Goal: Information Seeking & Learning: Check status

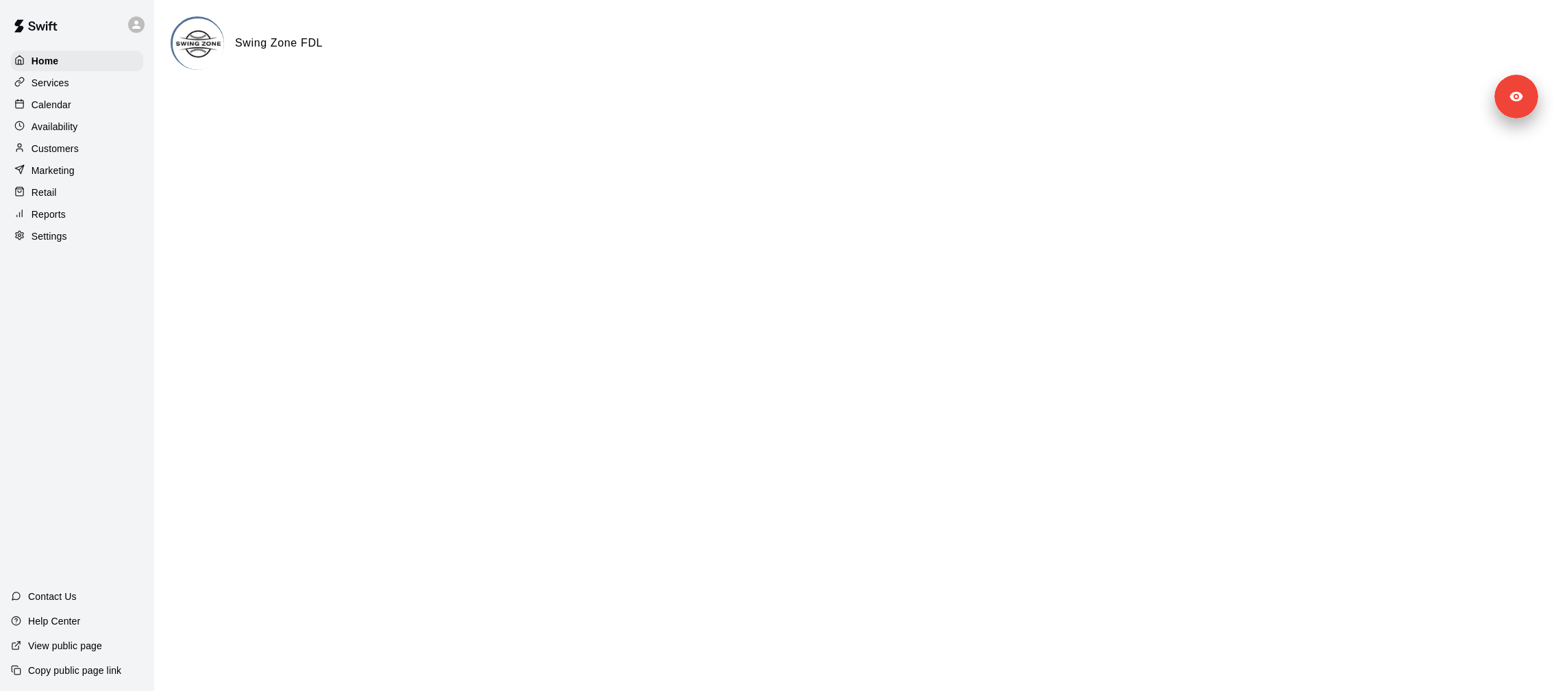
click at [94, 91] on div "Services" at bounding box center [77, 83] width 132 height 21
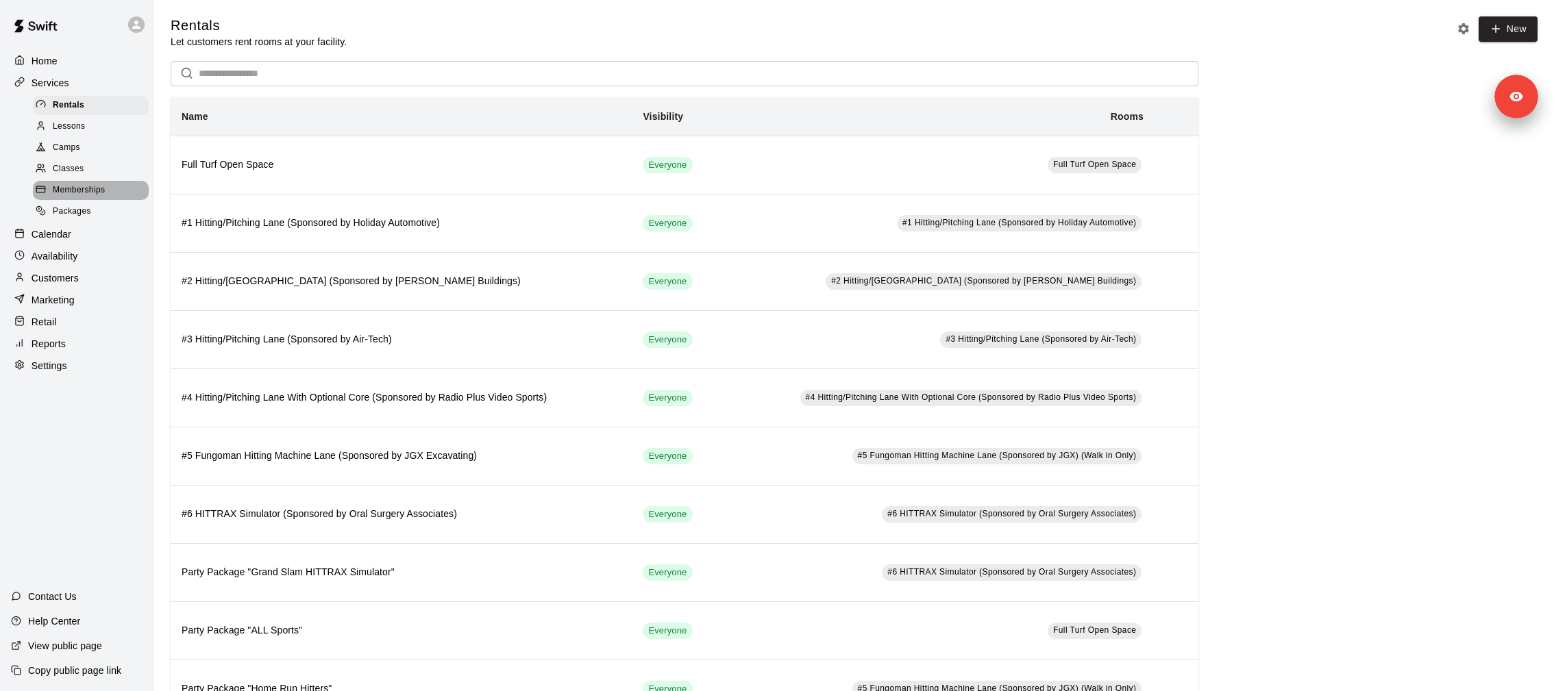
click at [88, 191] on span "Memberships" at bounding box center [79, 191] width 52 height 14
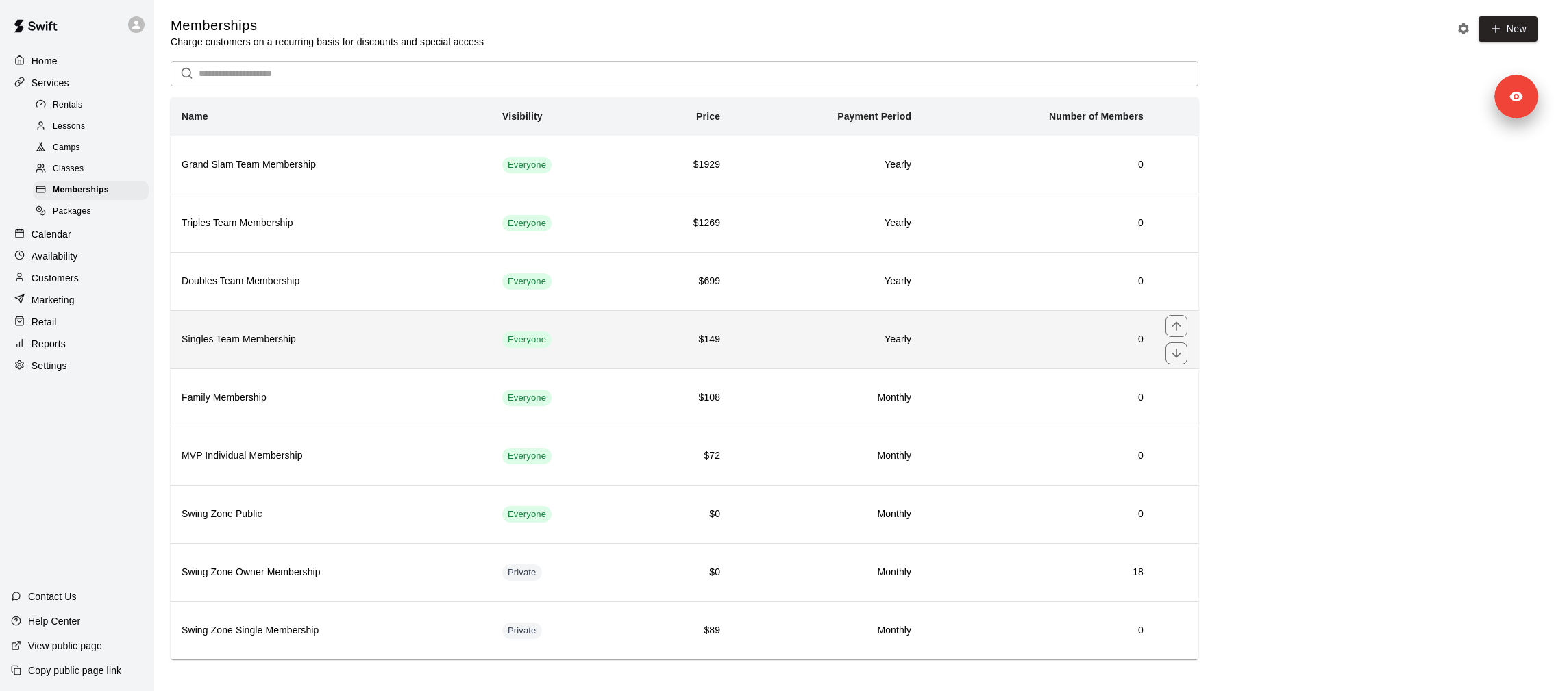
click at [290, 323] on th "Singles Team Membership" at bounding box center [331, 339] width 321 height 58
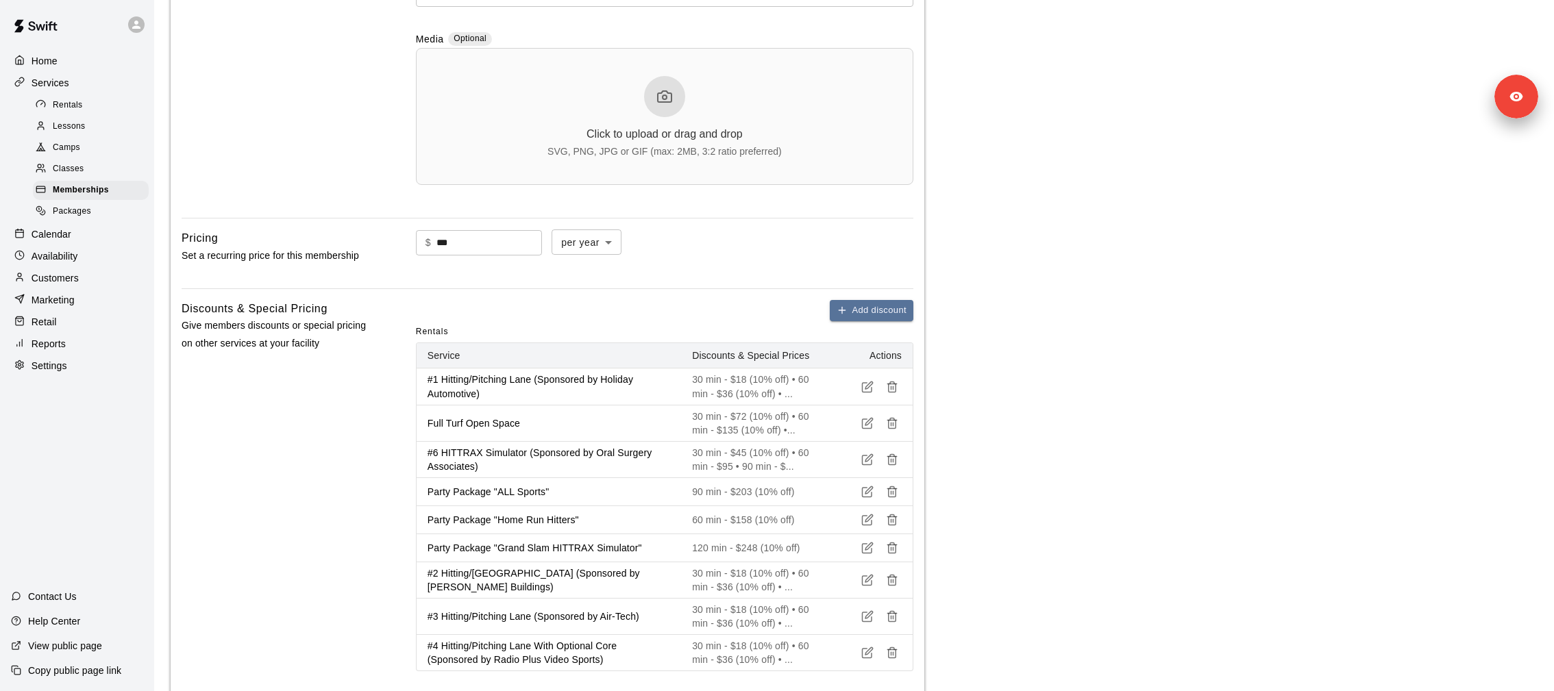
scroll to position [820, 0]
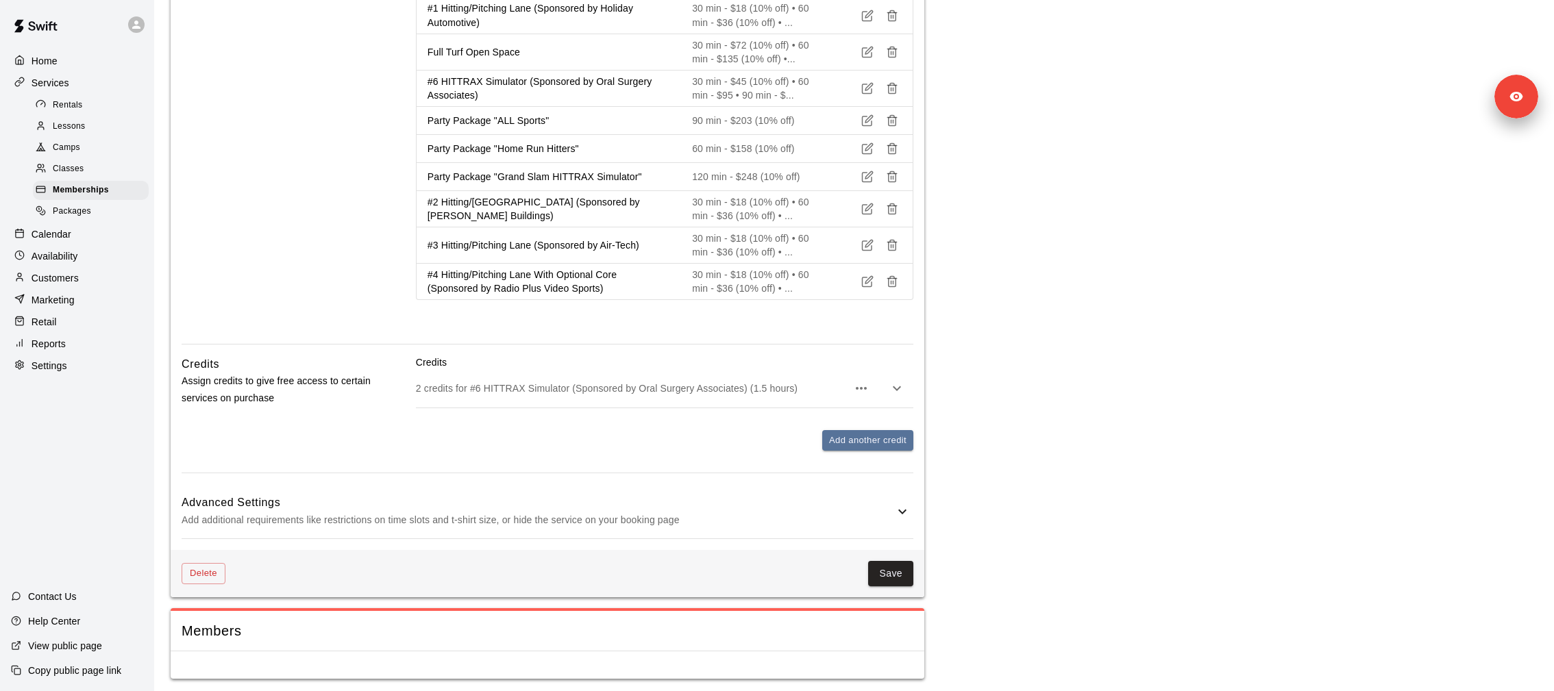
click at [460, 382] on p "2 credits for #6 HITTRAX Simulator (Sponsored by Oral Surgery Associates) (1.5 …" at bounding box center [632, 389] width 432 height 14
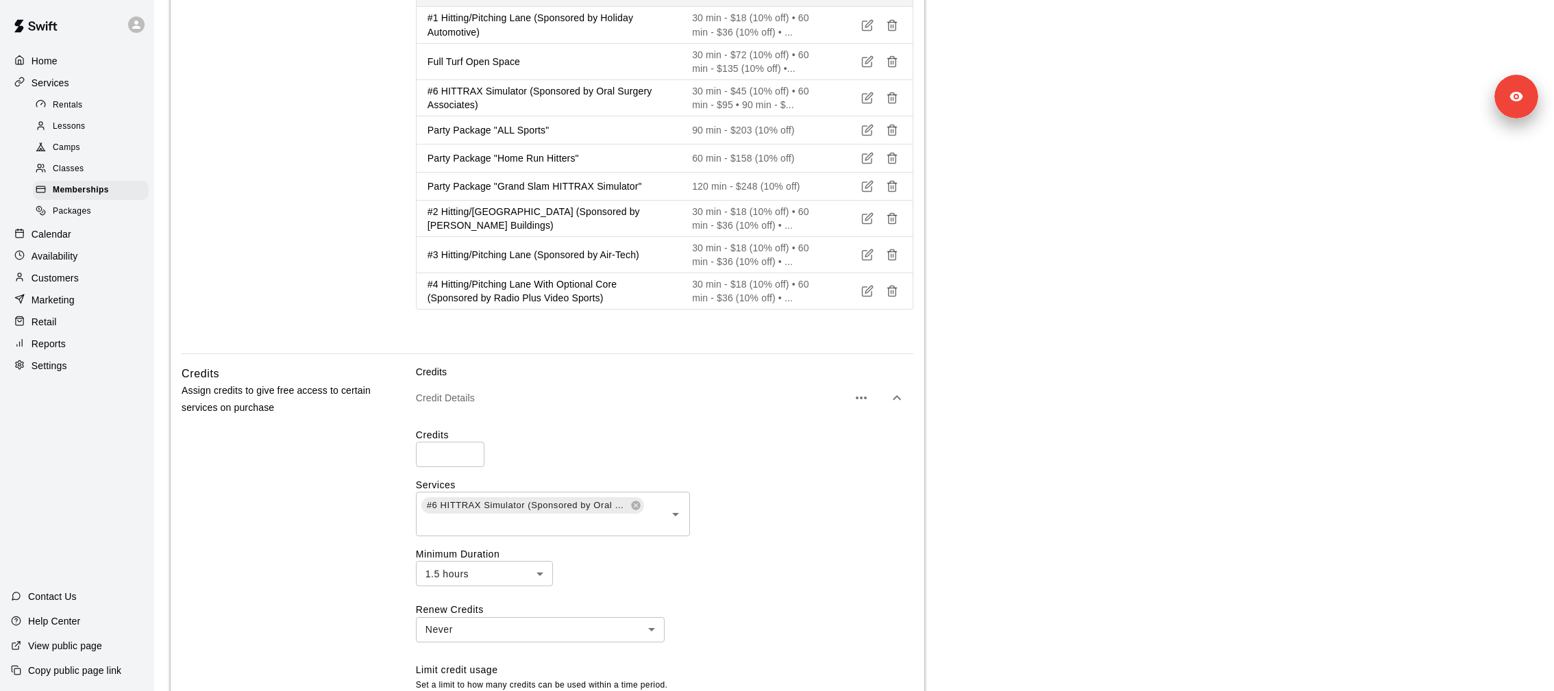
scroll to position [899, 0]
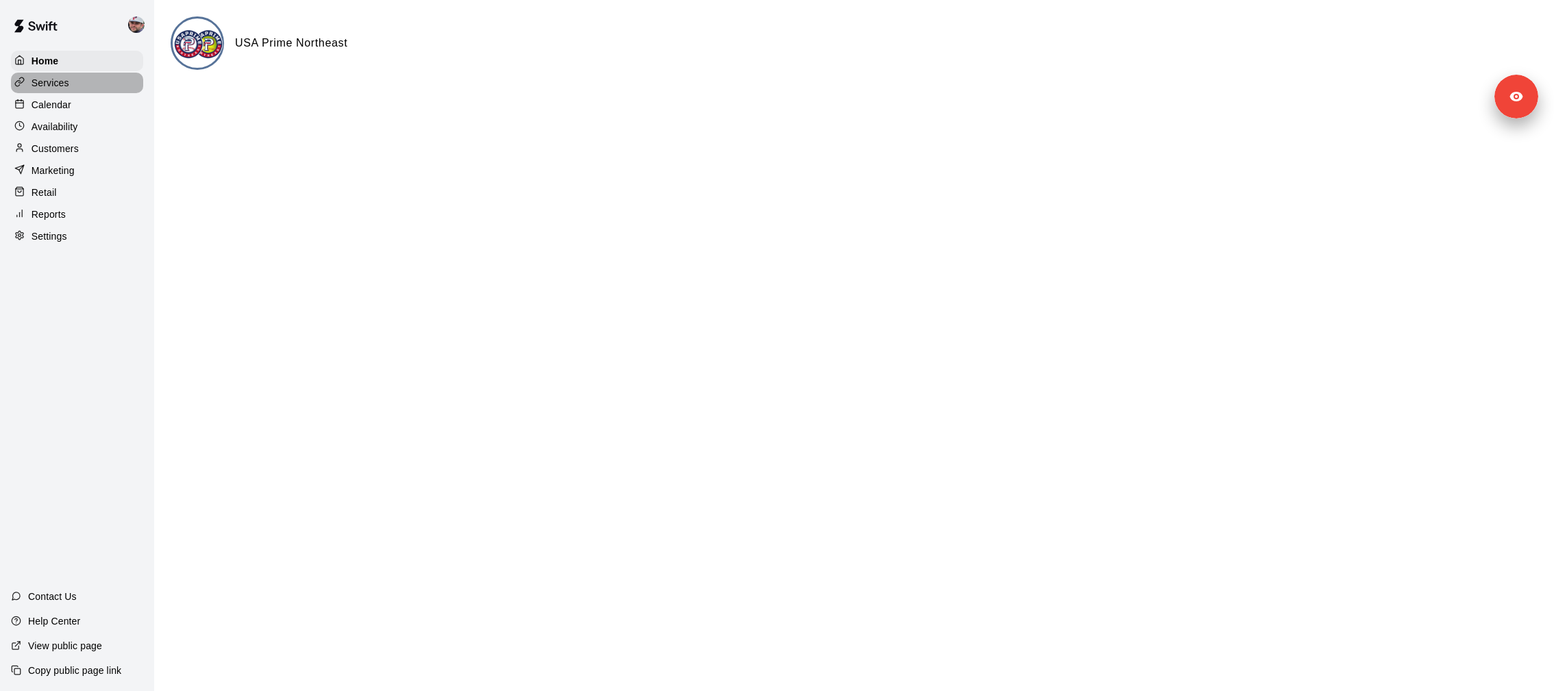
click at [129, 90] on div "Services" at bounding box center [77, 83] width 132 height 21
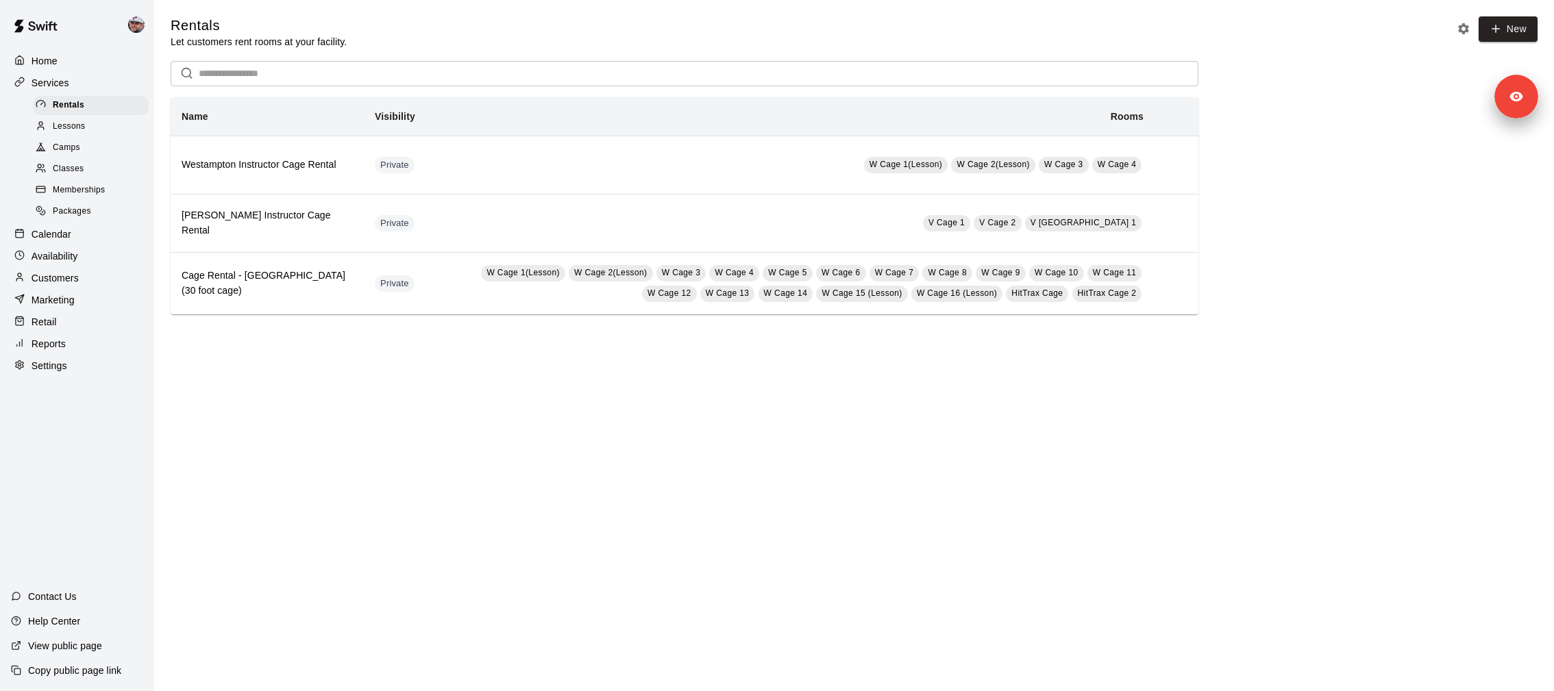
click at [112, 188] on div "Memberships" at bounding box center [91, 190] width 116 height 19
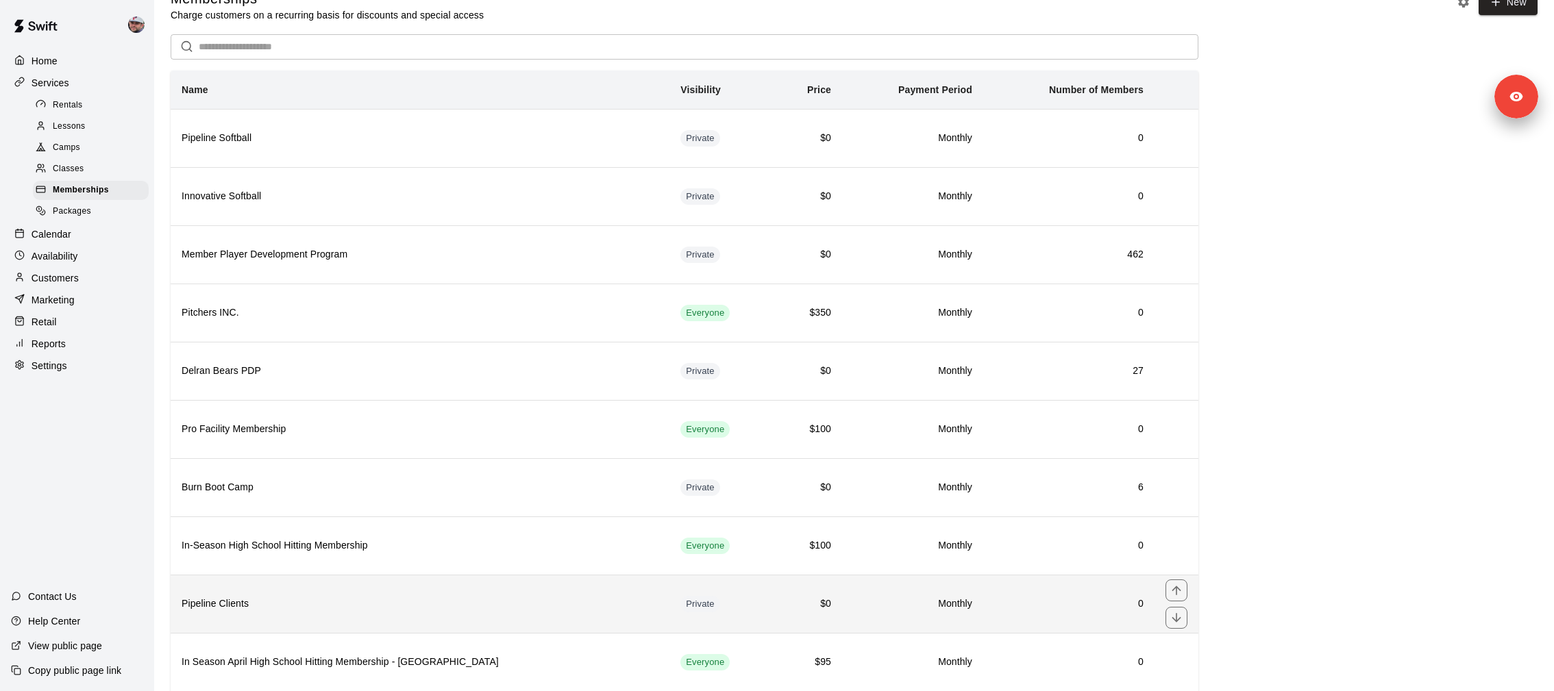
scroll to position [27, 0]
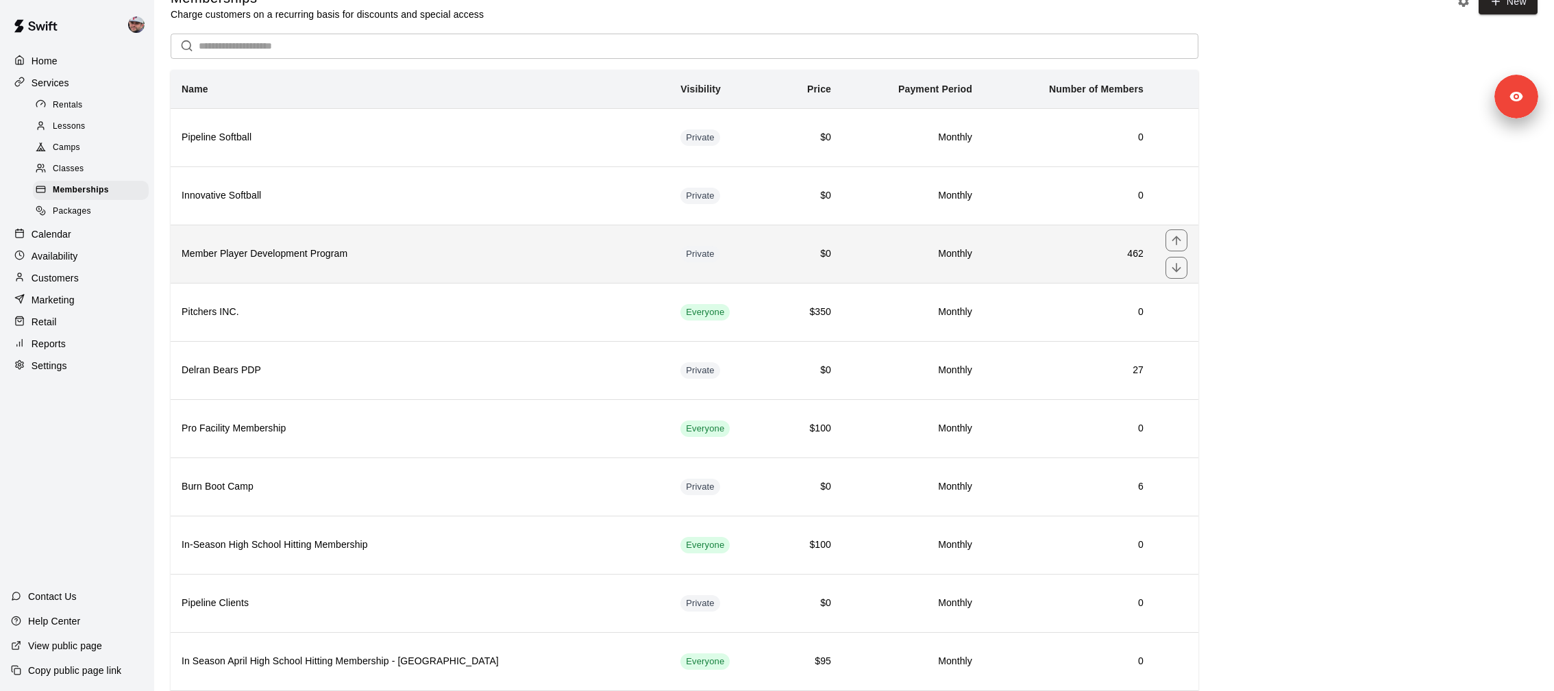
click at [371, 241] on th "Member Player Development Program" at bounding box center [420, 254] width 499 height 58
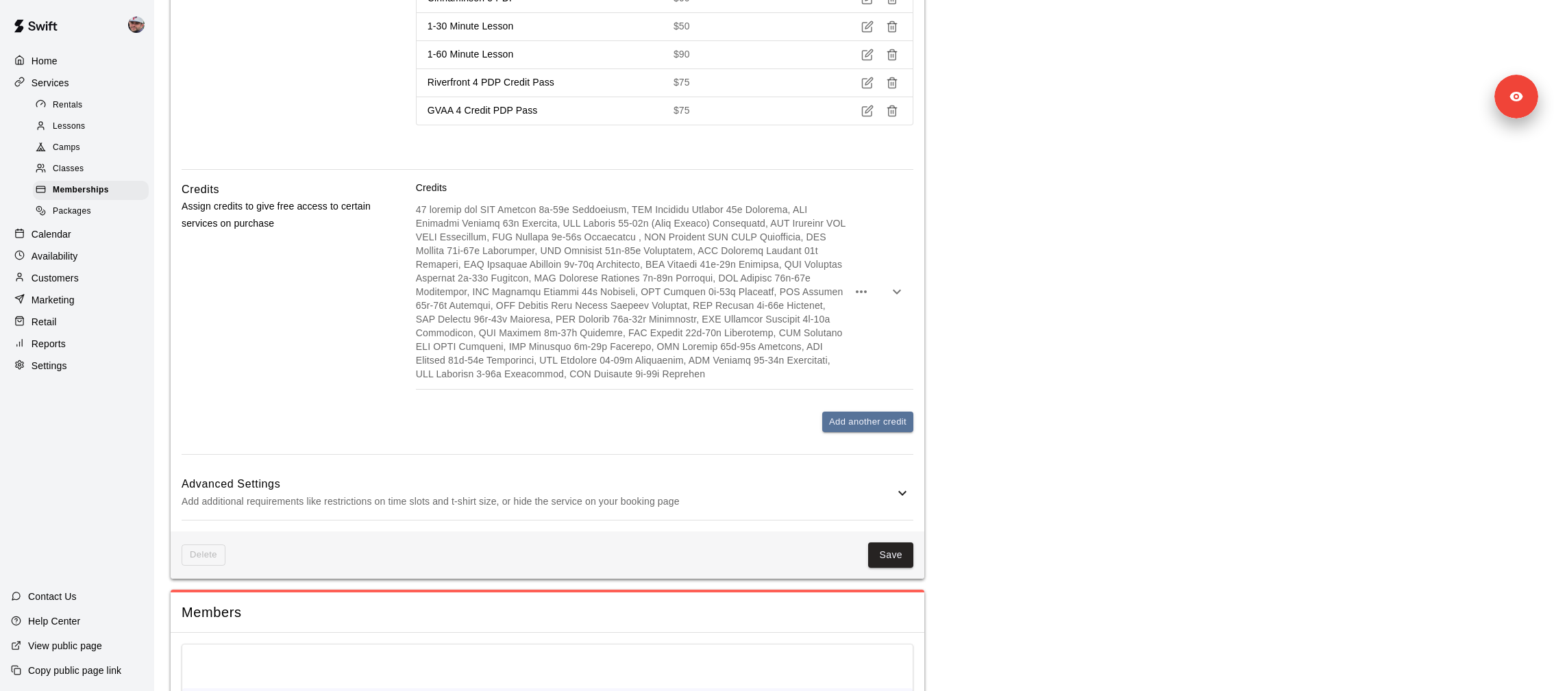
scroll to position [1499, 0]
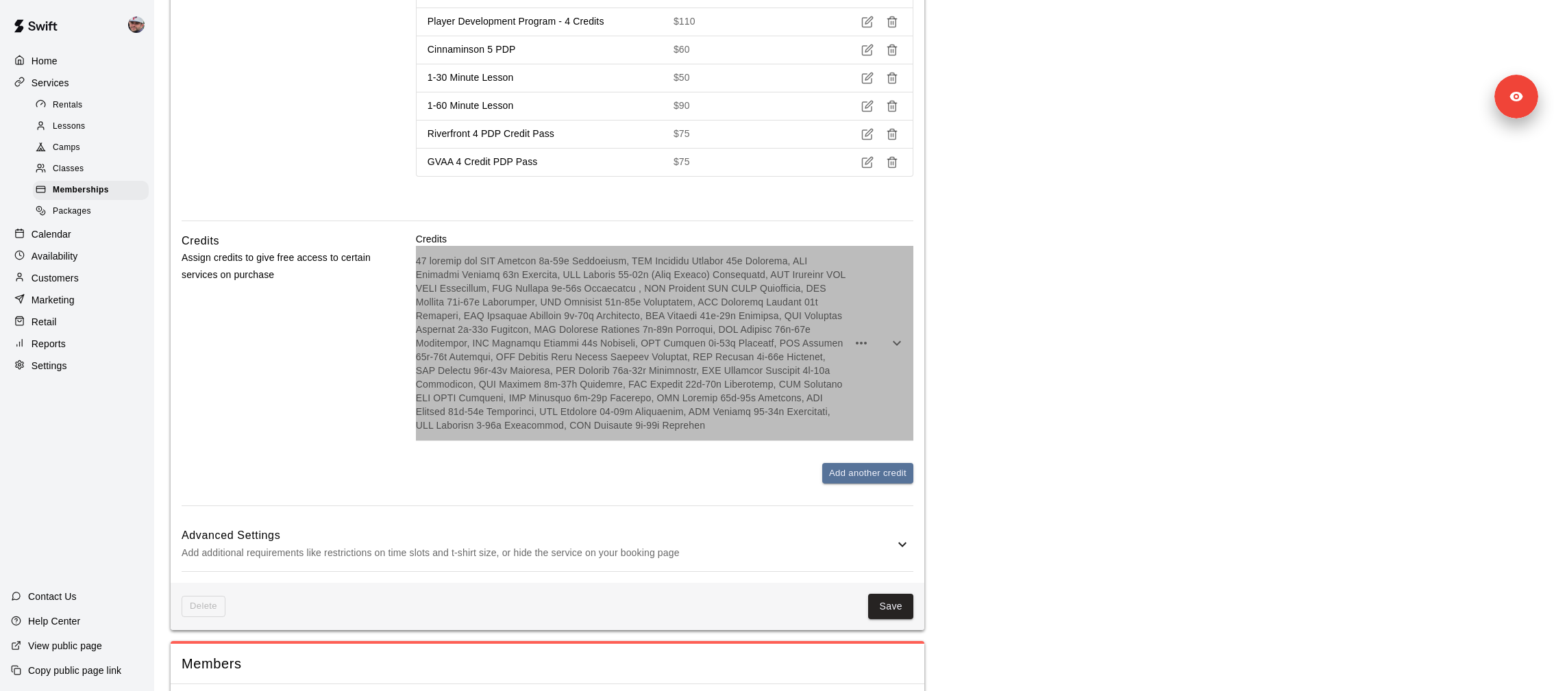
click at [460, 286] on p at bounding box center [632, 343] width 432 height 178
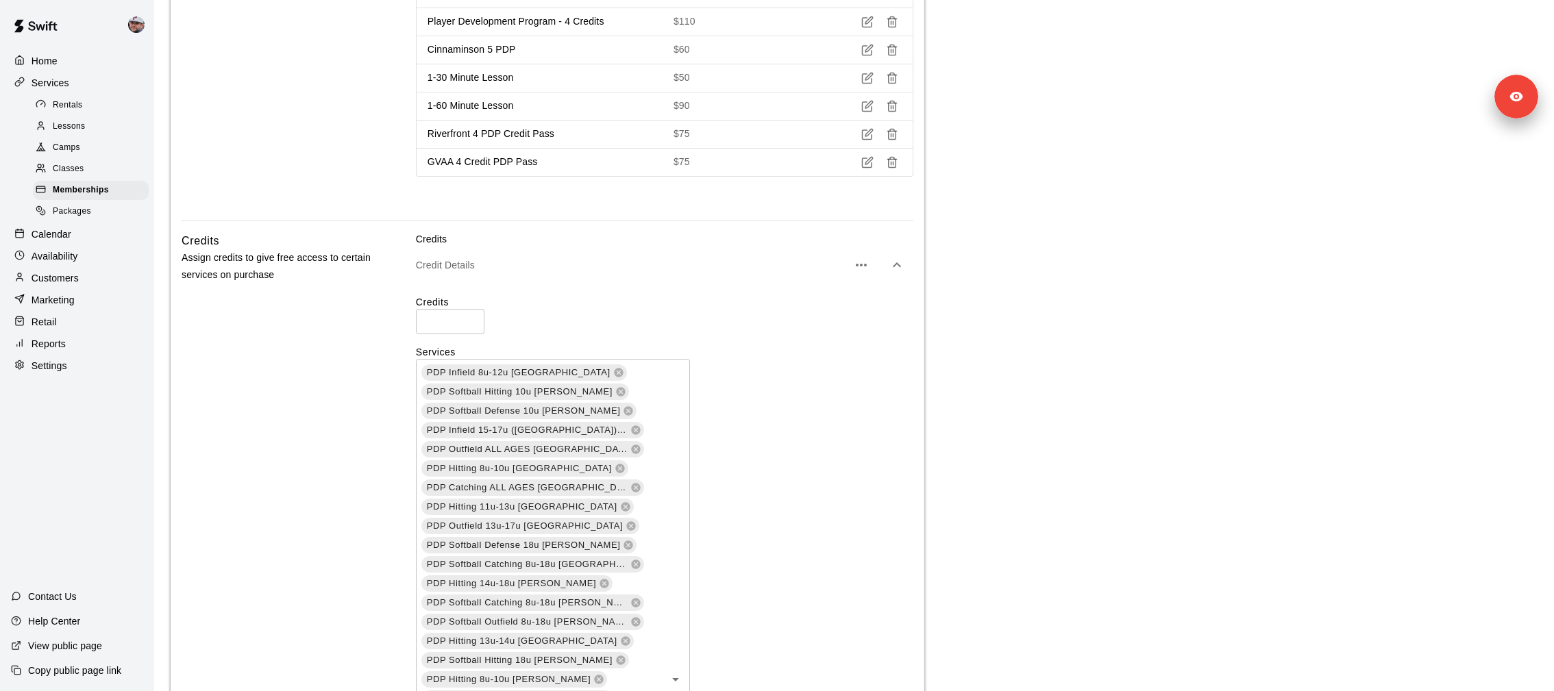
click at [74, 278] on p "Customers" at bounding box center [55, 278] width 47 height 14
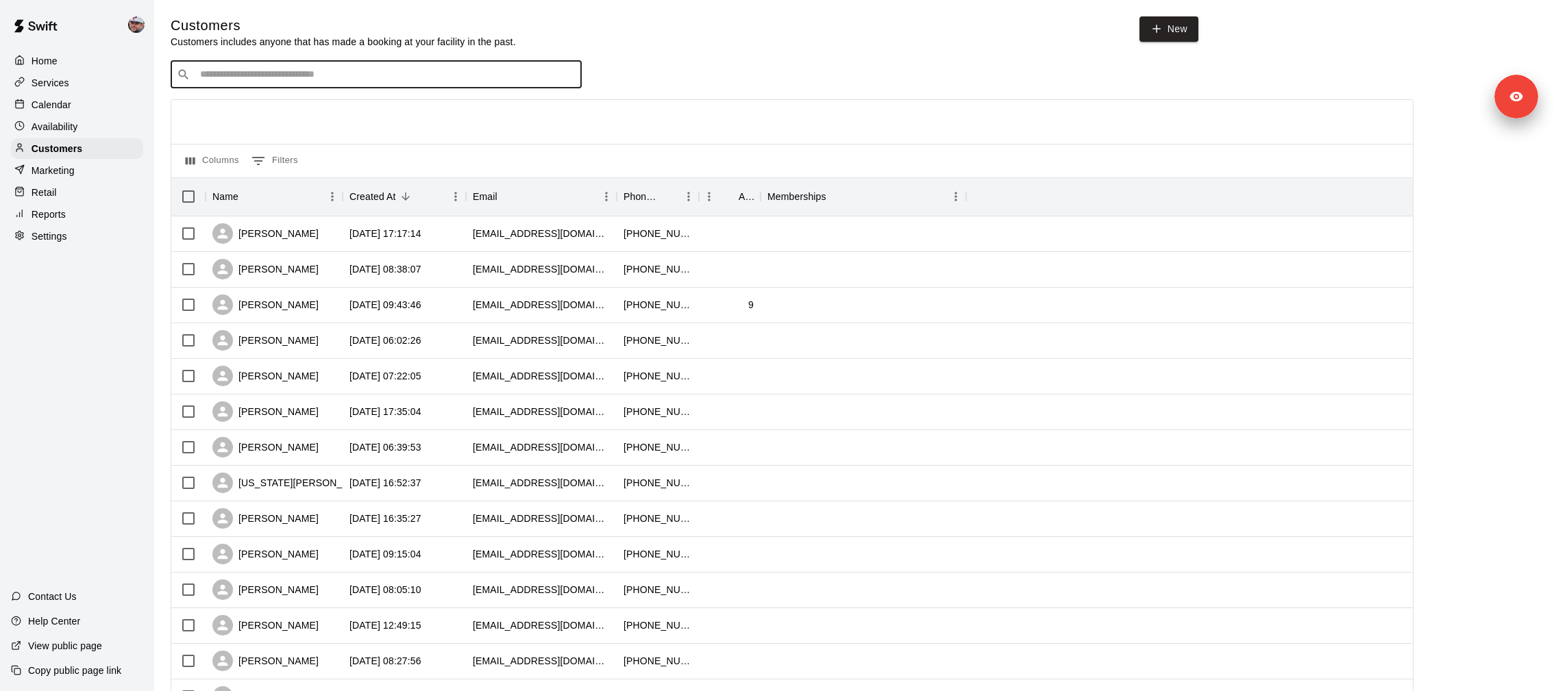
click at [321, 75] on input "Search customers by name or email" at bounding box center [386, 75] width 380 height 14
type input "****"
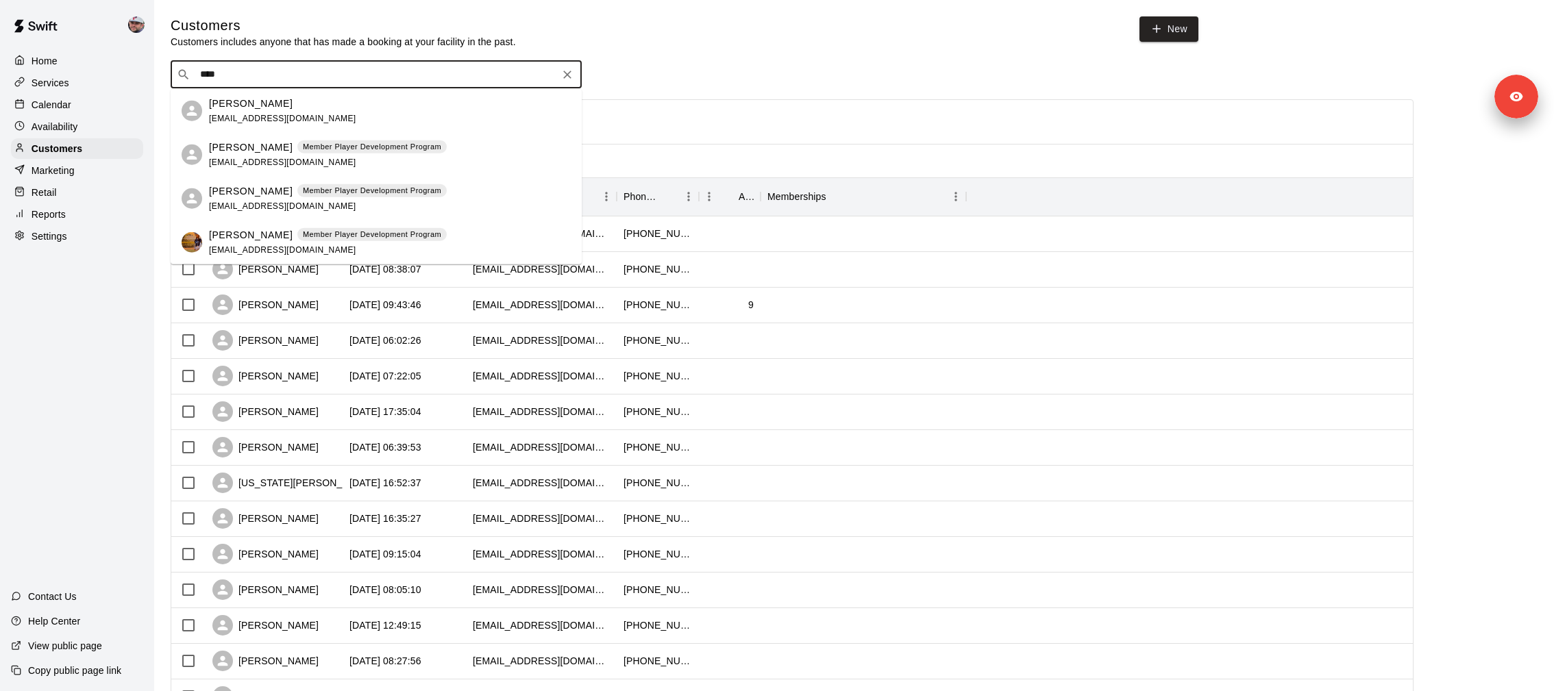
click at [267, 115] on span "jameslhightower@gmail.com" at bounding box center [282, 118] width 147 height 10
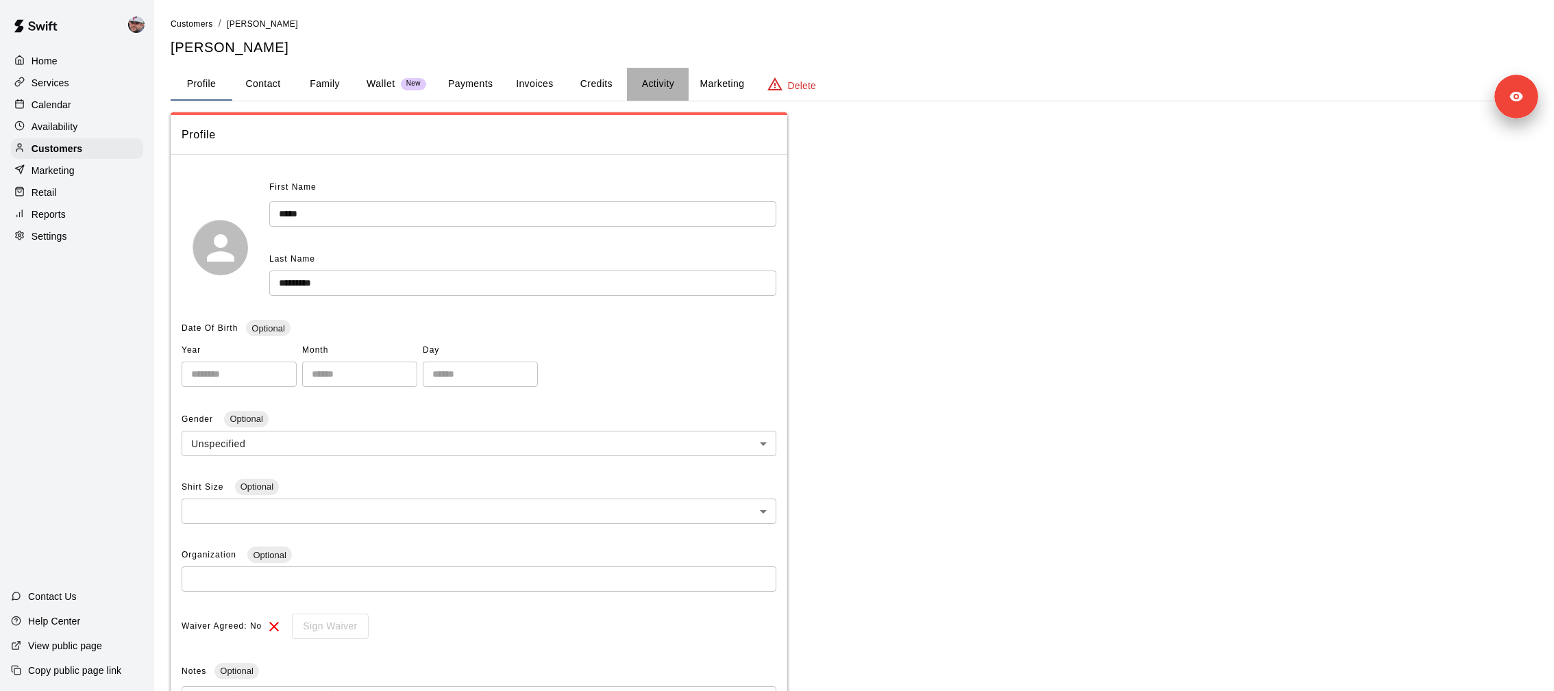
click at [653, 88] on button "Activity" at bounding box center [658, 84] width 62 height 33
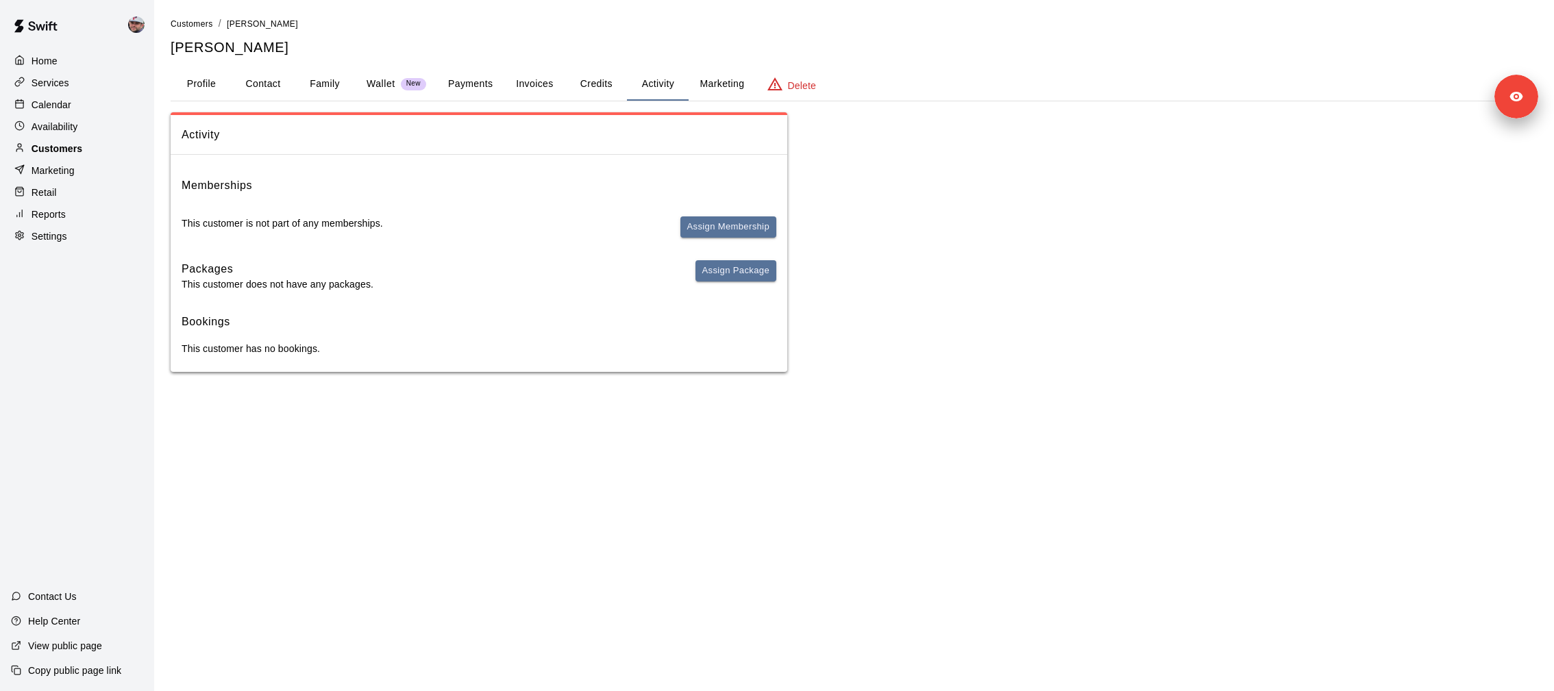
click at [95, 153] on div "Customers" at bounding box center [77, 148] width 132 height 21
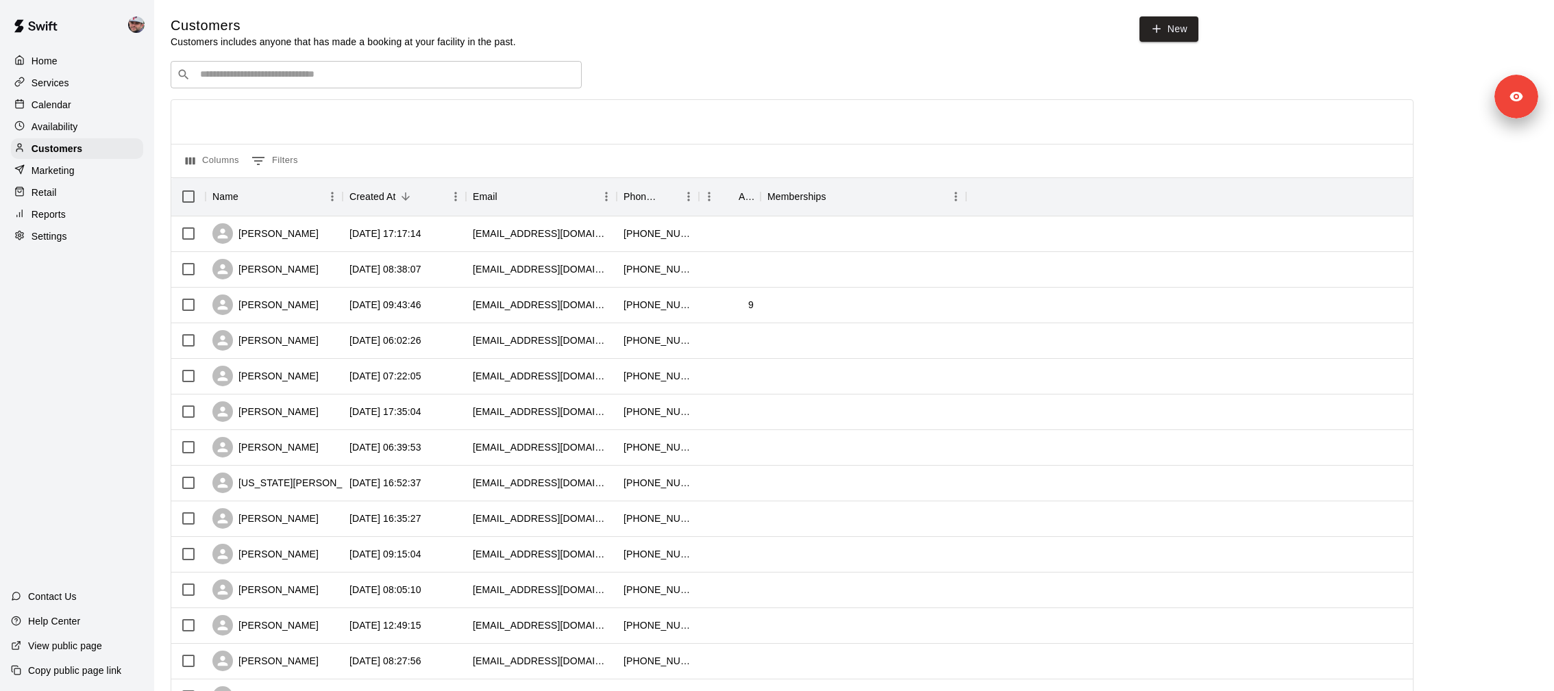
click at [257, 77] on input "Search customers by name or email" at bounding box center [386, 75] width 380 height 14
type input "******"
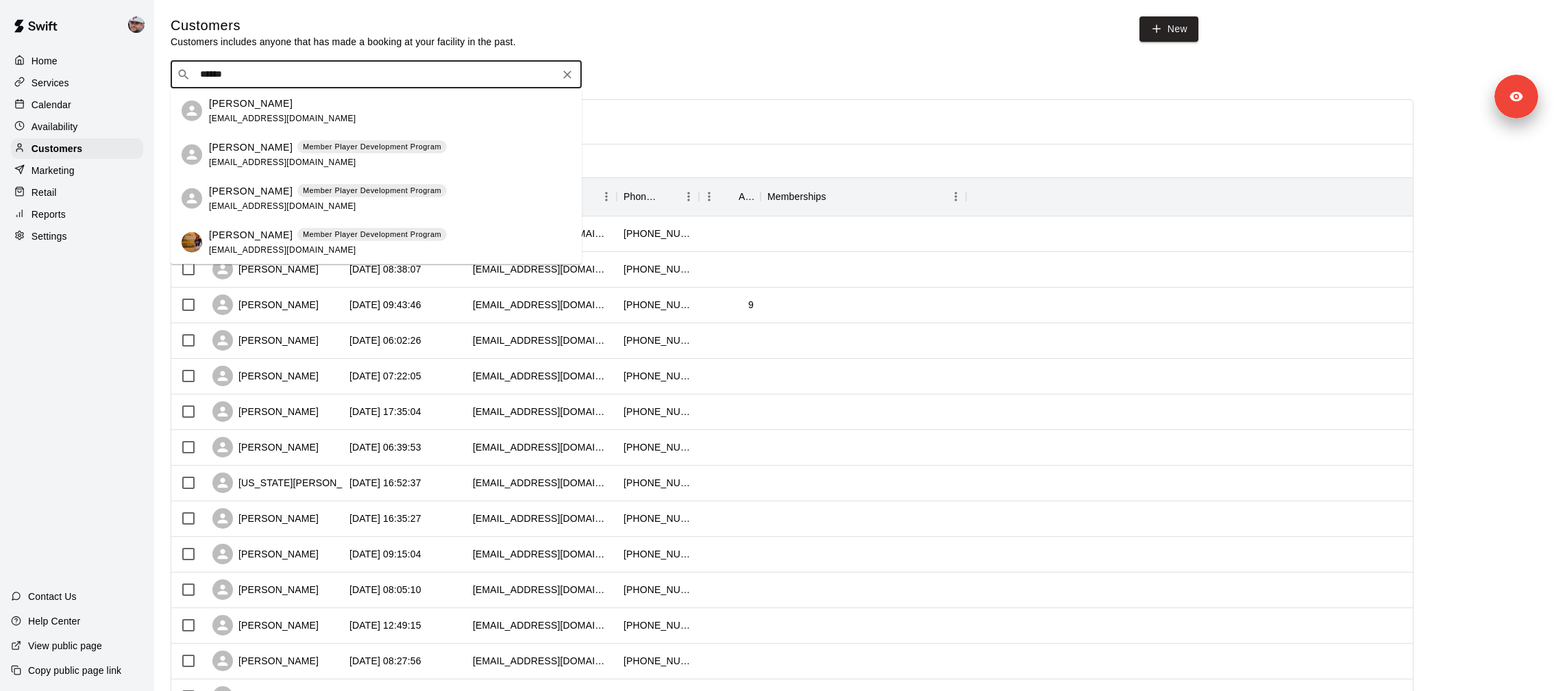
drag, startPoint x: 275, startPoint y: 212, endPoint x: 275, endPoint y: 232, distance: 19.9
click at [275, 232] on ul "James Hightower jameslhightower@gmail.com Crystal Hightower Member Player Devel…" at bounding box center [376, 176] width 411 height 175
click at [275, 232] on p "James Hightower" at bounding box center [251, 234] width 84 height 14
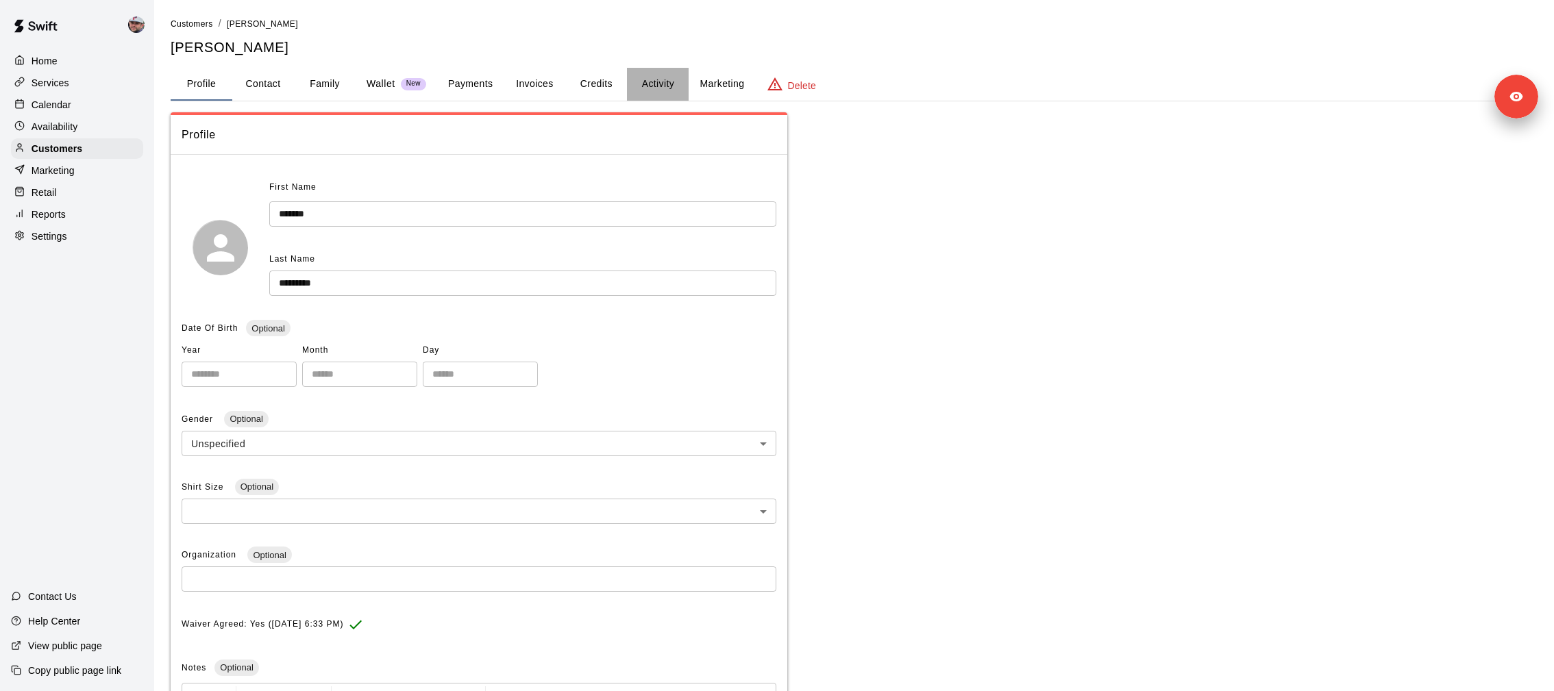
click at [653, 85] on button "Activity" at bounding box center [658, 84] width 62 height 33
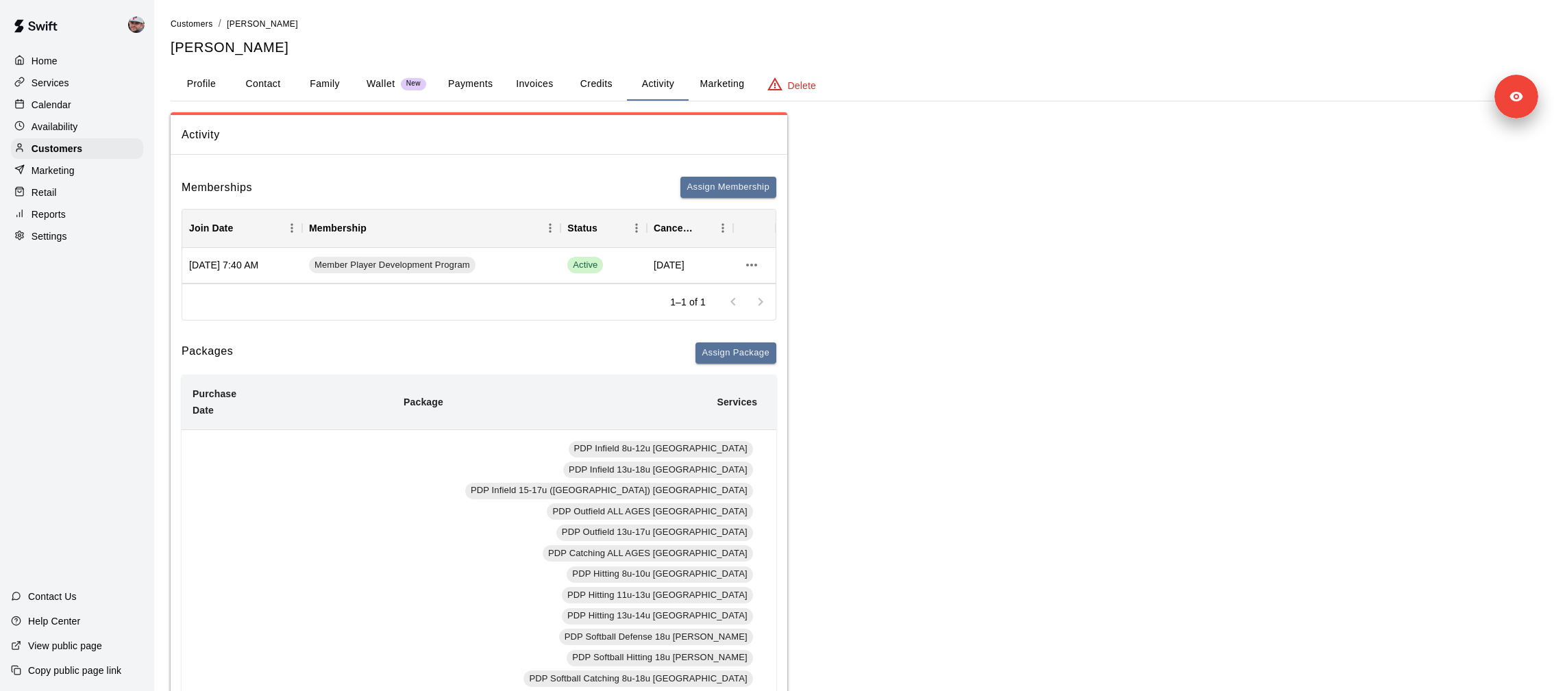
click at [338, 92] on button "Family" at bounding box center [325, 84] width 62 height 33
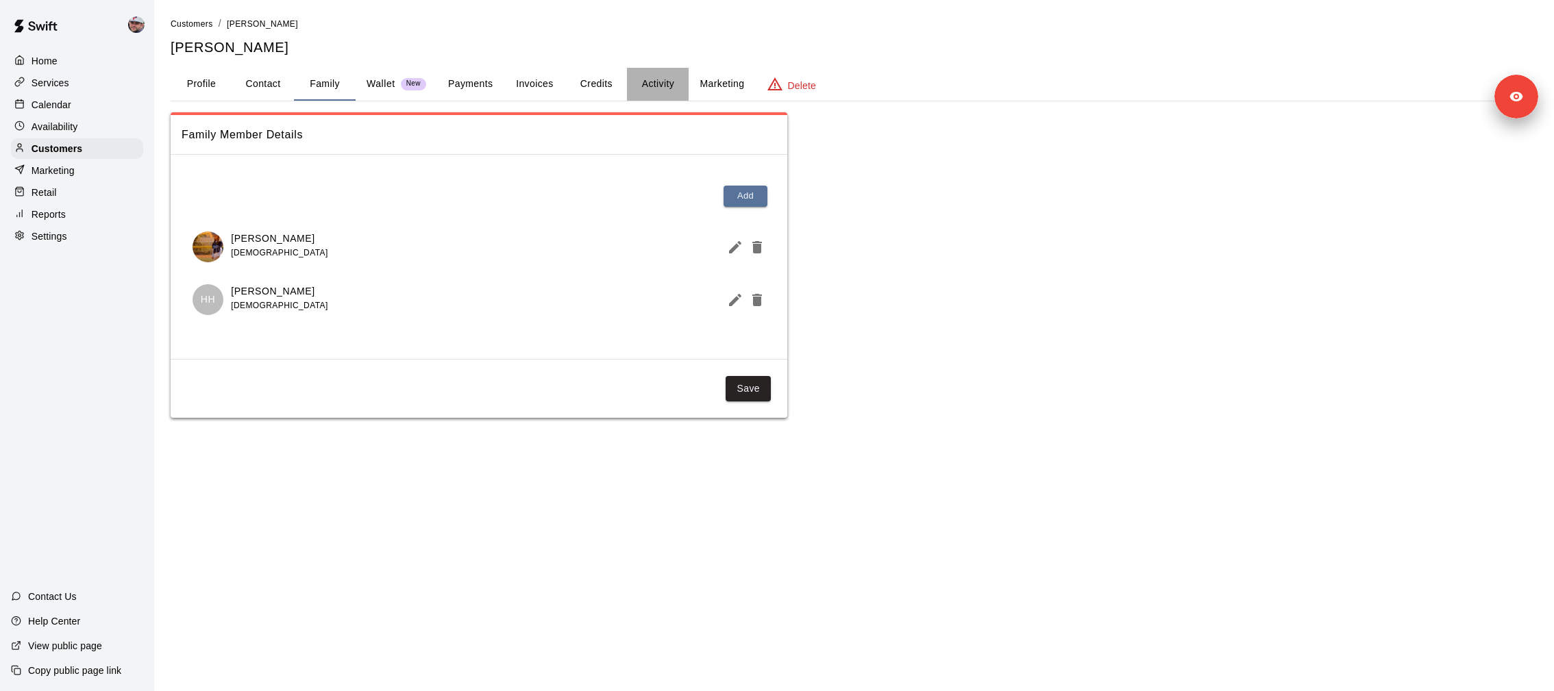
click at [667, 90] on button "Activity" at bounding box center [658, 84] width 62 height 33
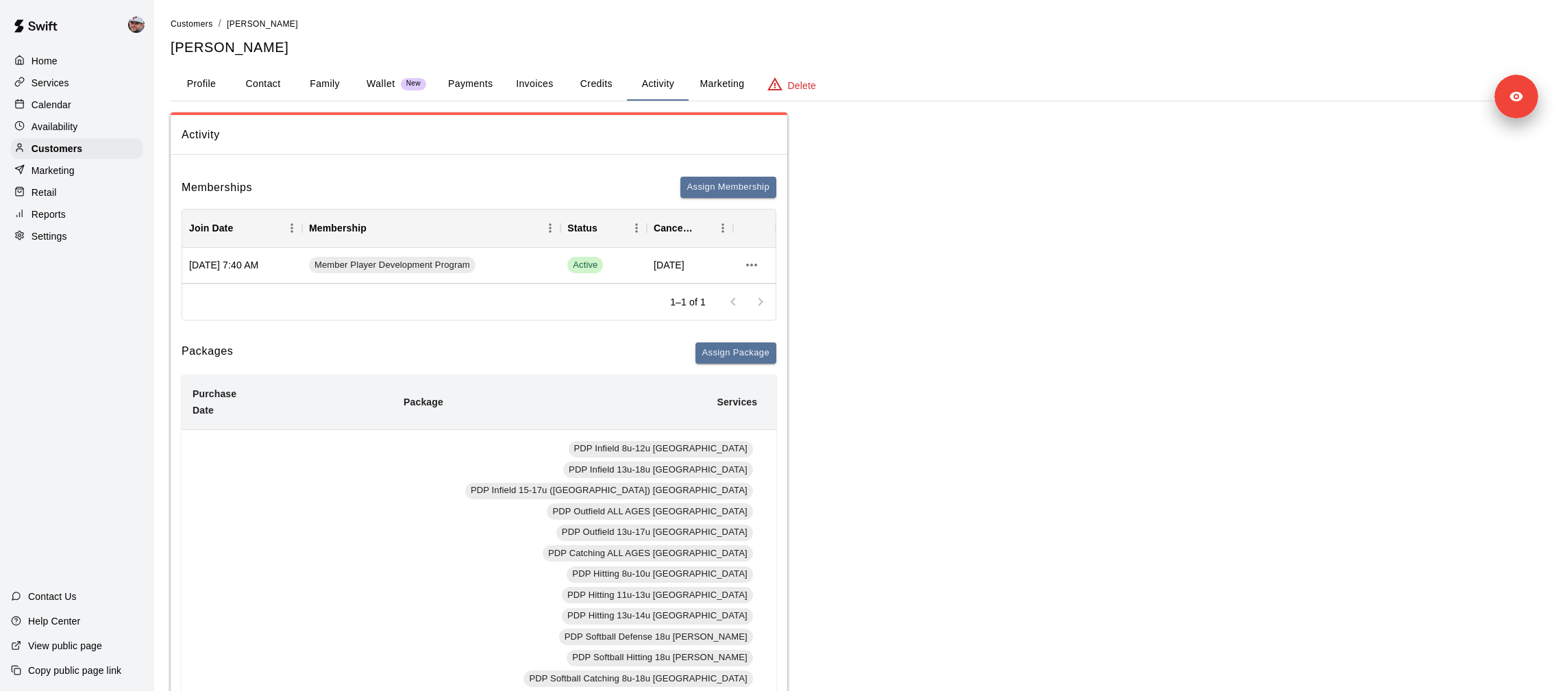
click at [604, 51] on h5 "Crystal Hightower" at bounding box center [854, 47] width 1367 height 19
click at [604, 91] on button "Credits" at bounding box center [596, 84] width 62 height 33
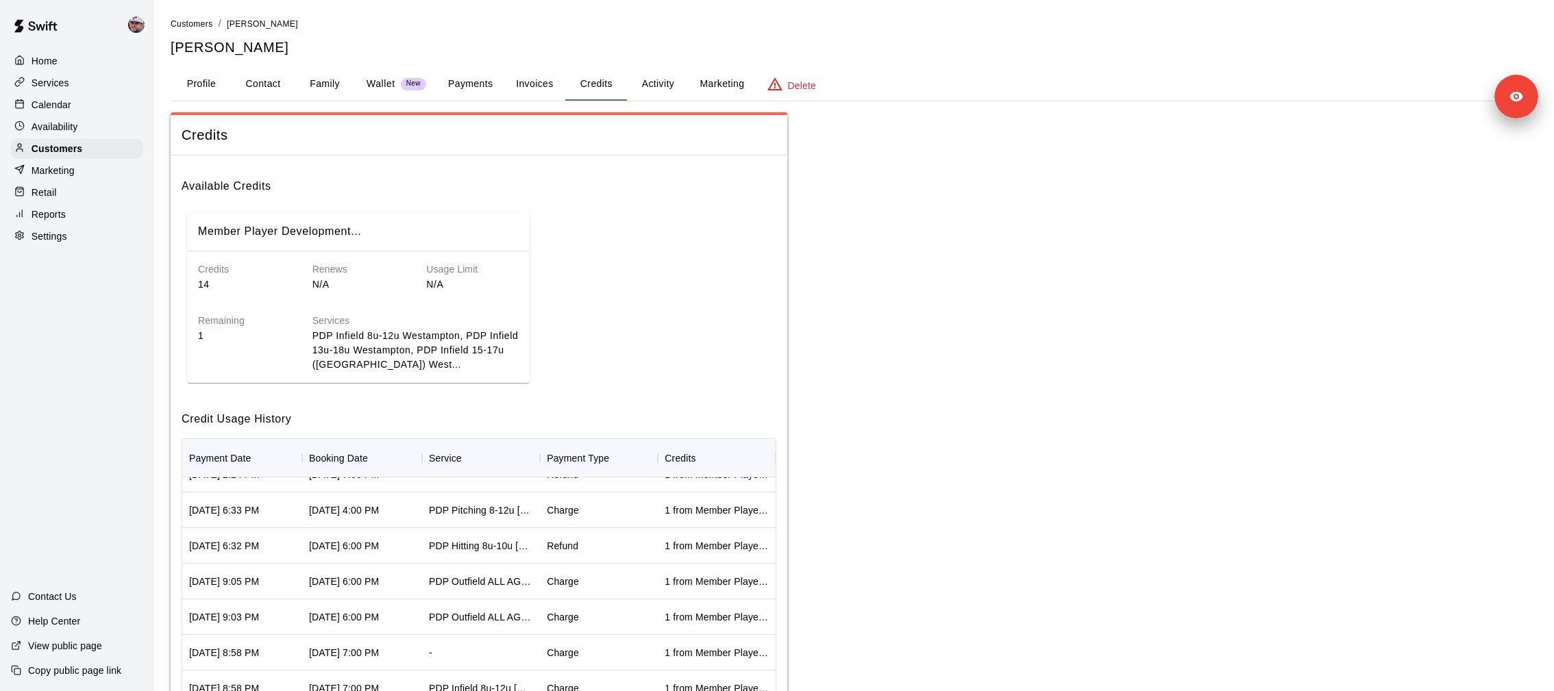
click at [445, 82] on button "Payments" at bounding box center [470, 84] width 66 height 33
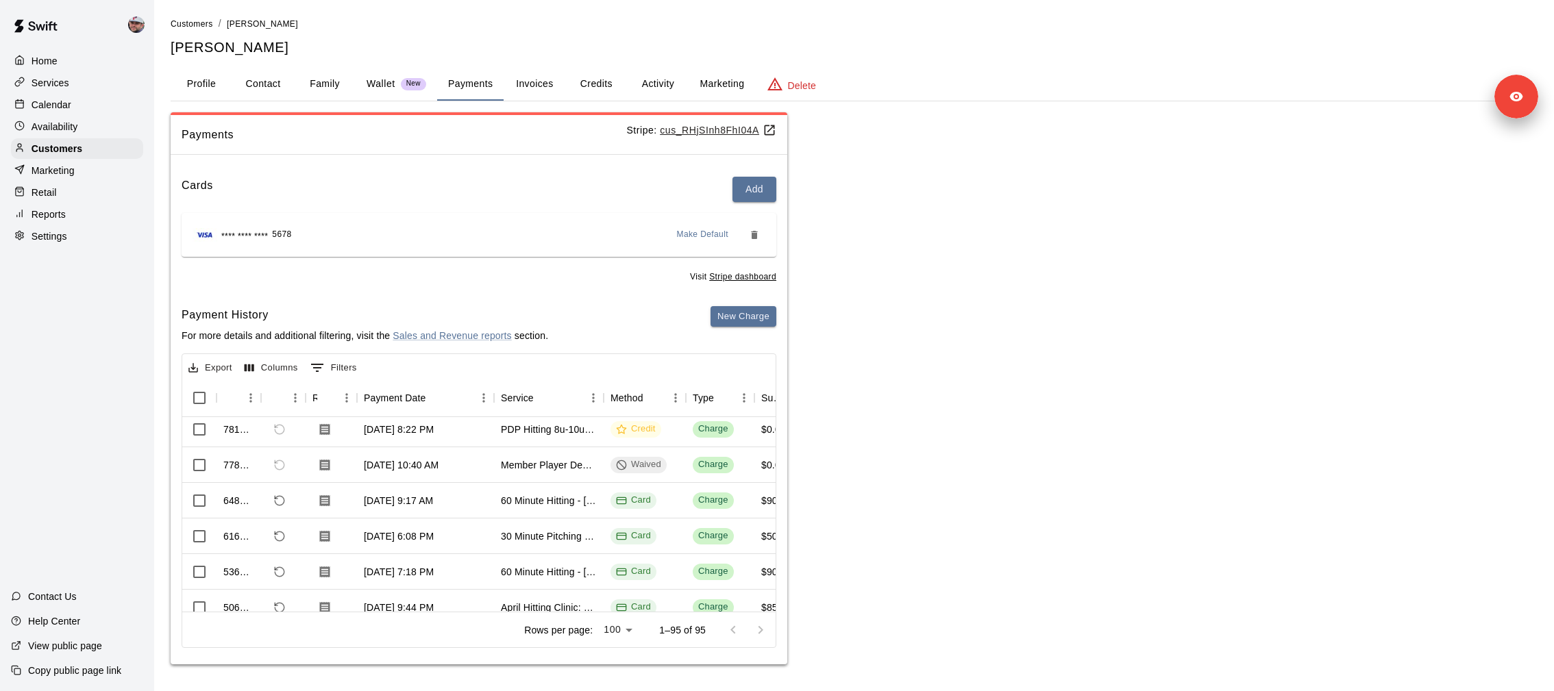
scroll to position [825, 38]
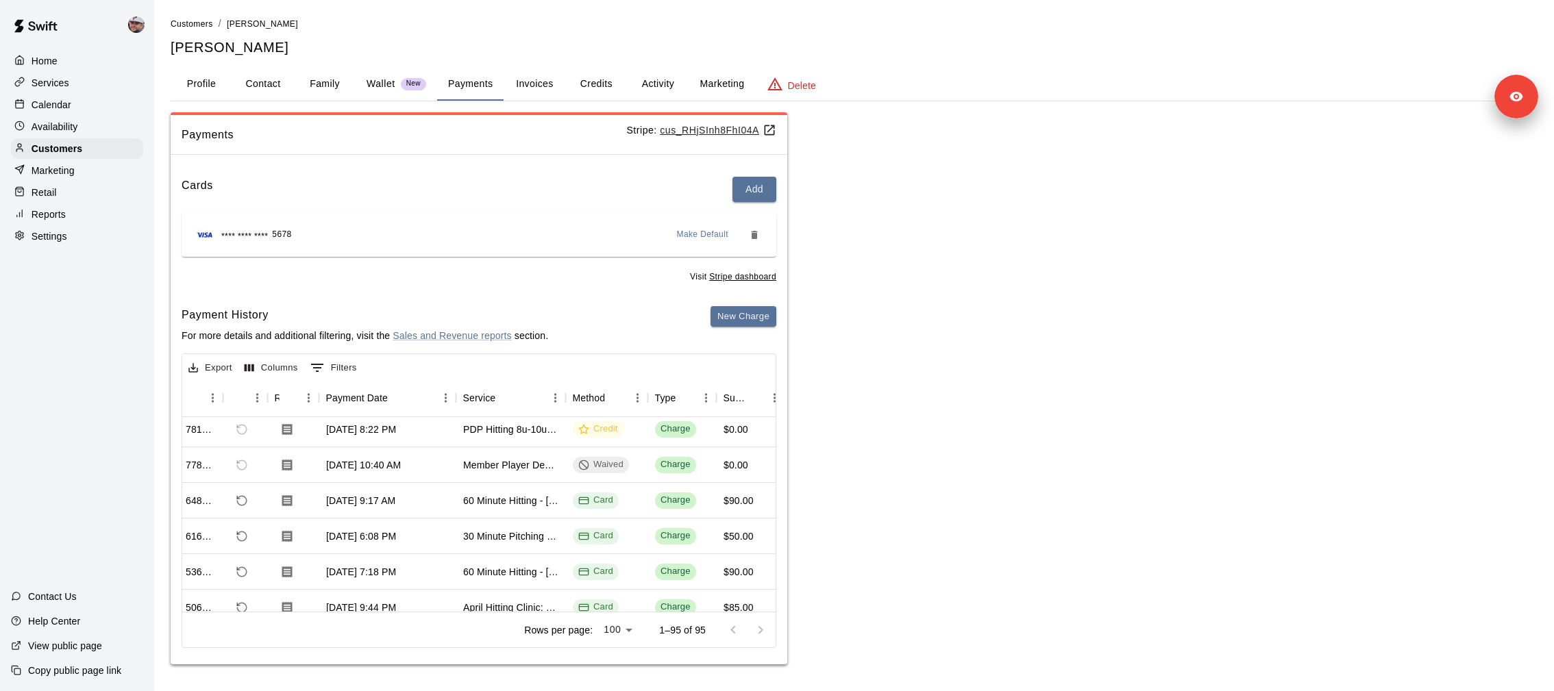
click at [602, 94] on button "Credits" at bounding box center [596, 84] width 62 height 33
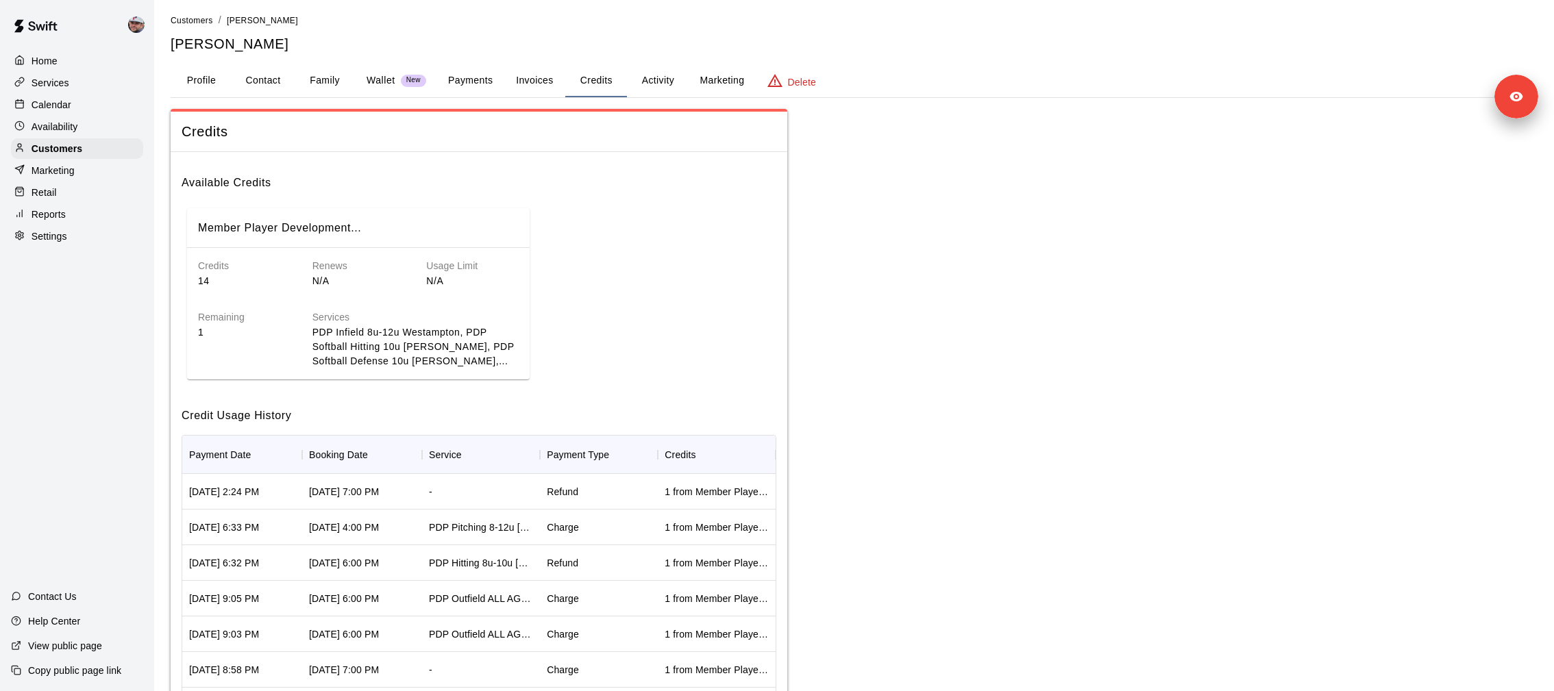
scroll to position [0, 0]
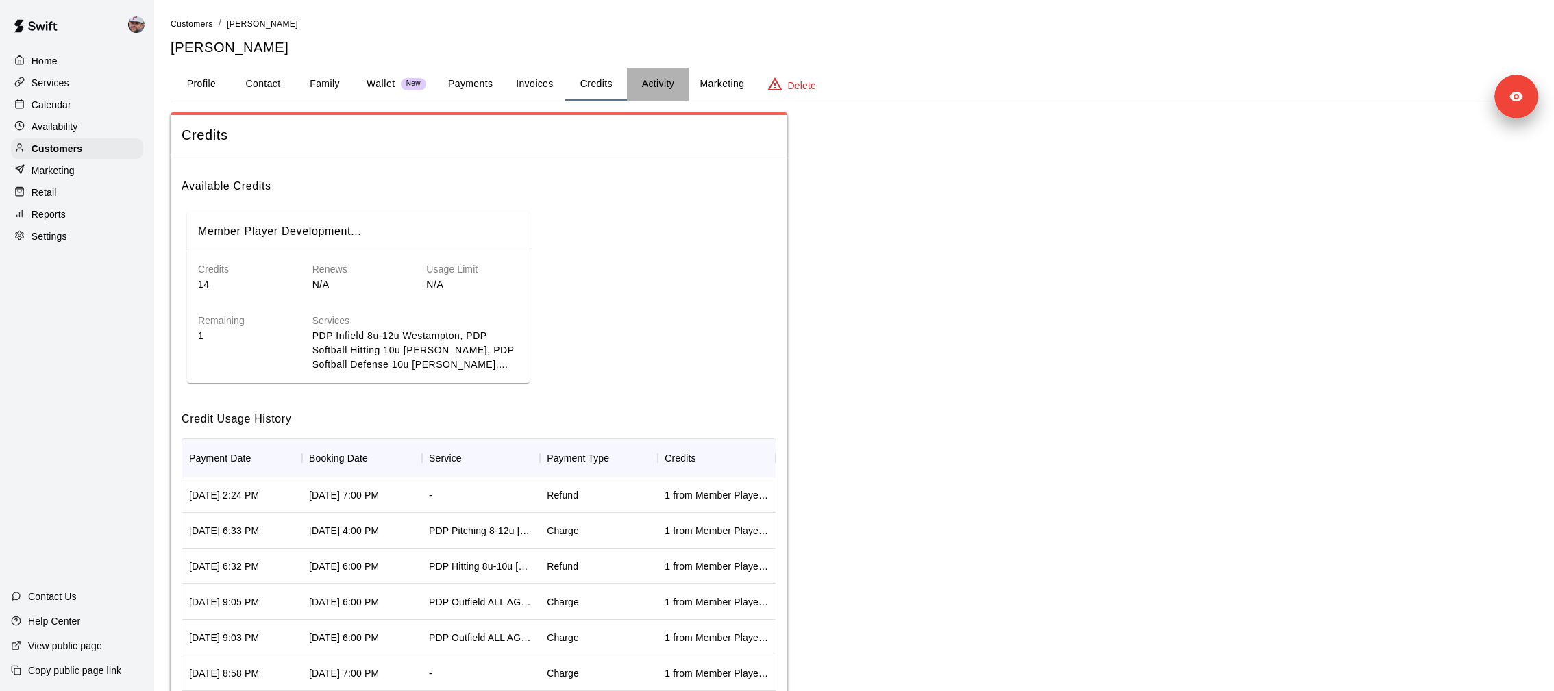
click at [668, 77] on button "Activity" at bounding box center [658, 84] width 62 height 33
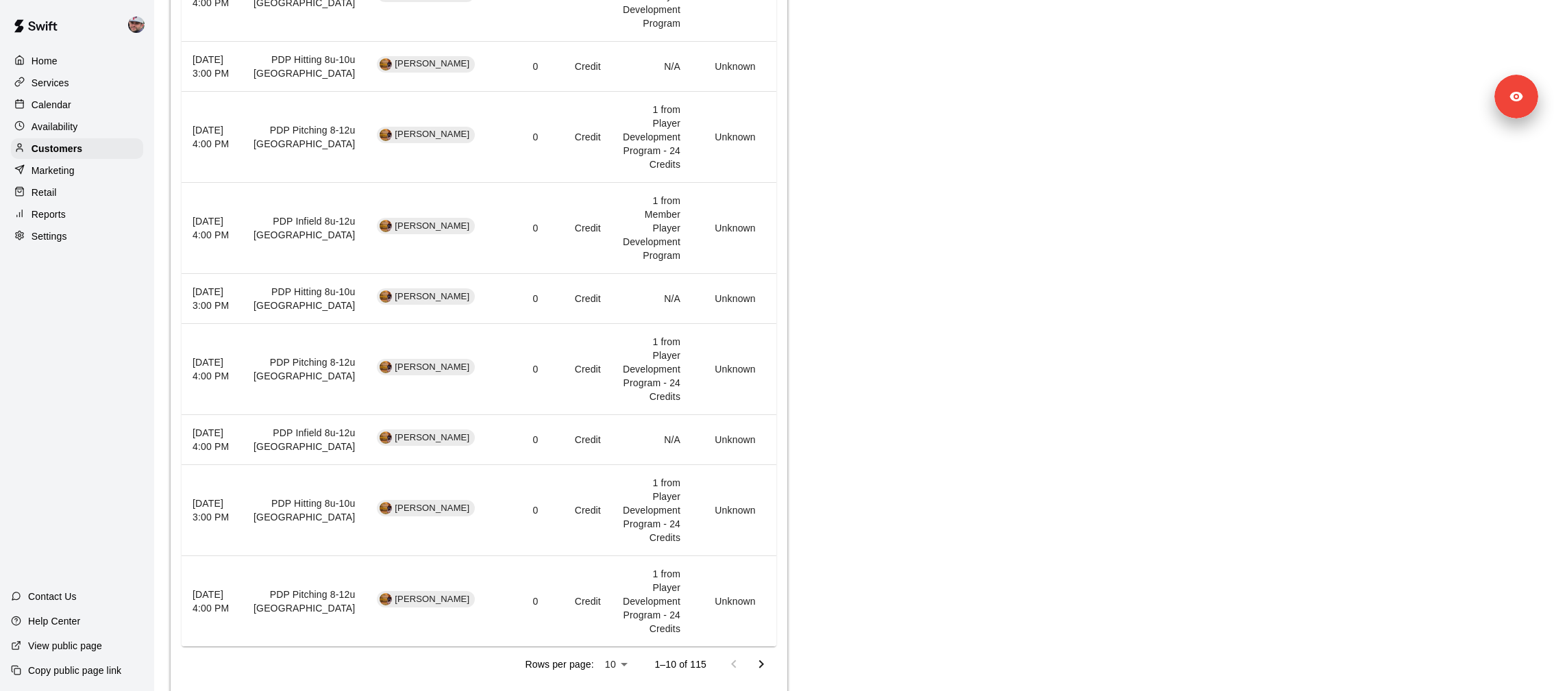
scroll to position [1451, 0]
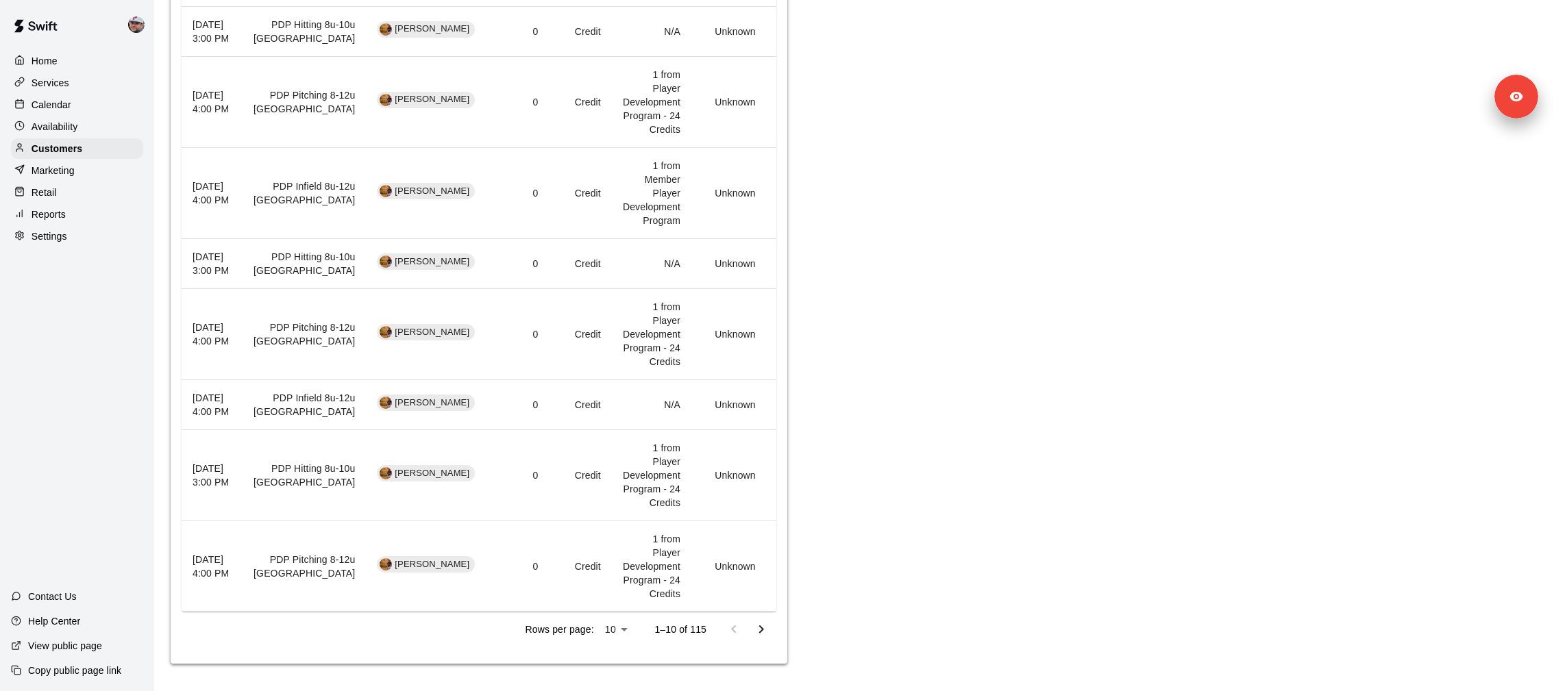
click at [763, 638] on icon "Go to next page" at bounding box center [761, 629] width 16 height 16
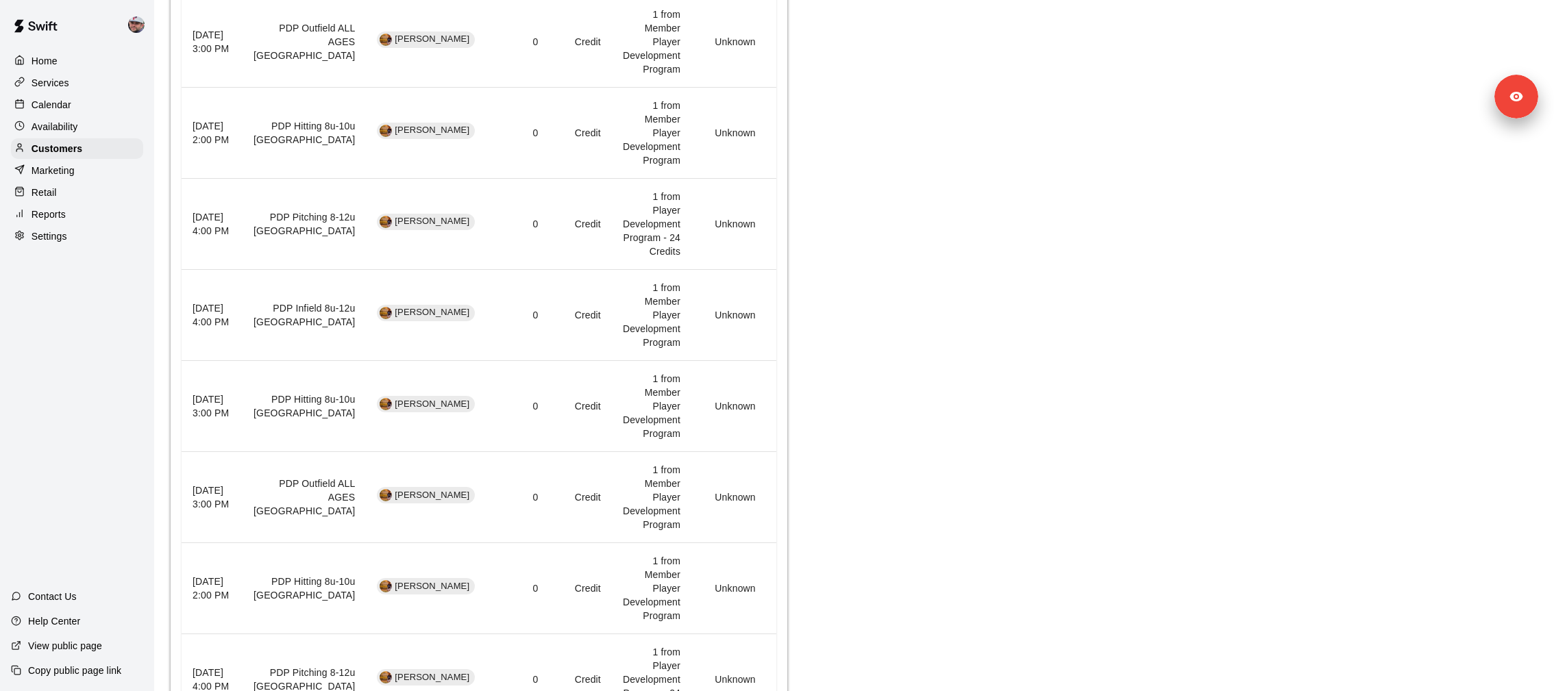
scroll to position [1263, 0]
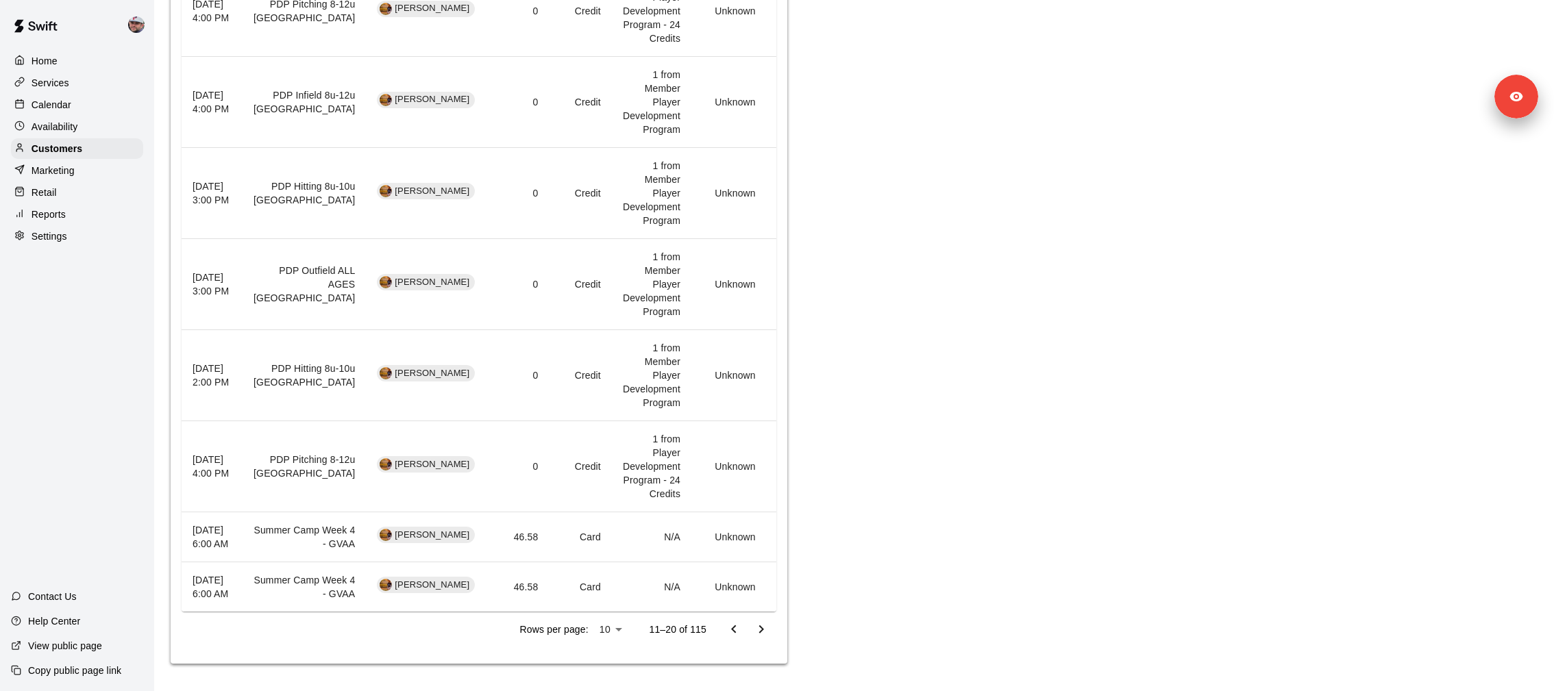
click at [735, 627] on icon "Go to previous page" at bounding box center [734, 629] width 16 height 16
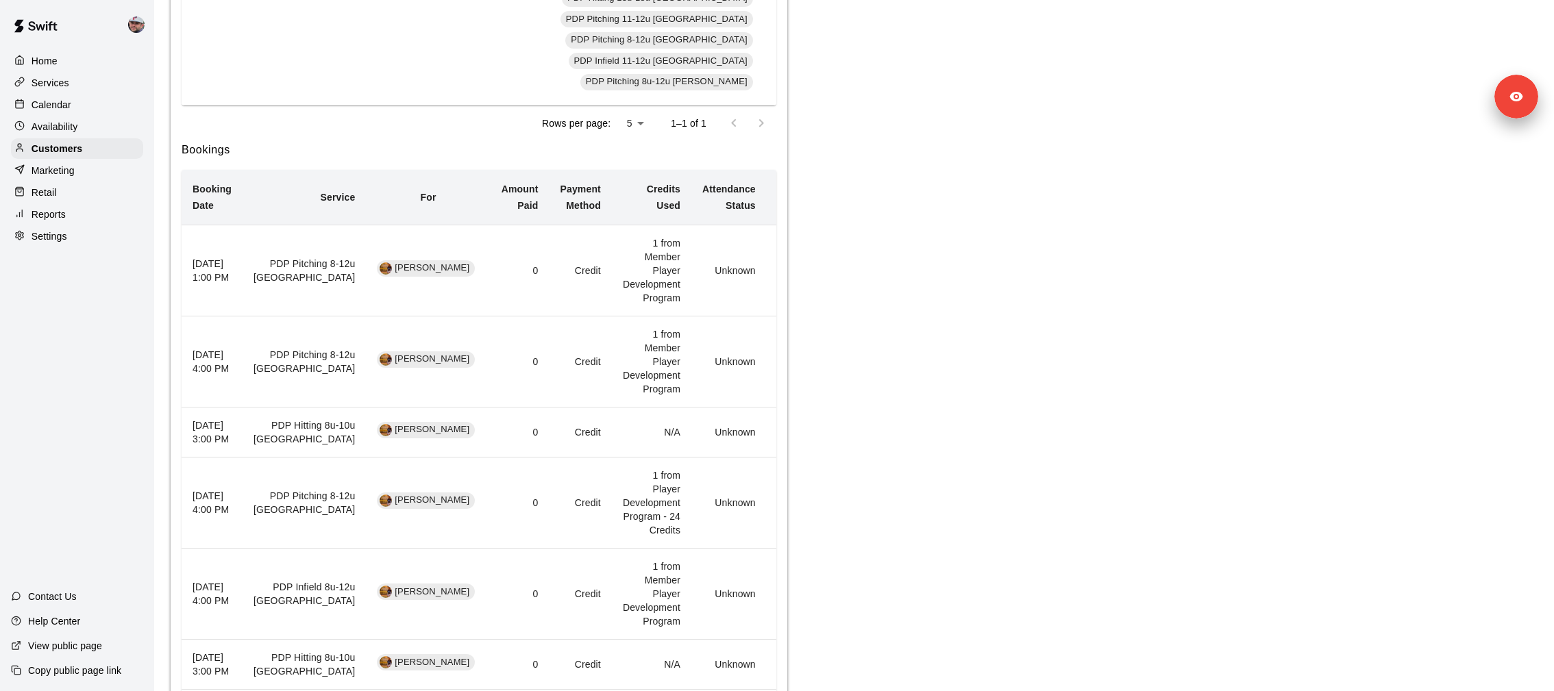
scroll to position [0, 0]
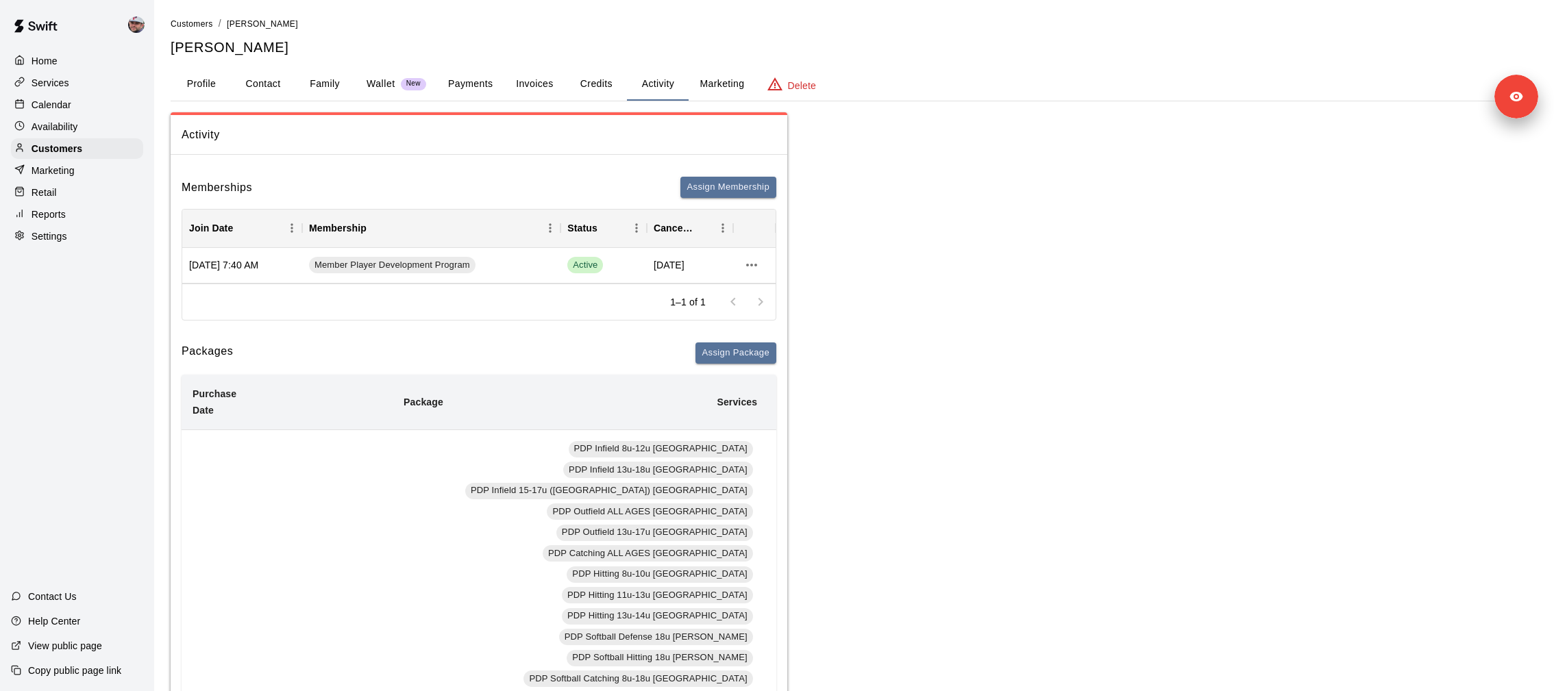
click at [611, 79] on button "Credits" at bounding box center [596, 84] width 62 height 33
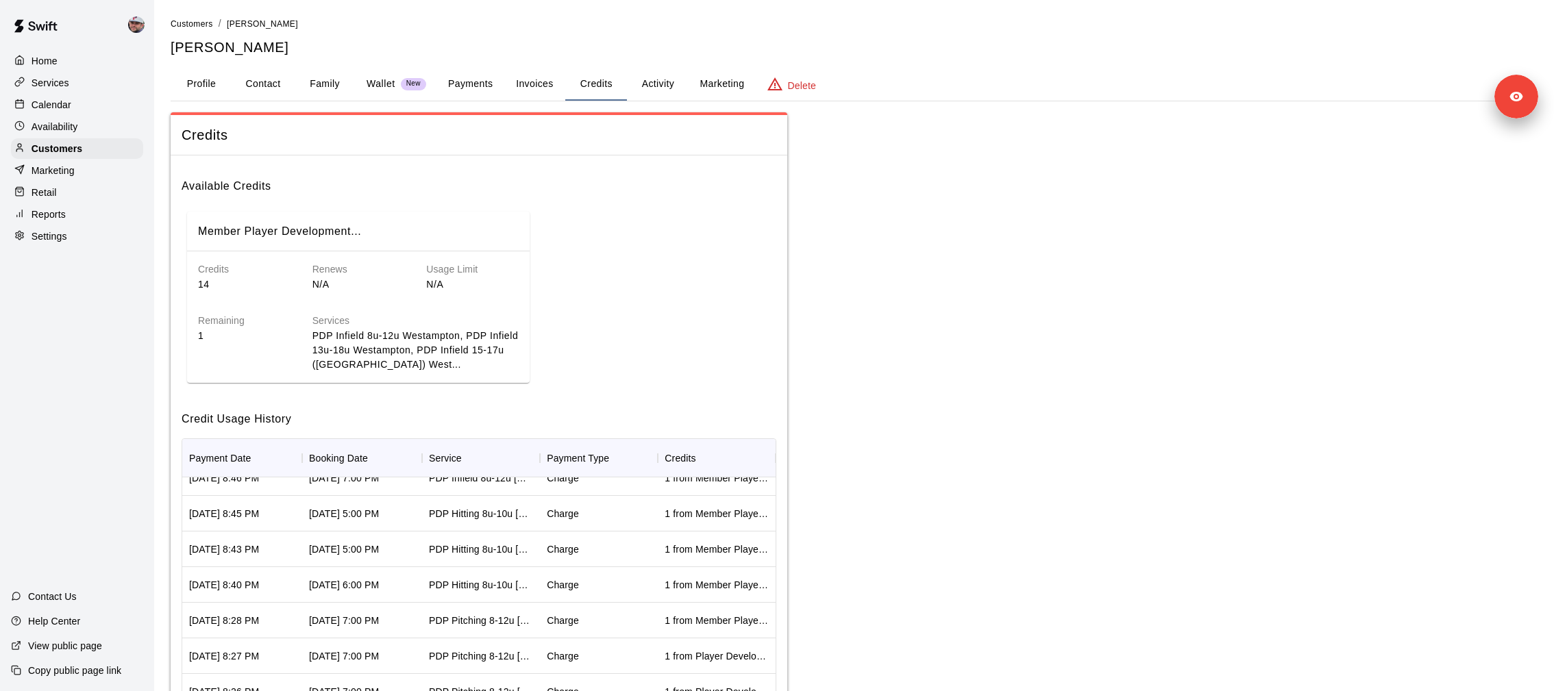
scroll to position [441, 0]
click at [552, 621] on div "Charge" at bounding box center [563, 625] width 32 height 14
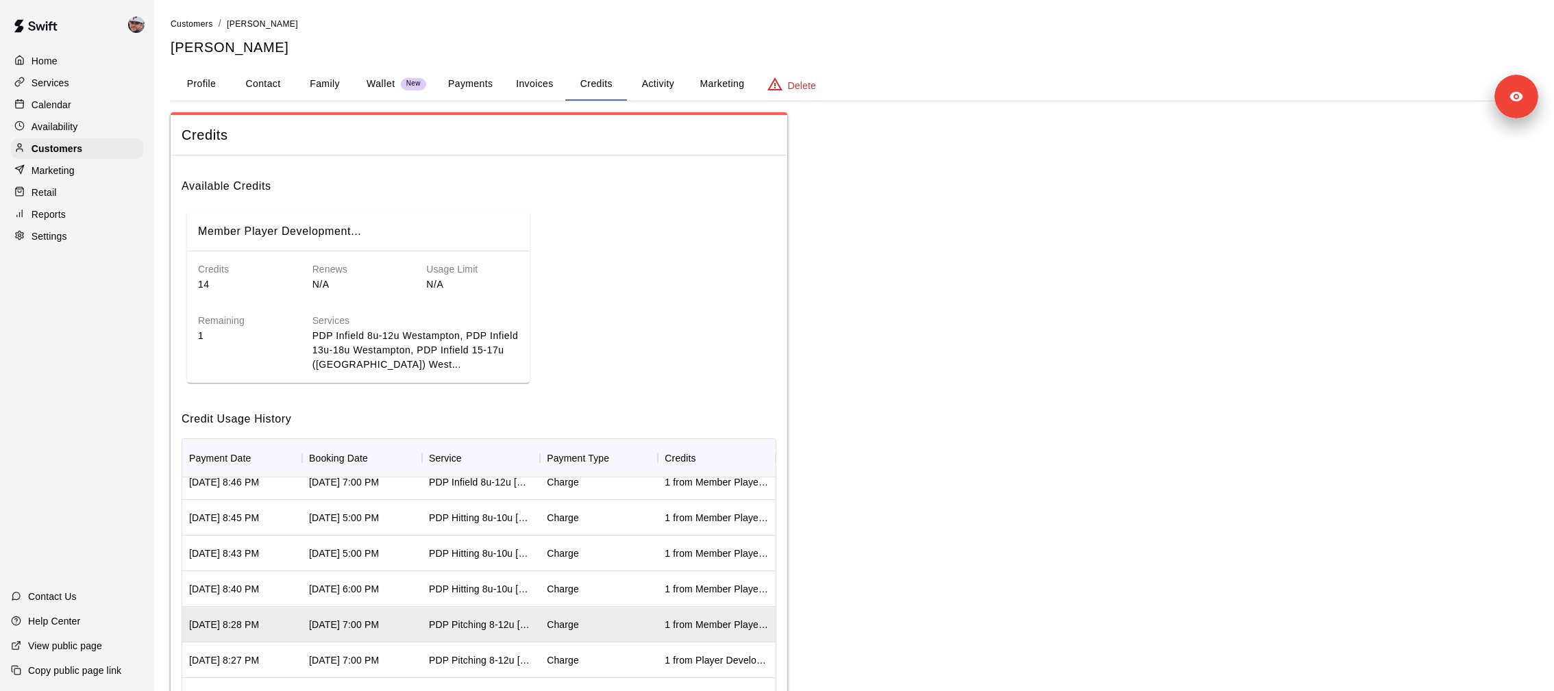
click at [580, 593] on div "Charge" at bounding box center [599, 589] width 118 height 36
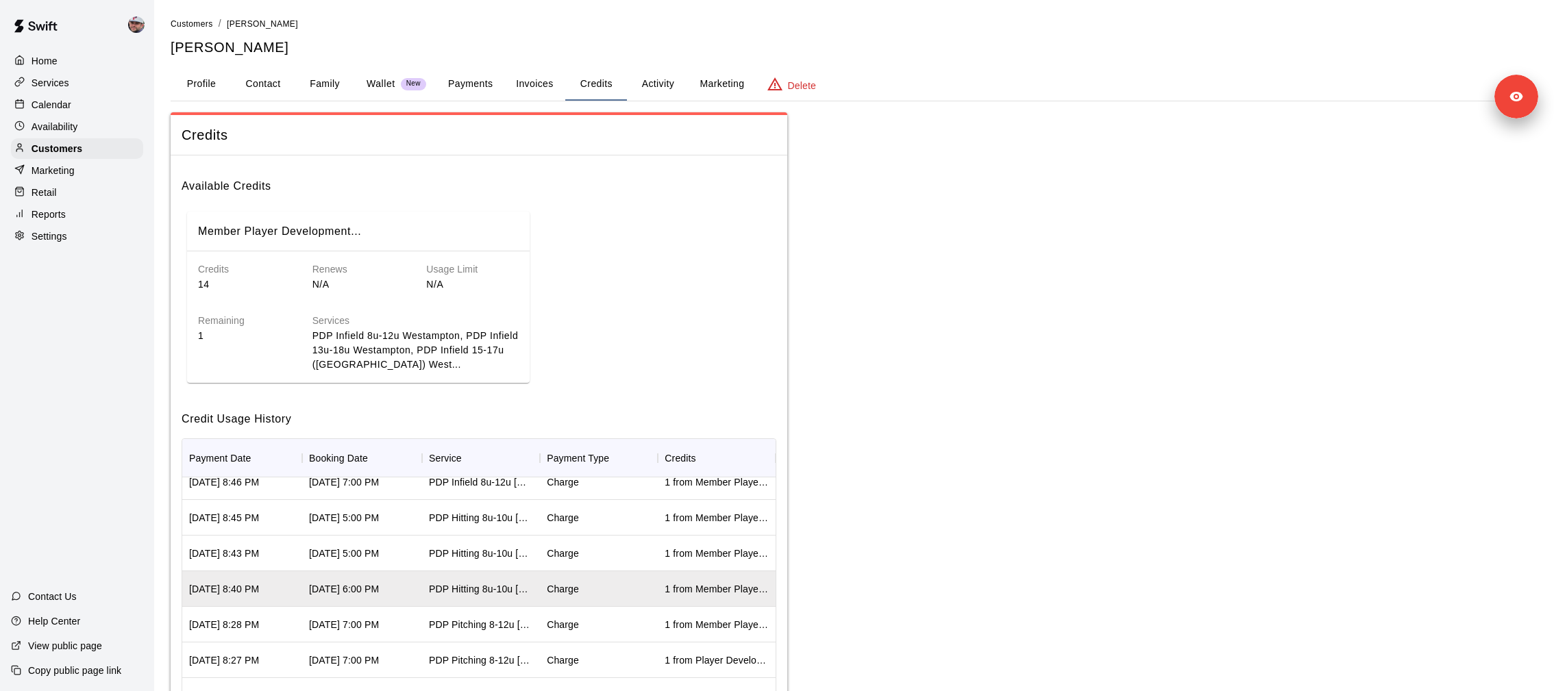
click at [594, 556] on div "Charge" at bounding box center [599, 554] width 118 height 36
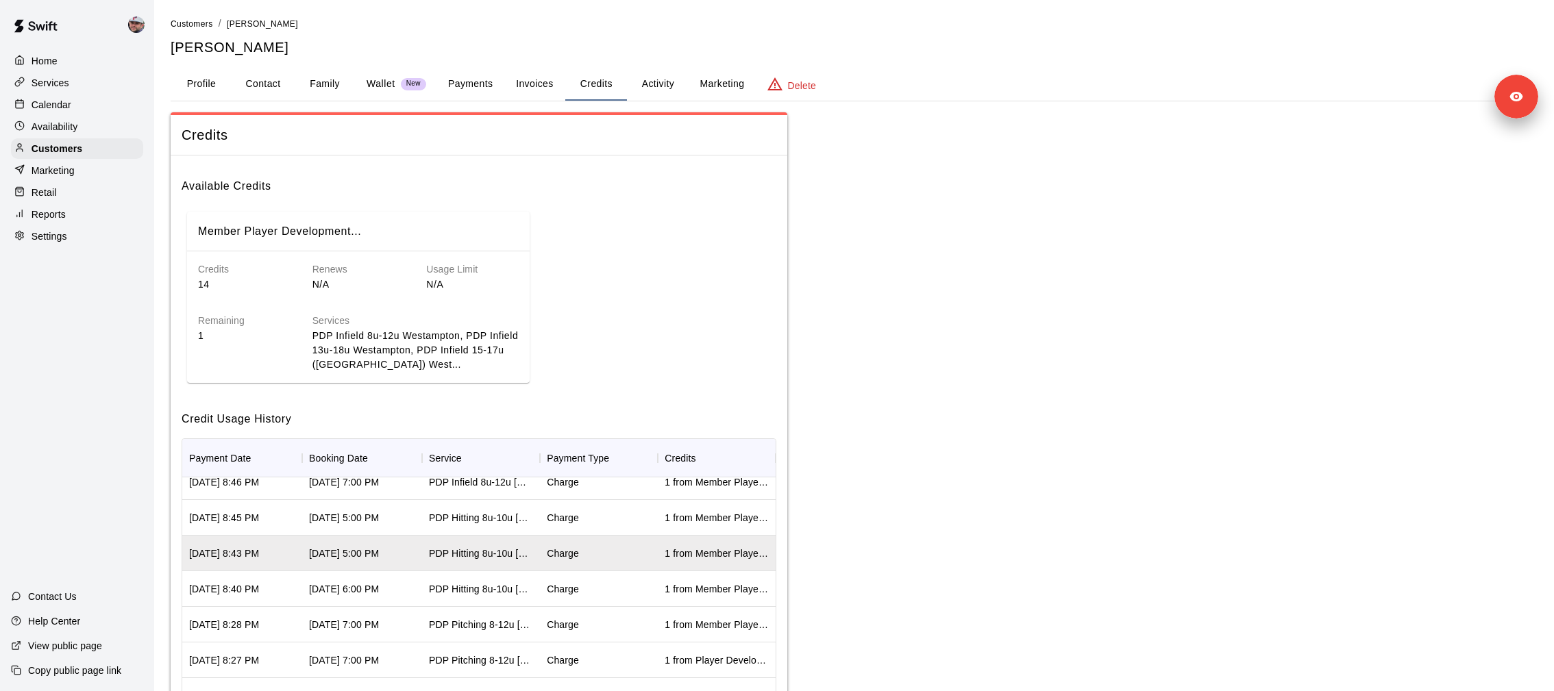
click at [589, 523] on div "Charge" at bounding box center [599, 518] width 118 height 36
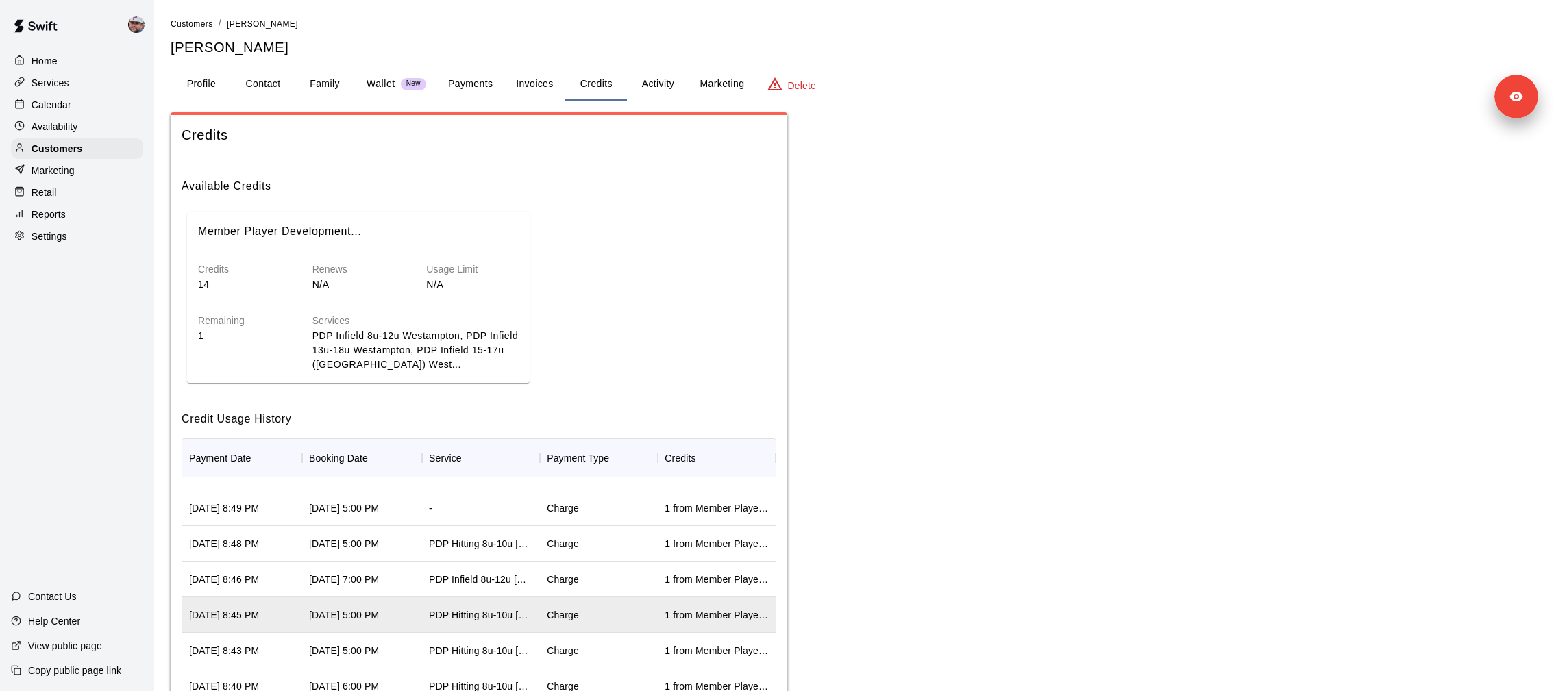
scroll to position [312, 0]
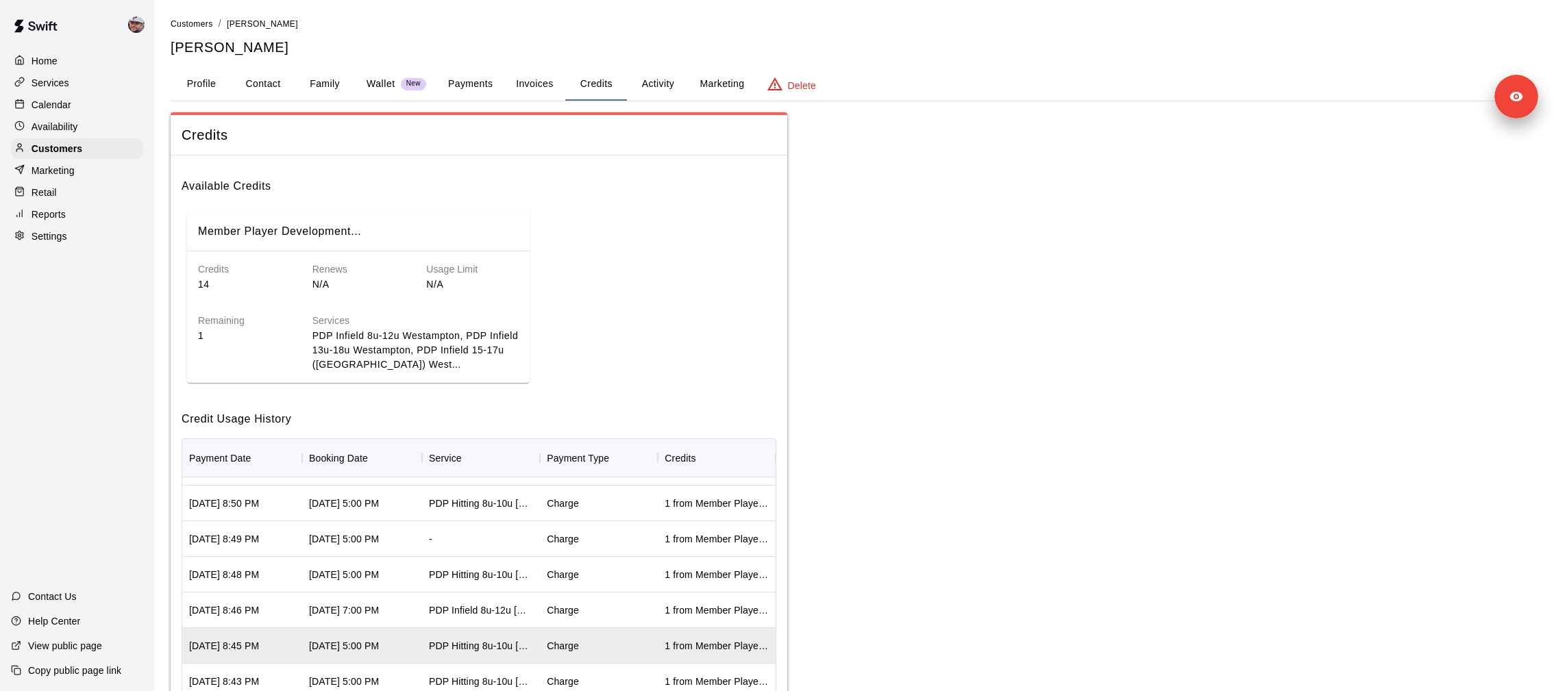
click at [589, 598] on div "Charge" at bounding box center [599, 611] width 118 height 36
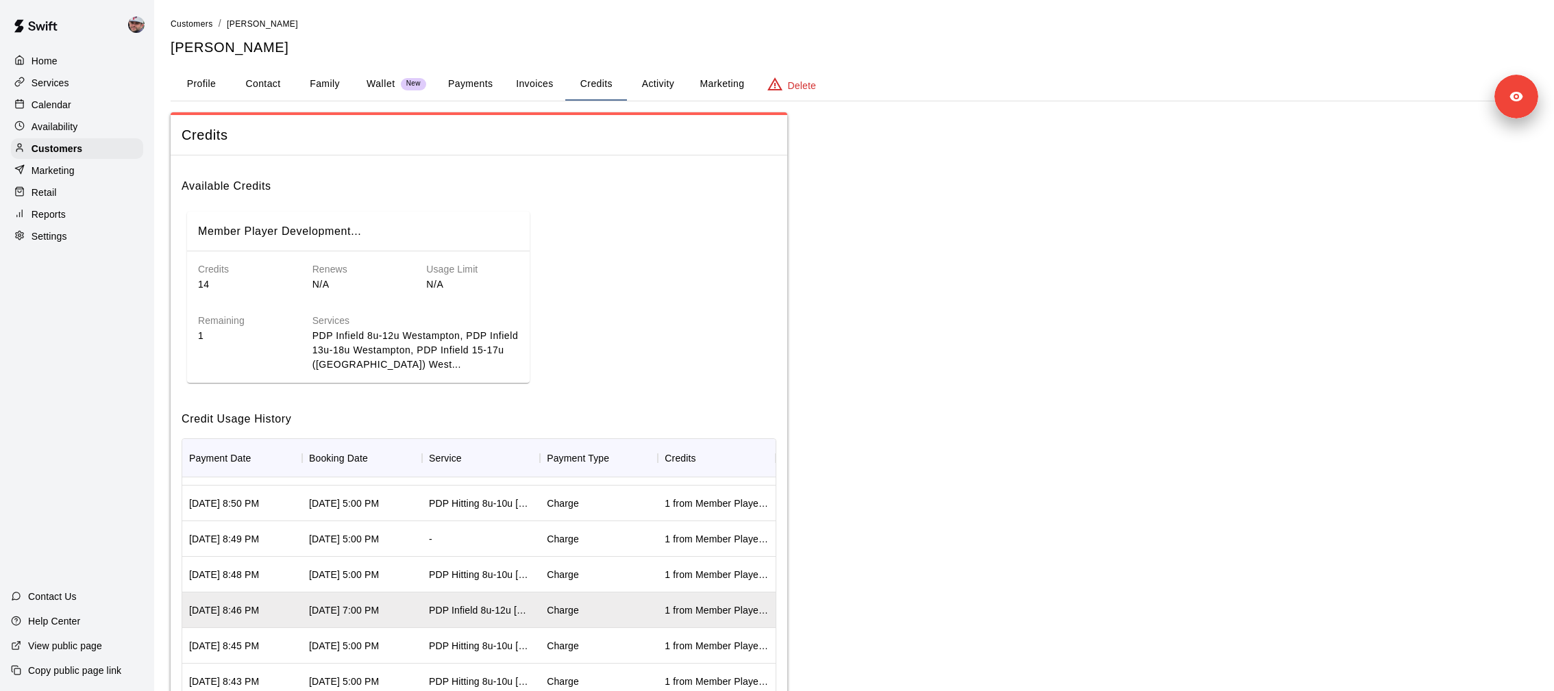
click at [589, 571] on div "Charge" at bounding box center [599, 575] width 118 height 36
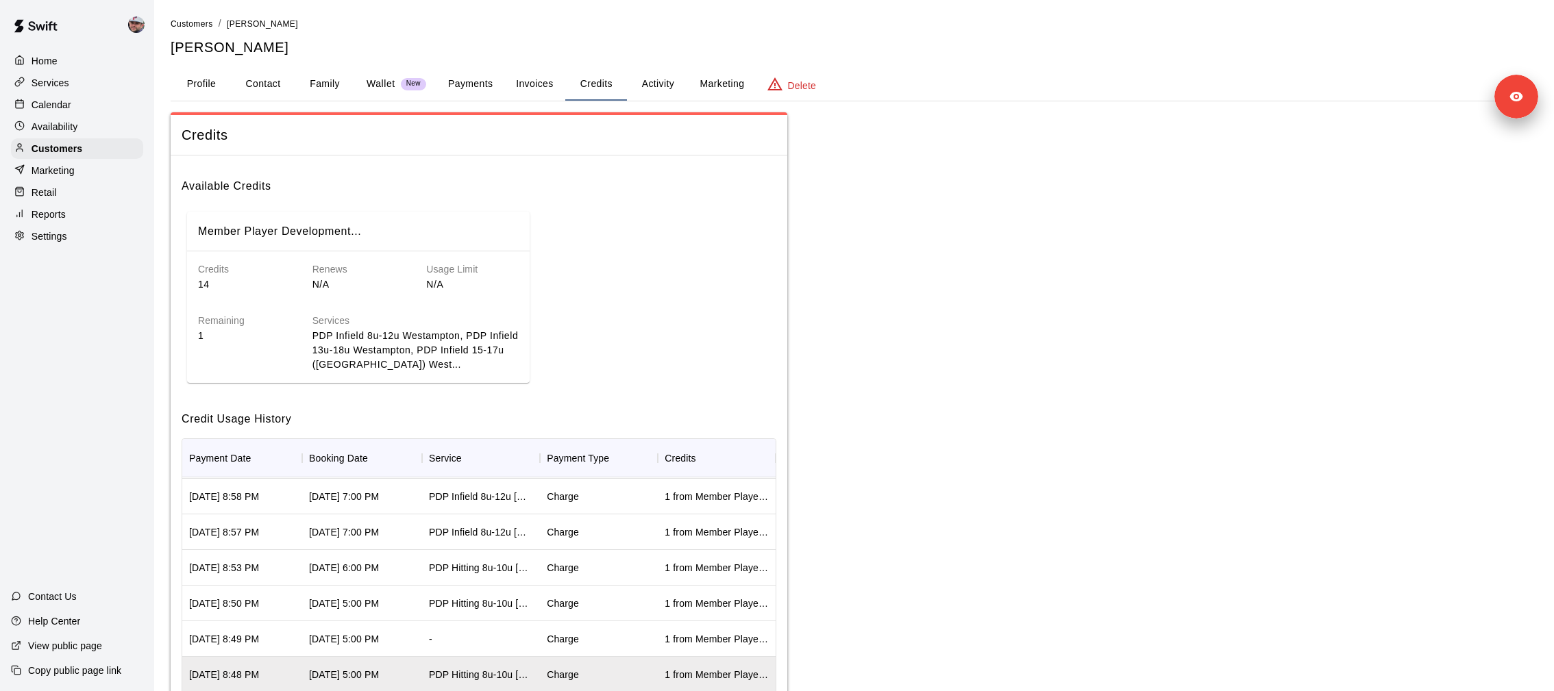
scroll to position [210, 0]
click at [590, 589] on div "Charge" at bounding box center [599, 606] width 118 height 36
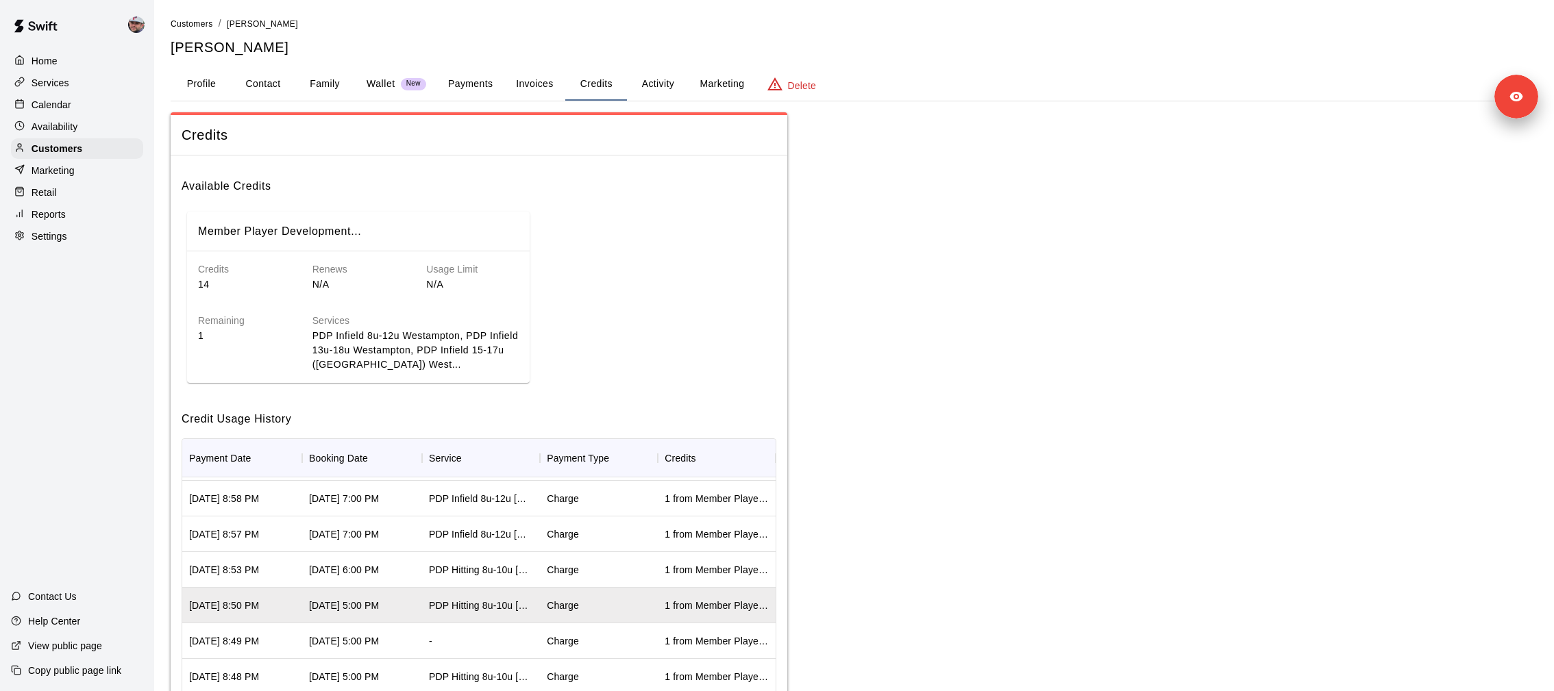
click at [593, 571] on div "Charge" at bounding box center [599, 570] width 118 height 36
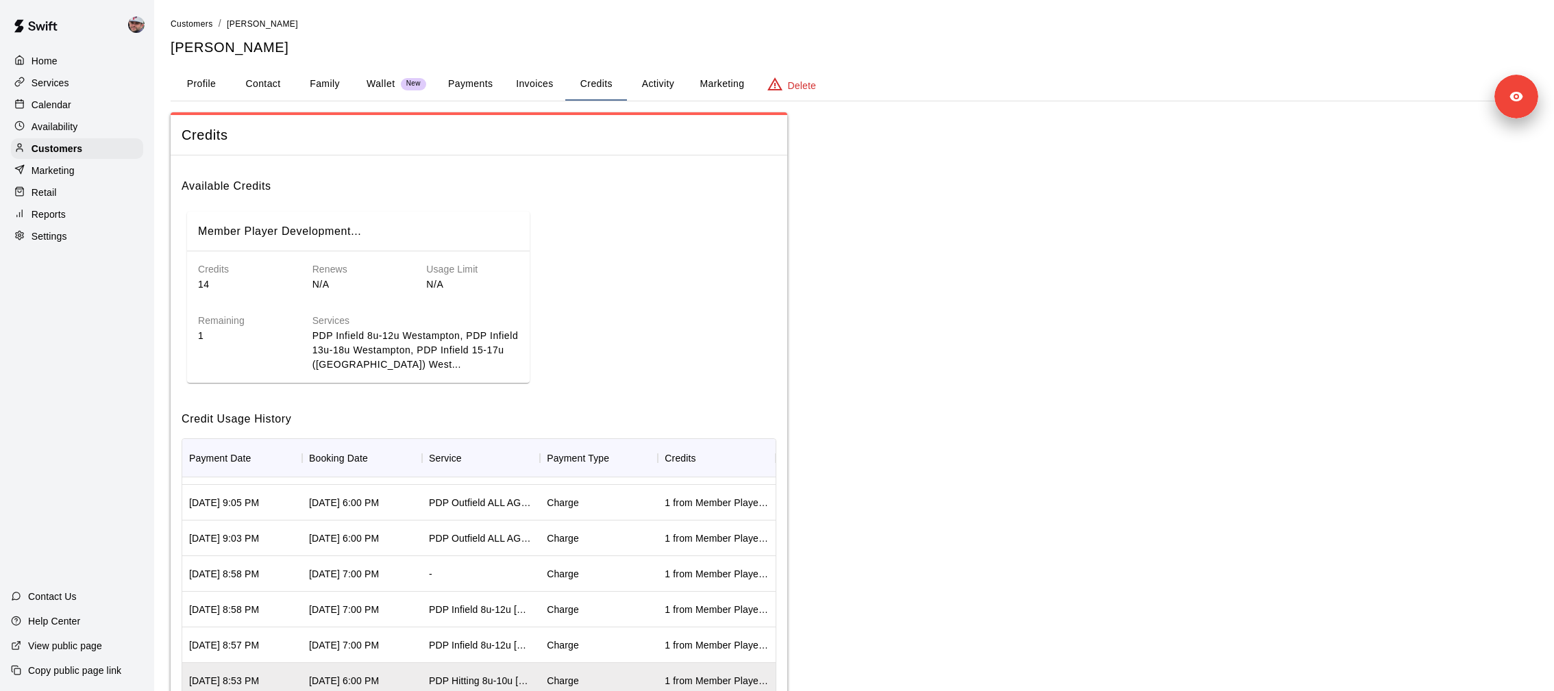
scroll to position [89, 0]
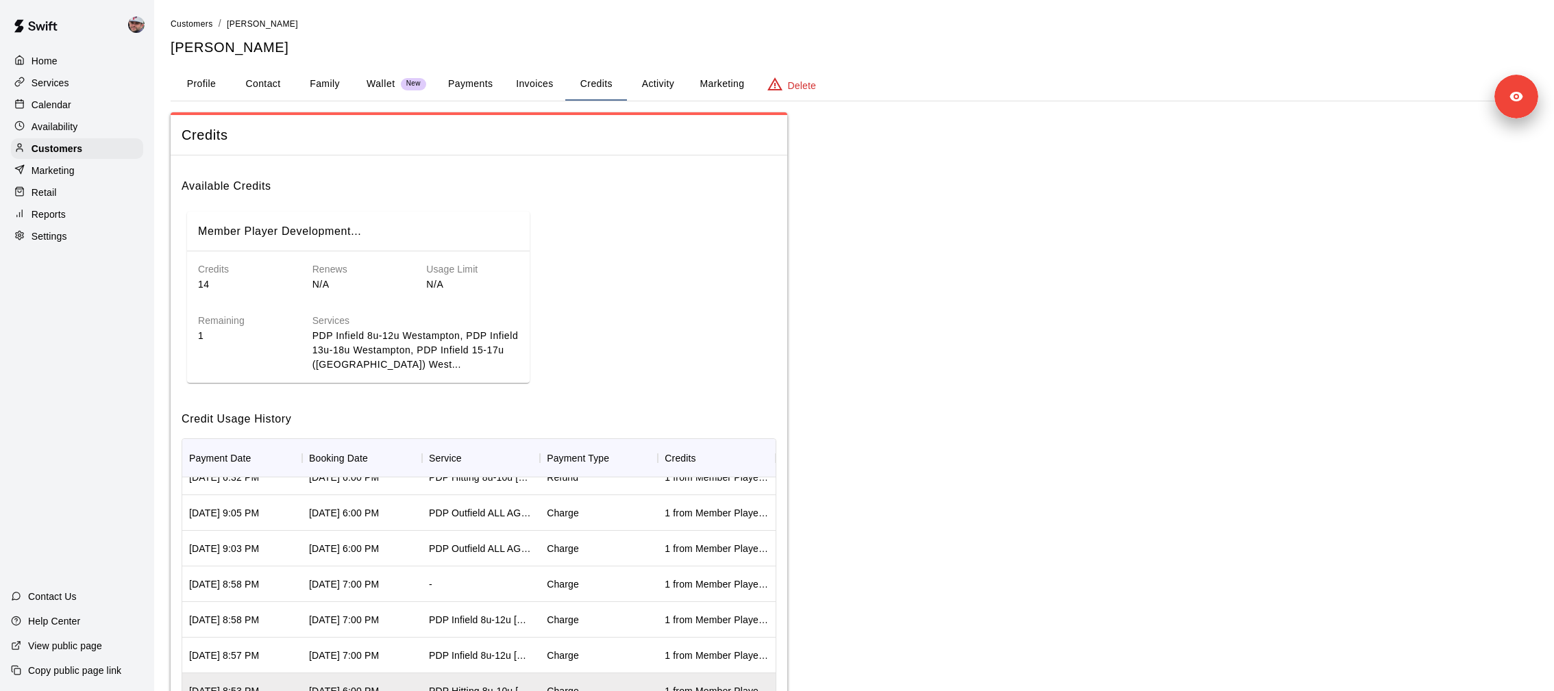
click at [591, 656] on div "Charge" at bounding box center [599, 656] width 118 height 36
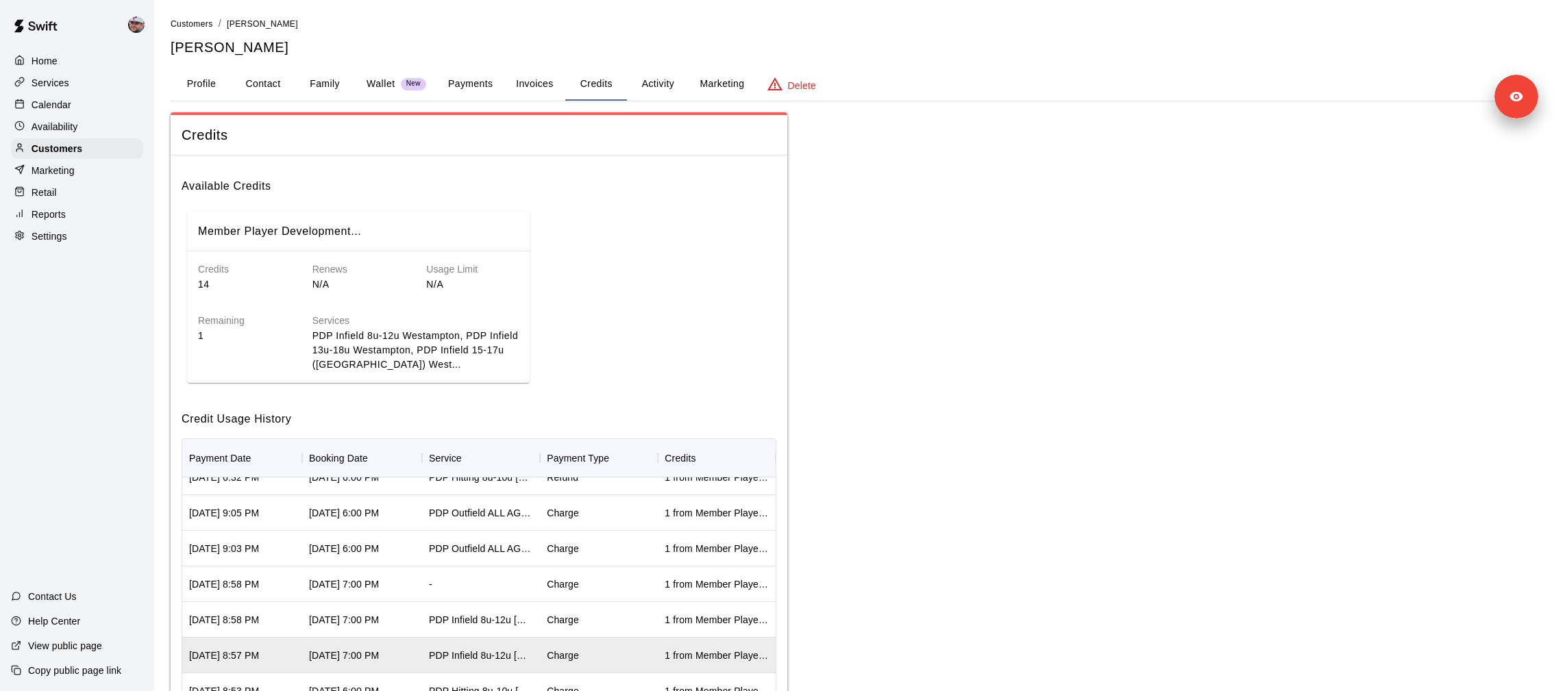
click at [595, 621] on div "Charge" at bounding box center [599, 620] width 118 height 36
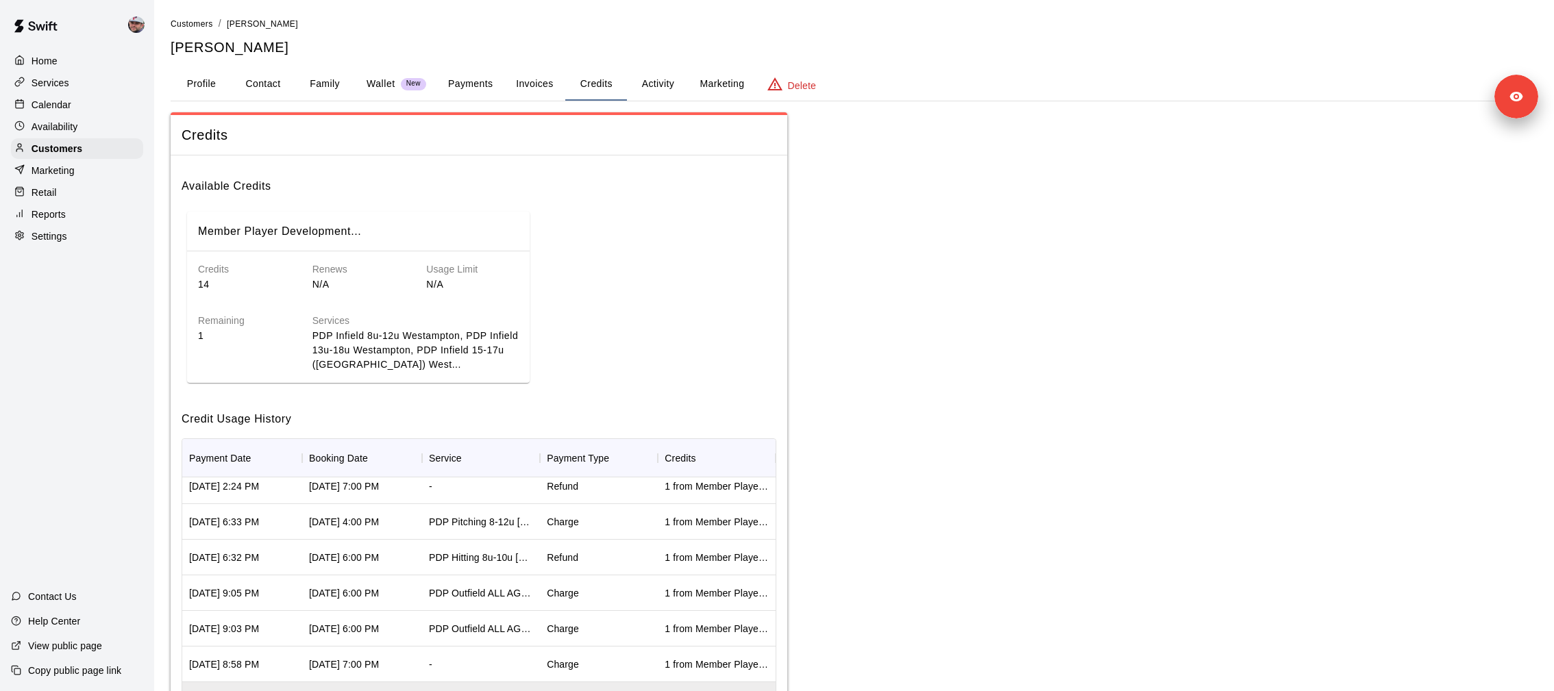
scroll to position [0, 0]
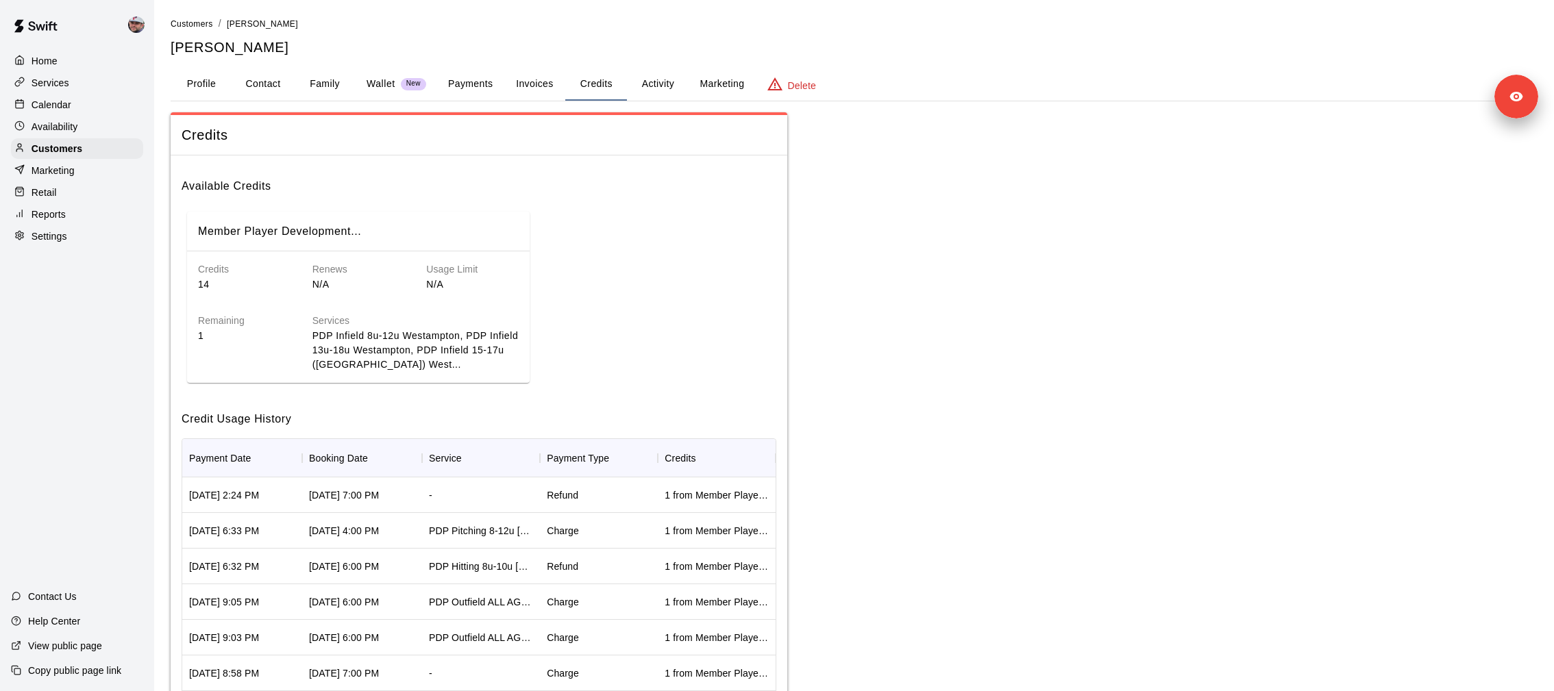
click at [590, 633] on div "Charge" at bounding box center [599, 638] width 118 height 36
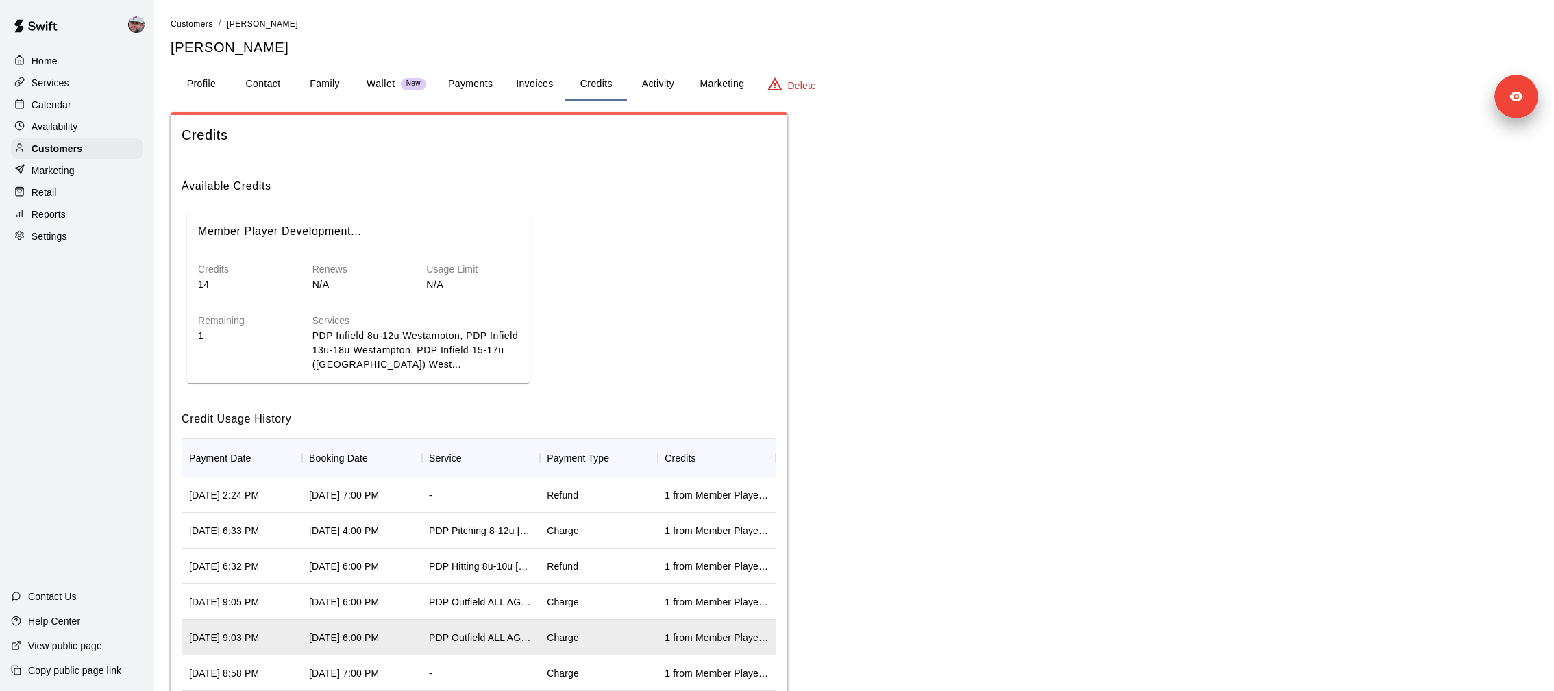
click at [587, 600] on div "Charge" at bounding box center [599, 602] width 118 height 36
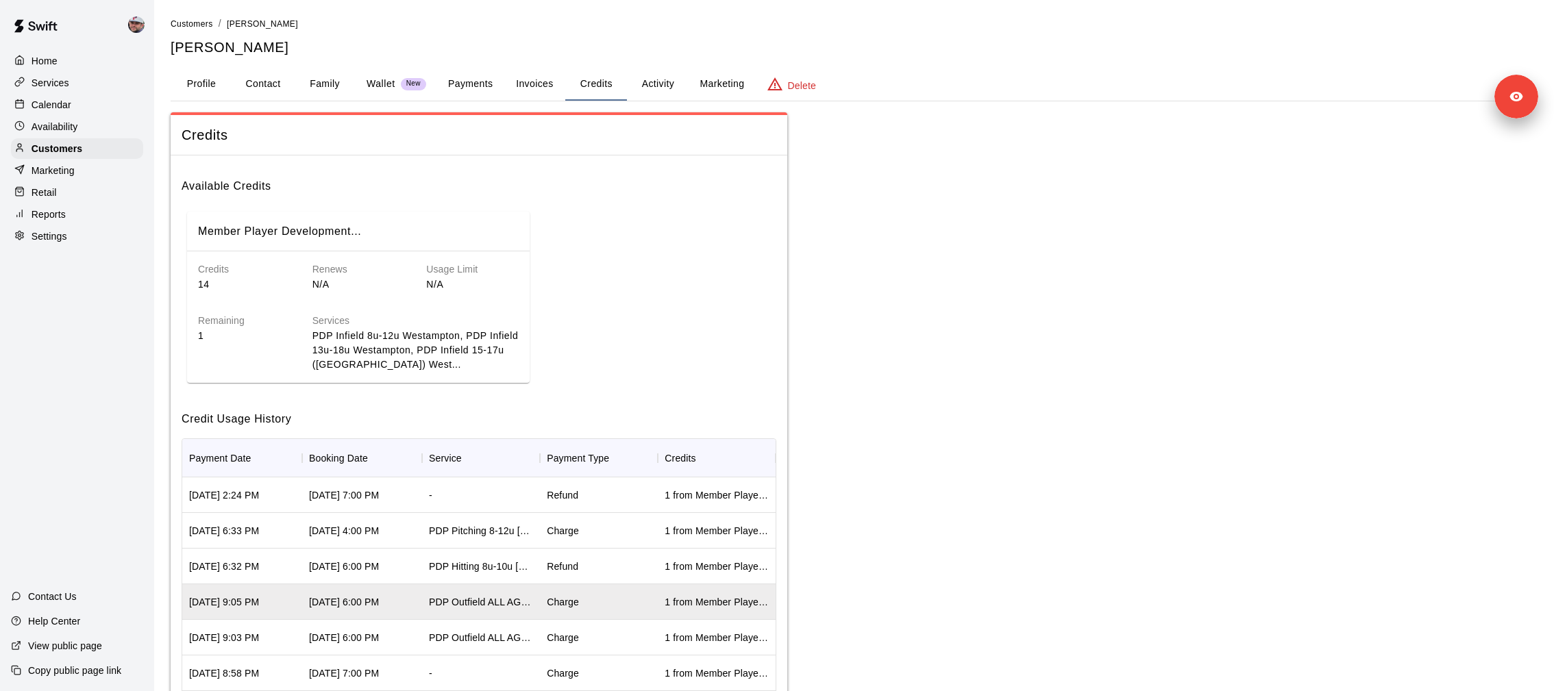
click at [578, 537] on div "Charge" at bounding box center [563, 531] width 32 height 14
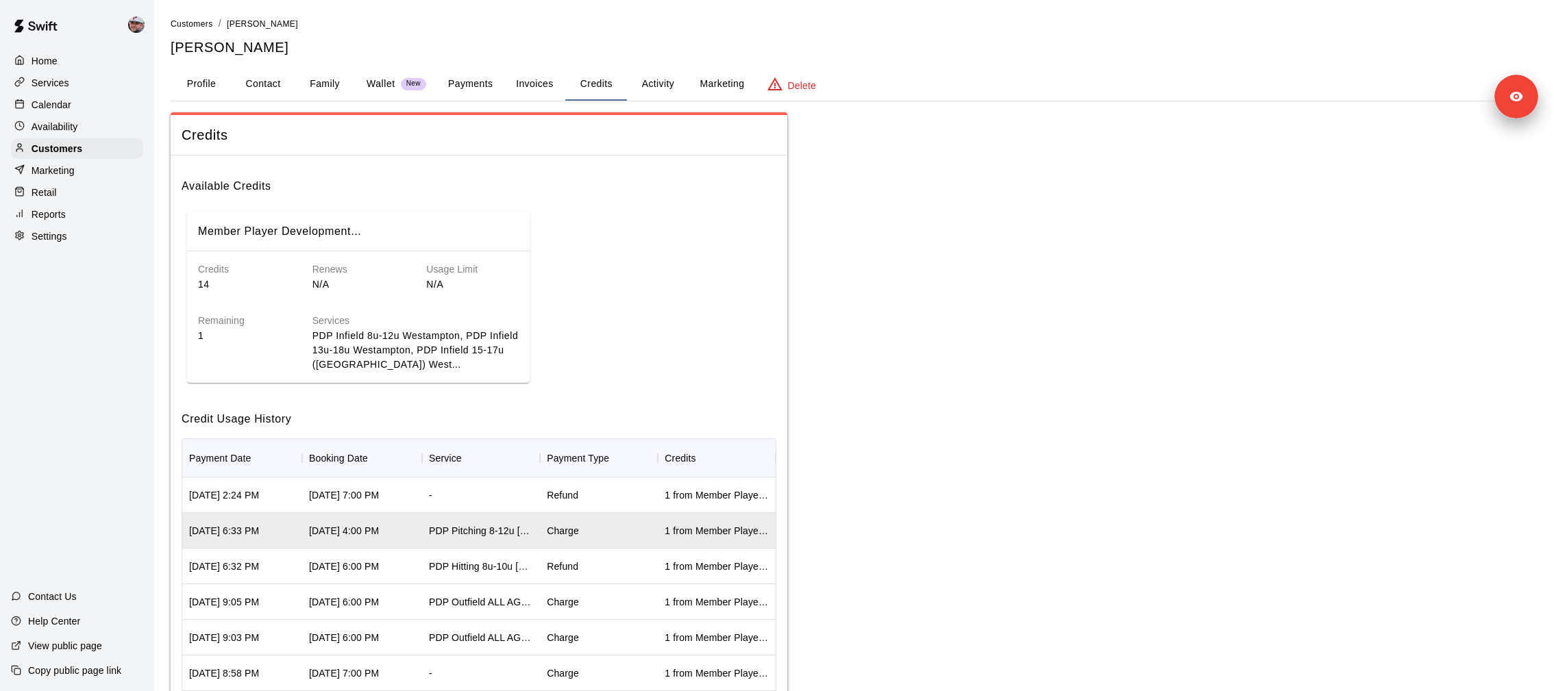
click at [564, 569] on div "Refund" at bounding box center [563, 567] width 32 height 14
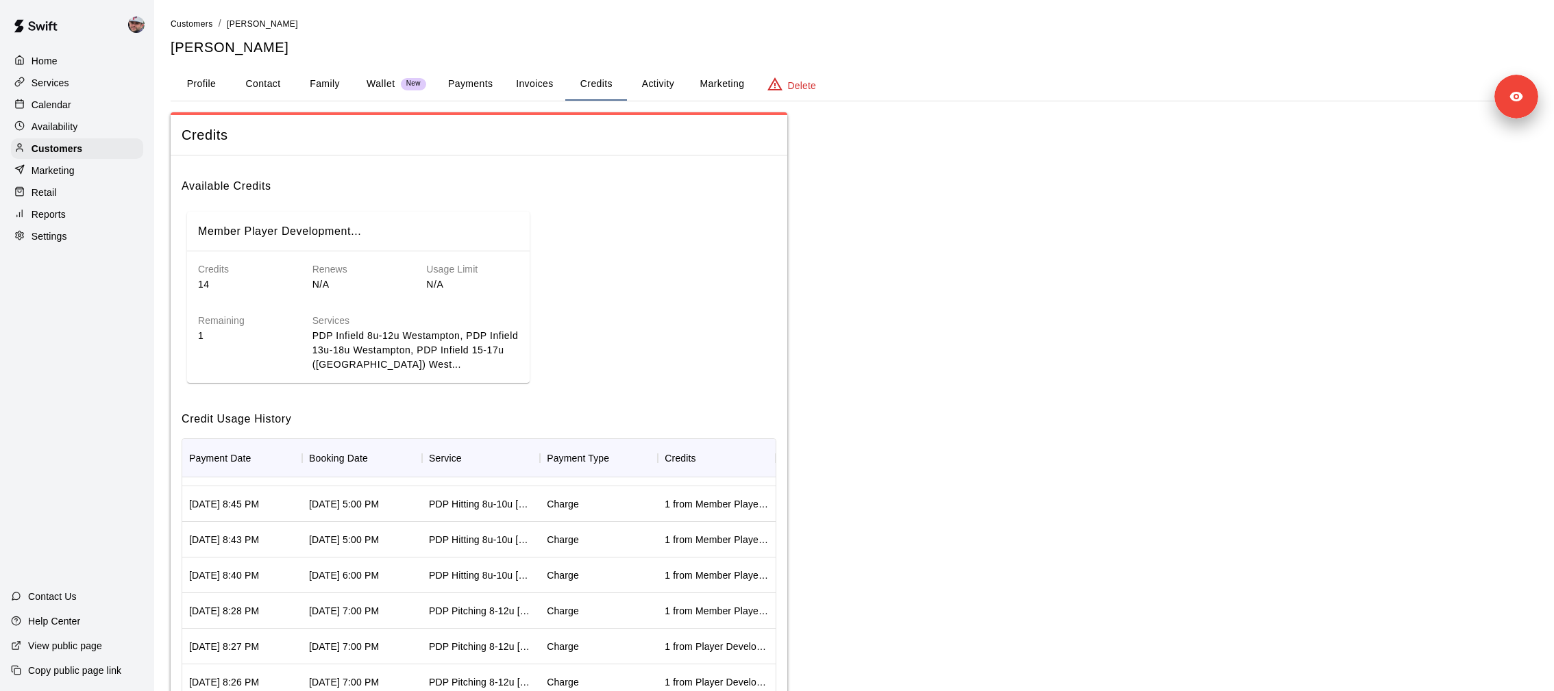
scroll to position [452, 0]
click at [589, 600] on div "Charge" at bounding box center [599, 613] width 118 height 36
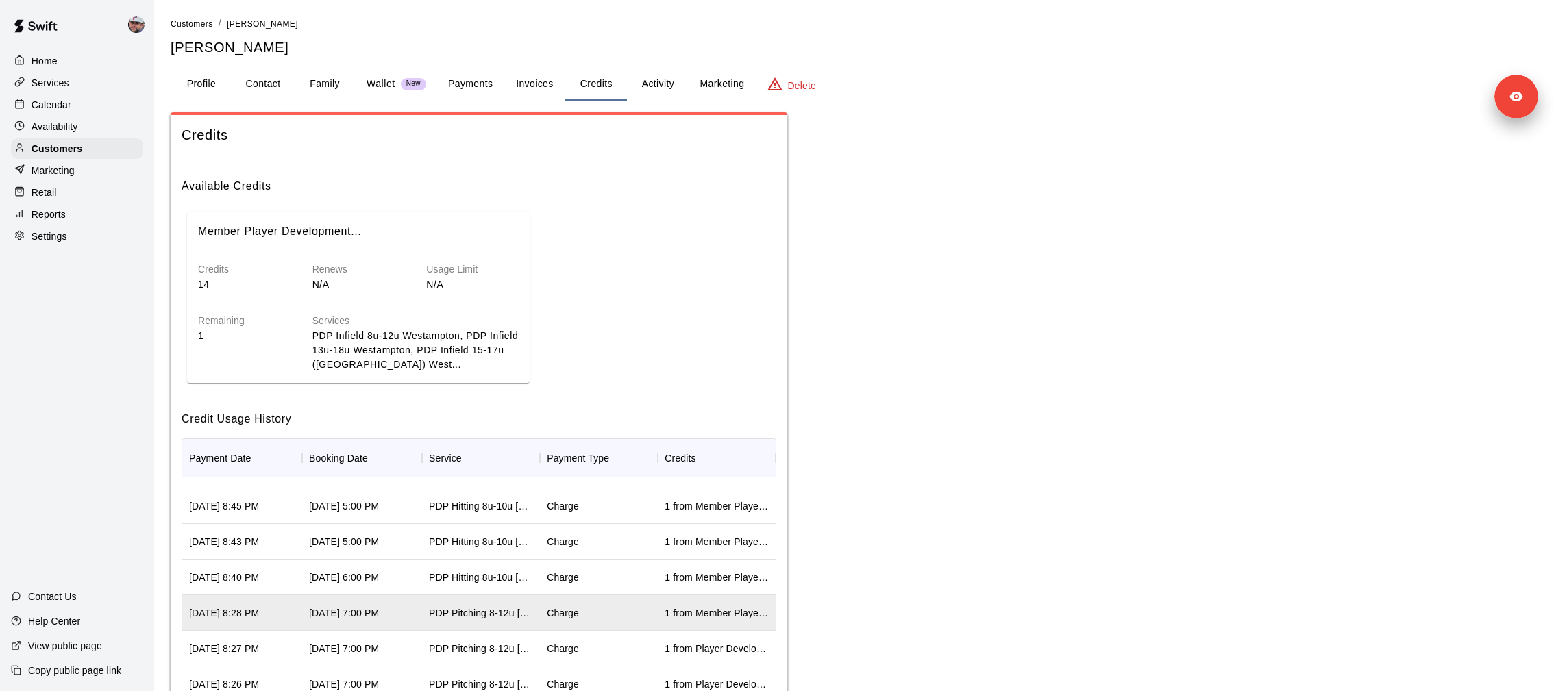
click at [595, 580] on div "Charge" at bounding box center [599, 578] width 118 height 36
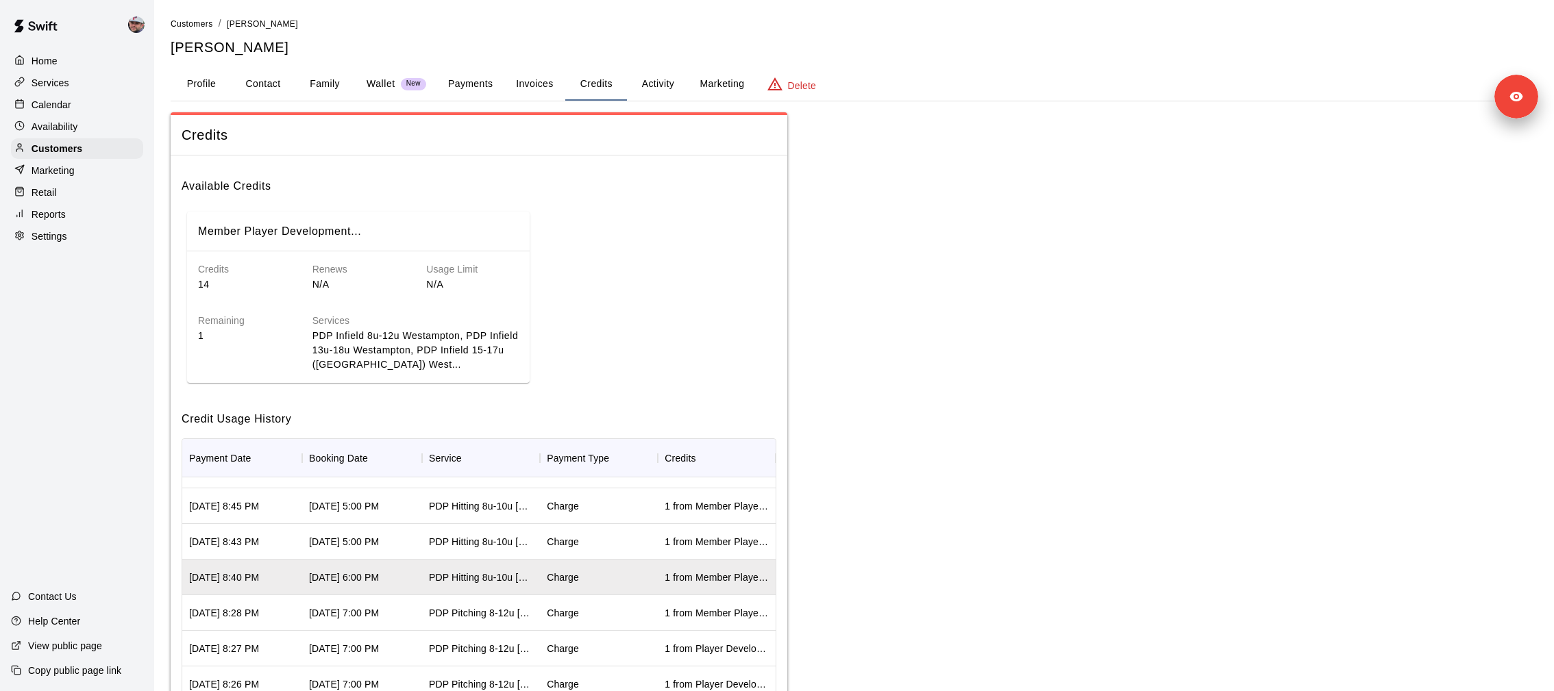
click at [591, 548] on div "Charge" at bounding box center [599, 542] width 118 height 36
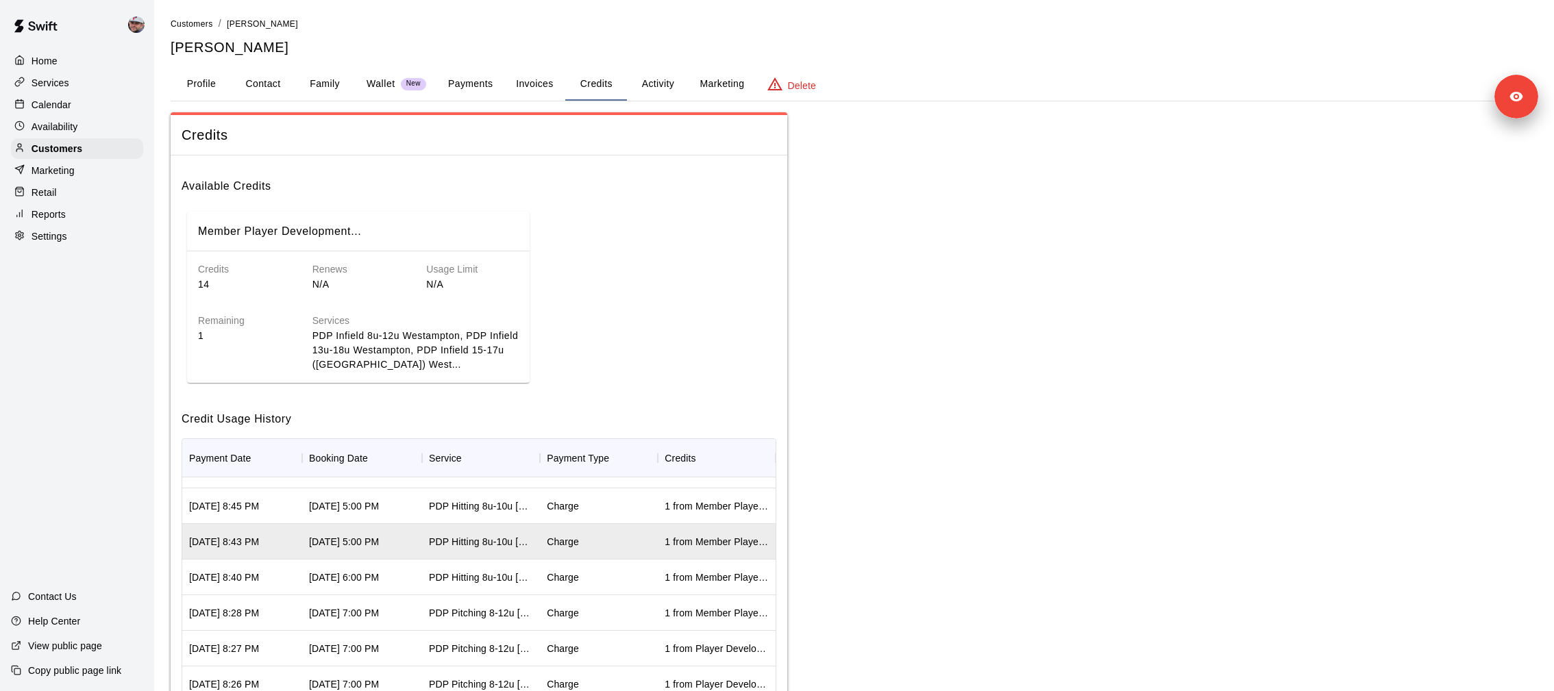
click at [583, 513] on div "Charge" at bounding box center [599, 507] width 118 height 36
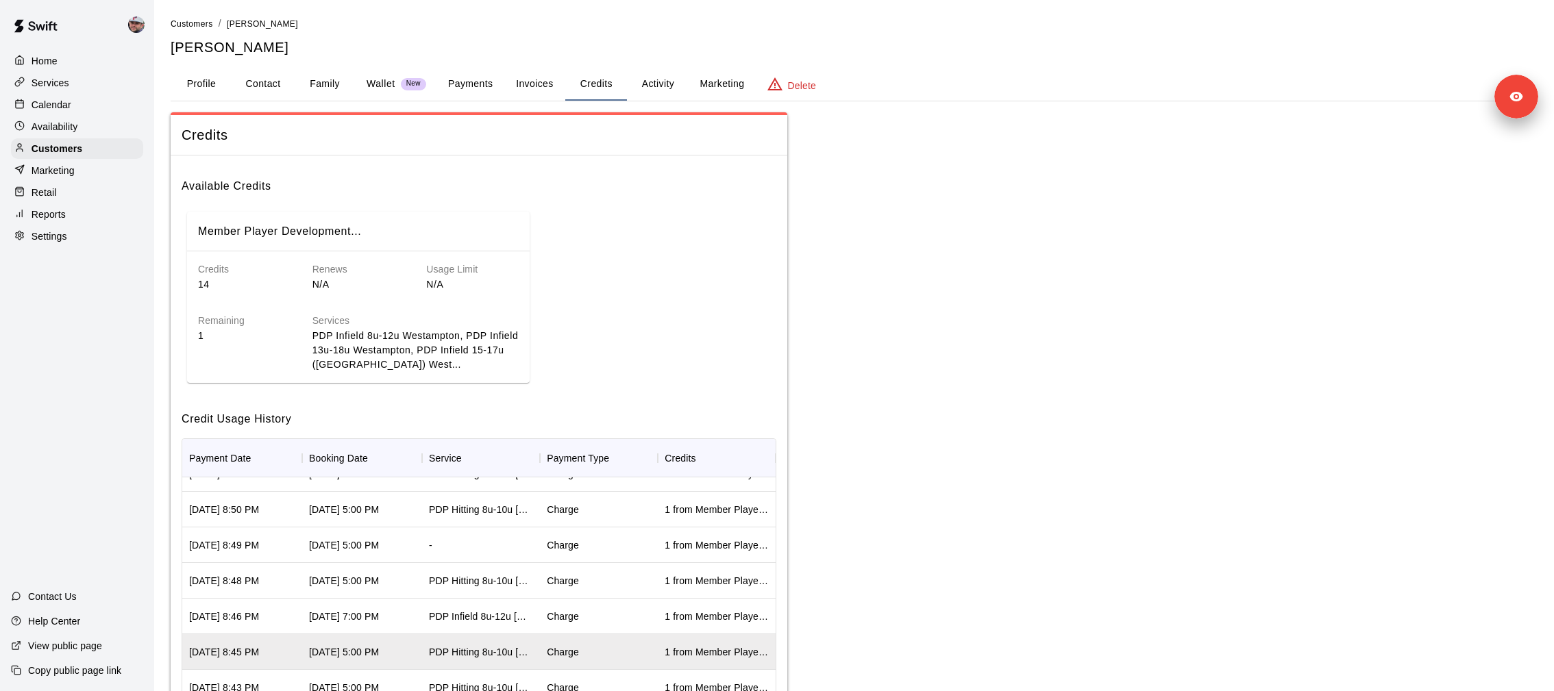
scroll to position [297, 0]
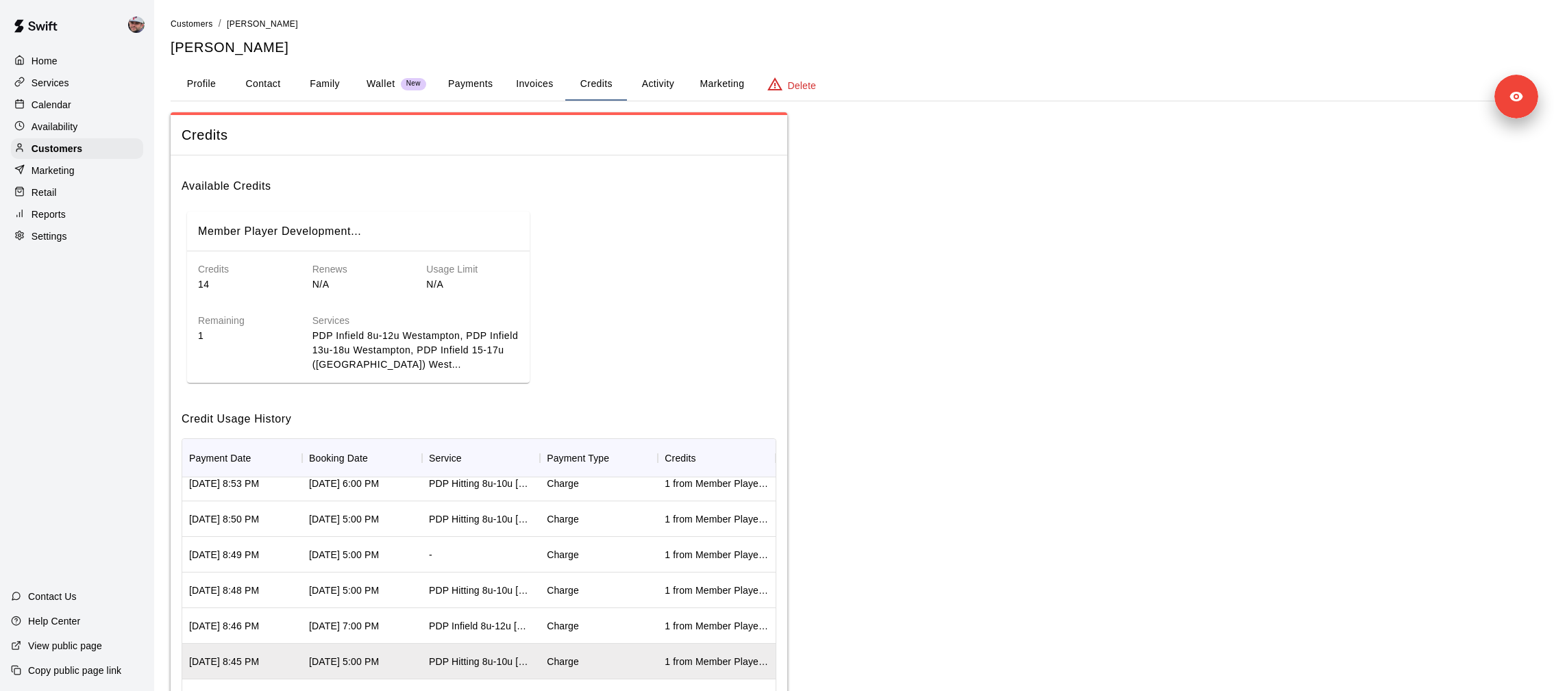
click at [605, 626] on div "Charge" at bounding box center [599, 626] width 118 height 36
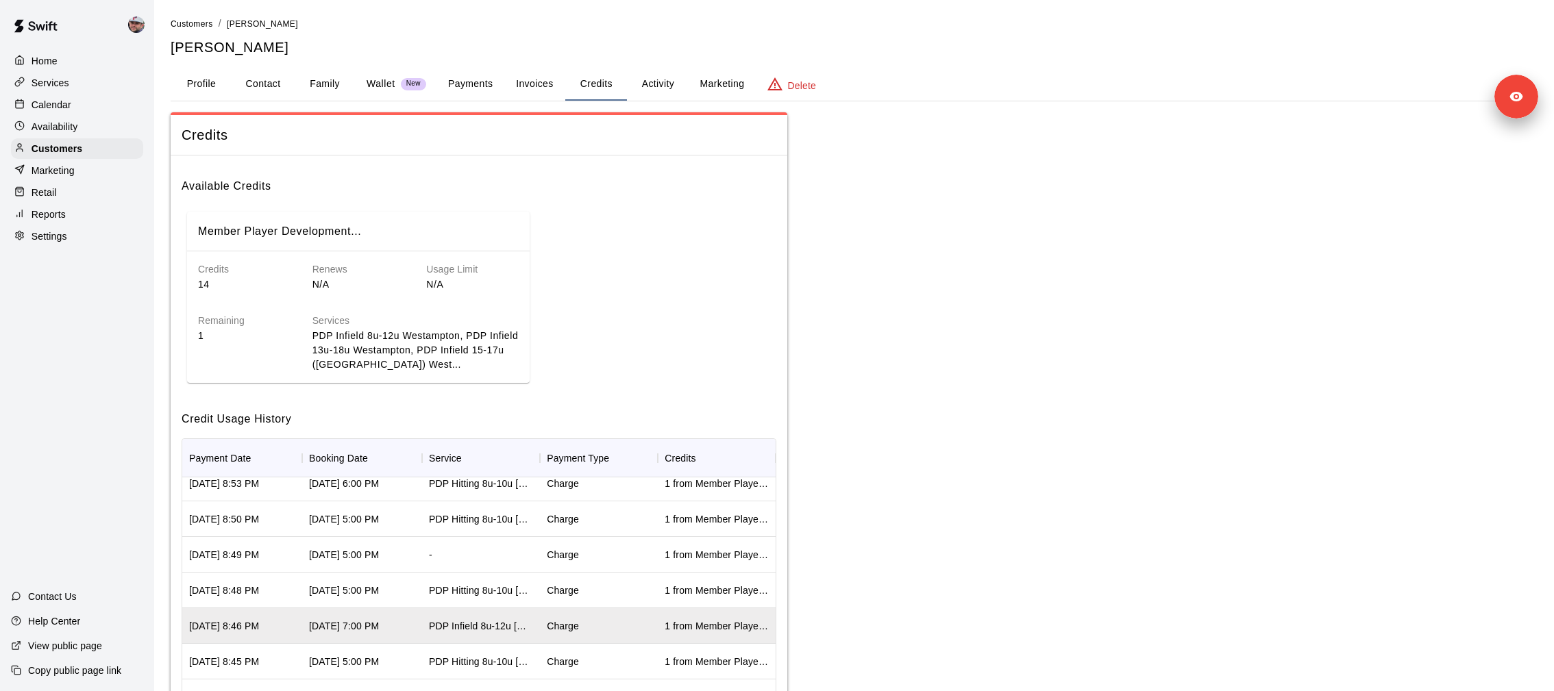
click at [607, 598] on div "Charge" at bounding box center [599, 591] width 118 height 36
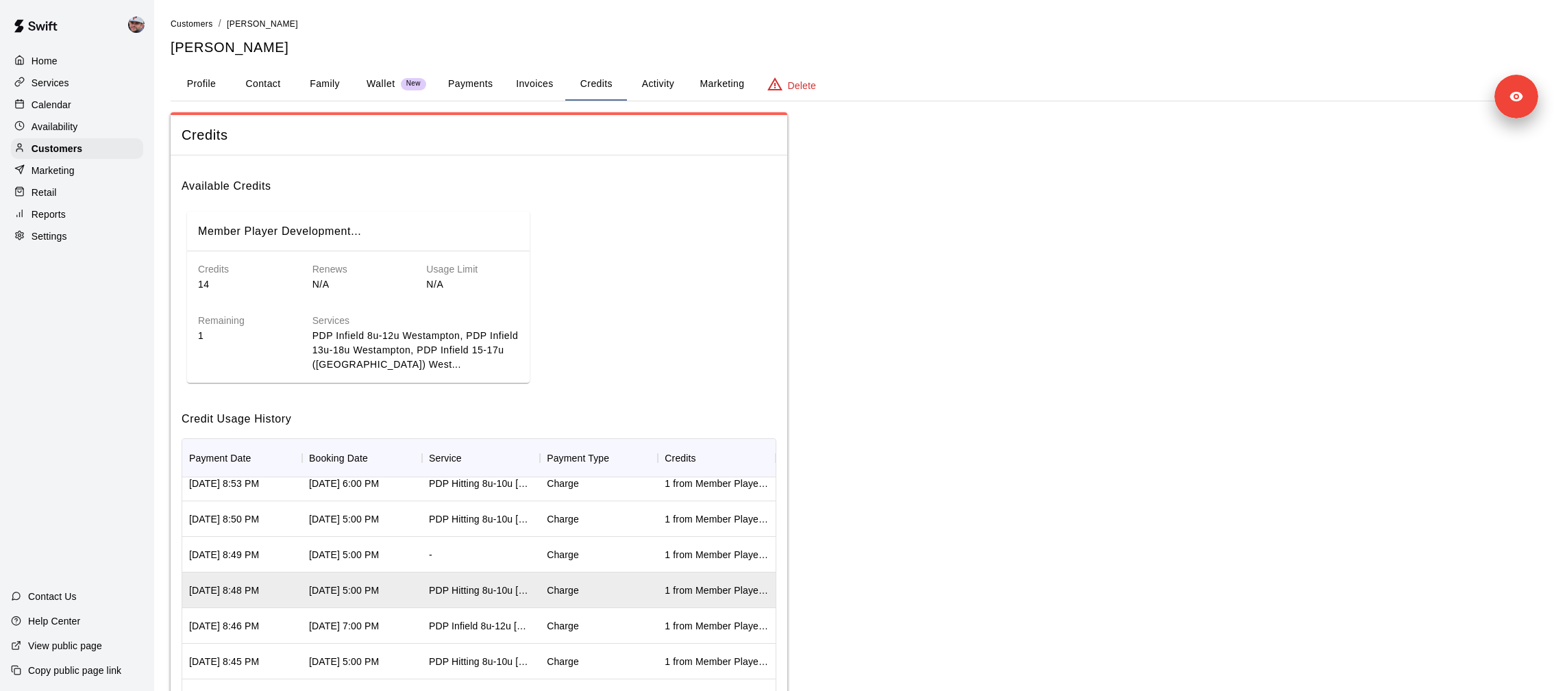
click at [598, 552] on div "Charge" at bounding box center [599, 555] width 118 height 36
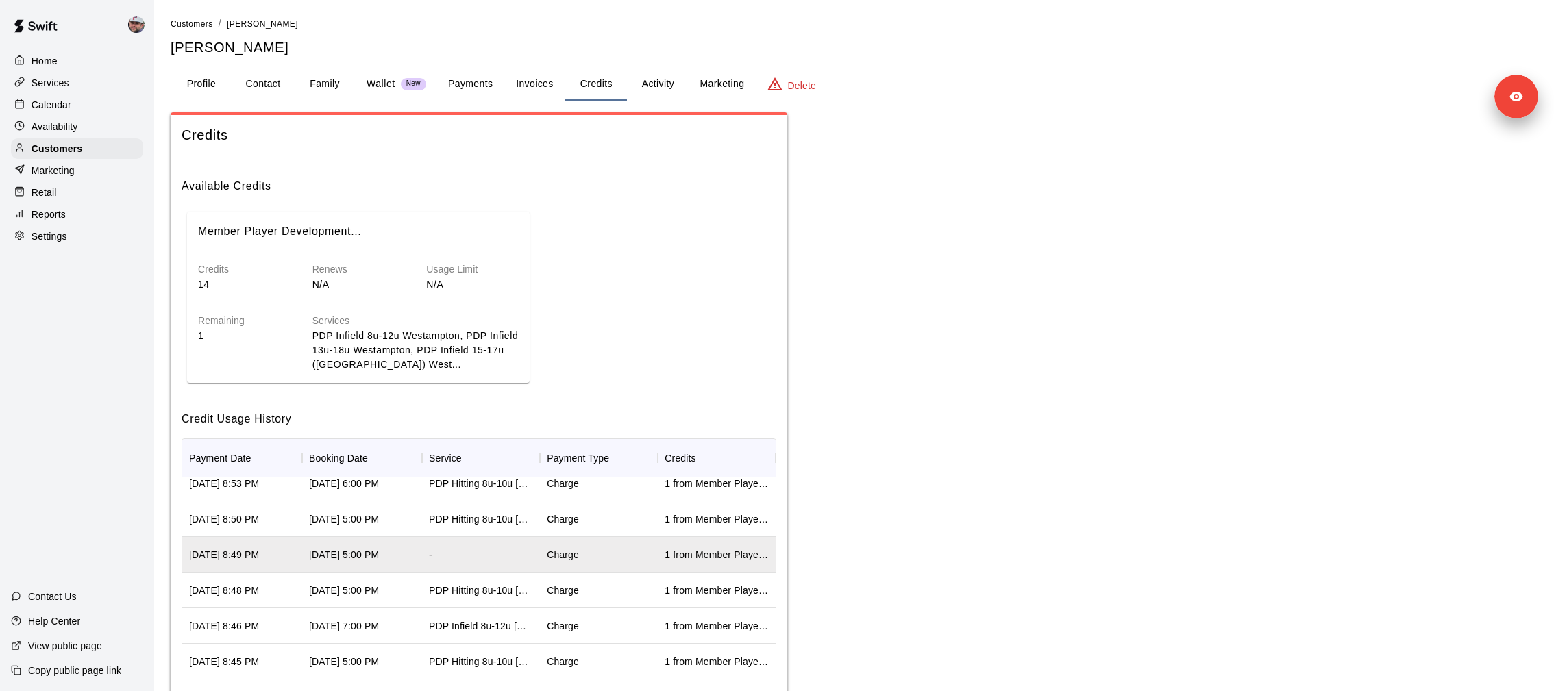
click at [598, 524] on div "Charge" at bounding box center [599, 520] width 118 height 36
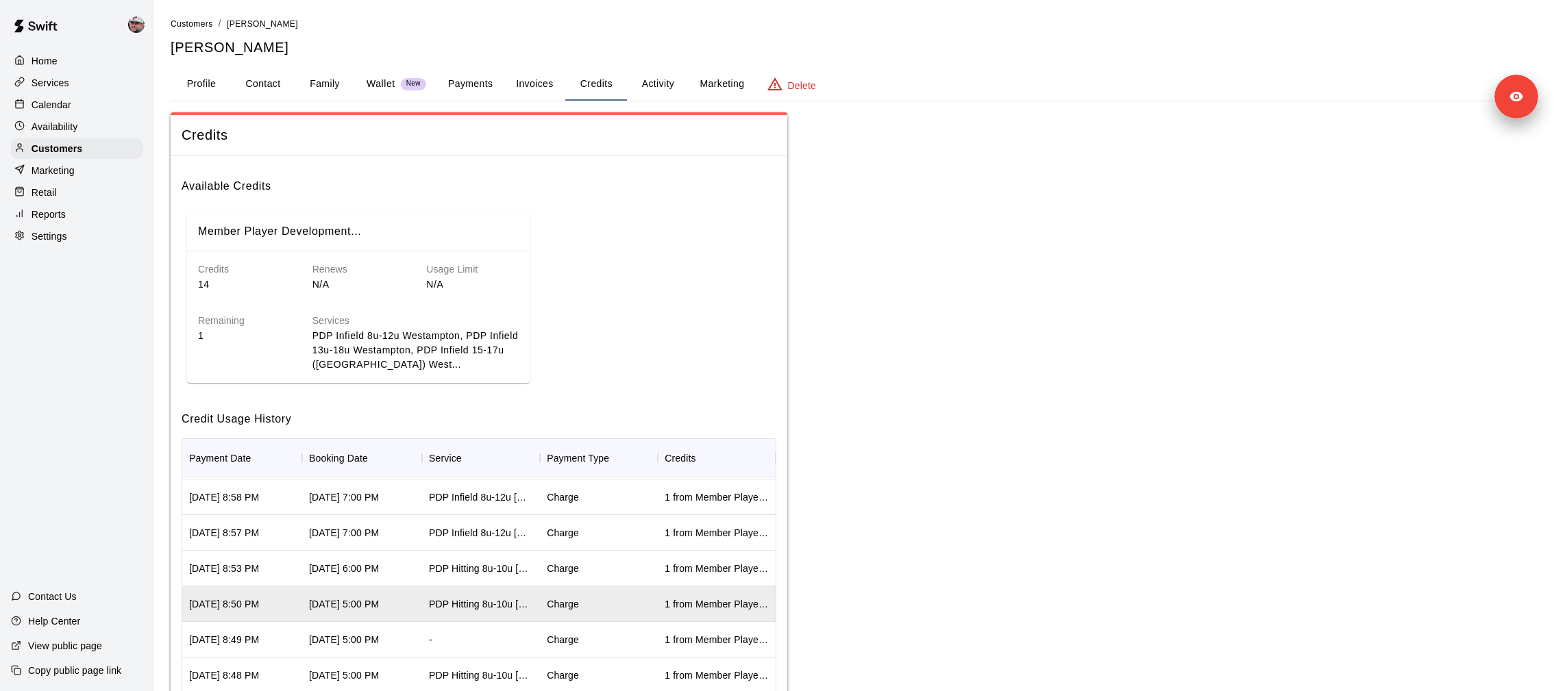
scroll to position [175, 0]
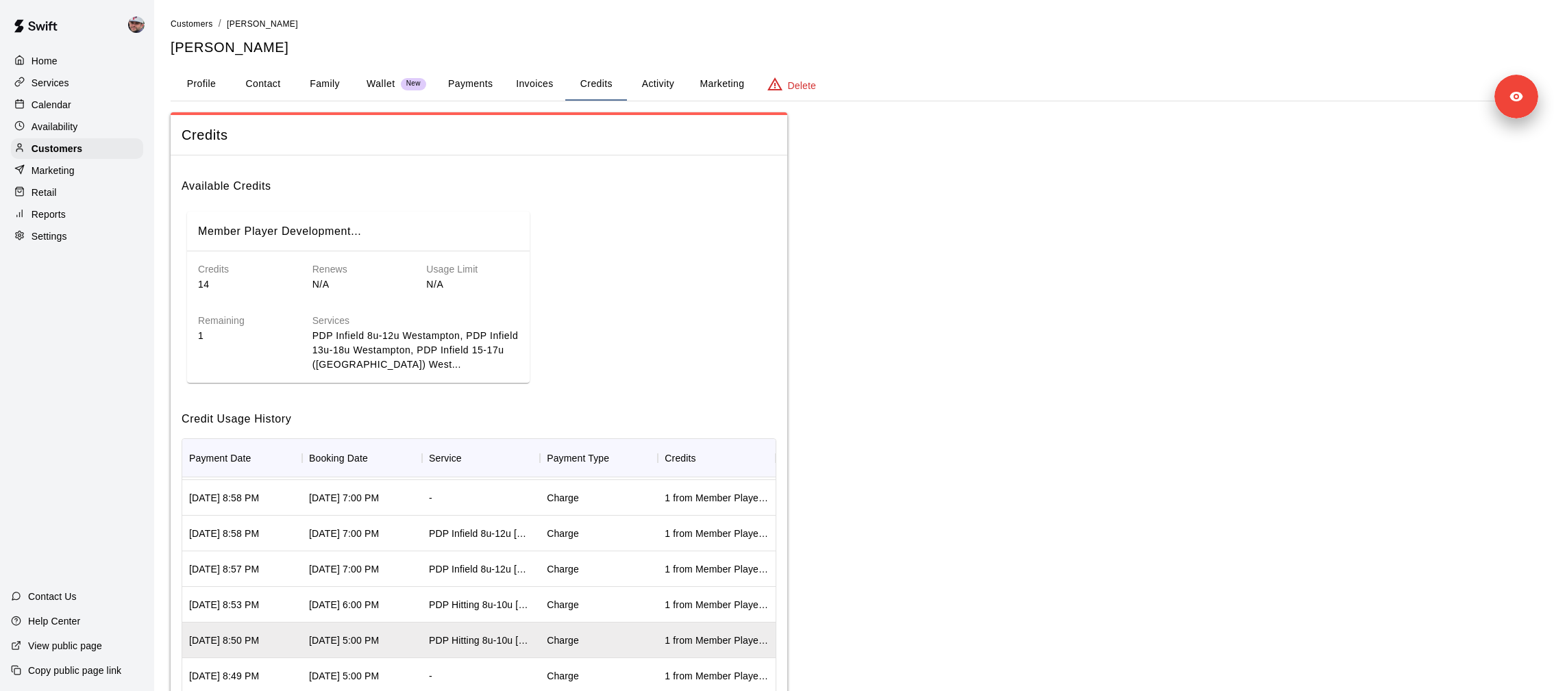
click at [590, 605] on div "Charge" at bounding box center [599, 605] width 118 height 36
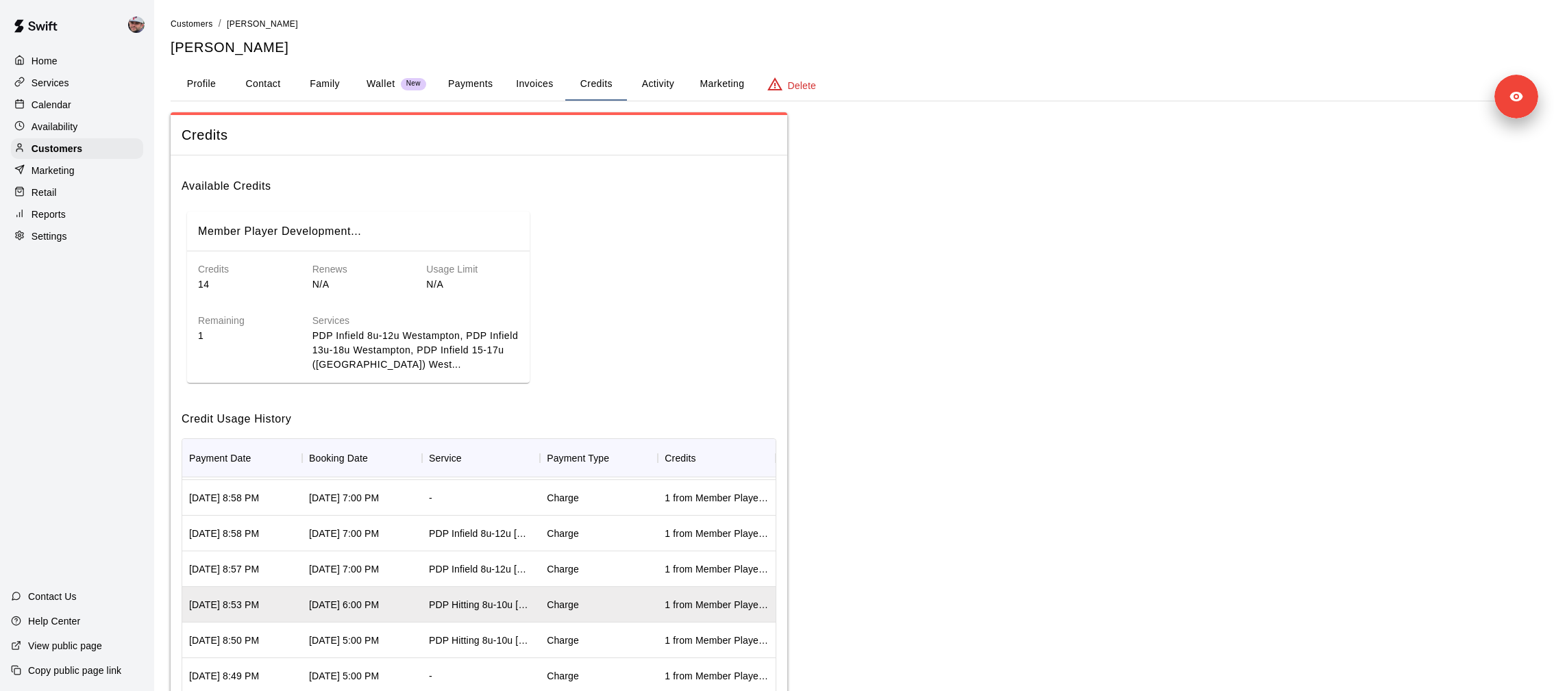
click at [592, 565] on div "Charge" at bounding box center [599, 570] width 118 height 36
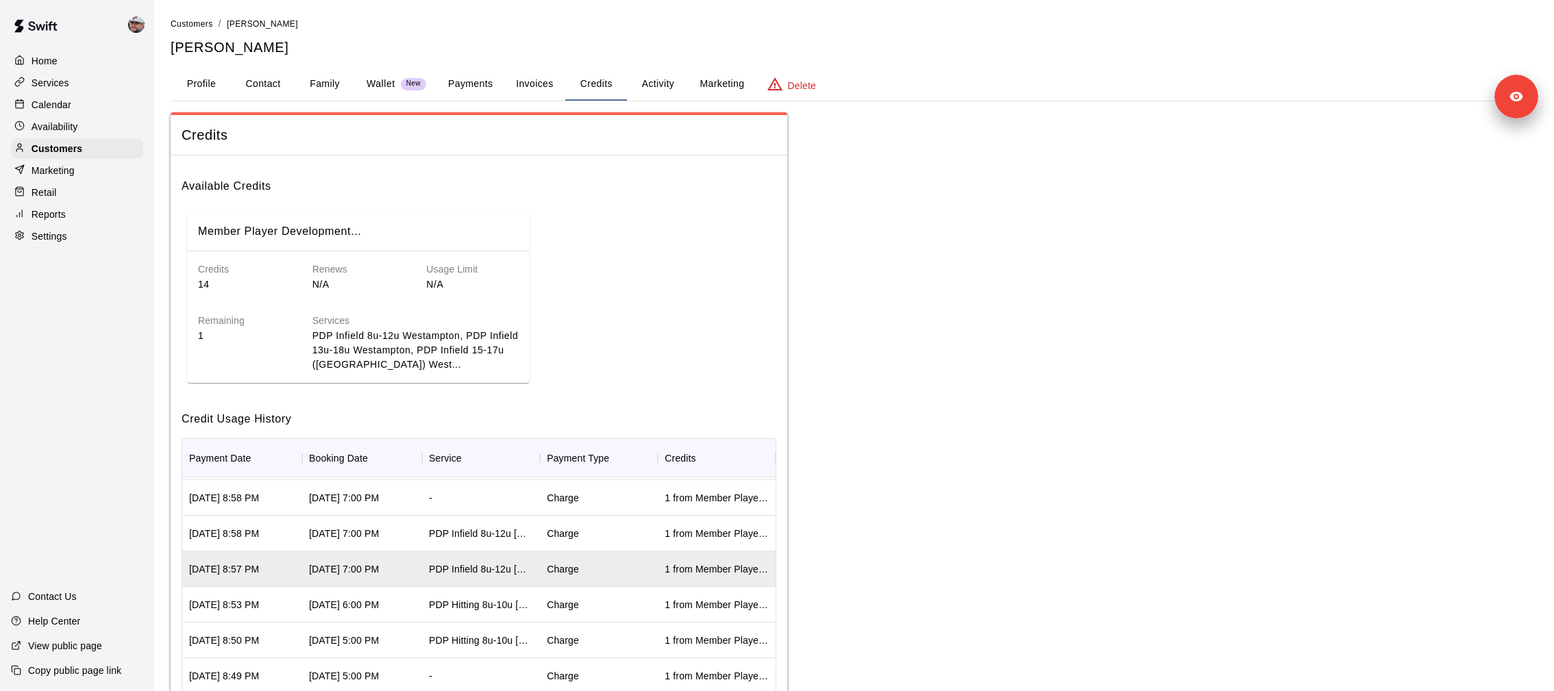
click at [591, 537] on div "Charge" at bounding box center [599, 534] width 118 height 36
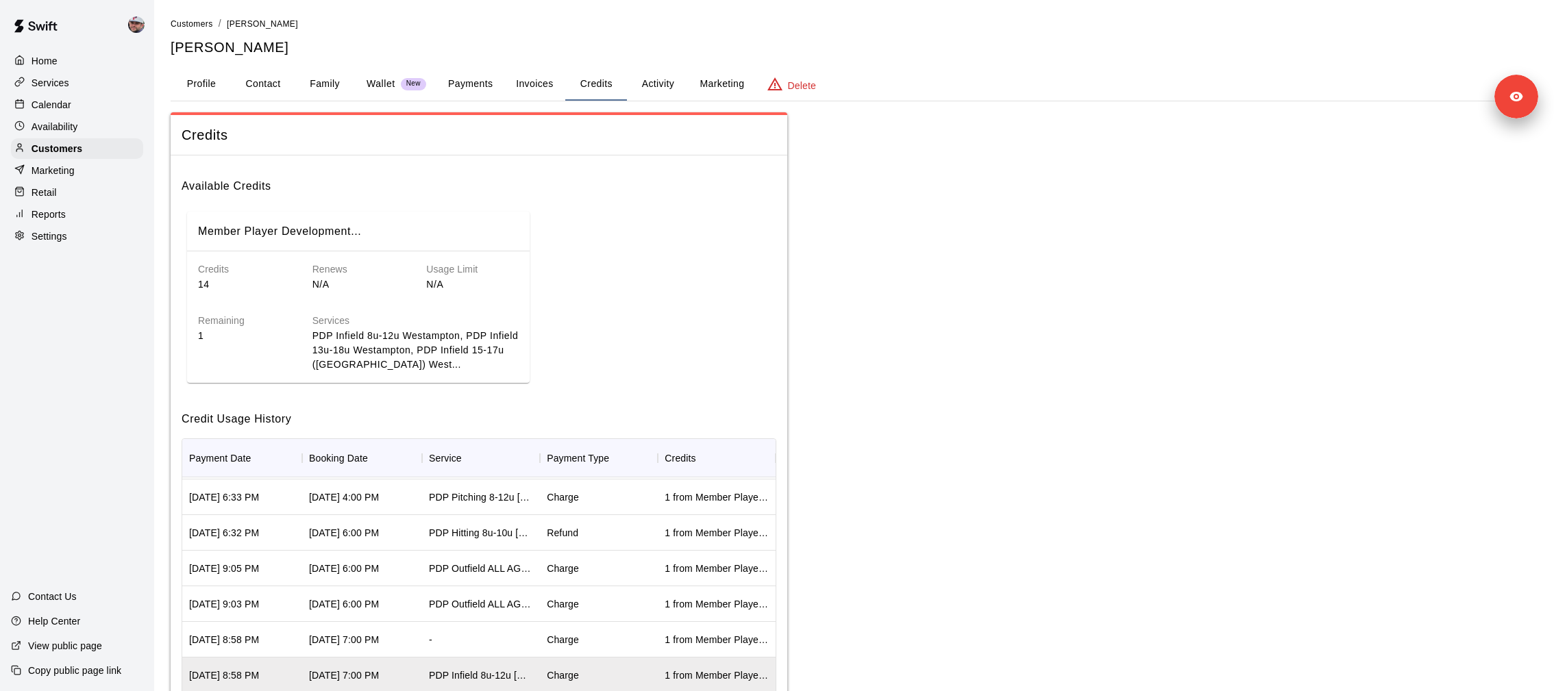
scroll to position [29, 0]
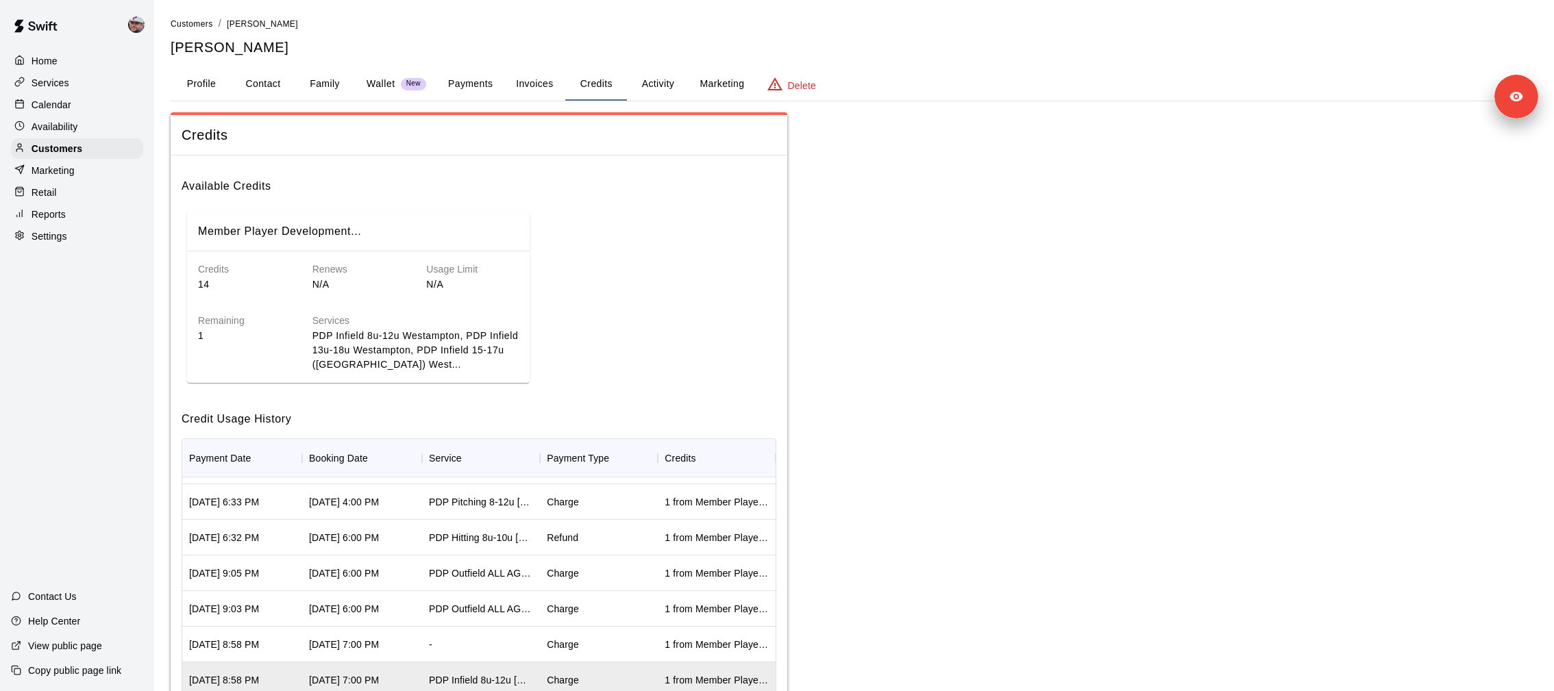
click at [583, 643] on div "Charge" at bounding box center [599, 645] width 118 height 36
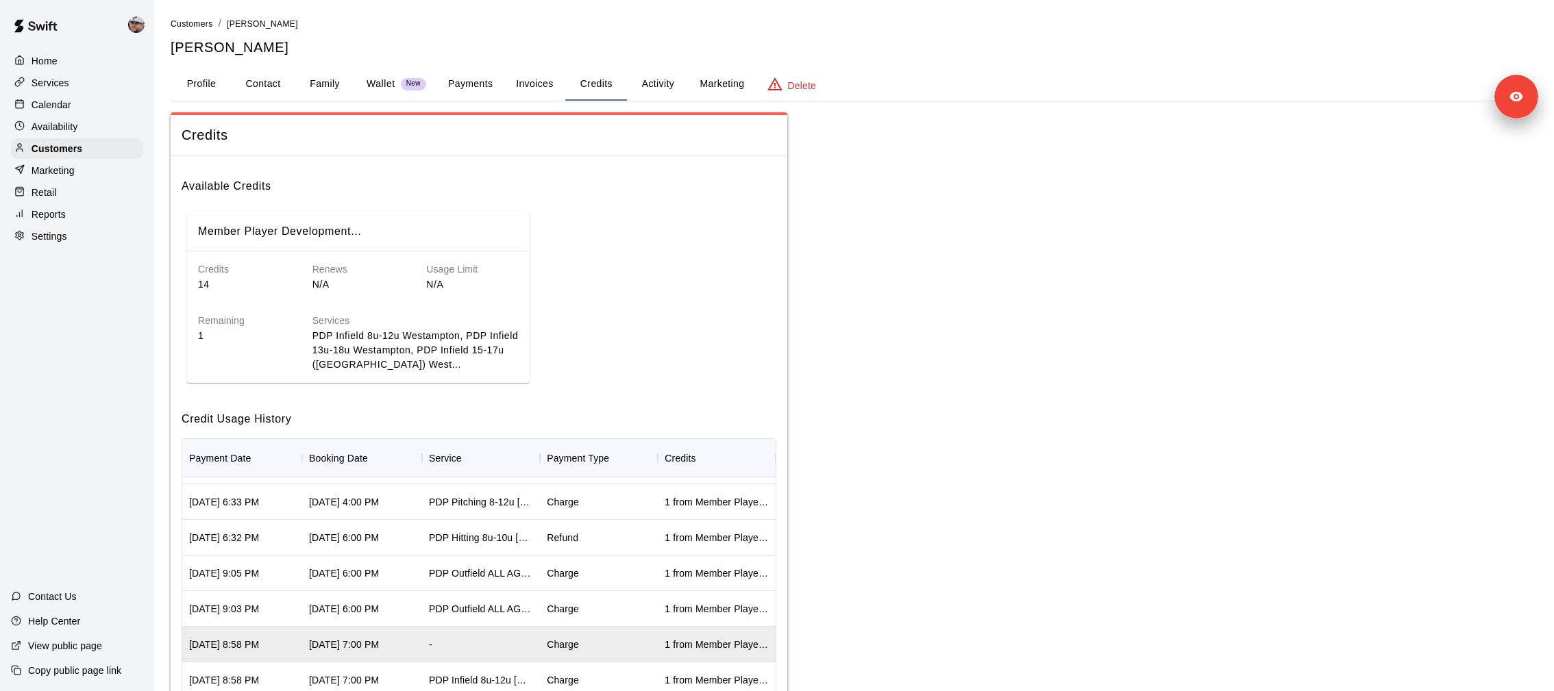
click at [589, 591] on div "Charge" at bounding box center [599, 609] width 118 height 36
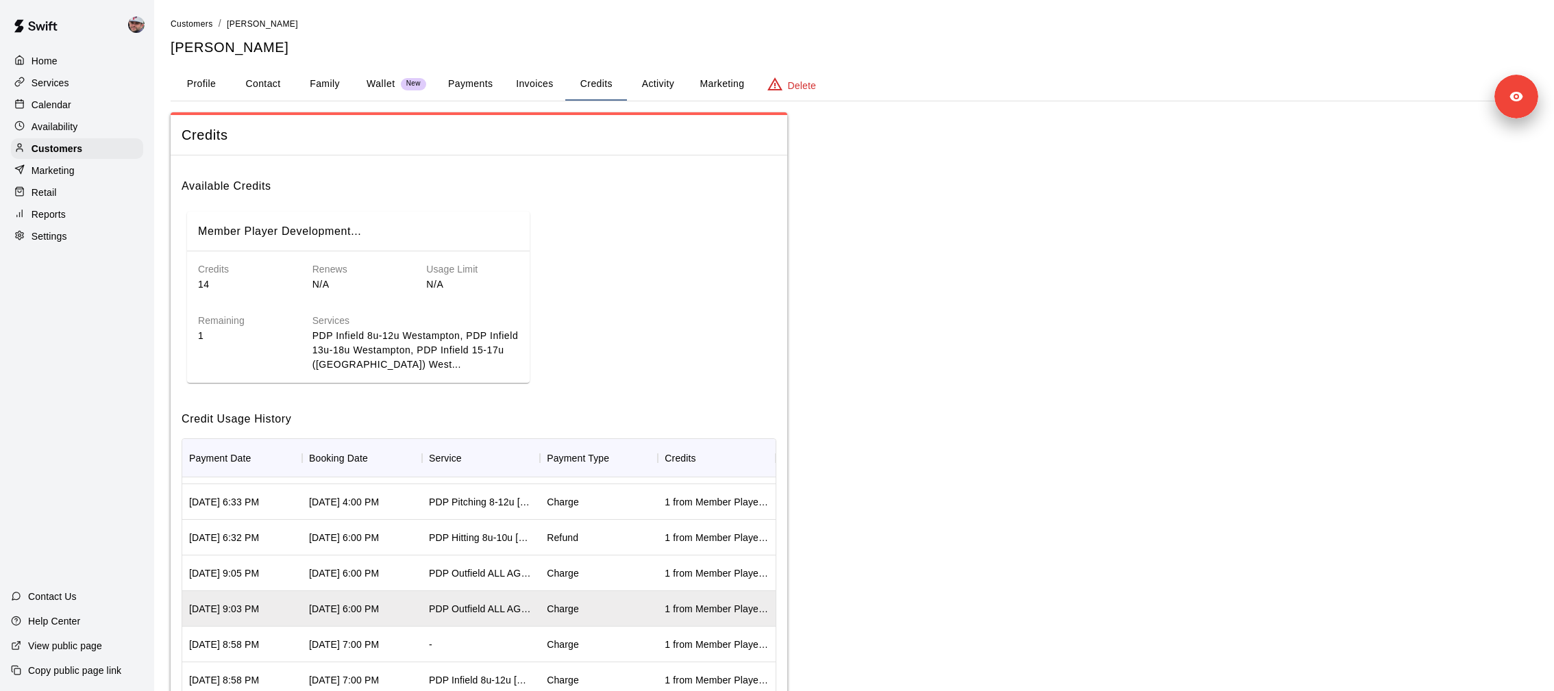
click at [593, 574] on div "Charge" at bounding box center [599, 574] width 118 height 36
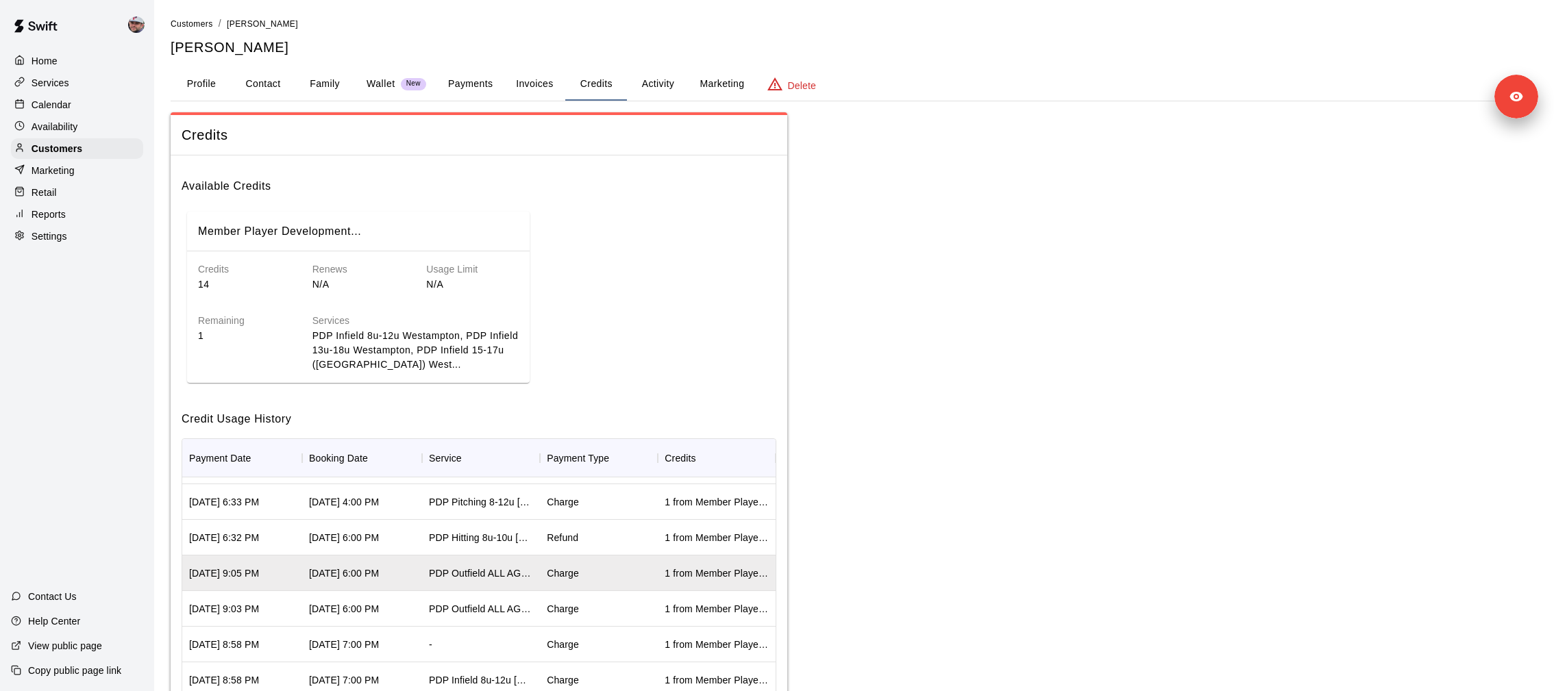
scroll to position [0, 0]
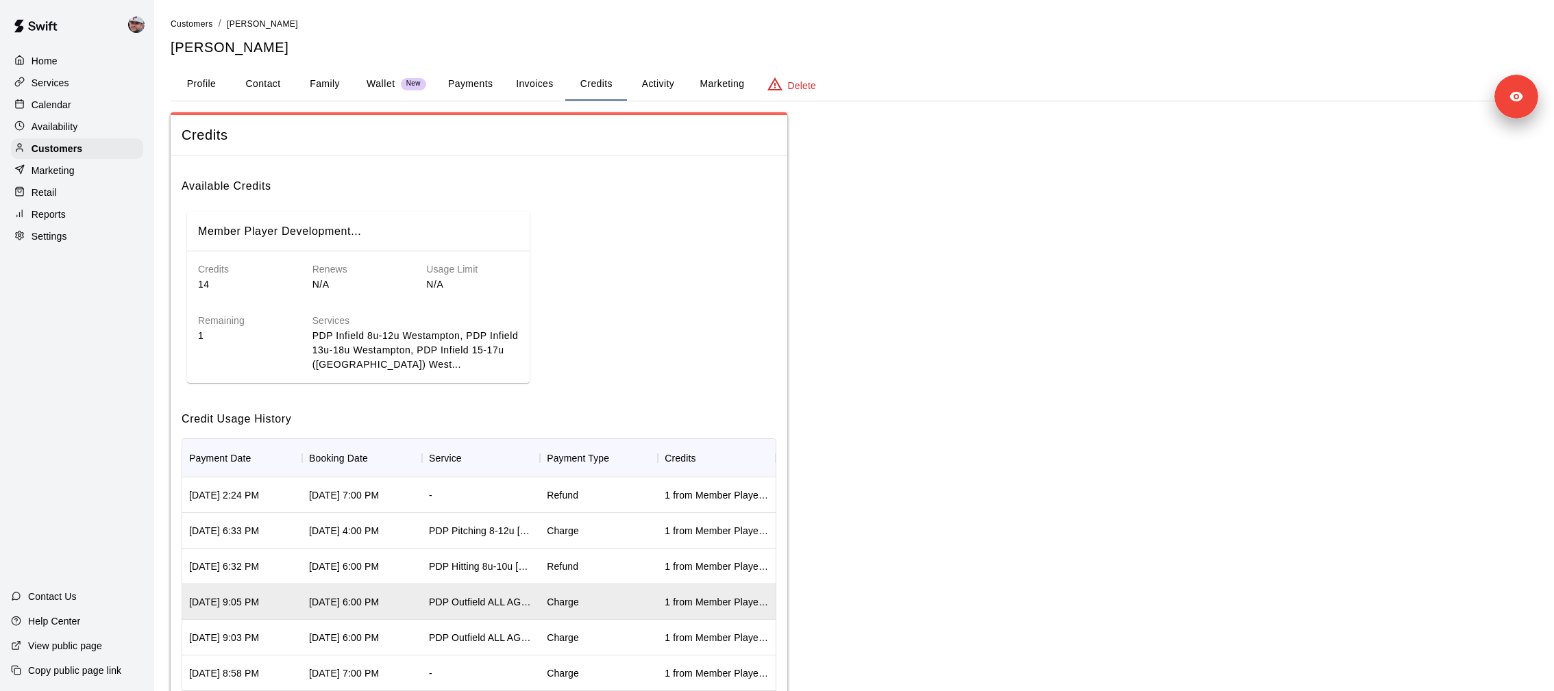
click at [582, 564] on div "Refund" at bounding box center [599, 567] width 118 height 36
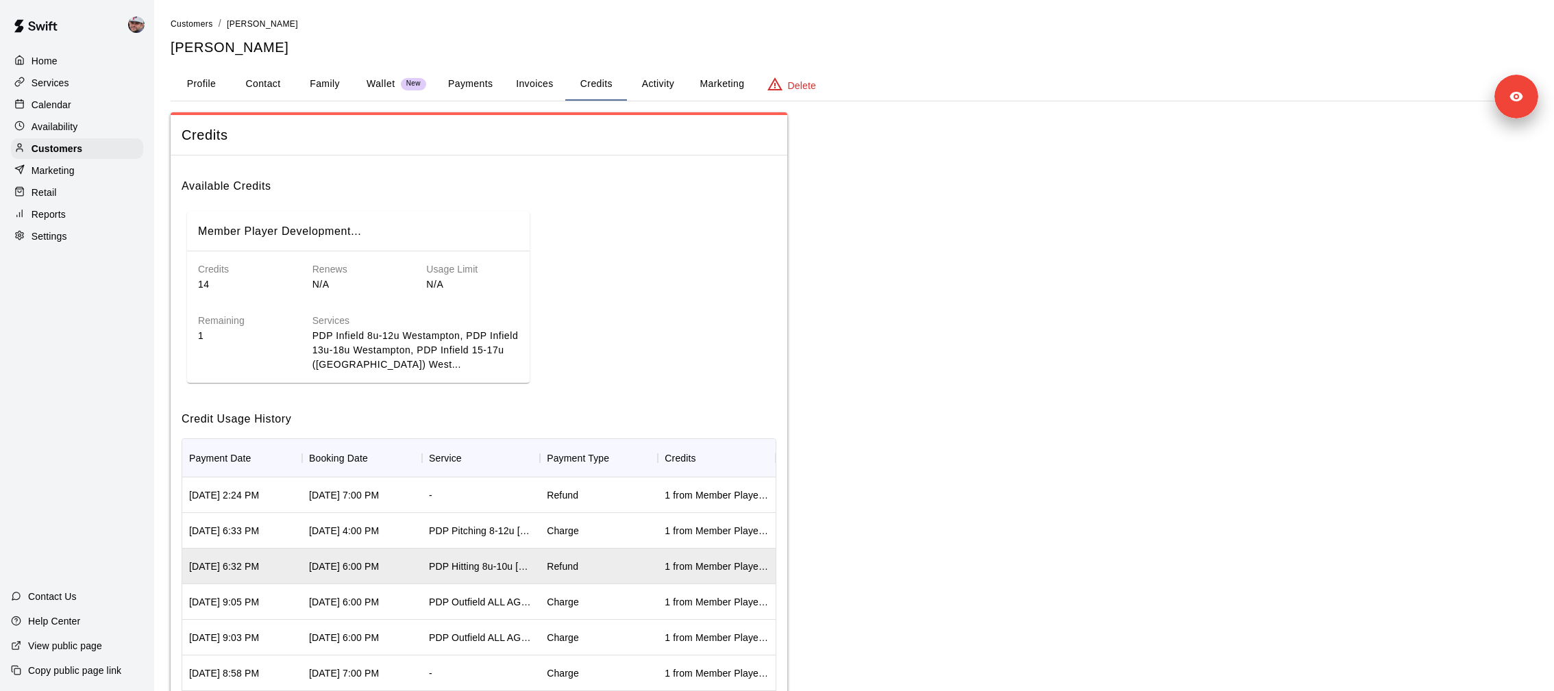
click at [578, 528] on div "Charge" at bounding box center [563, 531] width 32 height 14
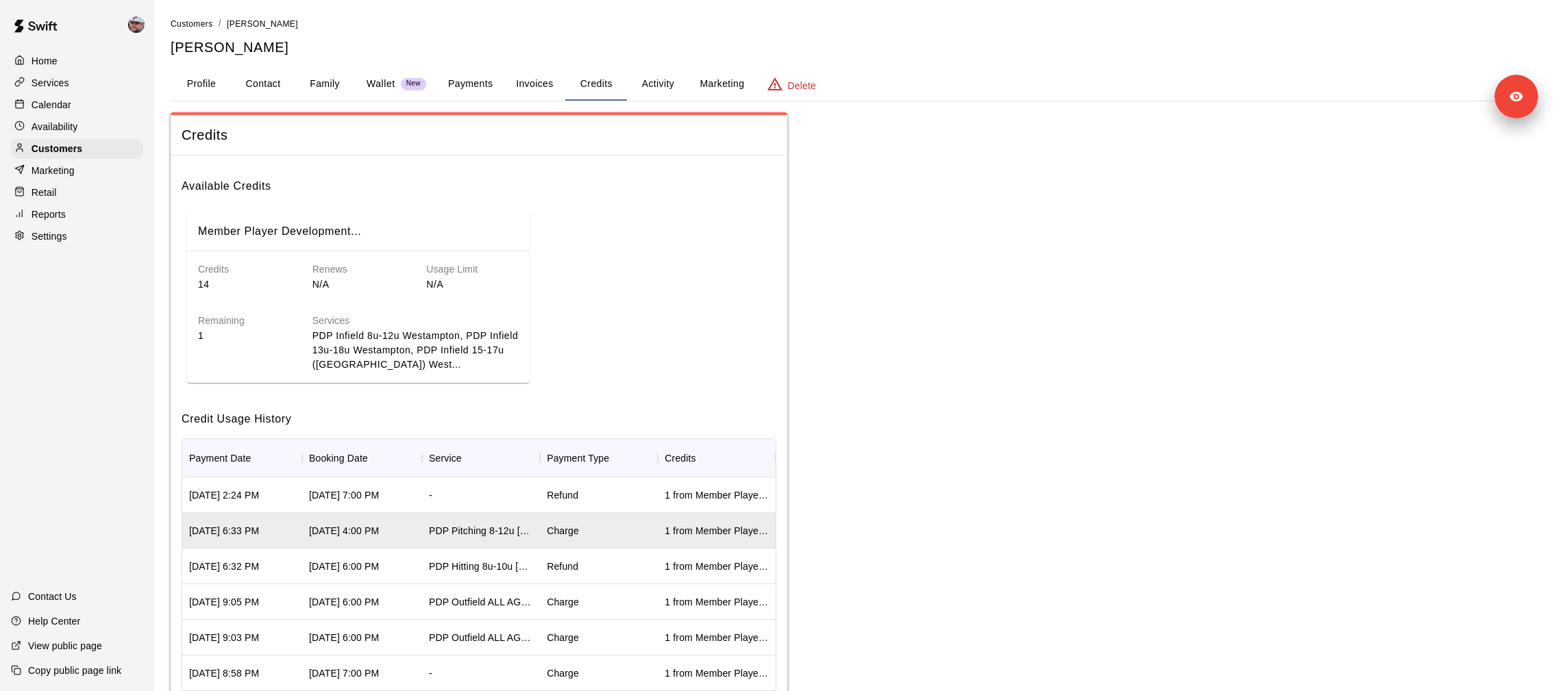
click at [583, 504] on div "Refund" at bounding box center [599, 496] width 118 height 36
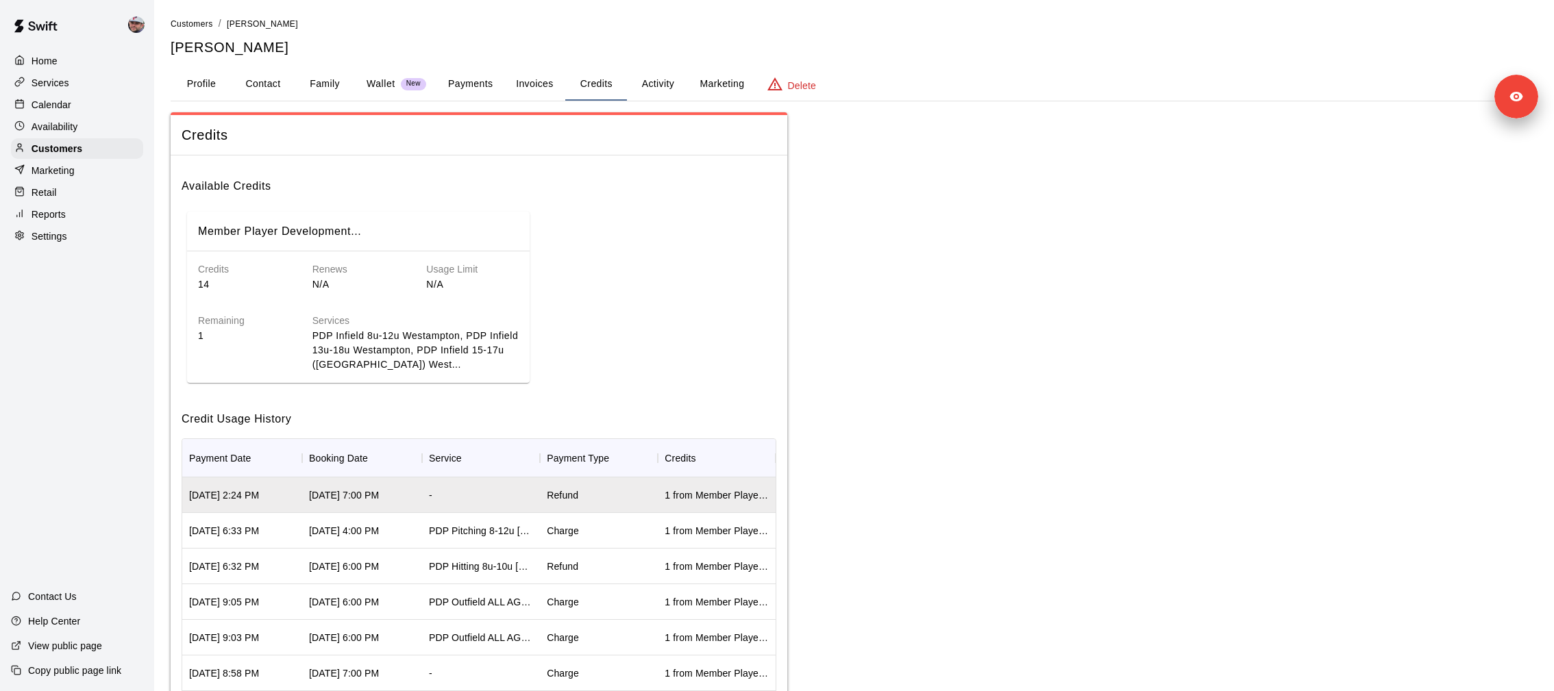
click at [562, 499] on div "Refund" at bounding box center [563, 496] width 32 height 14
click at [586, 565] on div "Refund" at bounding box center [599, 567] width 118 height 36
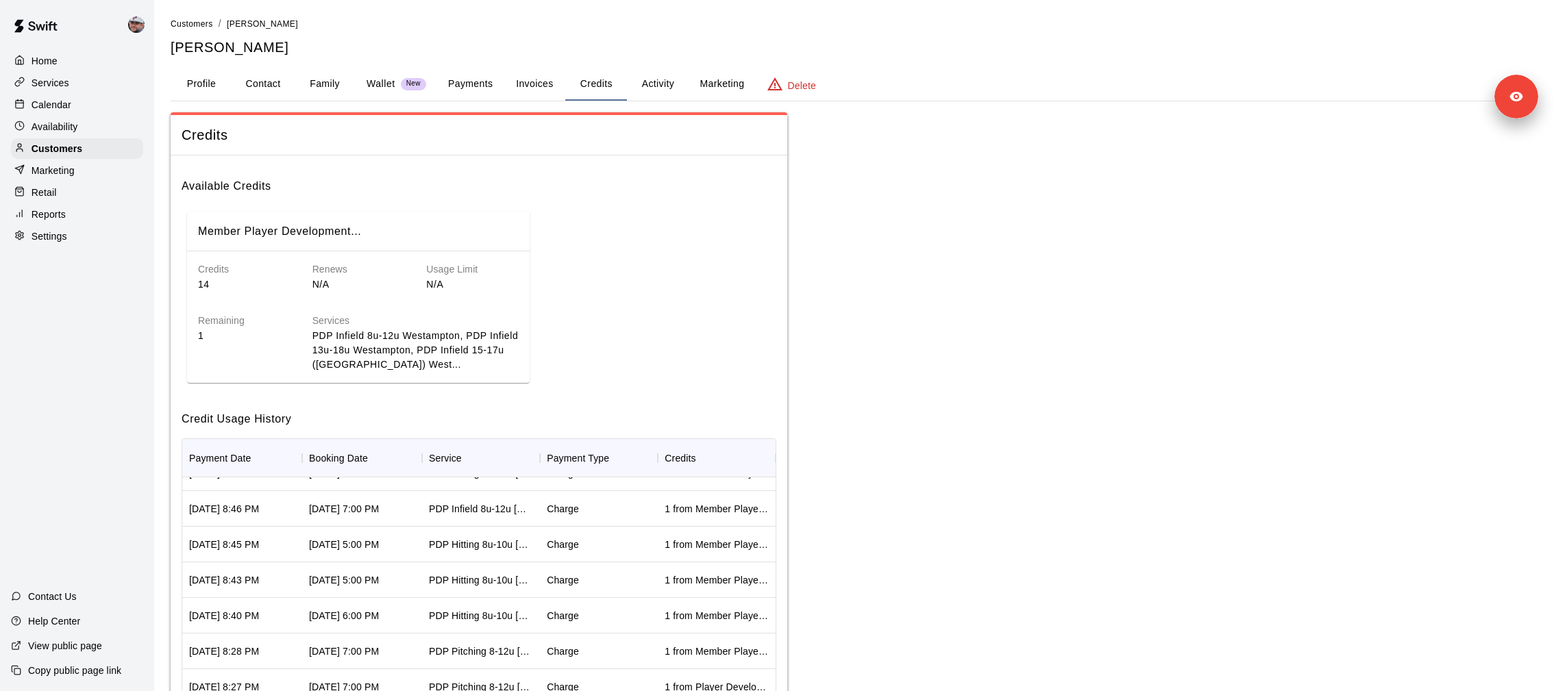
scroll to position [467, 0]
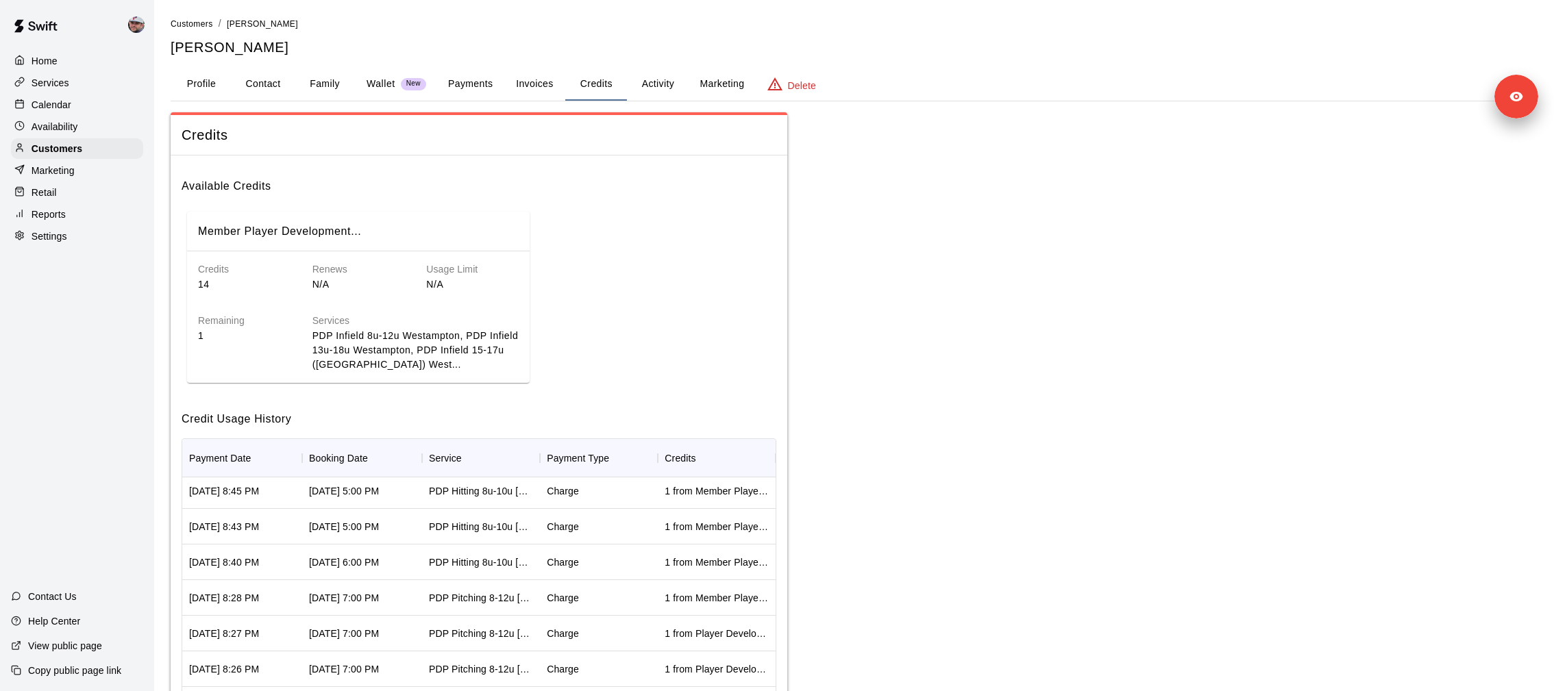
click at [499, 608] on div "PDP Pitching 8-12u Westampton" at bounding box center [481, 598] width 118 height 36
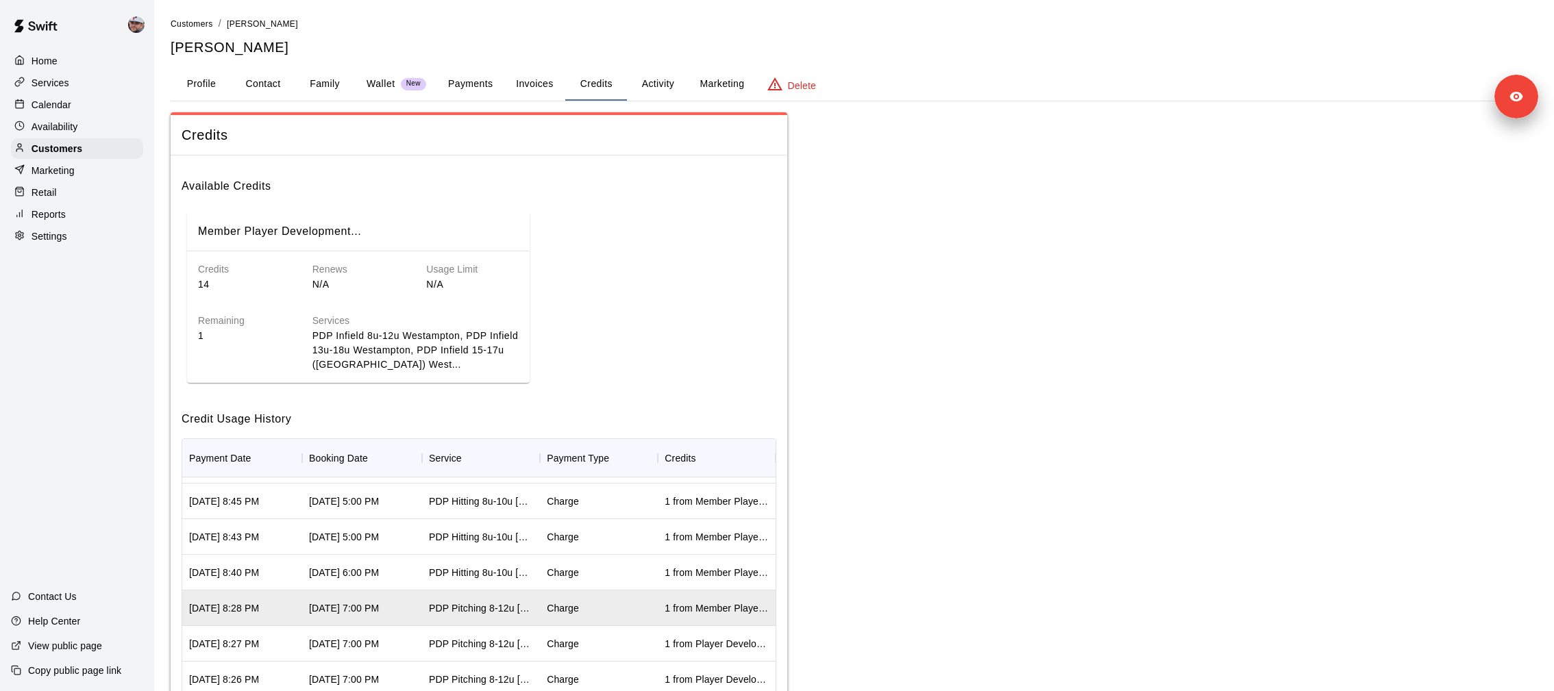
scroll to position [451, 0]
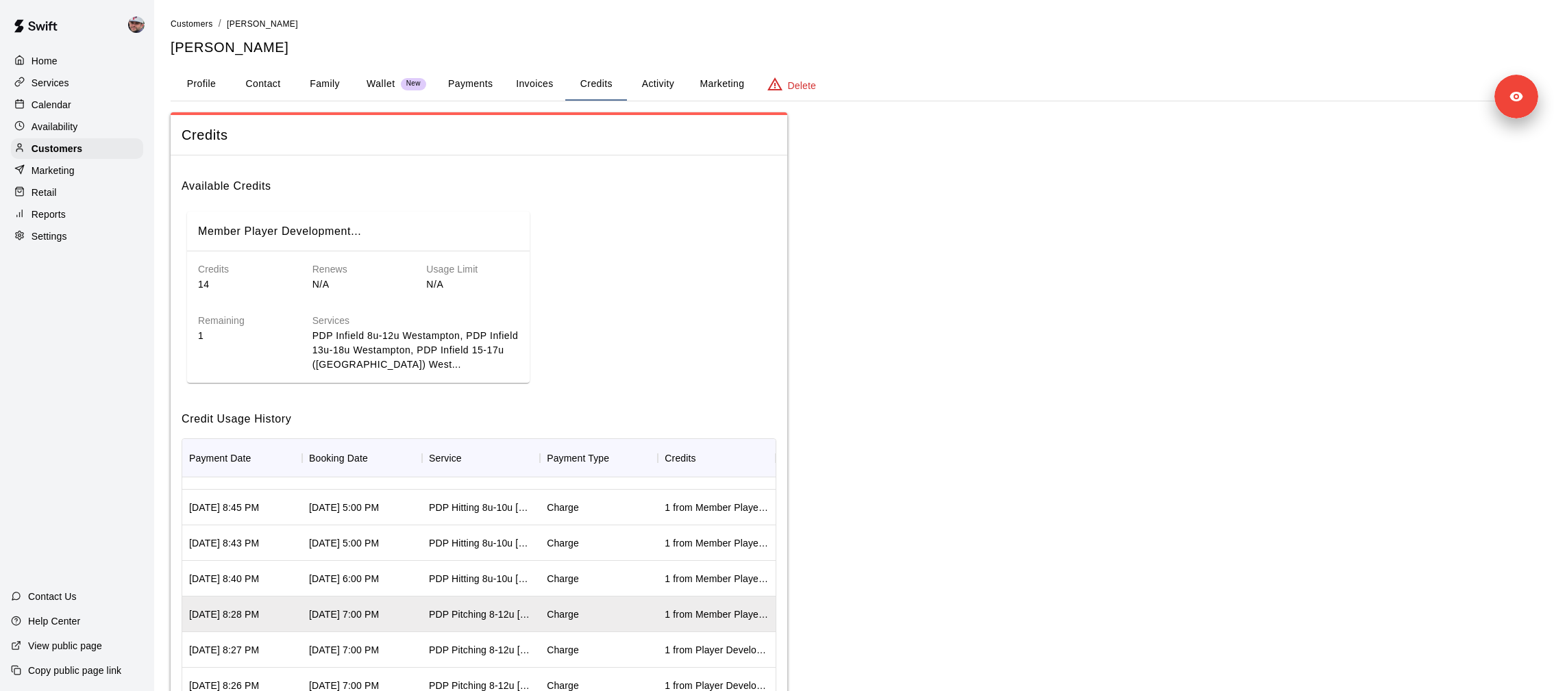
click at [514, 580] on div "PDP Hitting 8u-10u Westampton" at bounding box center [481, 579] width 104 height 14
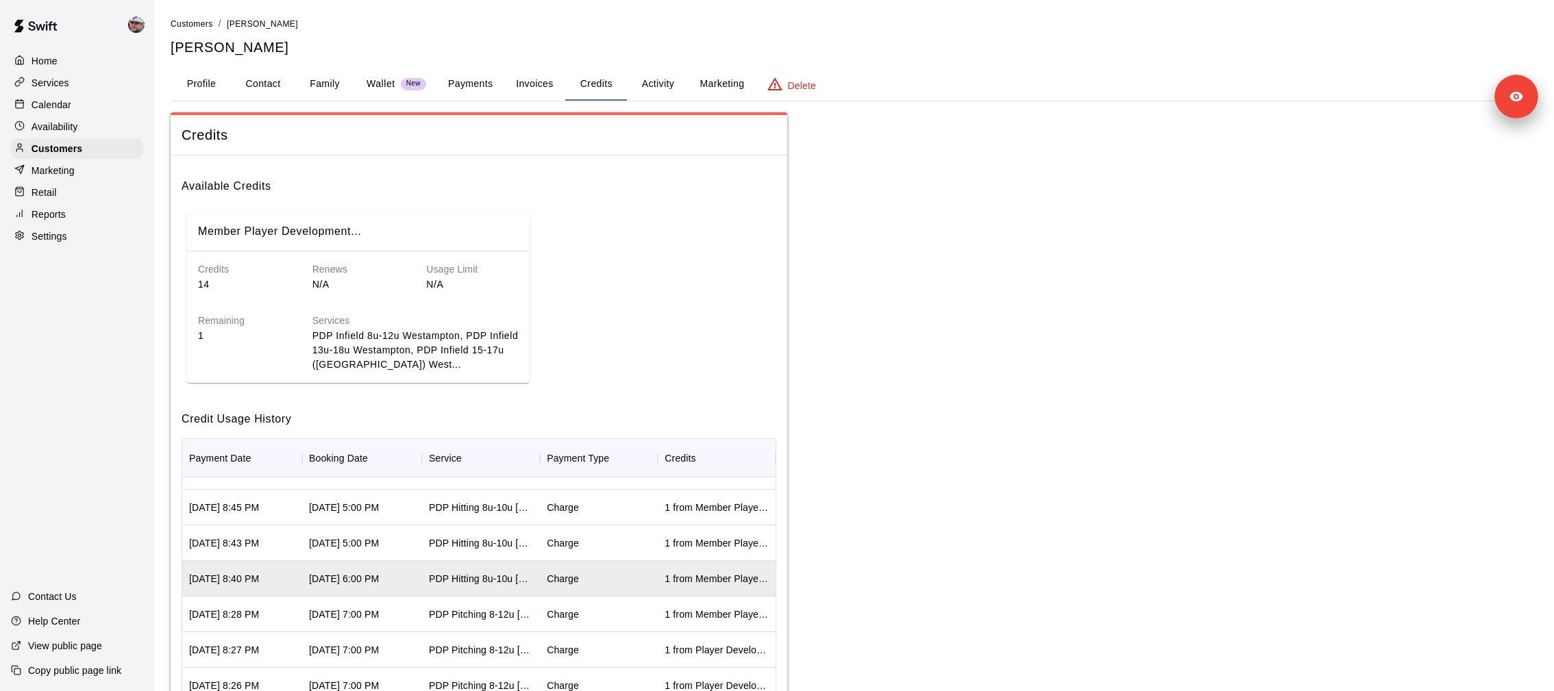
click at [517, 547] on div "PDP Hitting 8u-10u Westampton" at bounding box center [481, 544] width 104 height 14
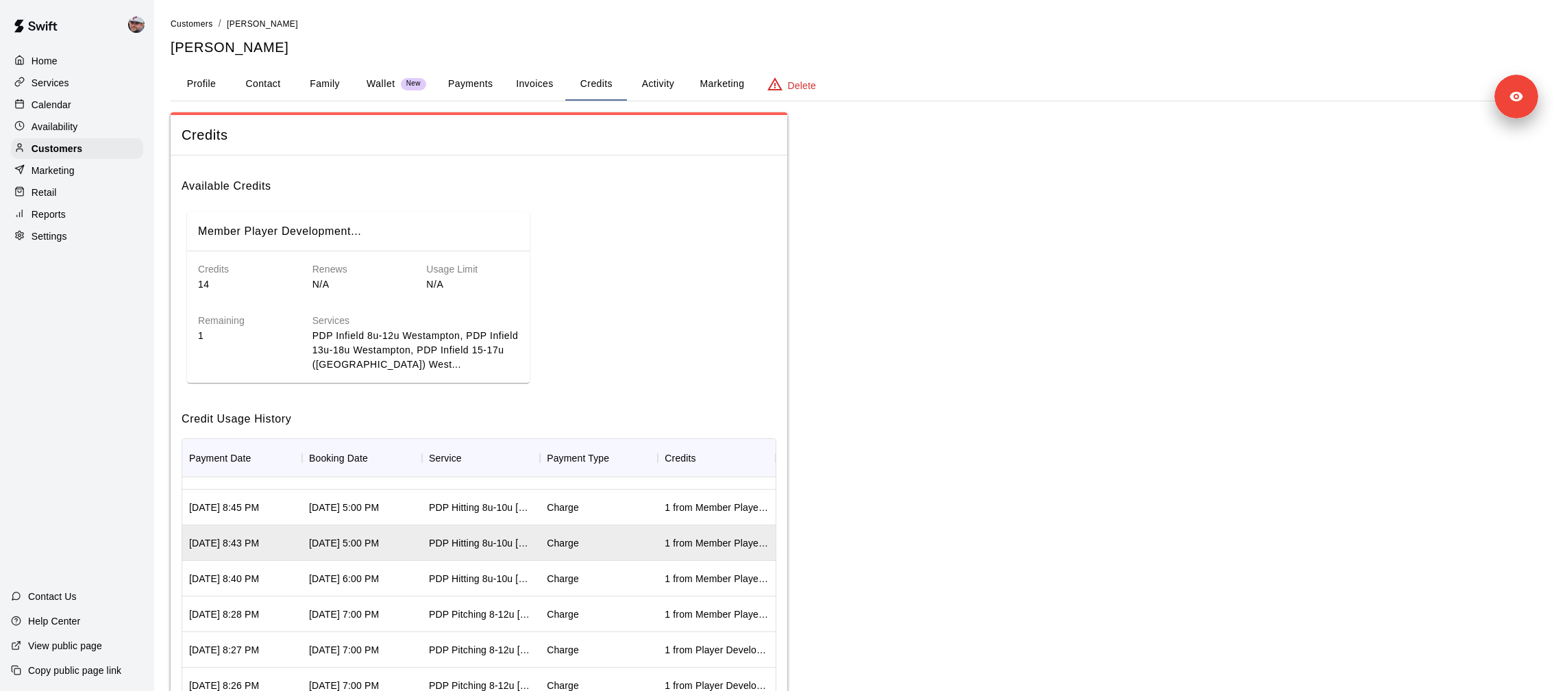
click at [527, 518] on div "PDP Hitting 8u-10u Westampton" at bounding box center [481, 508] width 118 height 36
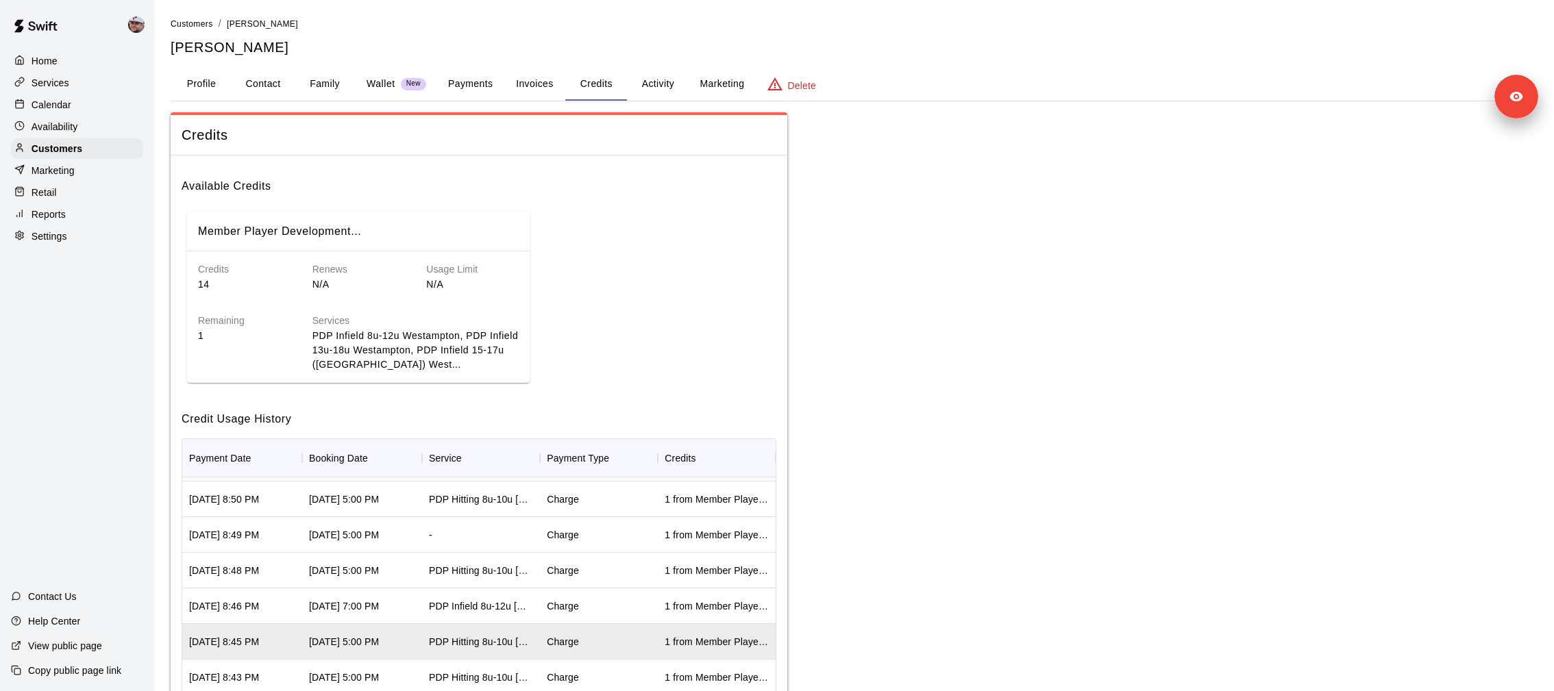
scroll to position [297, 0]
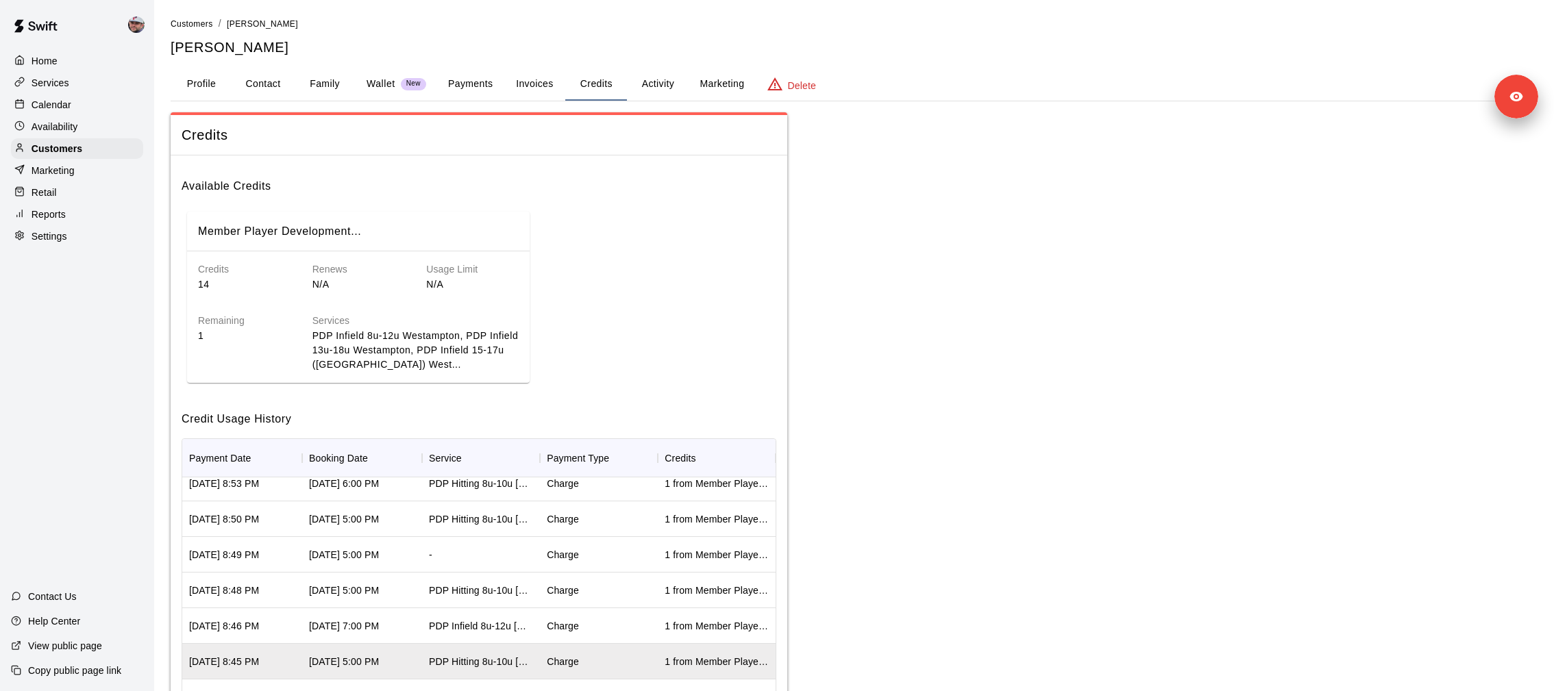
click at [535, 619] on div "PDP Infield 8u-12u Westampton" at bounding box center [481, 626] width 118 height 36
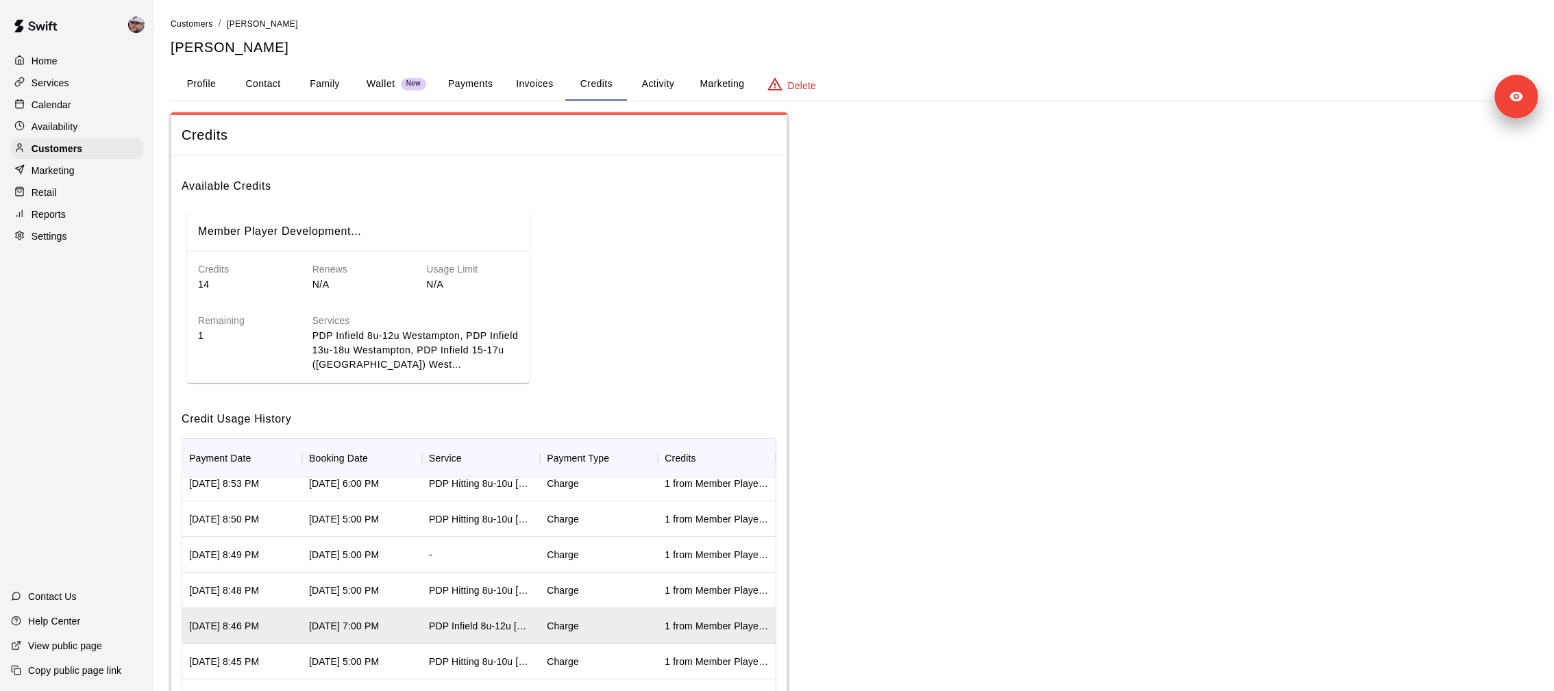
click at [539, 592] on div "PDP Hitting 8u-10u Westampton" at bounding box center [481, 591] width 118 height 36
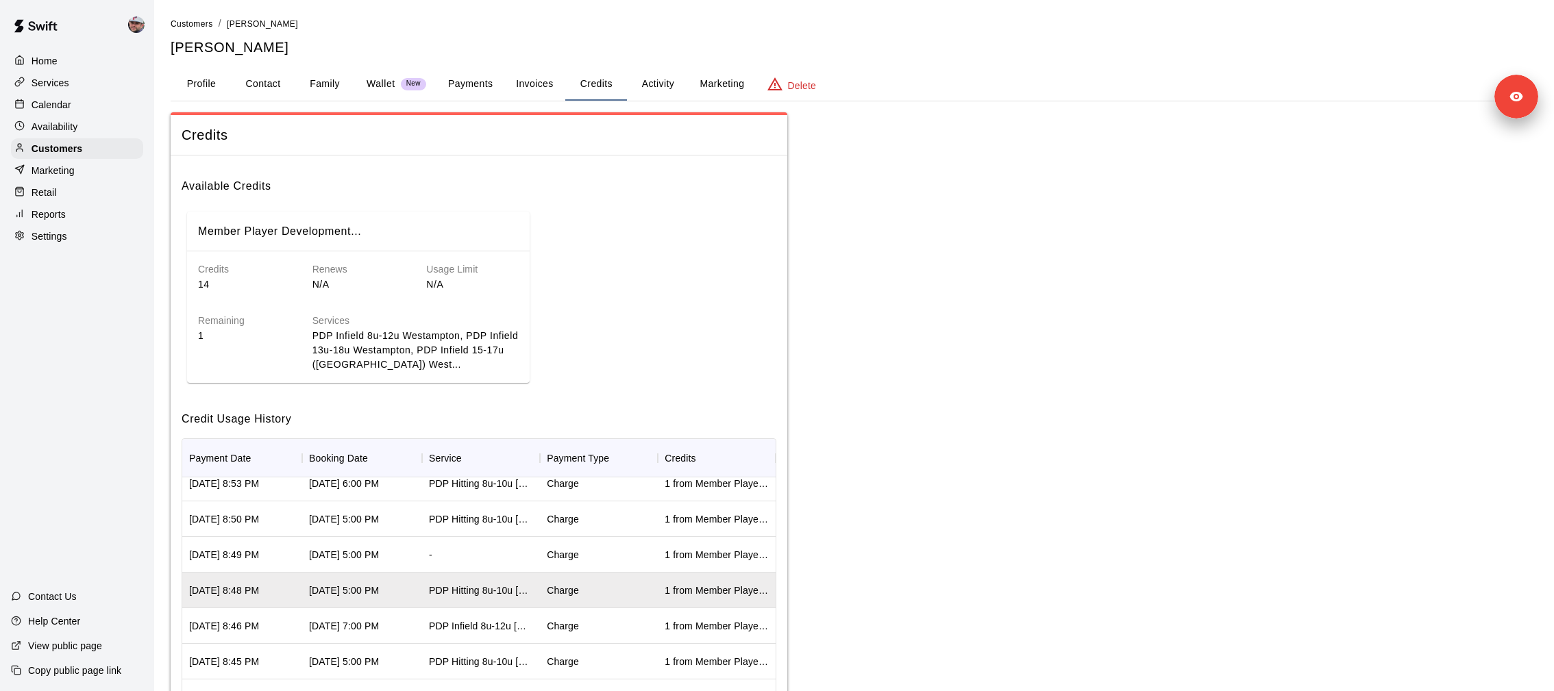
click at [549, 561] on div "Charge" at bounding box center [599, 555] width 118 height 36
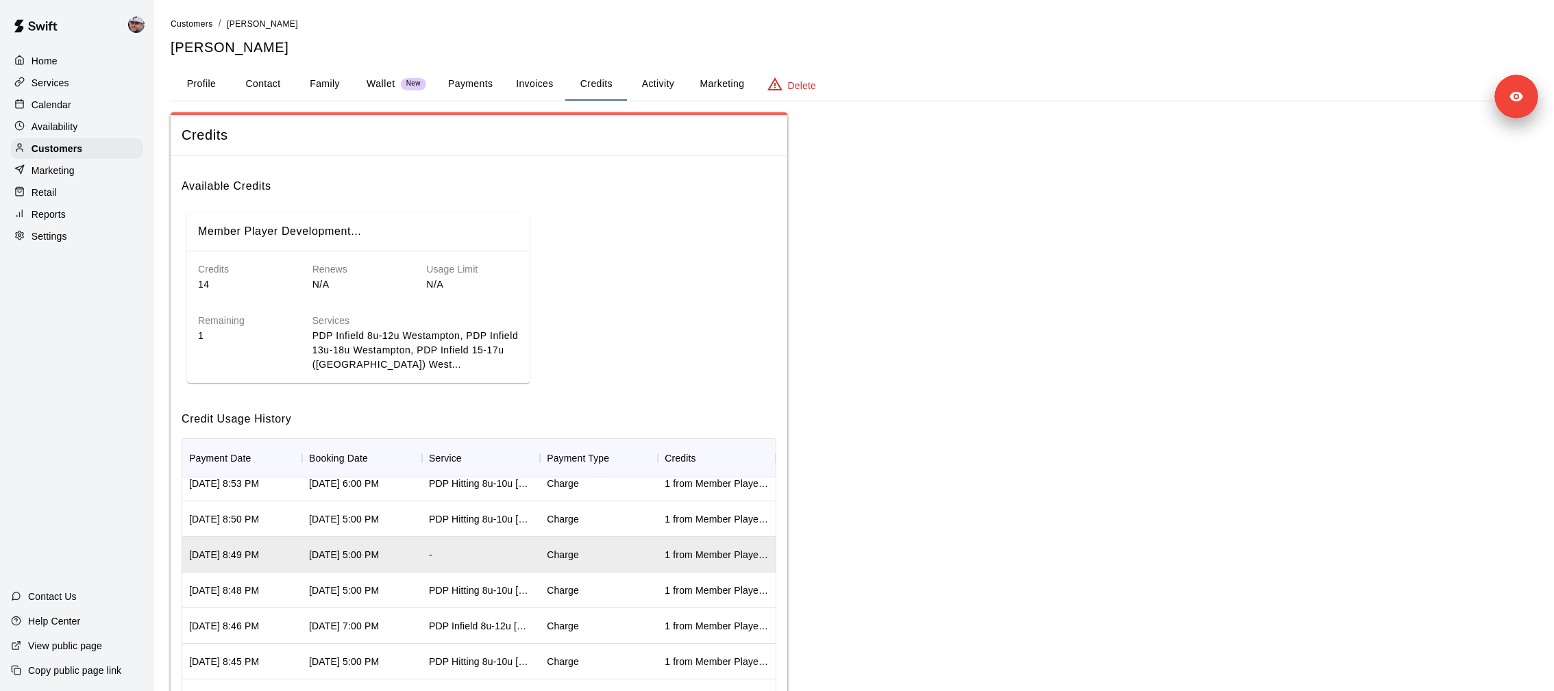
click at [557, 537] on div "Charge" at bounding box center [599, 555] width 118 height 36
click at [544, 523] on div "Charge" at bounding box center [599, 520] width 118 height 36
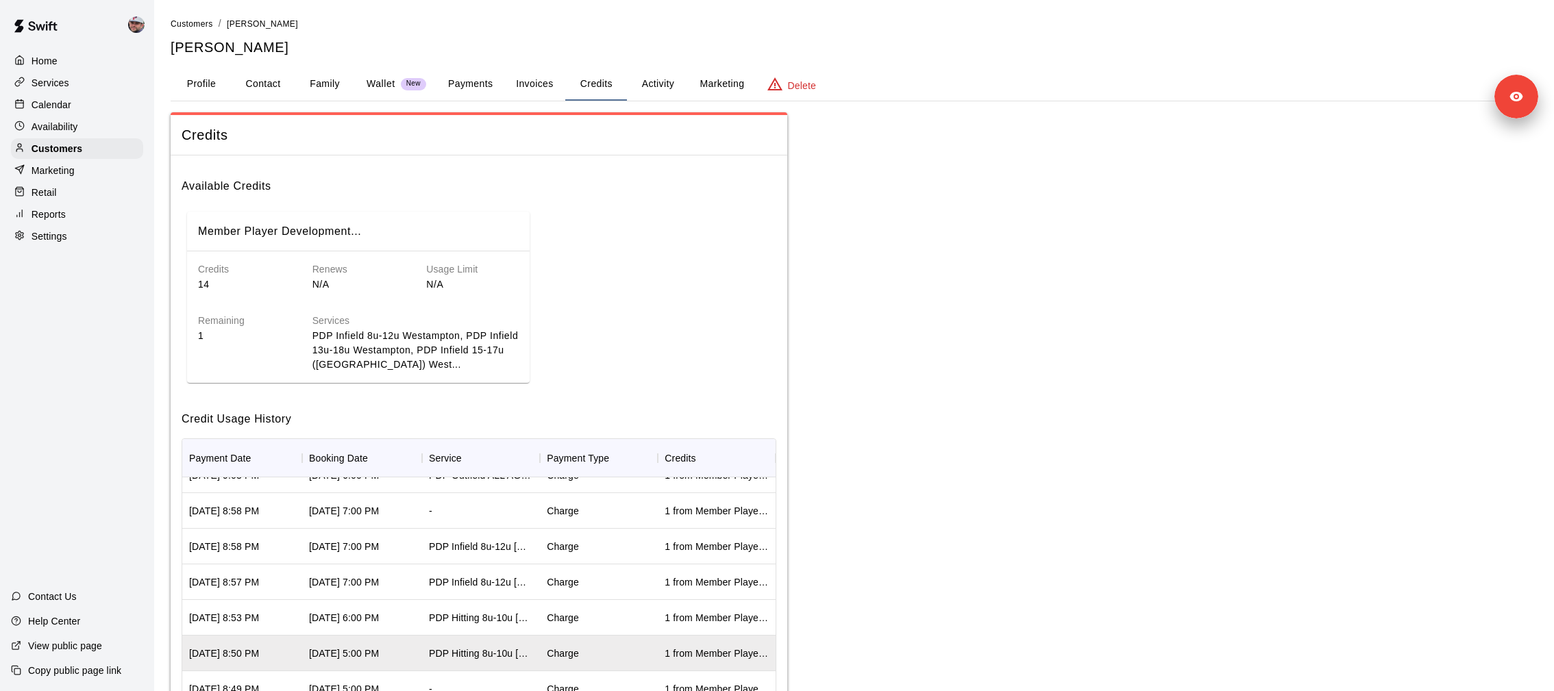
scroll to position [160, 0]
click at [558, 617] on div "Charge" at bounding box center [563, 620] width 32 height 14
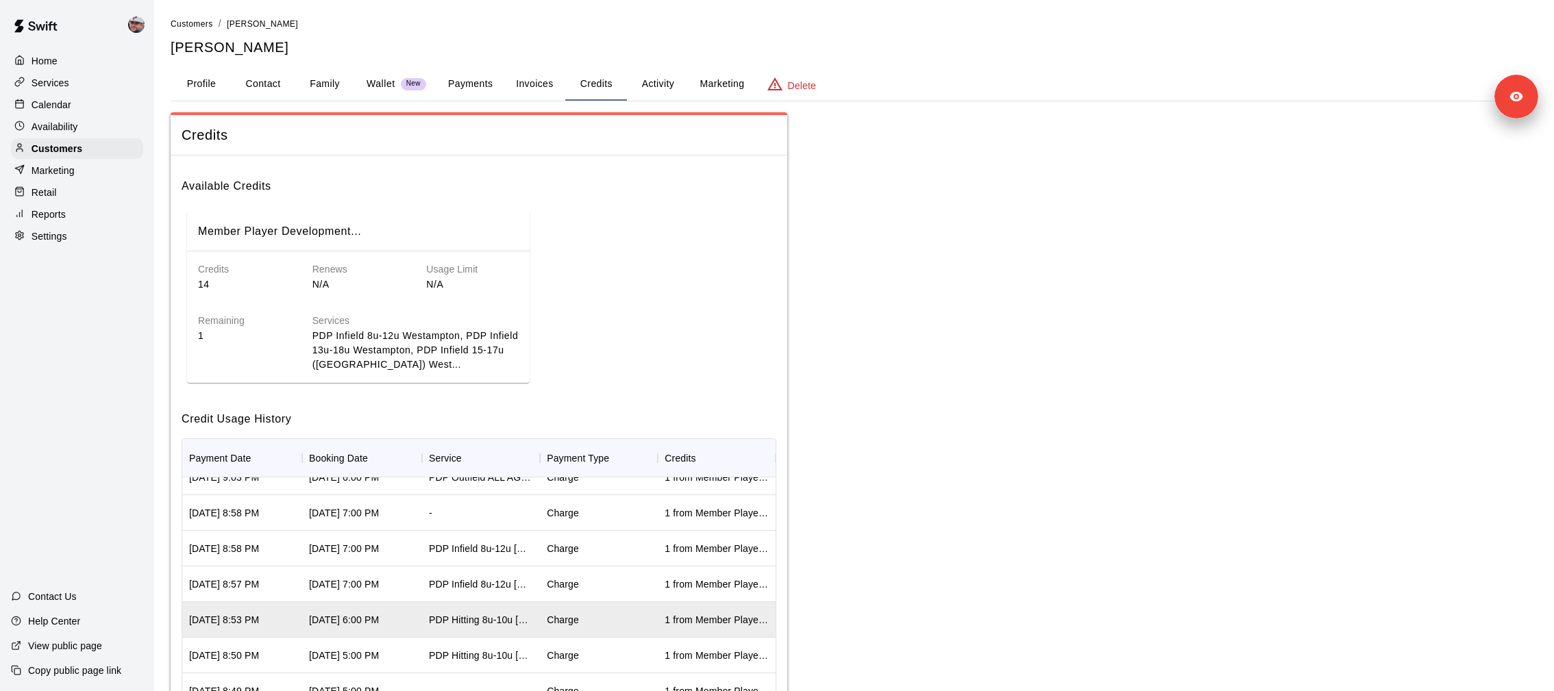
click at [568, 579] on div "Charge" at bounding box center [563, 585] width 32 height 14
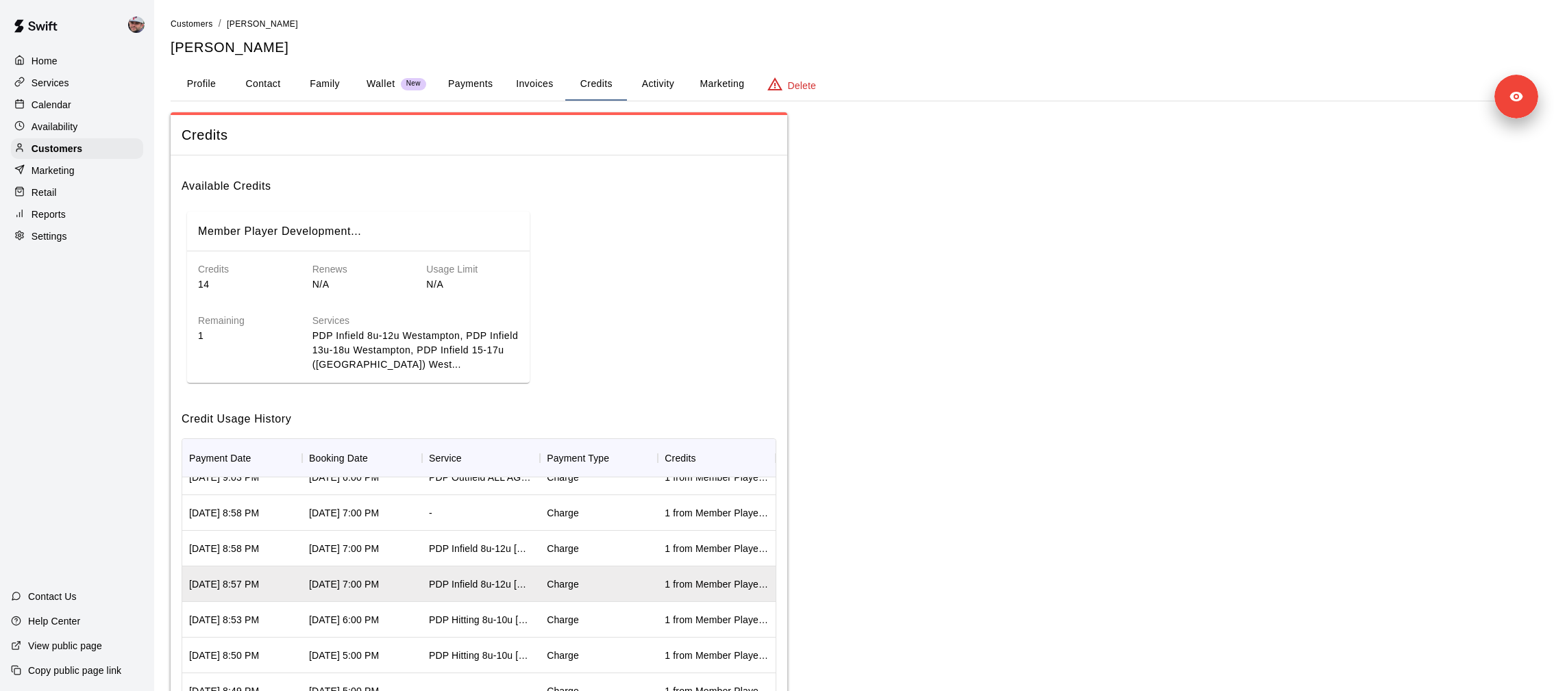
click at [569, 554] on div "Charge" at bounding box center [563, 549] width 32 height 14
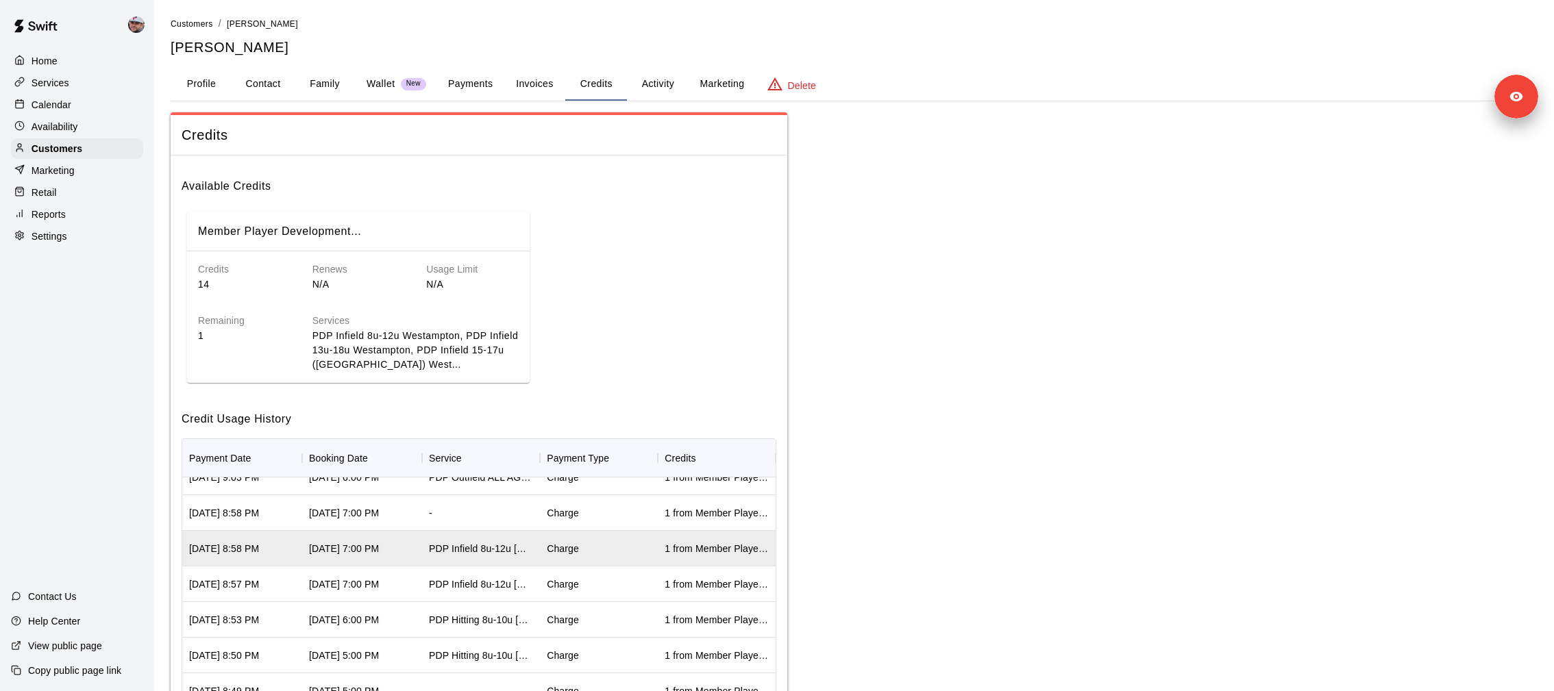
click at [568, 519] on div "Charge" at bounding box center [599, 513] width 118 height 36
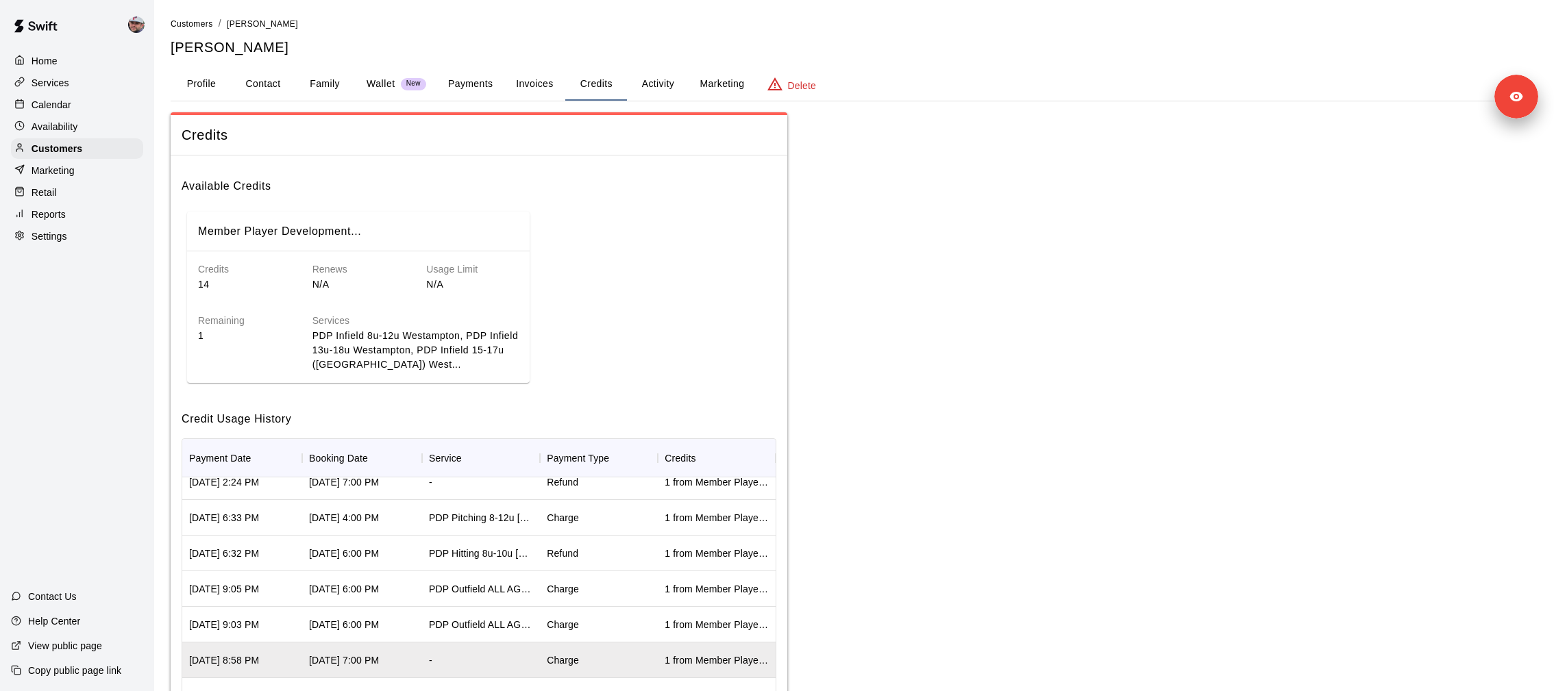
scroll to position [0, 0]
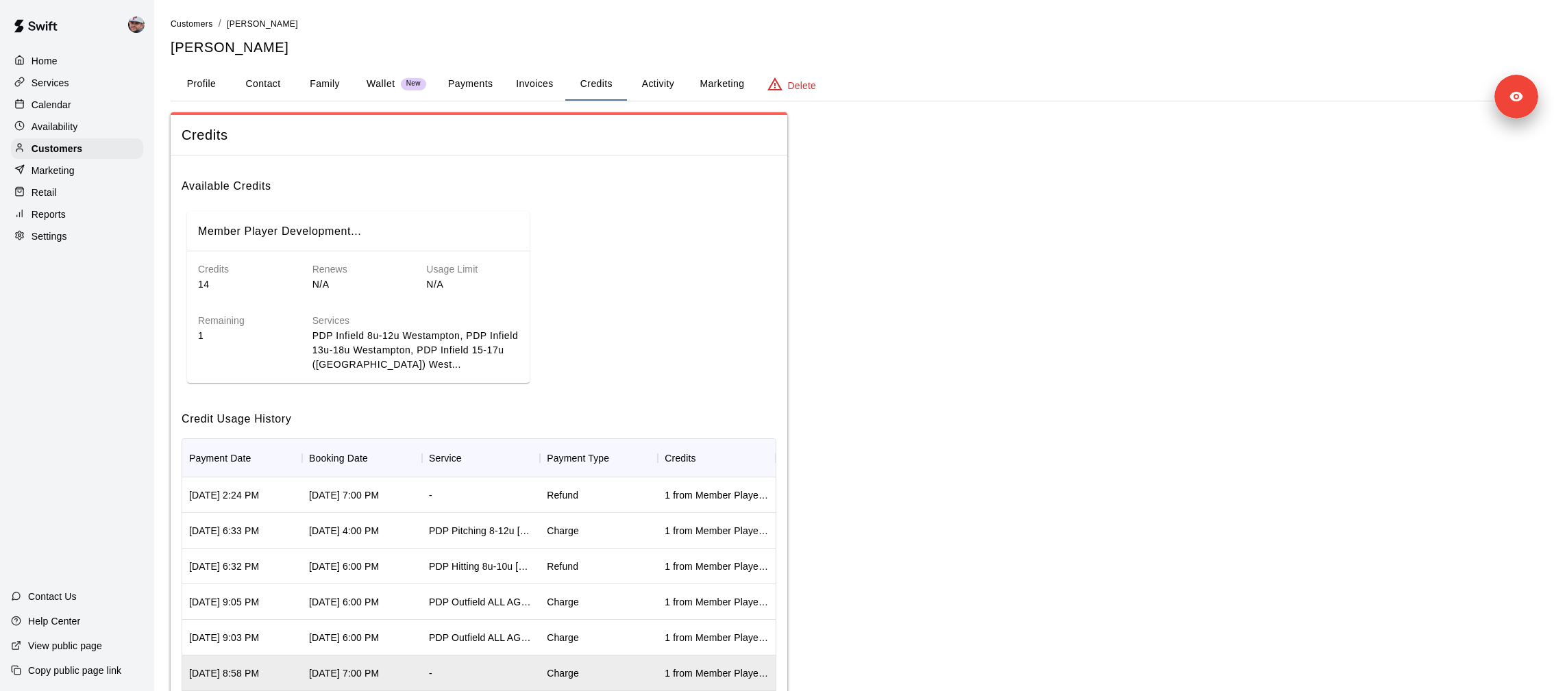
click at [568, 636] on div "Charge" at bounding box center [563, 638] width 32 height 14
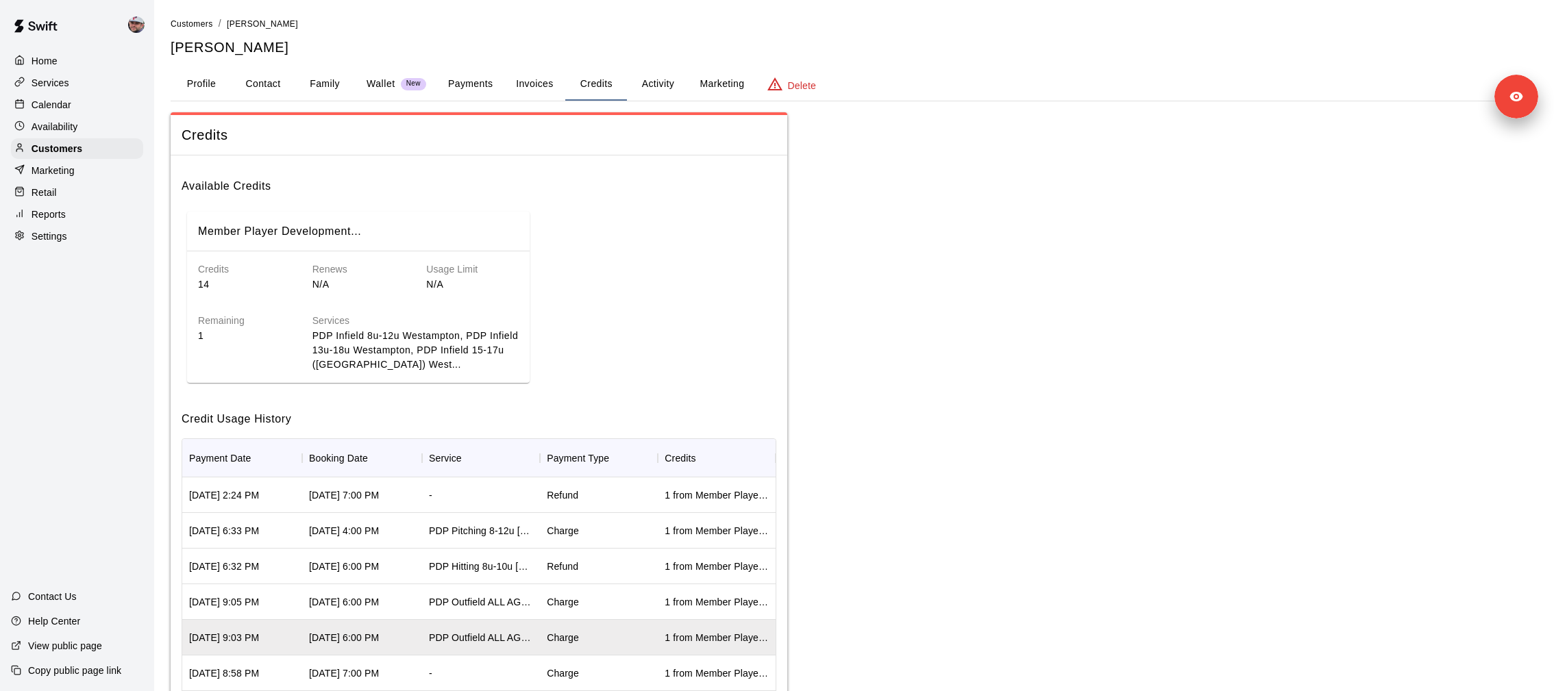
click at [571, 604] on div "Charge" at bounding box center [563, 602] width 32 height 14
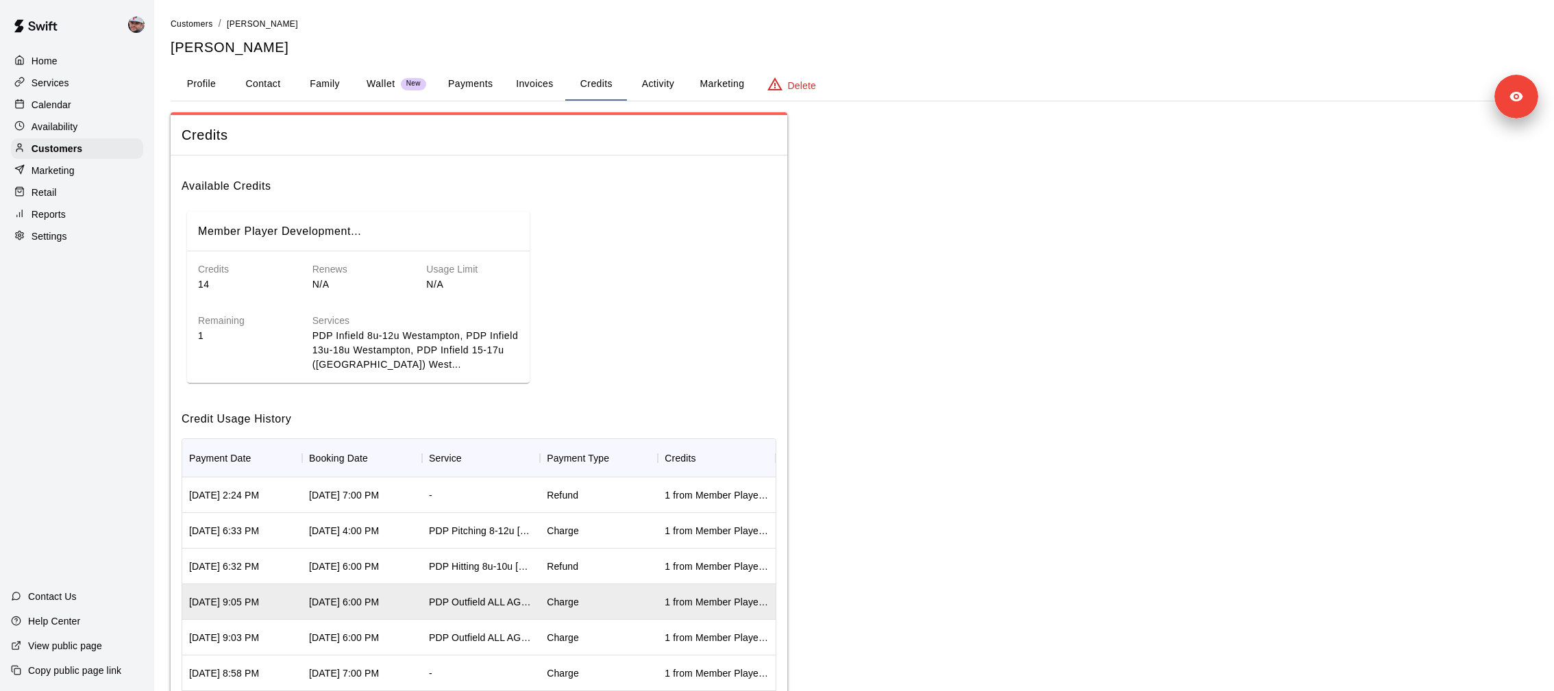
click at [584, 533] on div "Charge" at bounding box center [599, 531] width 118 height 36
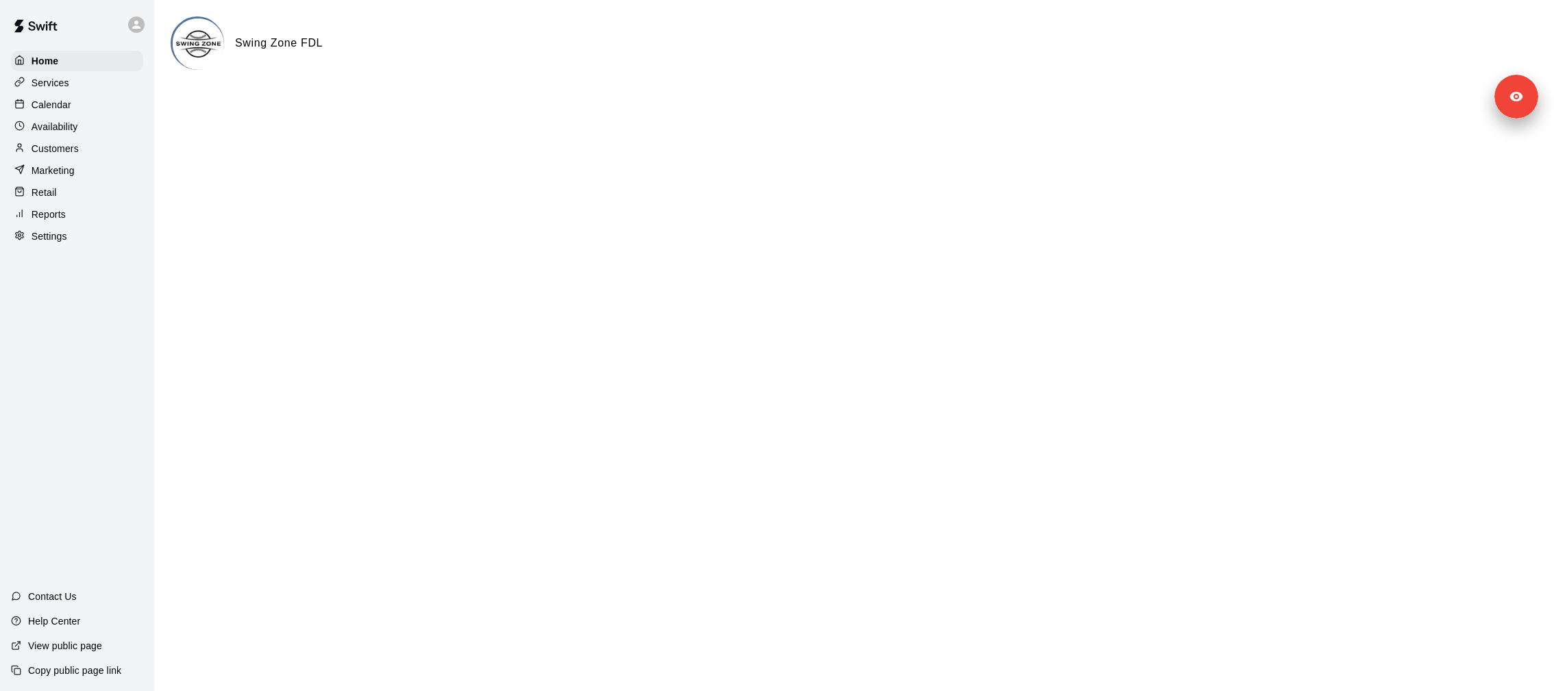
click at [77, 86] on div "Services" at bounding box center [77, 83] width 132 height 21
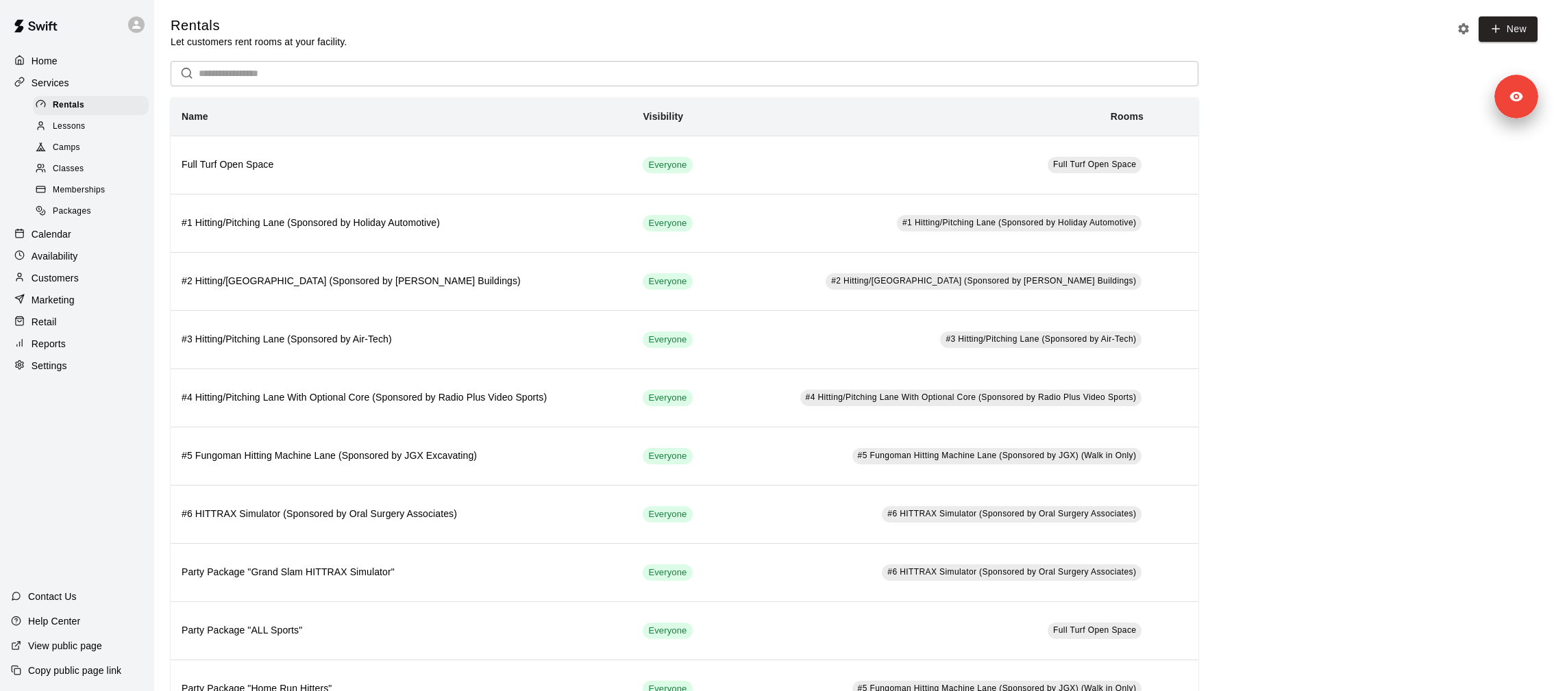
click at [98, 181] on div "Memberships" at bounding box center [91, 190] width 116 height 19
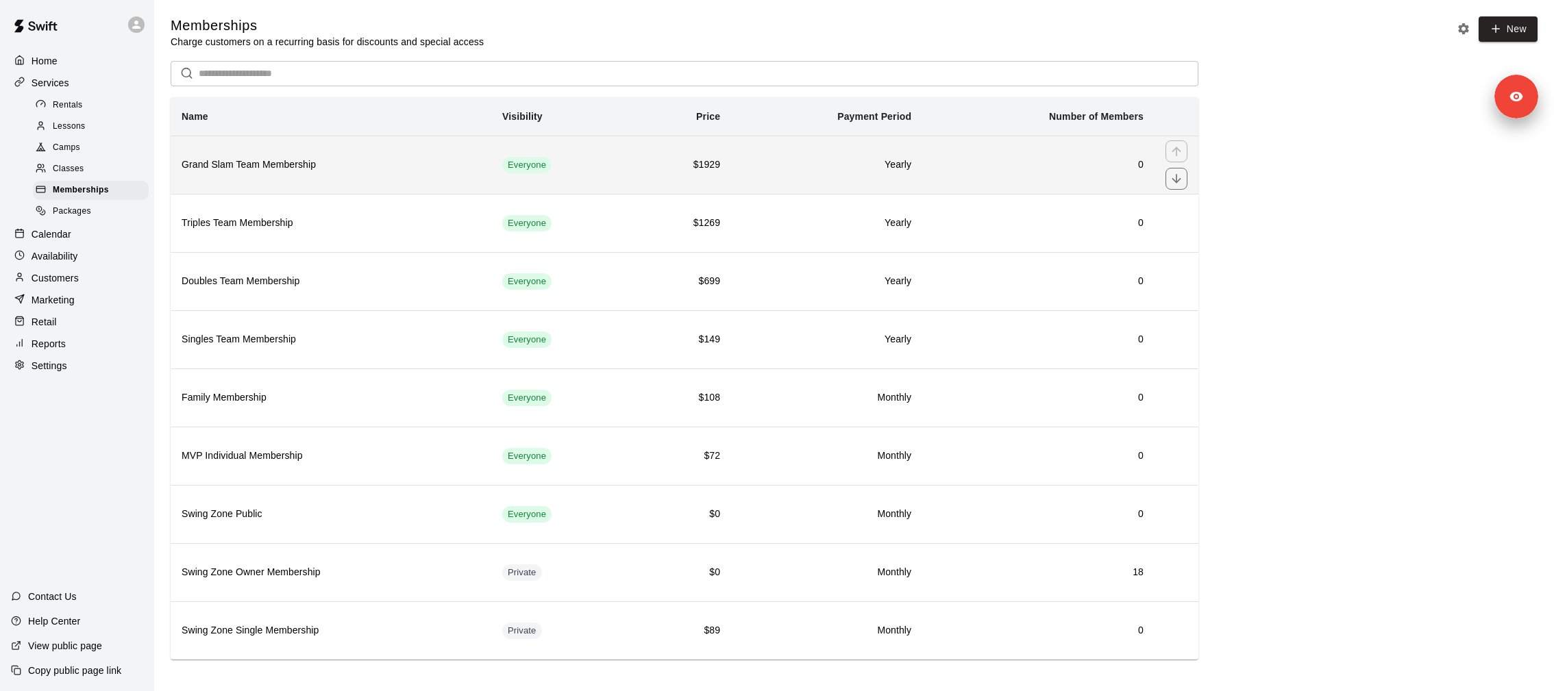
click at [337, 176] on th "Grand Slam Team Membership" at bounding box center [331, 165] width 321 height 58
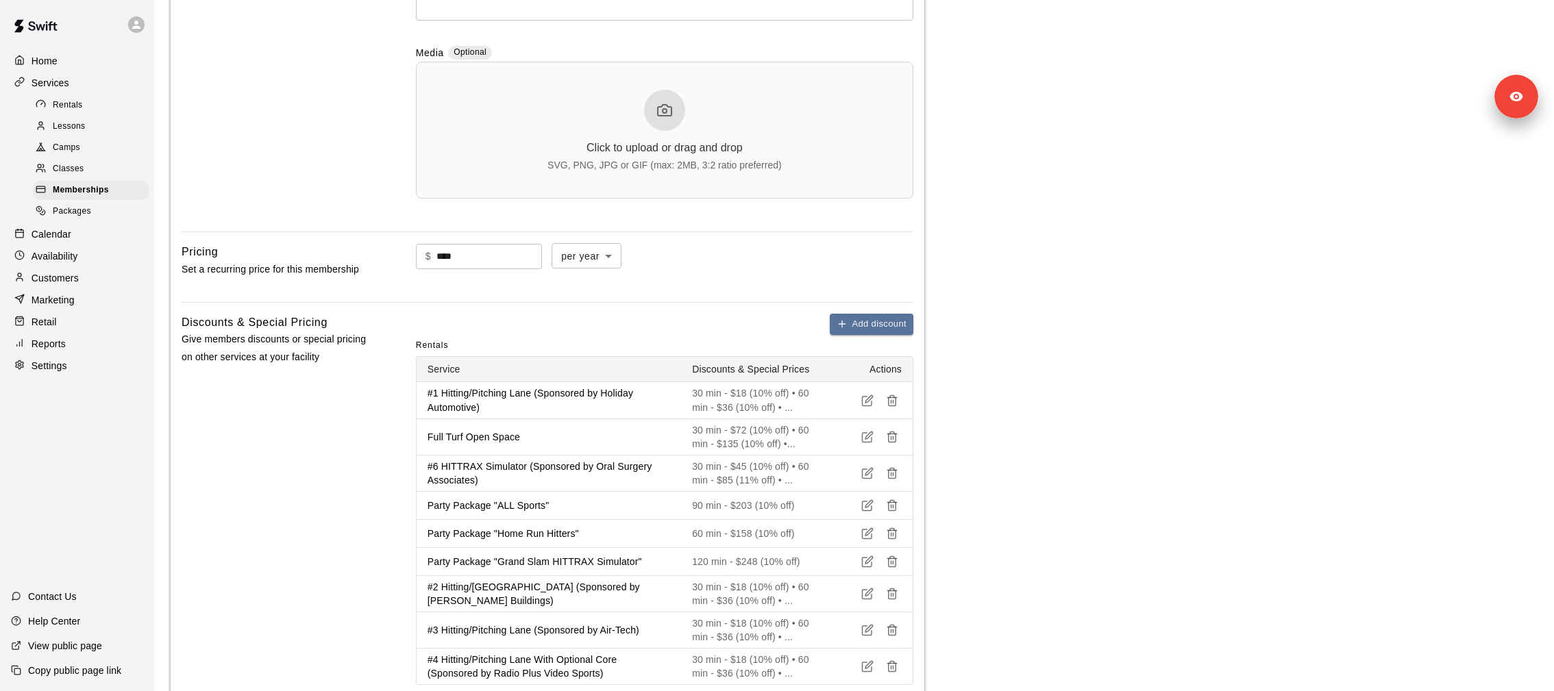
scroll to position [911, 0]
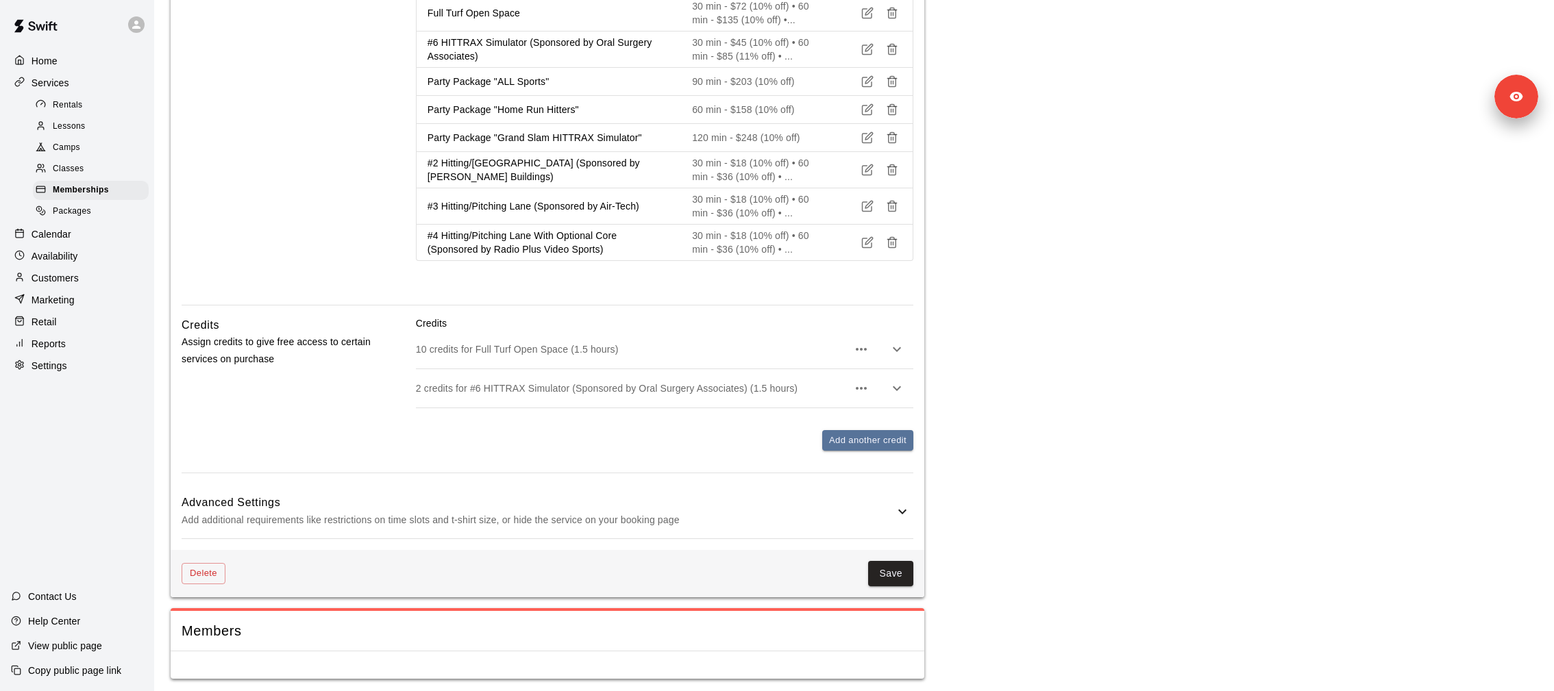
click at [513, 353] on p "10 credits for Full Turf Open Space (1.5 hours)" at bounding box center [632, 350] width 432 height 14
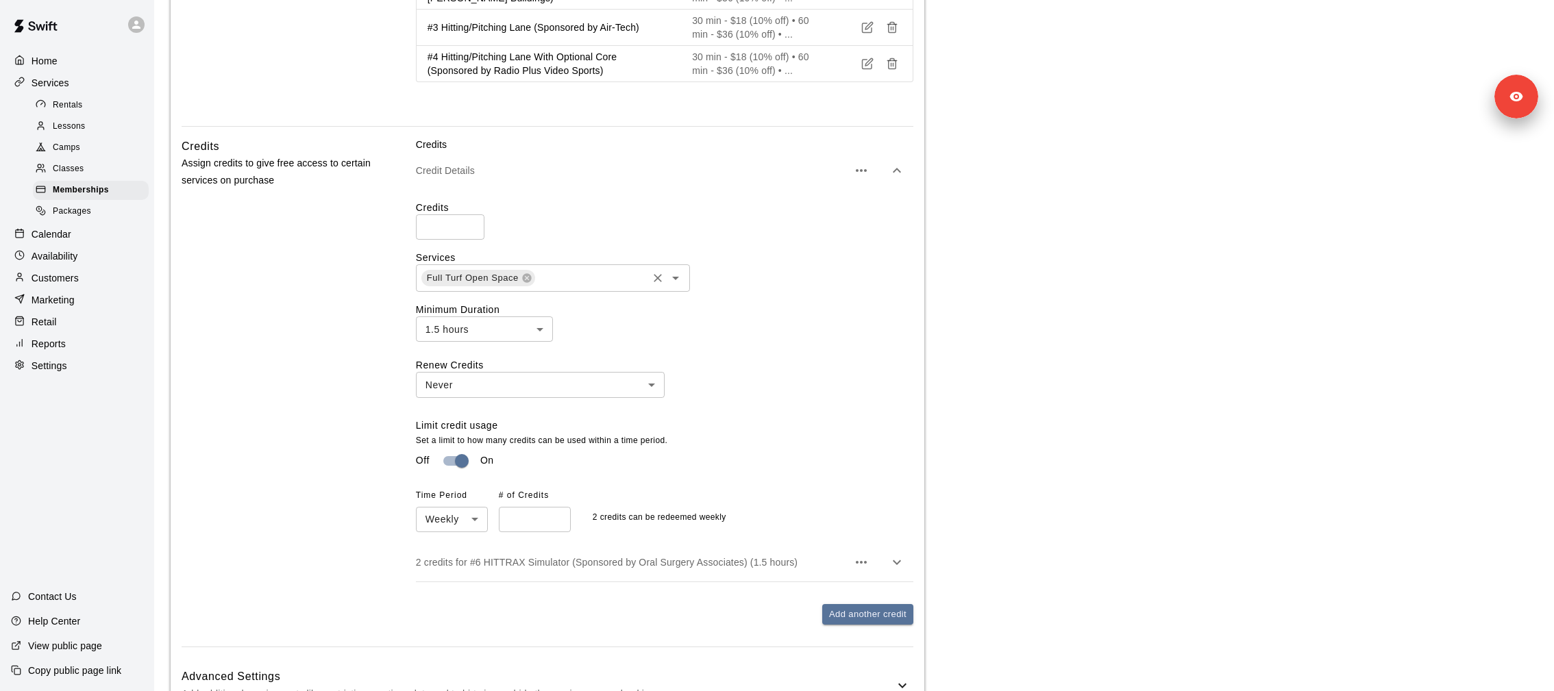
scroll to position [1094, 0]
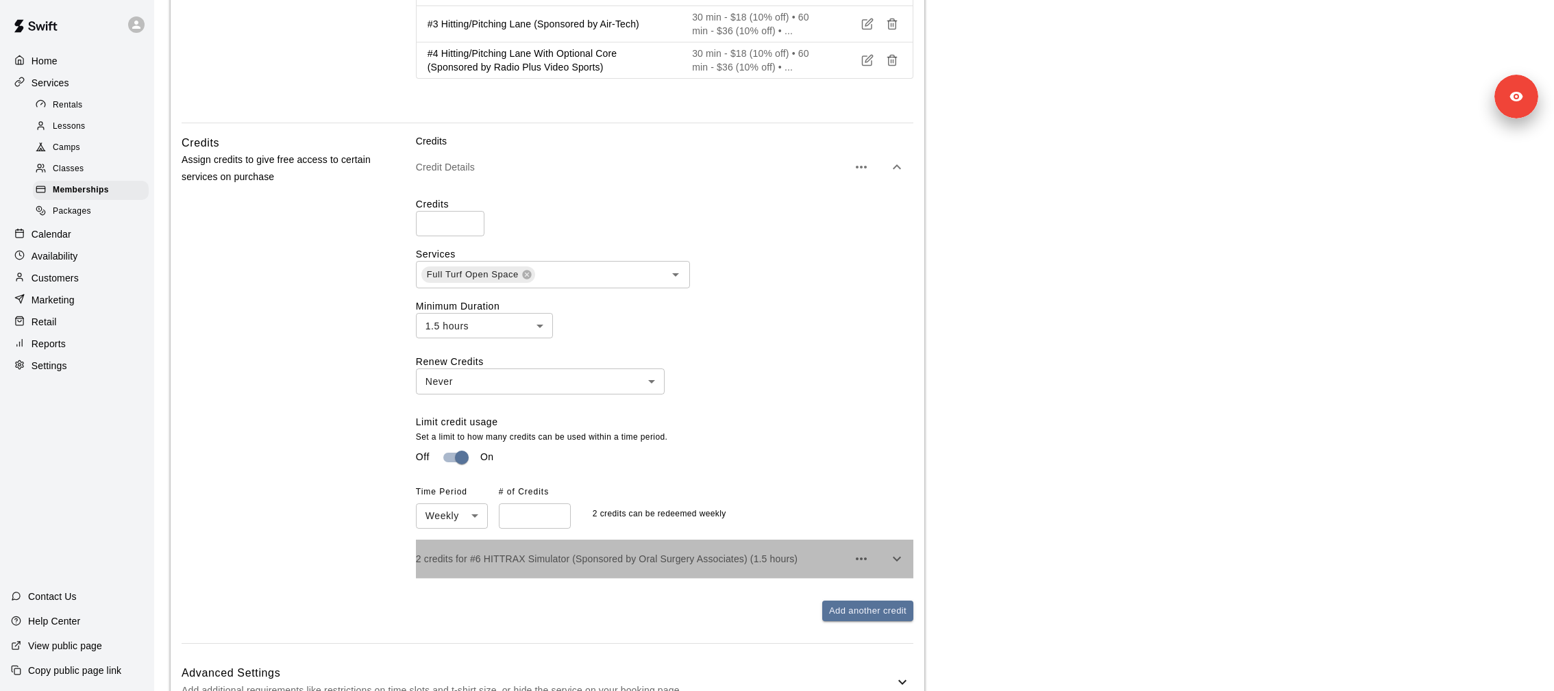
click at [571, 557] on p "2 credits for #6 HITTRAX Simulator (Sponsored by Oral Surgery Associates) (1.5 …" at bounding box center [632, 559] width 432 height 14
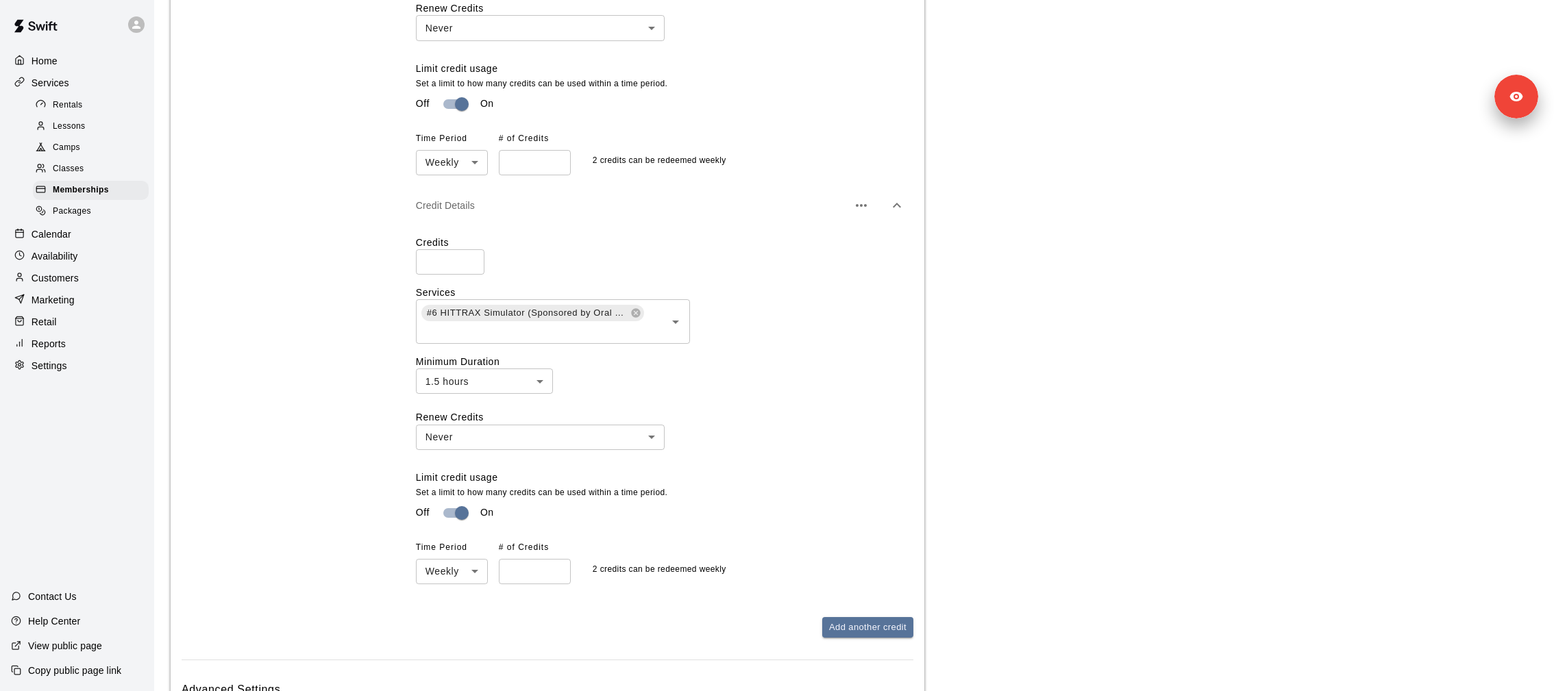
scroll to position [1466, 0]
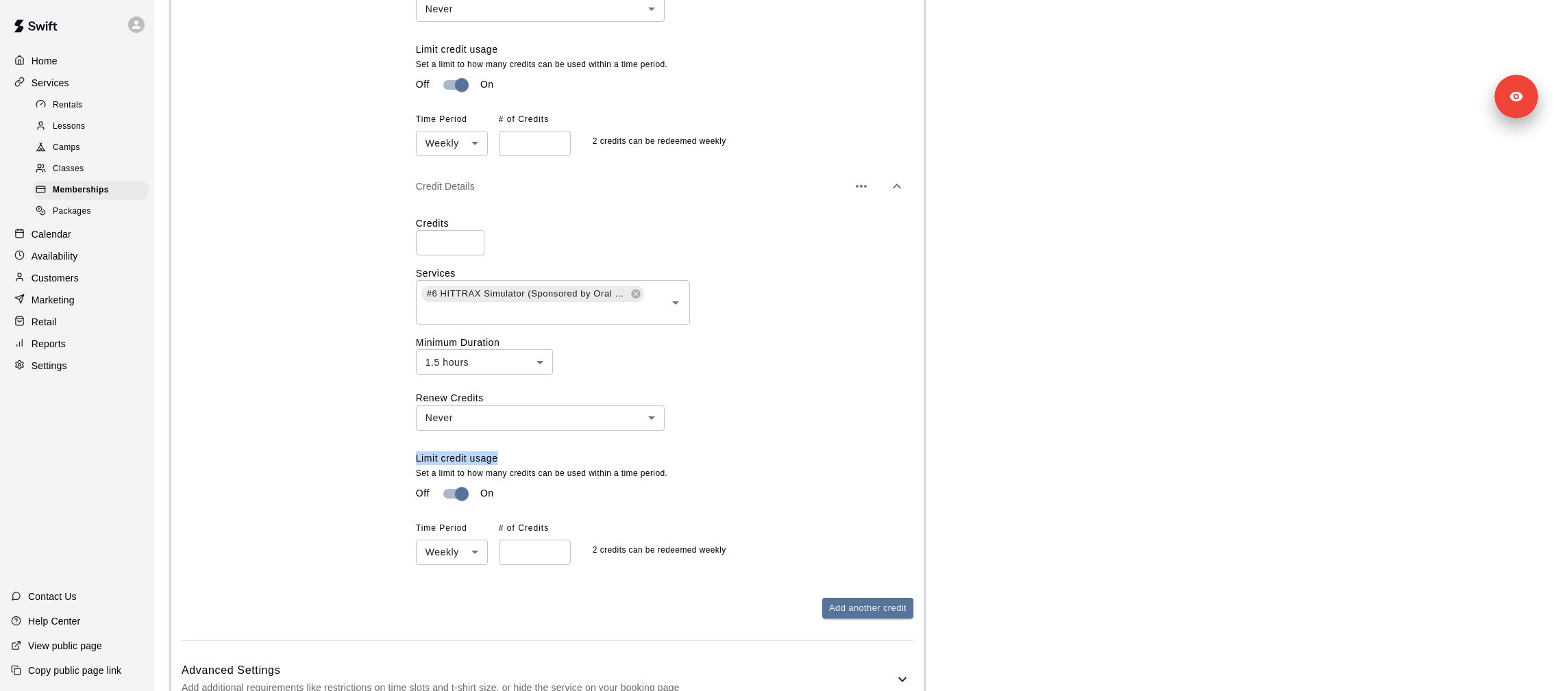
drag, startPoint x: 411, startPoint y: 459, endPoint x: 511, endPoint y: 459, distance: 100.0
click at [511, 459] on div "Credits Assign credits to give free access to certain services on purchase Cred…" at bounding box center [548, 202] width 732 height 880
copy label "Limit credit usage"
click at [86, 194] on span "Memberships" at bounding box center [81, 191] width 56 height 14
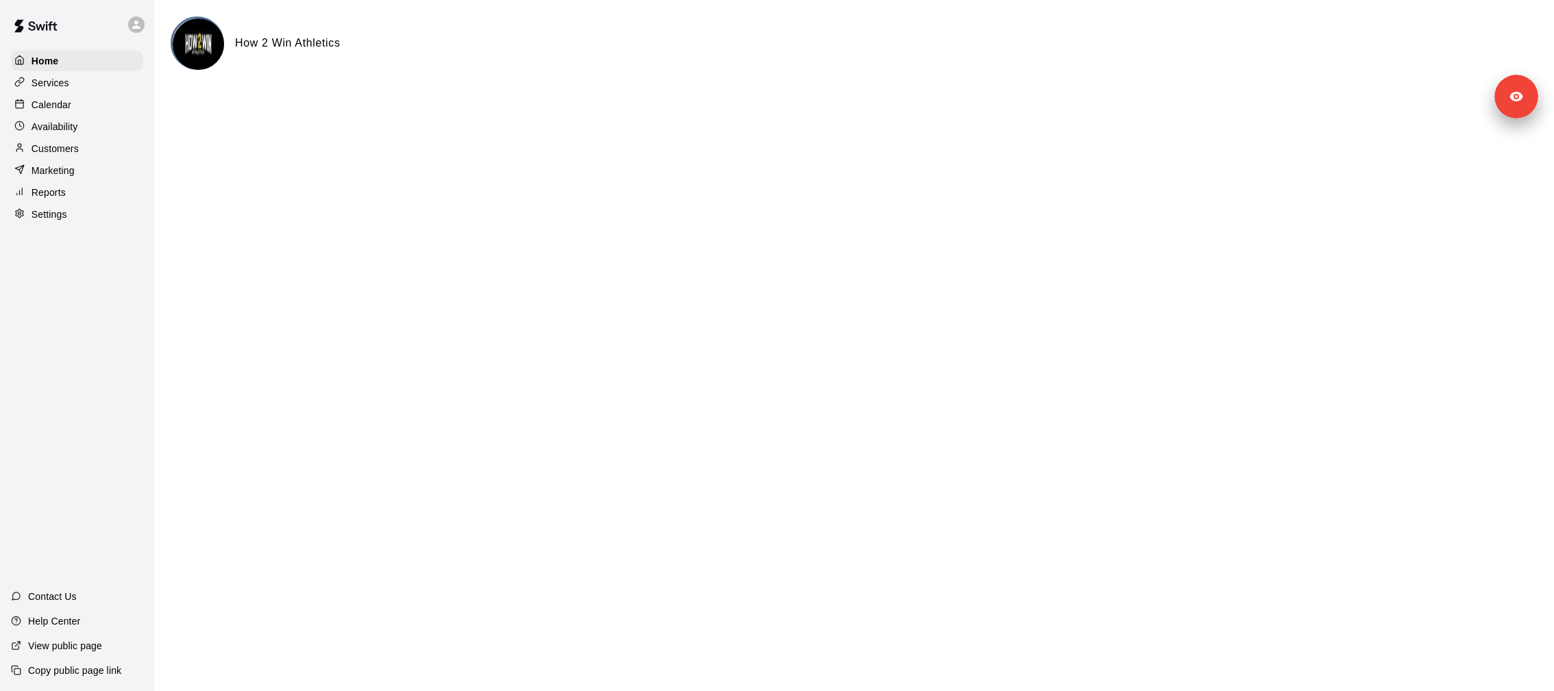
click at [74, 191] on div "Reports" at bounding box center [77, 192] width 132 height 21
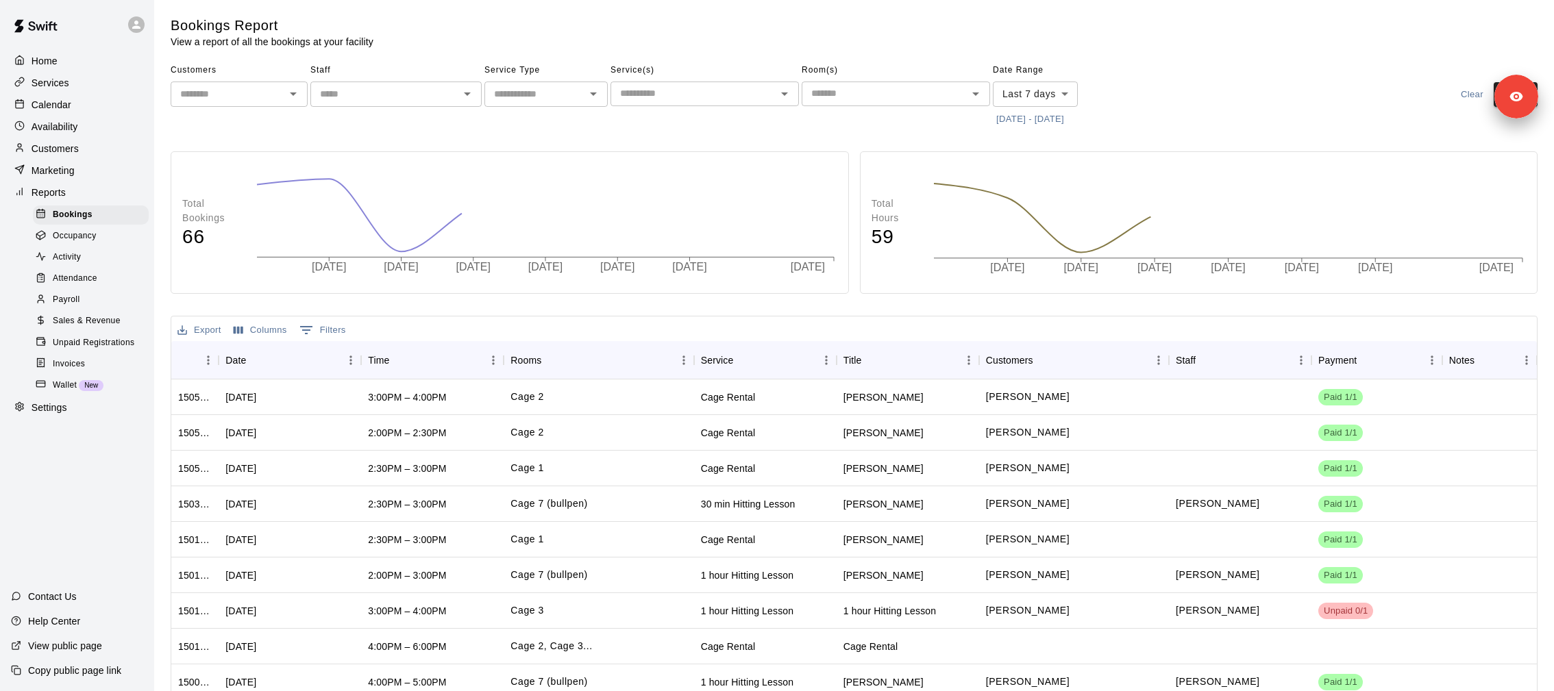
click at [74, 252] on span "Activity" at bounding box center [67, 258] width 28 height 14
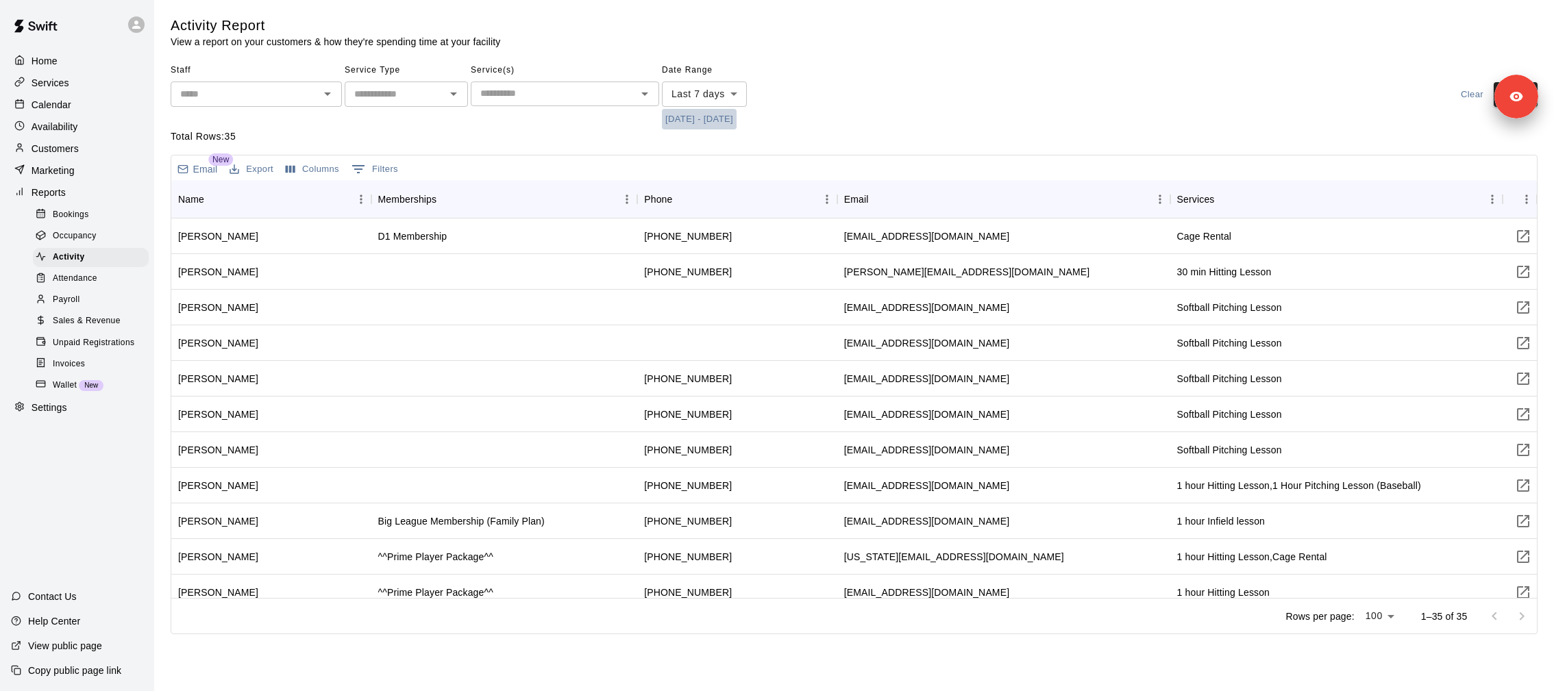
click at [680, 123] on button "[DATE] - [DATE]" at bounding box center [699, 119] width 75 height 21
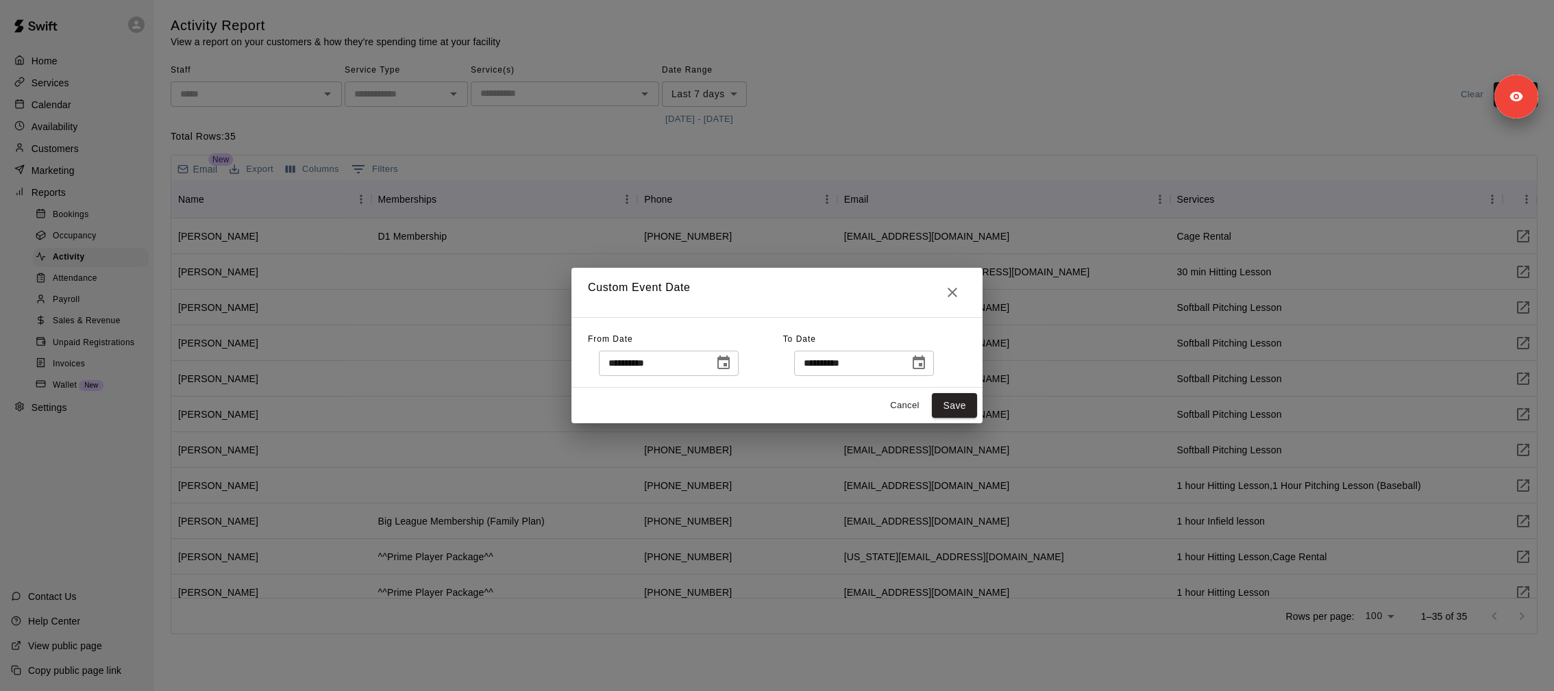
click at [725, 374] on button "Choose date, selected date is Oct 1, 2025" at bounding box center [723, 362] width 27 height 27
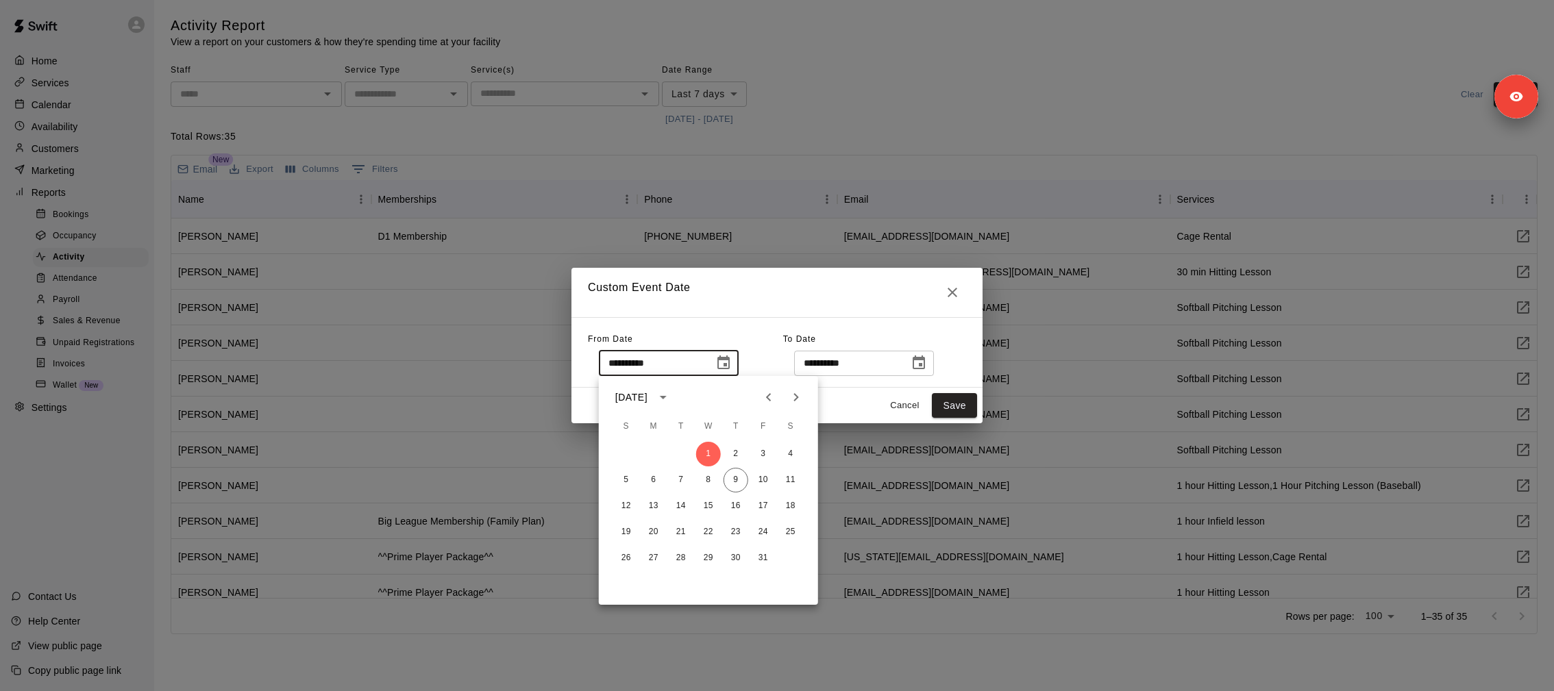
click at [779, 386] on div at bounding box center [782, 397] width 16 height 27
click at [774, 387] on button "Previous month" at bounding box center [768, 397] width 27 height 27
click at [652, 456] on button "1" at bounding box center [653, 454] width 25 height 25
type input "**********"
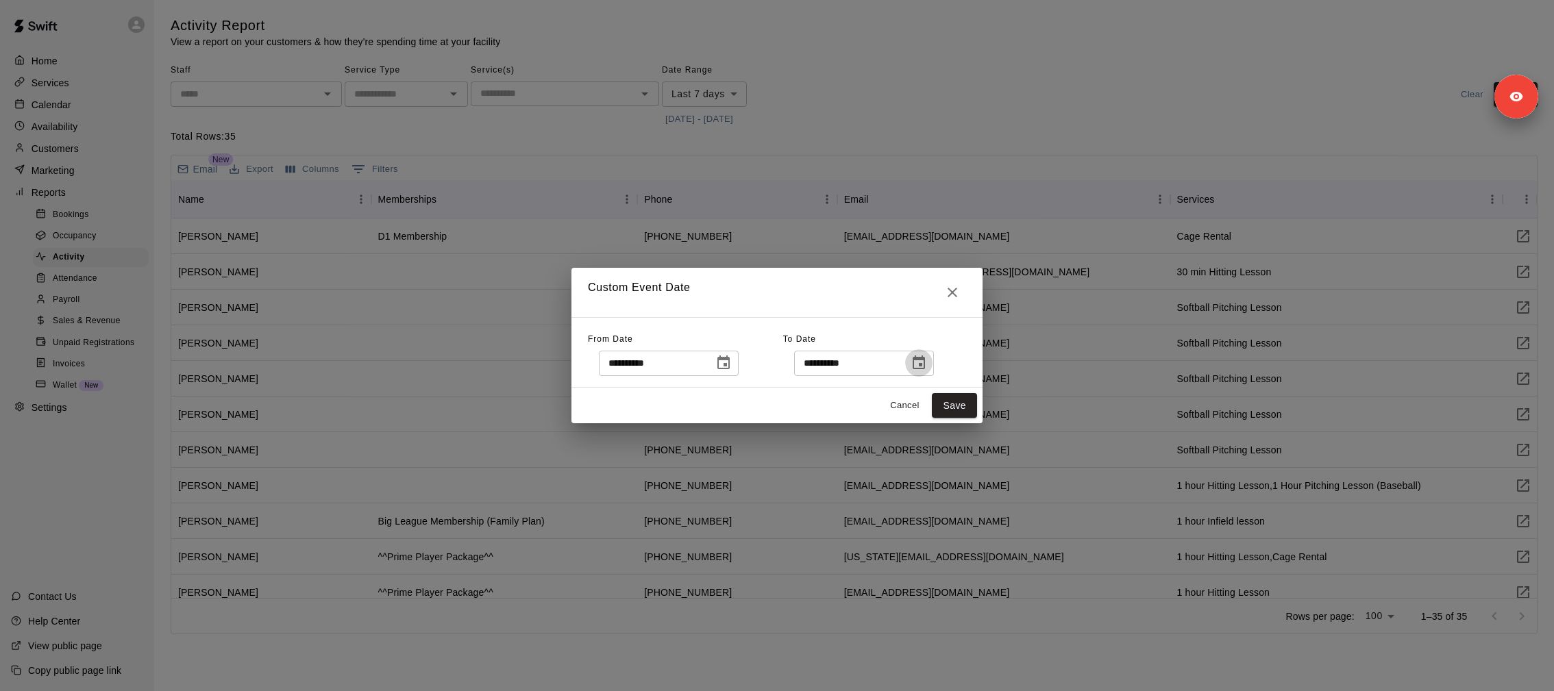
click at [933, 362] on button "Choose date, selected date is Oct 9, 2025" at bounding box center [918, 362] width 27 height 27
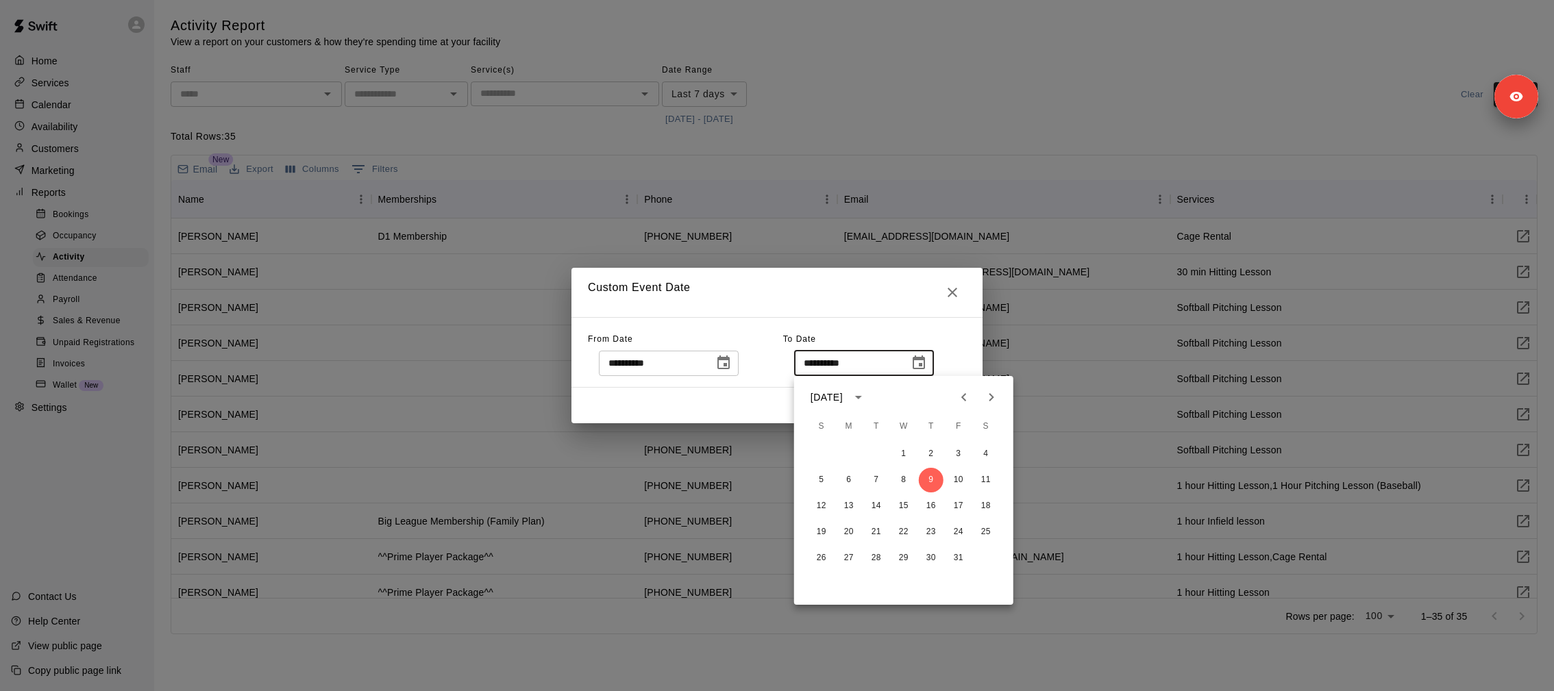
click at [959, 391] on icon "Previous month" at bounding box center [964, 397] width 16 height 16
click at [881, 554] on button "30" at bounding box center [876, 558] width 25 height 25
type input "**********"
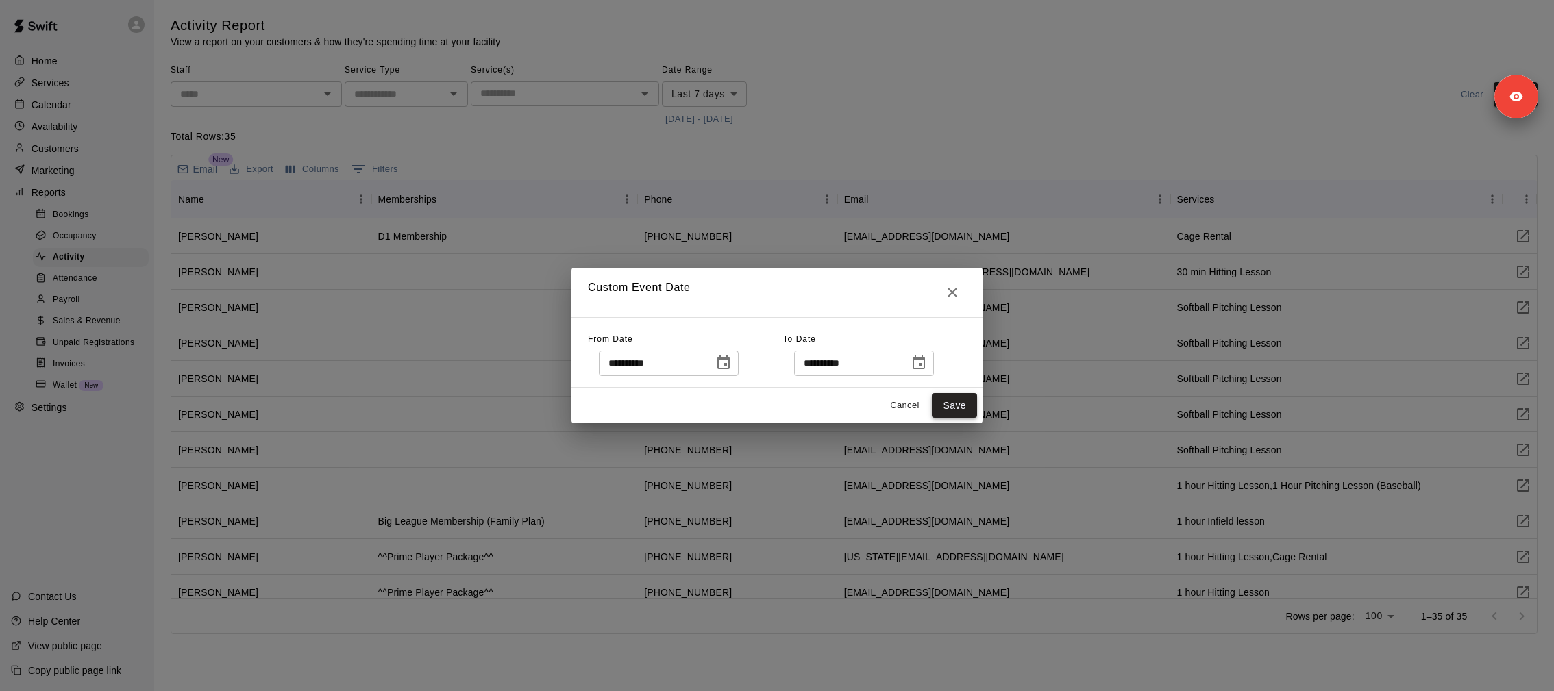
click at [954, 405] on button "Save" at bounding box center [954, 405] width 45 height 25
type input "******"
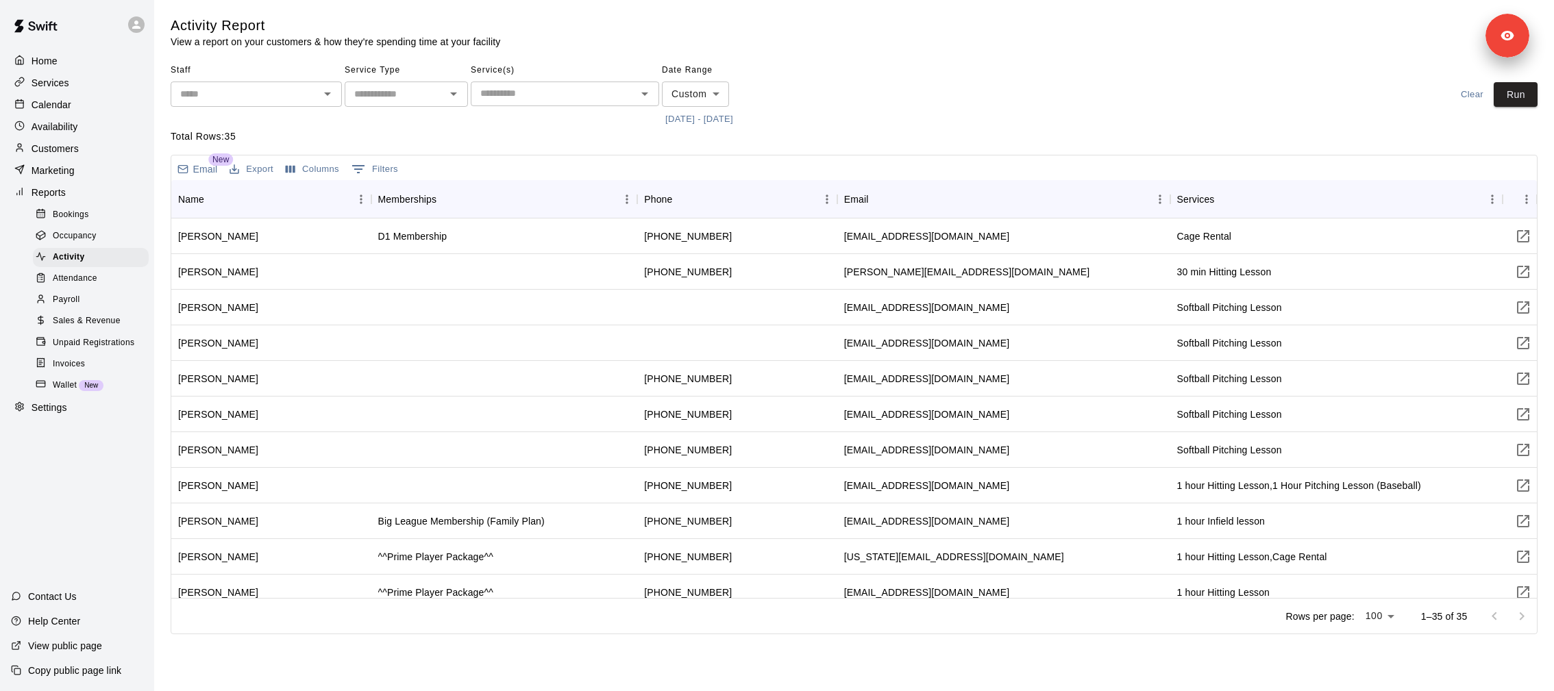
drag, startPoint x: 1499, startPoint y: 104, endPoint x: 1484, endPoint y: 12, distance: 93.6
click at [1484, 12] on body "Home Services Calendar Availability Customers Marketing Reports Bookings Occupa…" at bounding box center [777, 320] width 1554 height 640
click at [1514, 101] on button "Run" at bounding box center [1516, 94] width 44 height 25
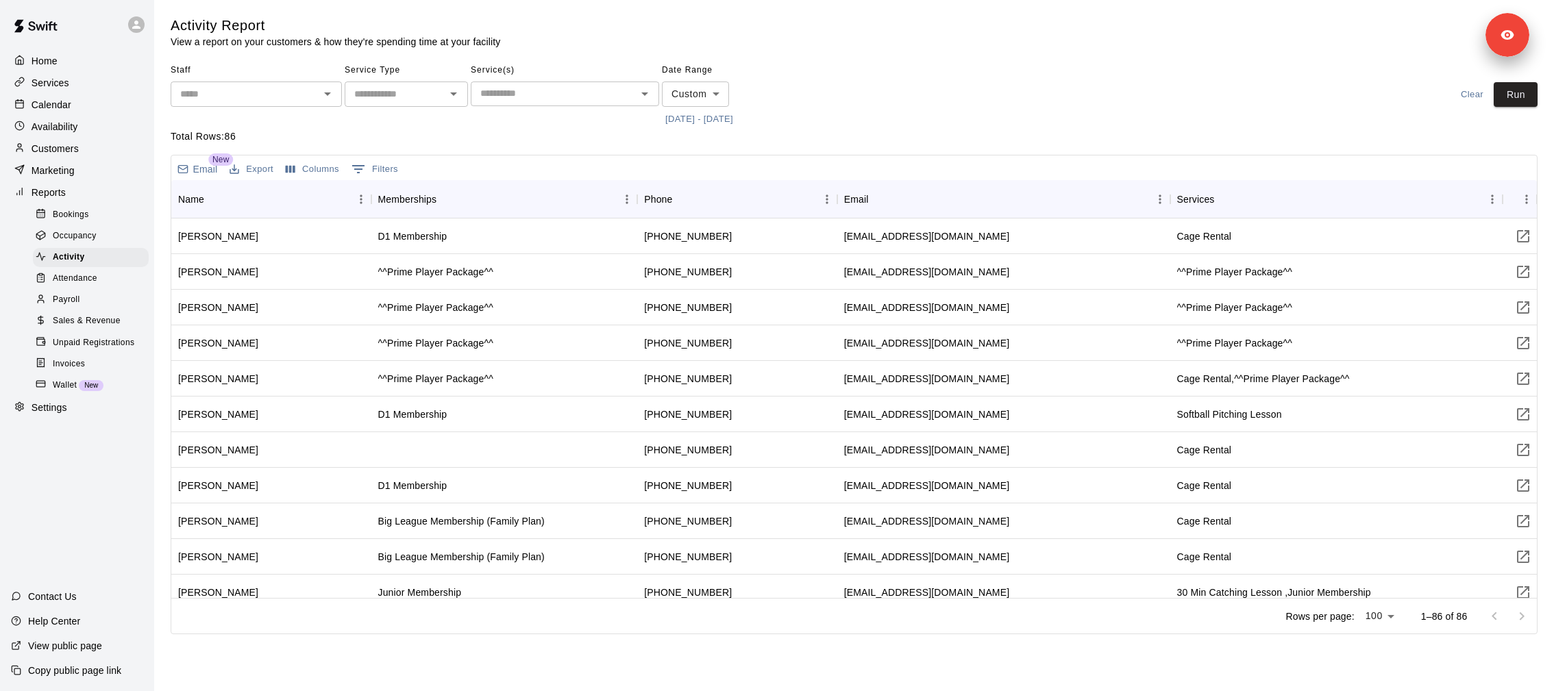
click at [390, 170] on button "0 Filters" at bounding box center [374, 169] width 53 height 22
click at [303, 171] on button "Columns" at bounding box center [312, 169] width 60 height 21
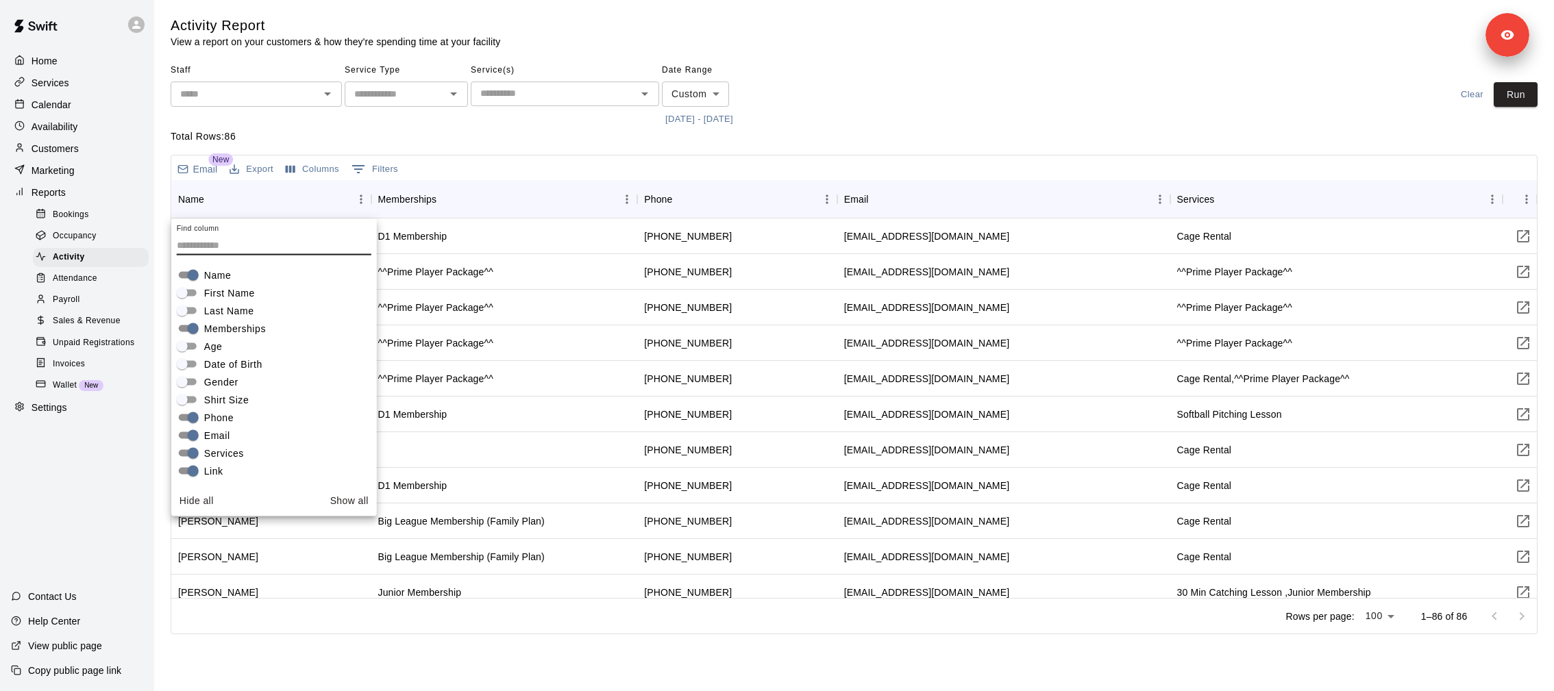
click at [499, 165] on div "Email New Export Columns 0 Filters" at bounding box center [854, 168] width 1366 height 25
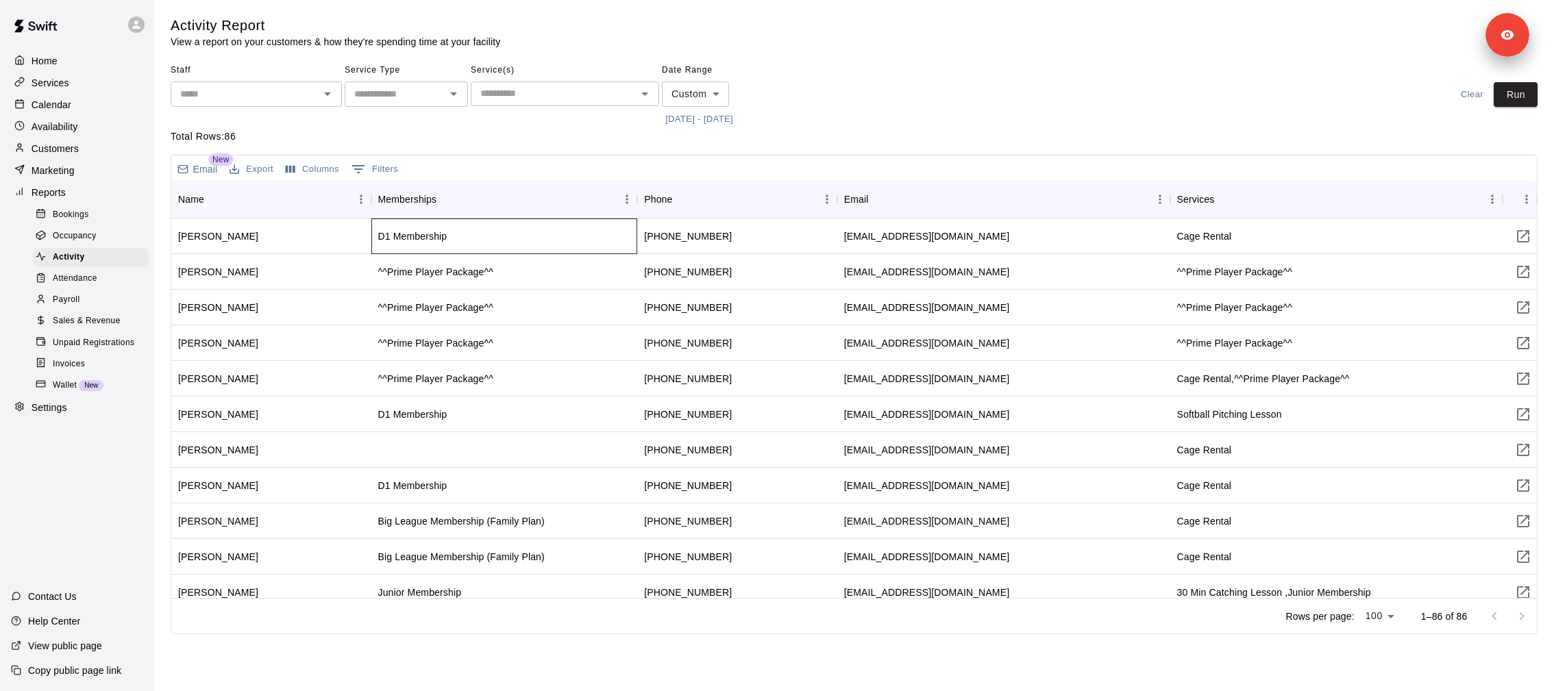
click at [397, 247] on div "D1 Membership" at bounding box center [504, 237] width 267 height 36
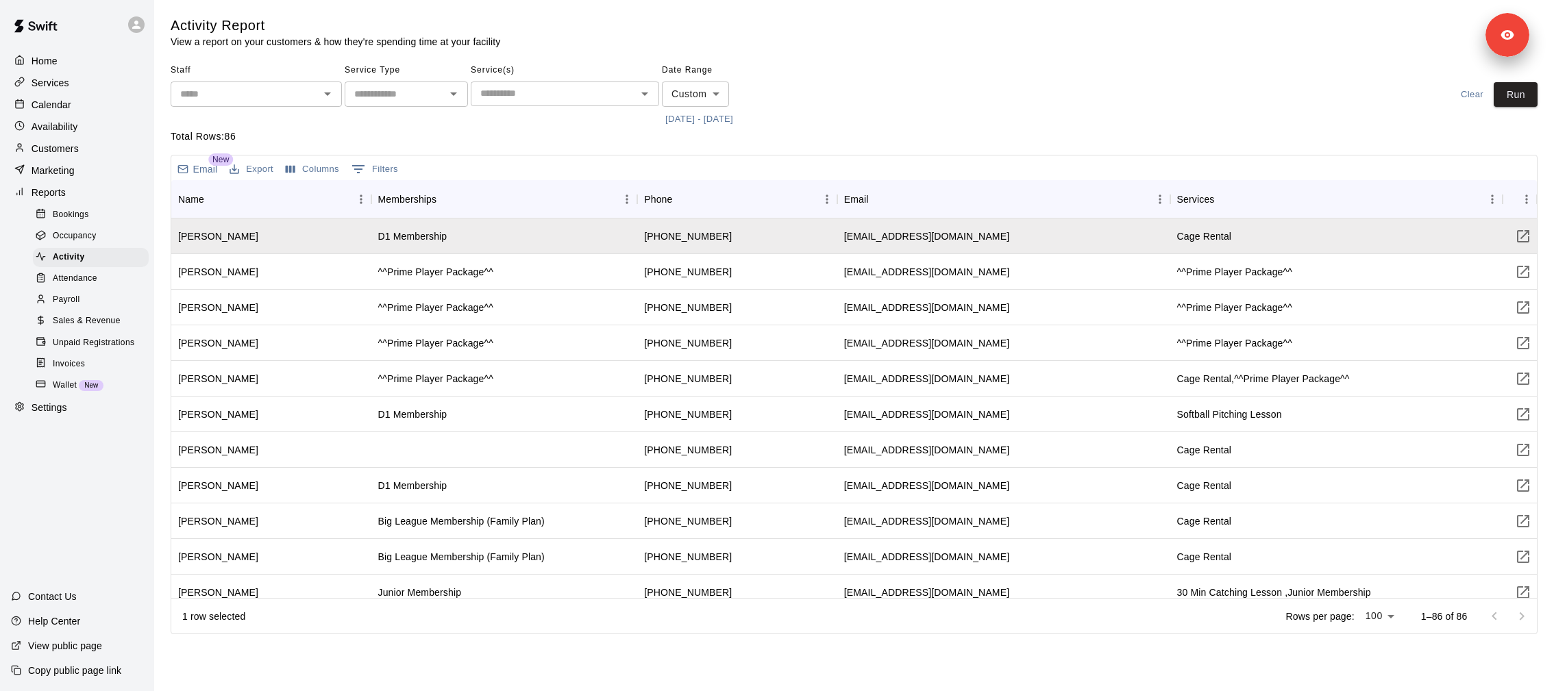
click at [260, 171] on button "Export" at bounding box center [251, 169] width 51 height 21
click at [298, 198] on li "Download as CSV" at bounding box center [279, 197] width 106 height 23
click at [85, 272] on span "Attendance" at bounding box center [75, 279] width 45 height 14
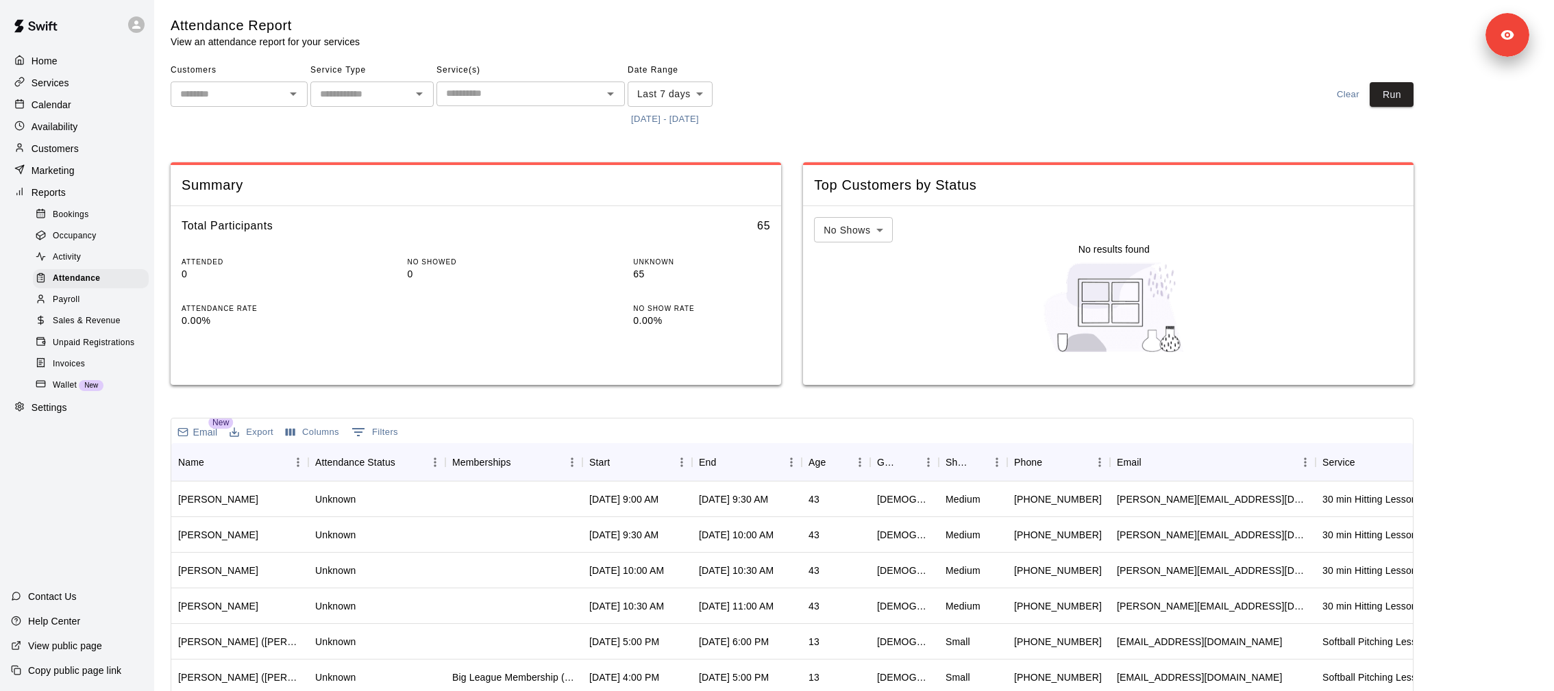
click at [661, 123] on button "[DATE] - [DATE]" at bounding box center [665, 119] width 75 height 21
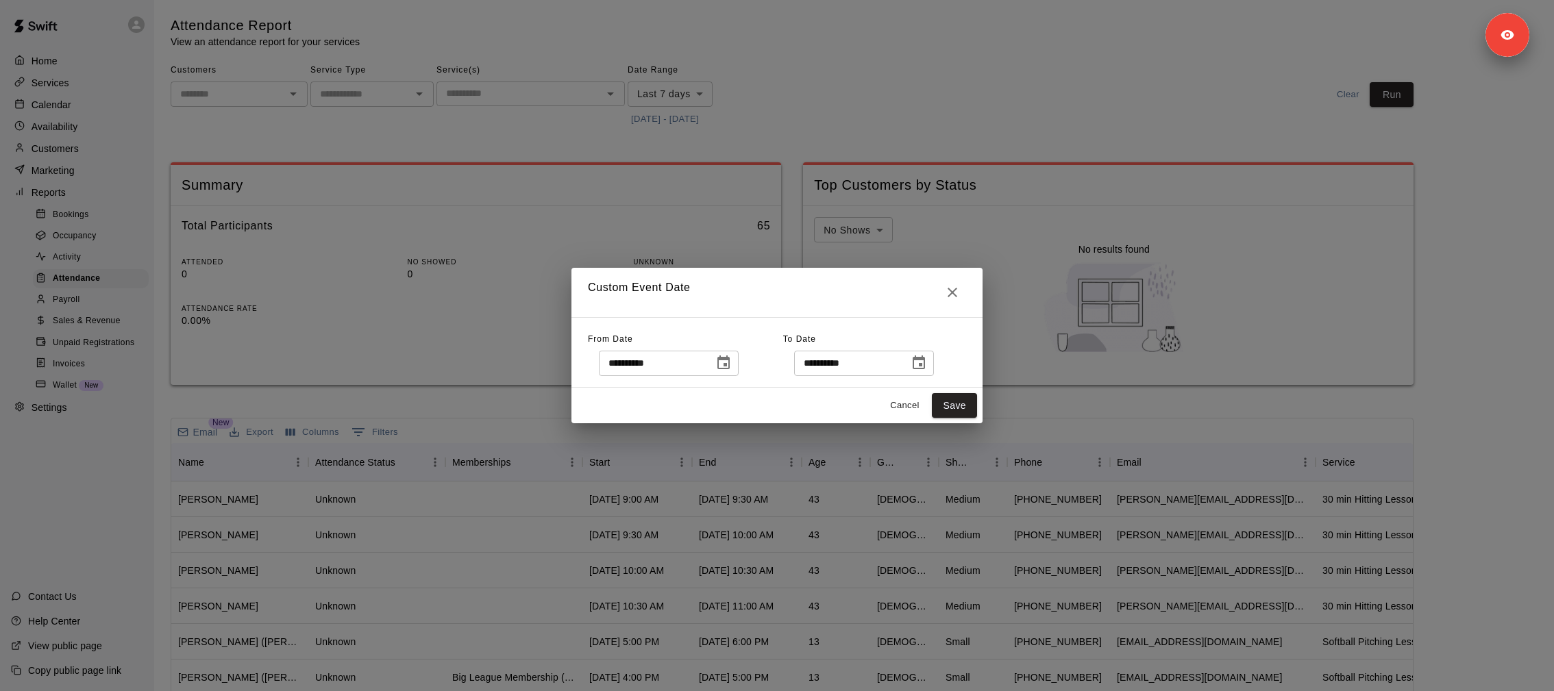
click at [730, 363] on icon "Choose date, selected date is Oct 1, 2025" at bounding box center [723, 363] width 16 height 16
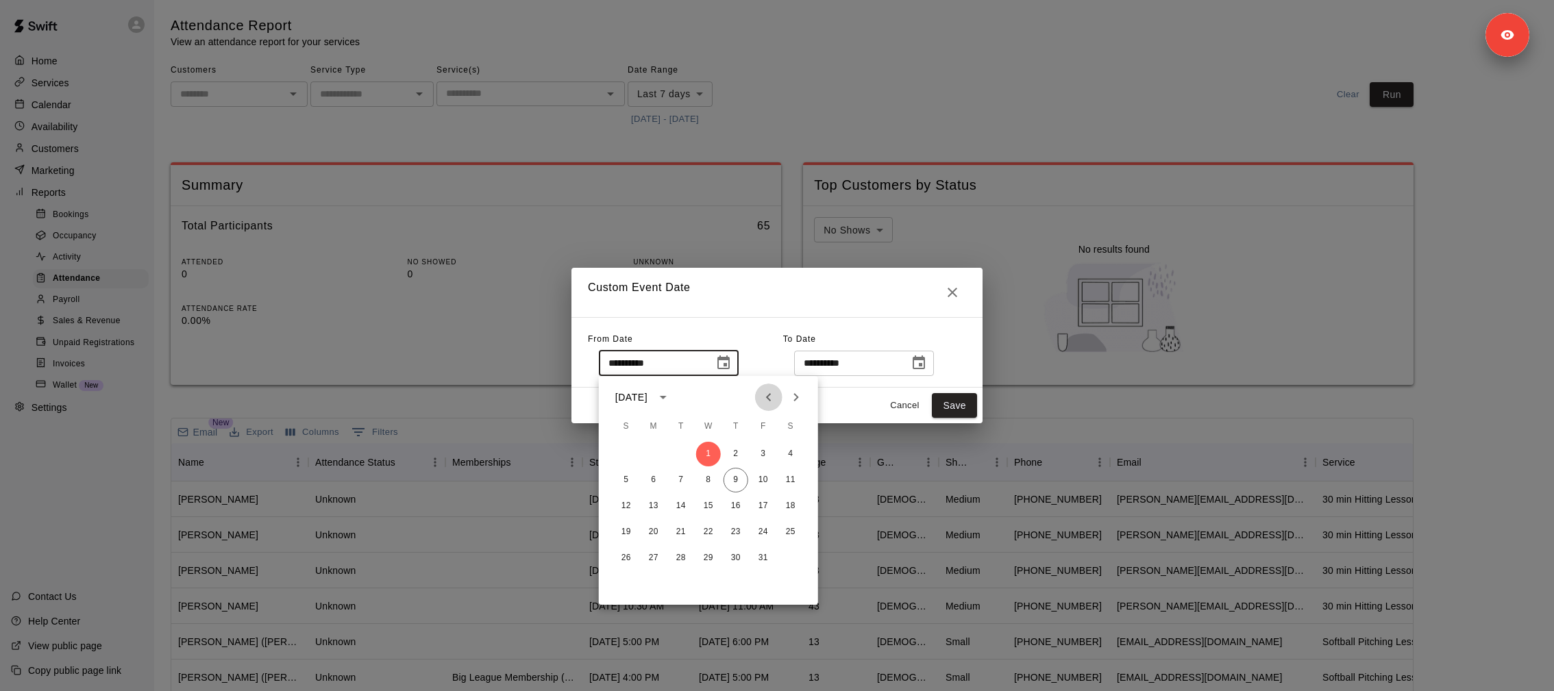
click at [769, 397] on icon "Previous month" at bounding box center [769, 397] width 16 height 16
click at [658, 454] on button "1" at bounding box center [653, 454] width 25 height 25
type input "**********"
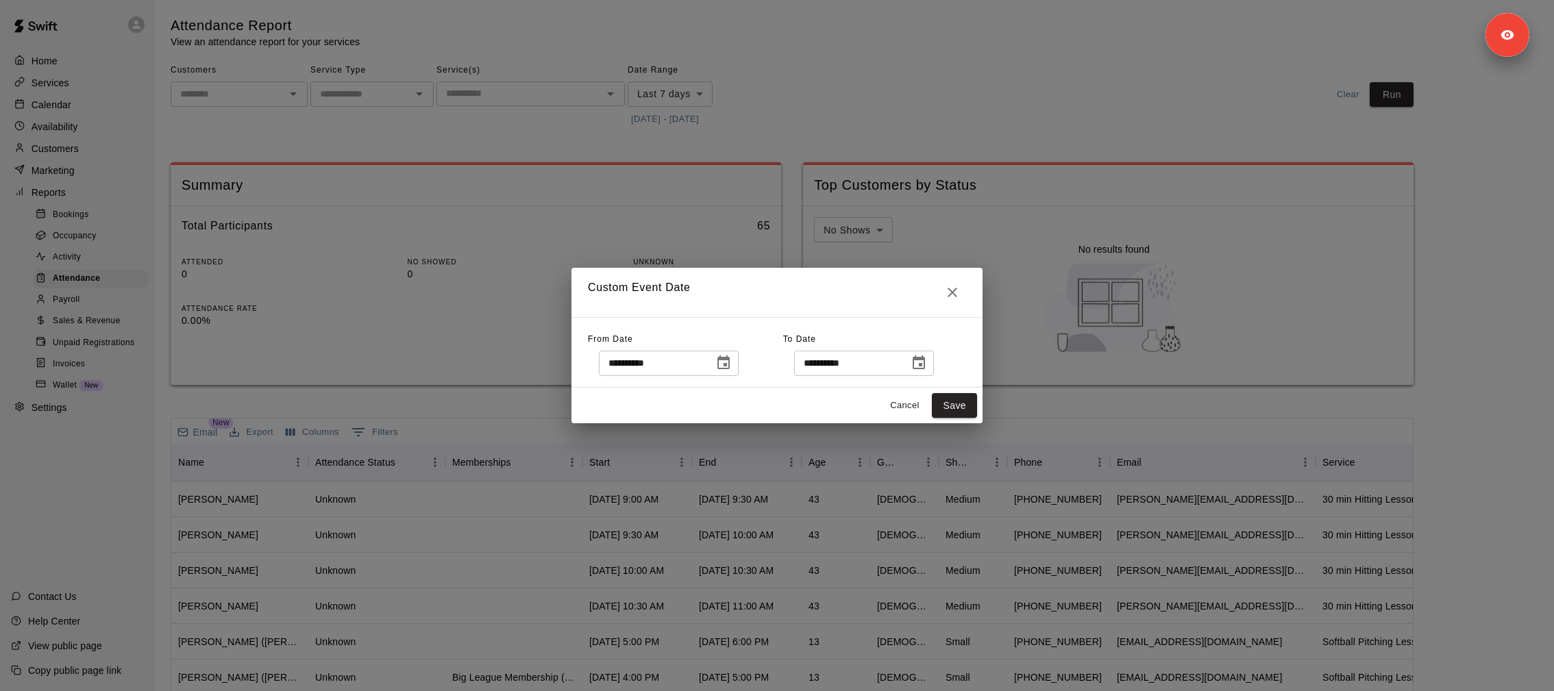
click at [931, 362] on button "Choose date, selected date is Oct 9, 2025" at bounding box center [918, 362] width 27 height 27
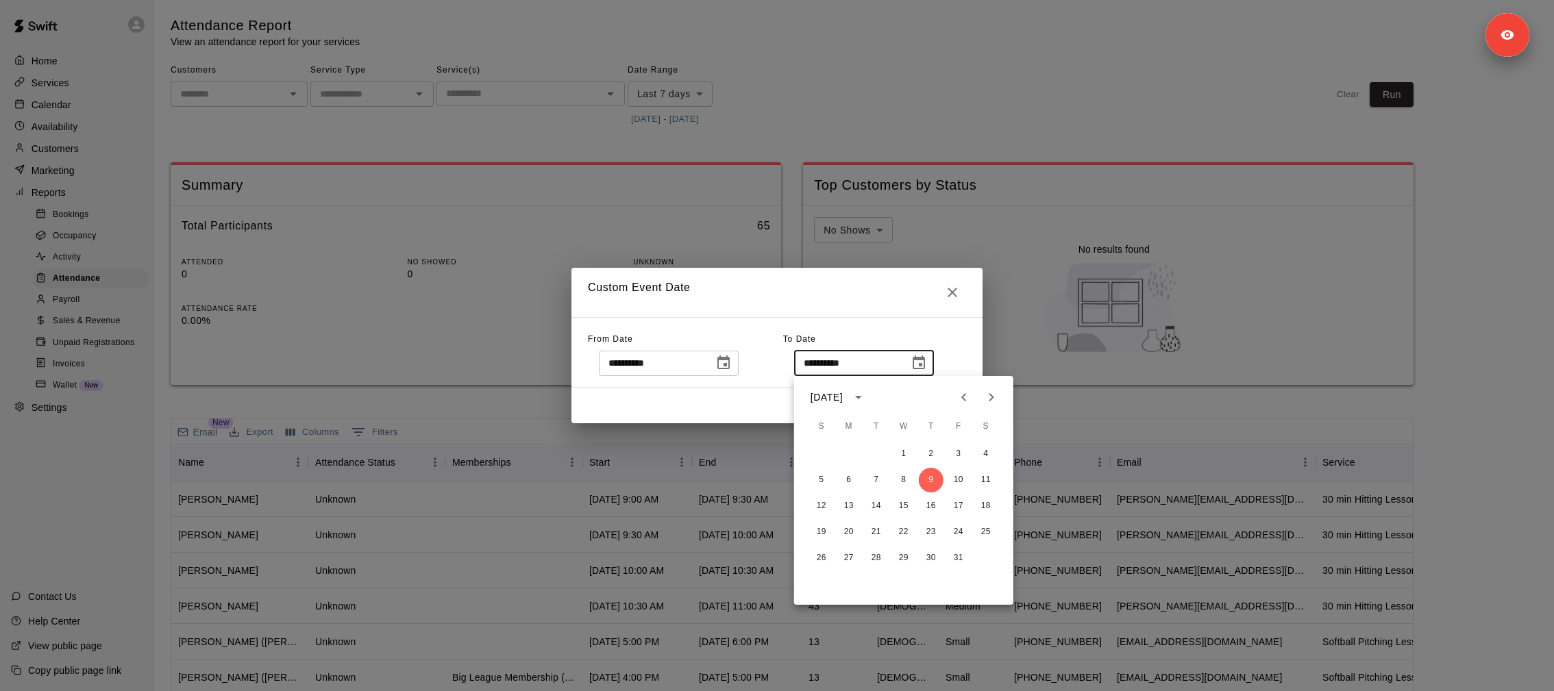
click at [963, 390] on icon "Previous month" at bounding box center [964, 397] width 16 height 16
click at [882, 552] on button "30" at bounding box center [876, 558] width 25 height 25
type input "**********"
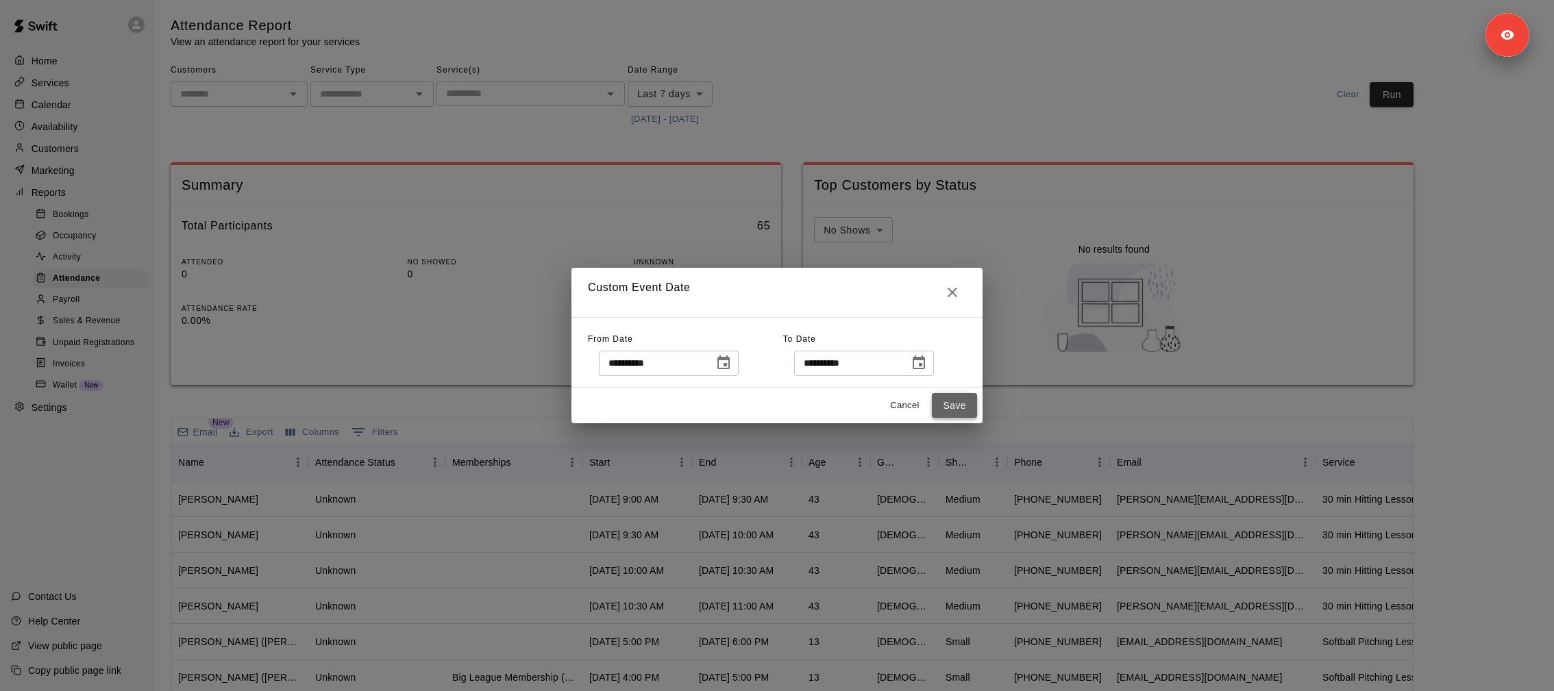
click at [954, 401] on button "Save" at bounding box center [954, 405] width 45 height 25
type input "******"
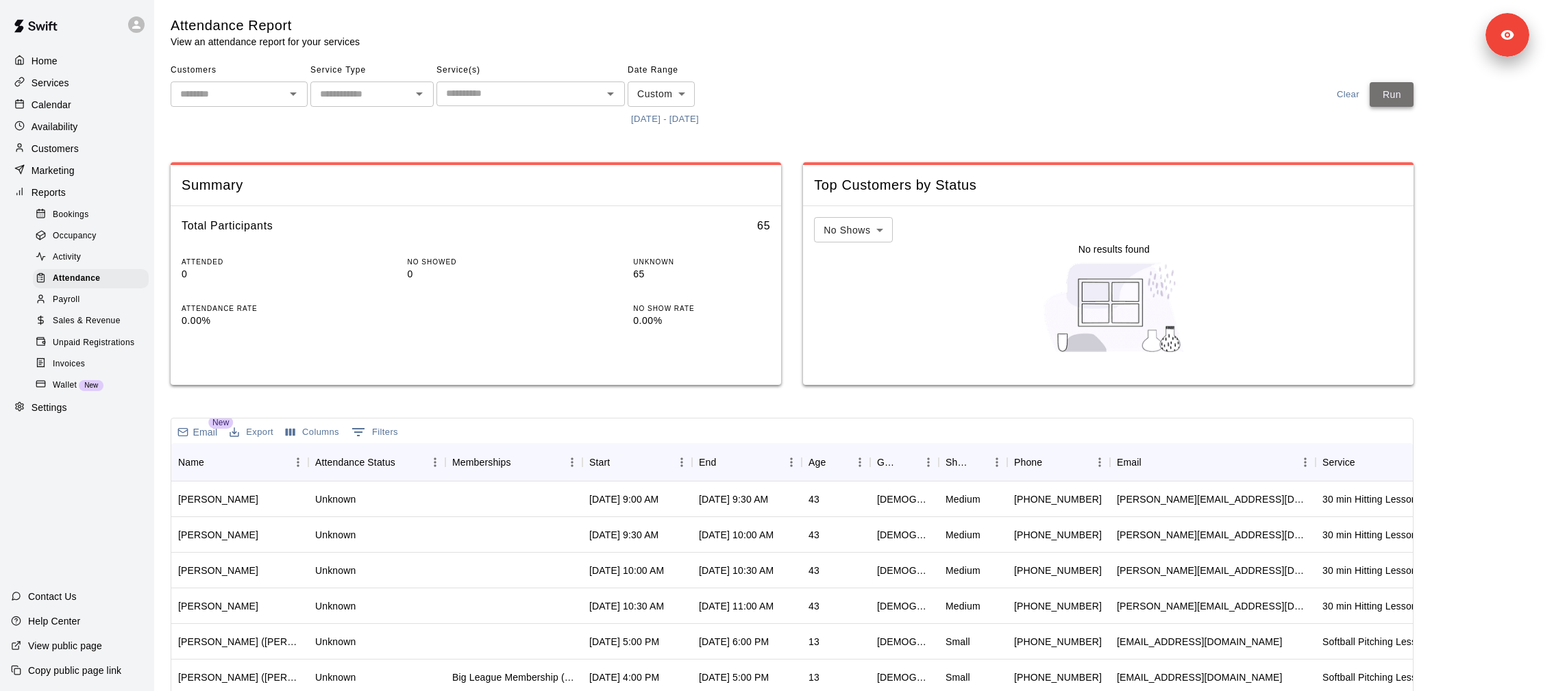
click at [1389, 103] on button "Run" at bounding box center [1392, 94] width 44 height 25
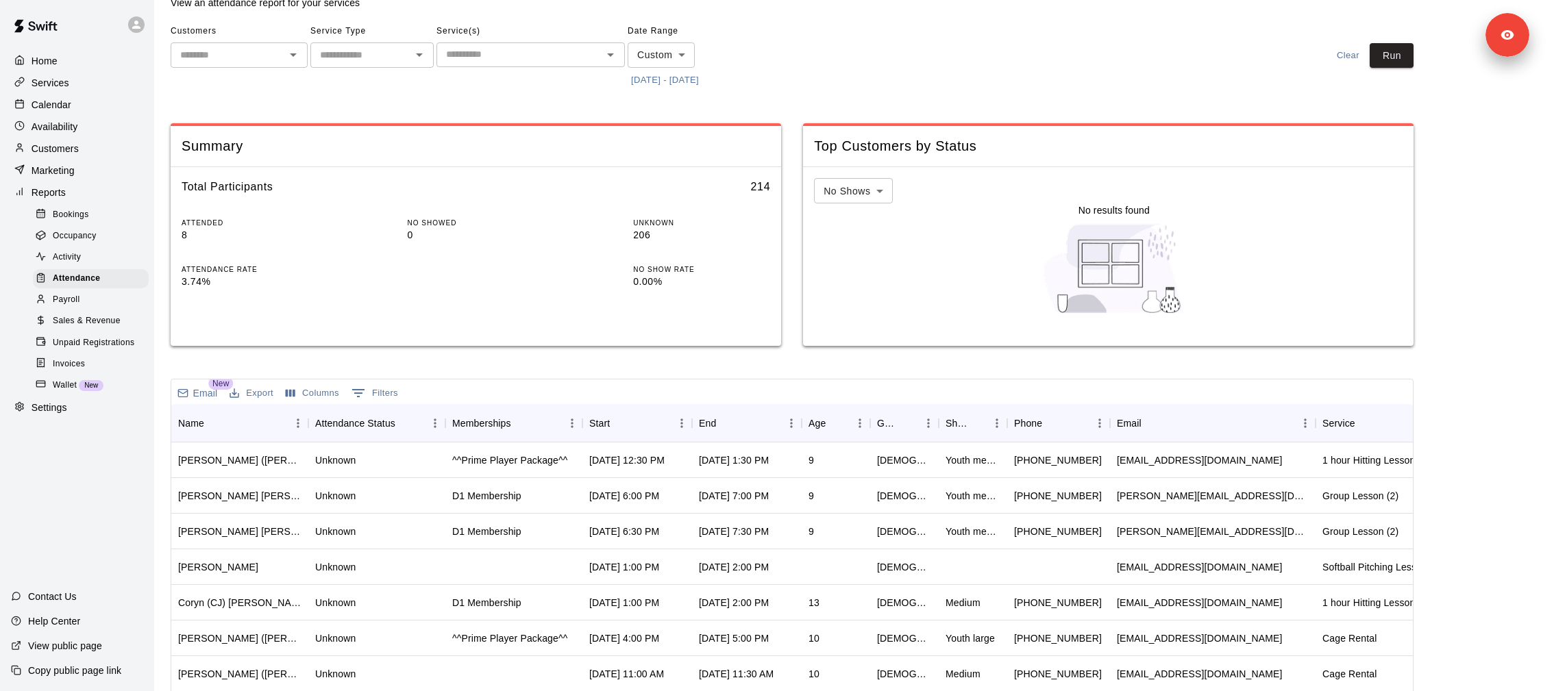
scroll to position [42, 0]
click at [846, 190] on body "Home Services Calendar Availability Customers Marketing Reports Bookings Occupa…" at bounding box center [777, 409] width 1554 height 903
drag, startPoint x: 850, startPoint y: 241, endPoint x: 846, endPoint y: 265, distance: 24.3
click at [846, 265] on ul "No Shows Attended Unknown" at bounding box center [853, 239] width 78 height 79
click at [846, 265] on li "Unknown" at bounding box center [853, 262] width 78 height 23
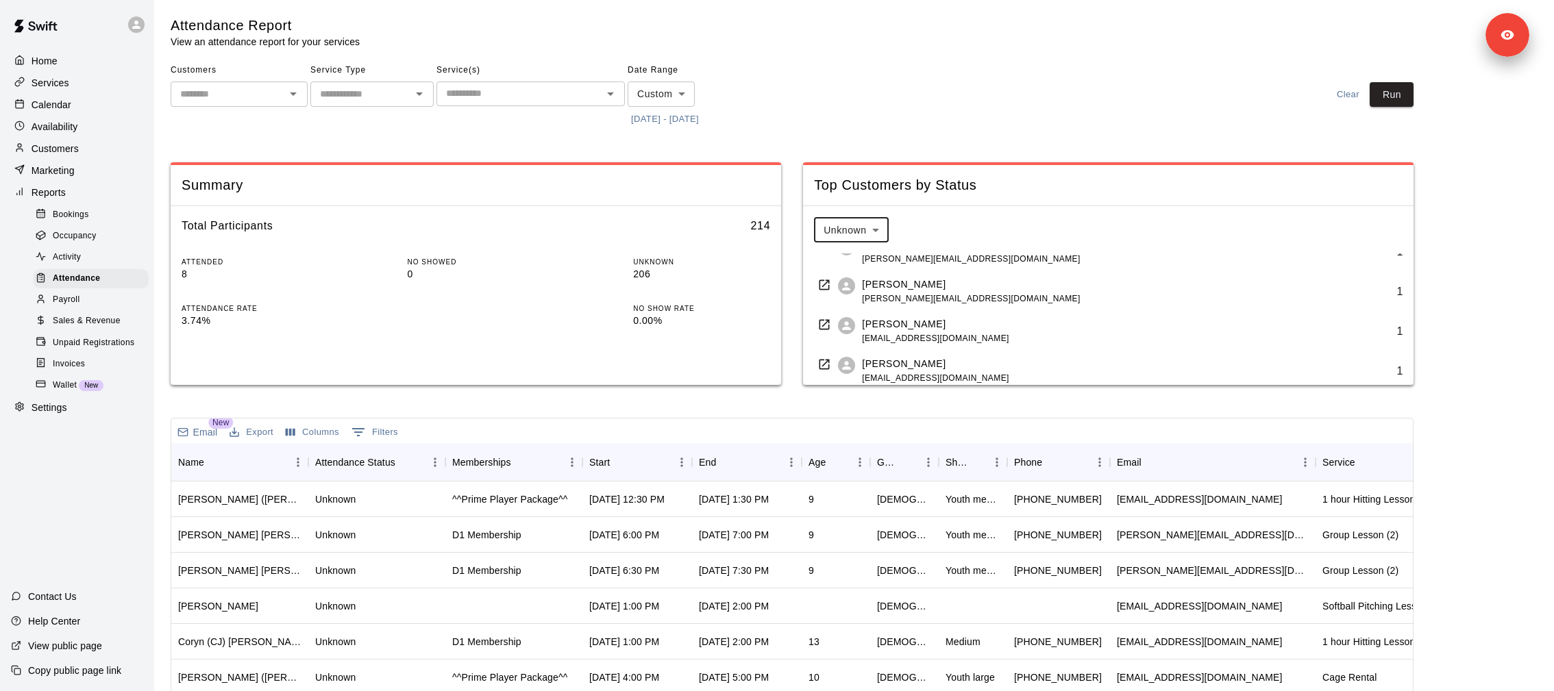
scroll to position [82, 0]
click at [865, 235] on body "Home Services Calendar Availability Customers Marketing Reports Bookings Occupa…" at bounding box center [777, 451] width 1554 height 903
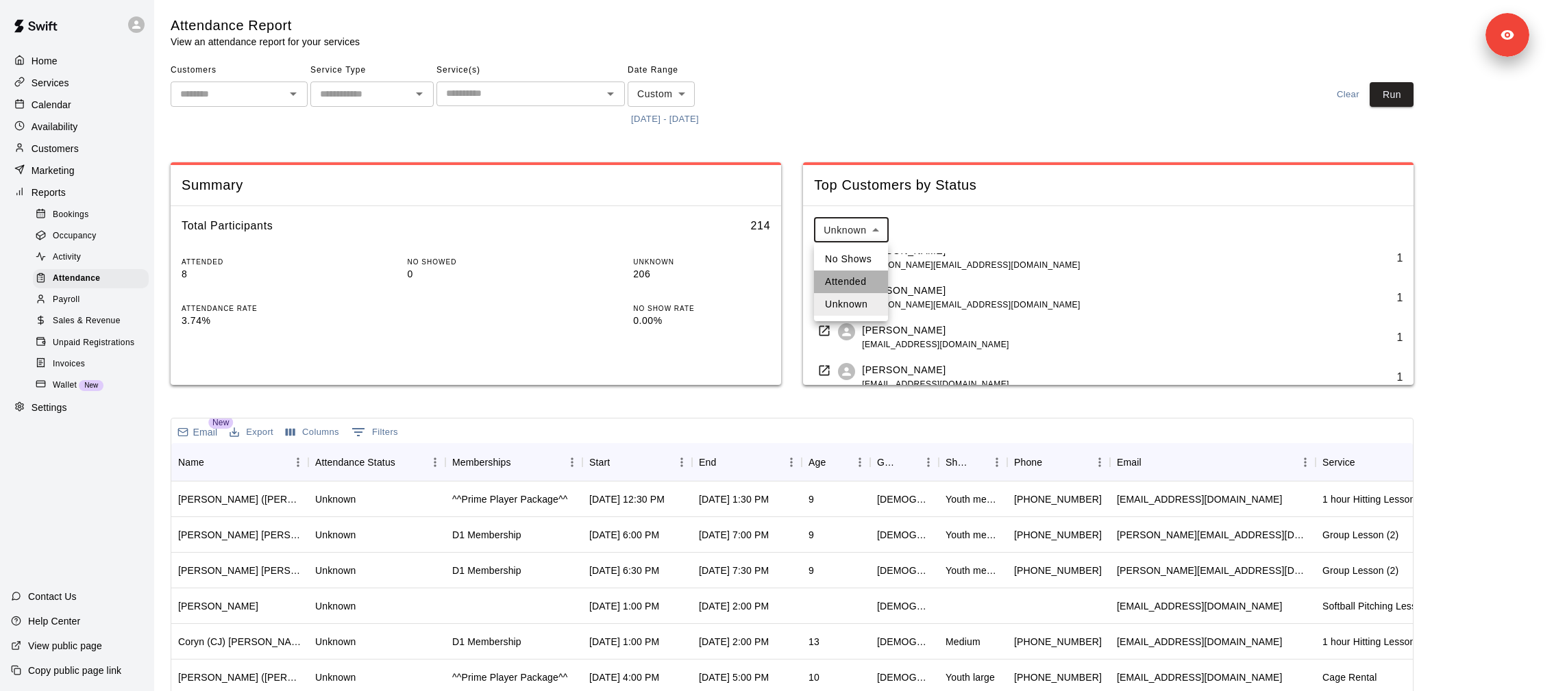
click at [865, 278] on li "Attended" at bounding box center [851, 282] width 74 height 23
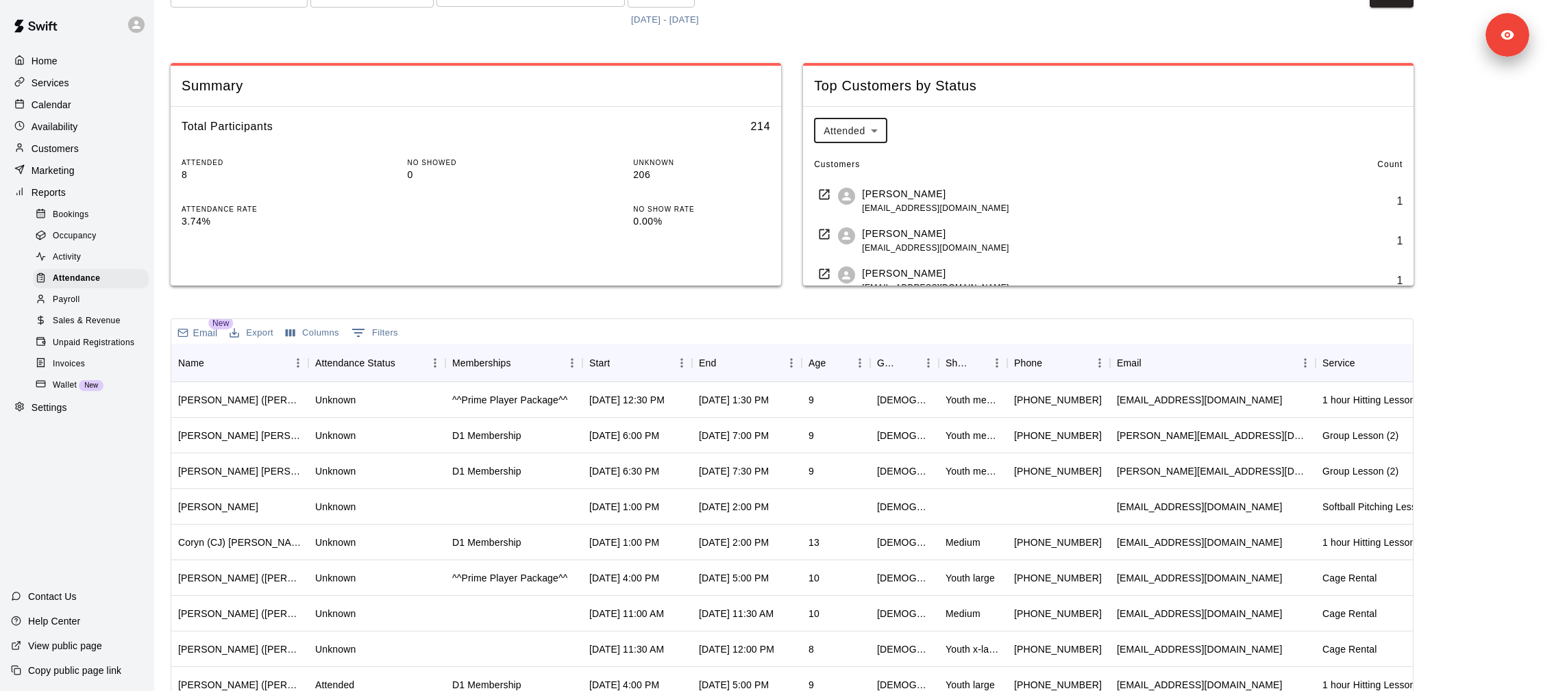
scroll to position [0, 0]
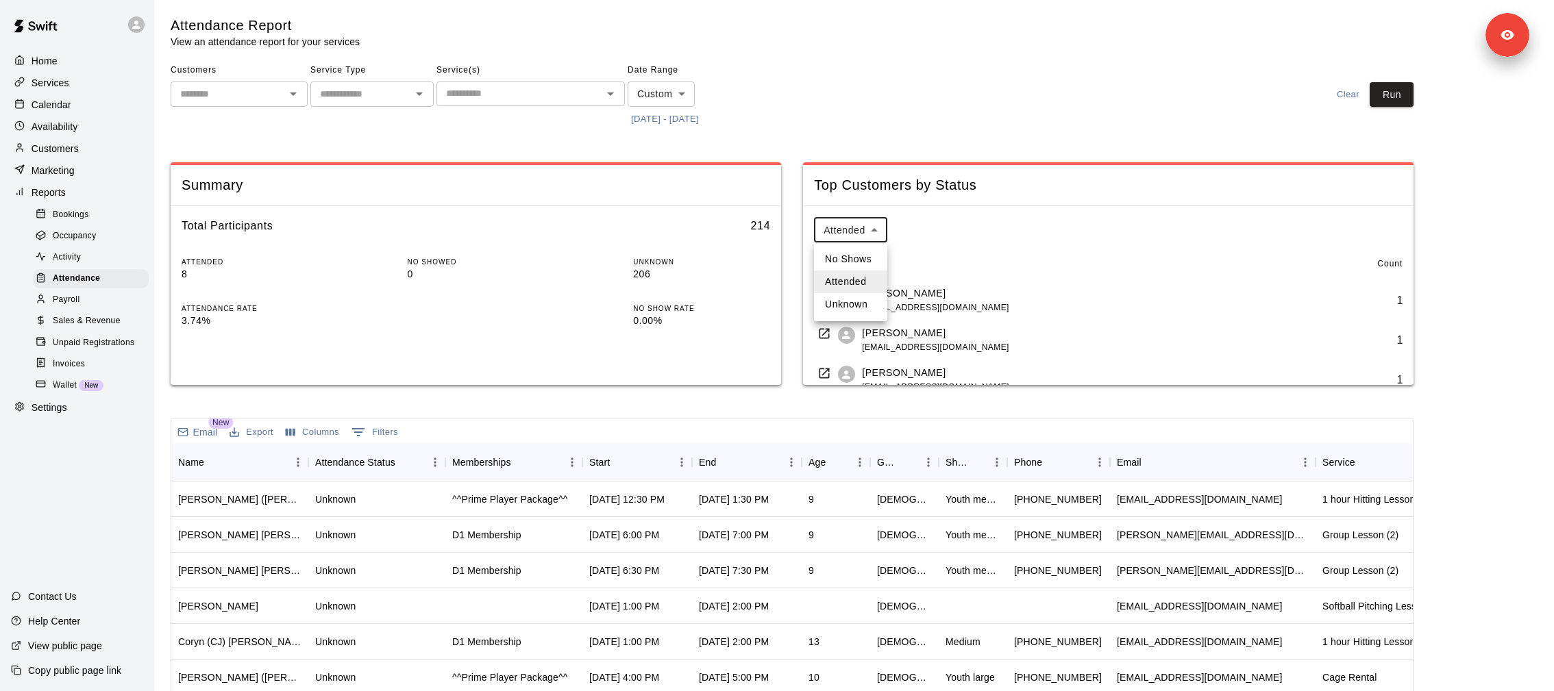
click at [872, 232] on body "Home Services Calendar Availability Customers Marketing Reports Bookings Occupa…" at bounding box center [777, 451] width 1554 height 903
click at [855, 306] on li "Unknown" at bounding box center [850, 304] width 73 height 23
click at [1003, 243] on div "Unknown ******* ​ Customers Count [PERSON_NAME] [PERSON_NAME][EMAIL_ADDRESS][DO…" at bounding box center [1114, 301] width 600 height 168
click at [262, 432] on button "Export" at bounding box center [251, 432] width 51 height 21
click at [267, 460] on li "Download as CSV" at bounding box center [279, 460] width 106 height 23
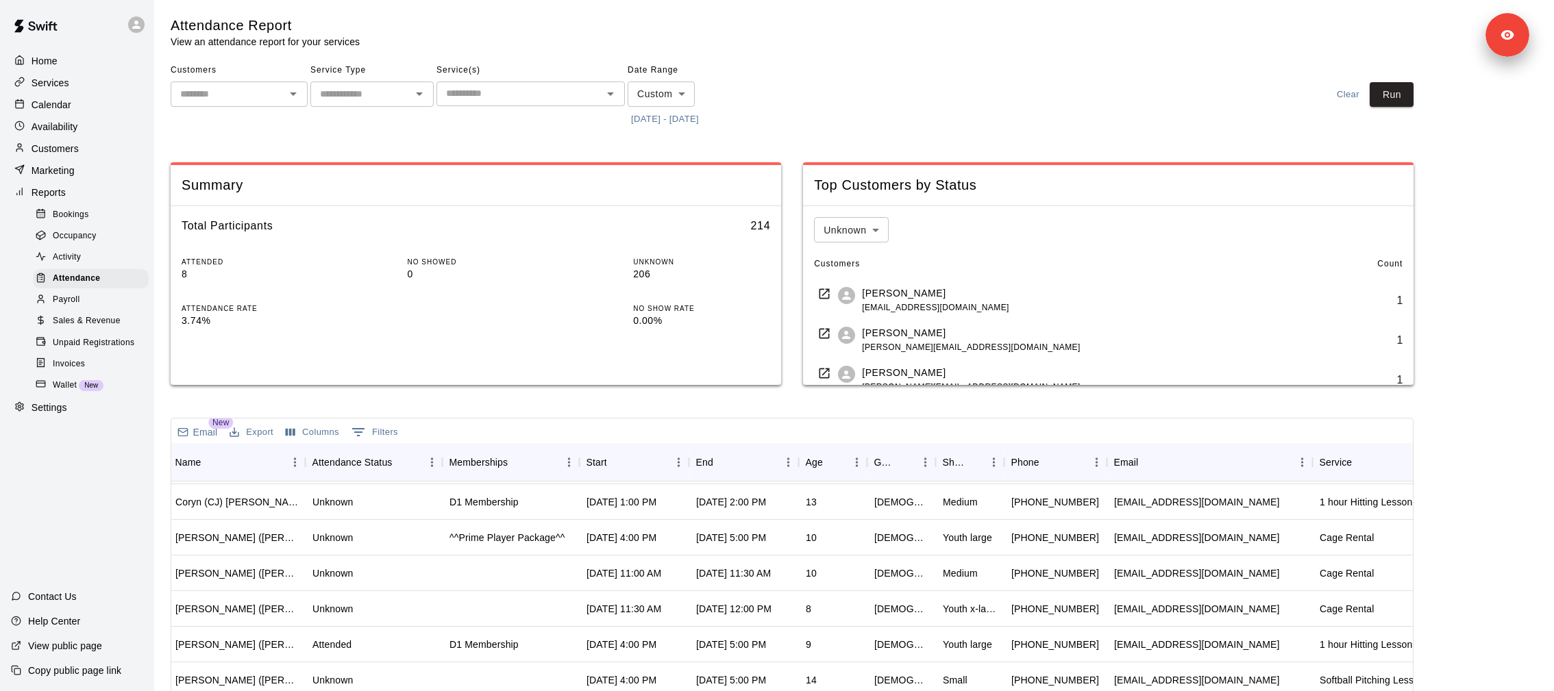
scroll to position [112, 3]
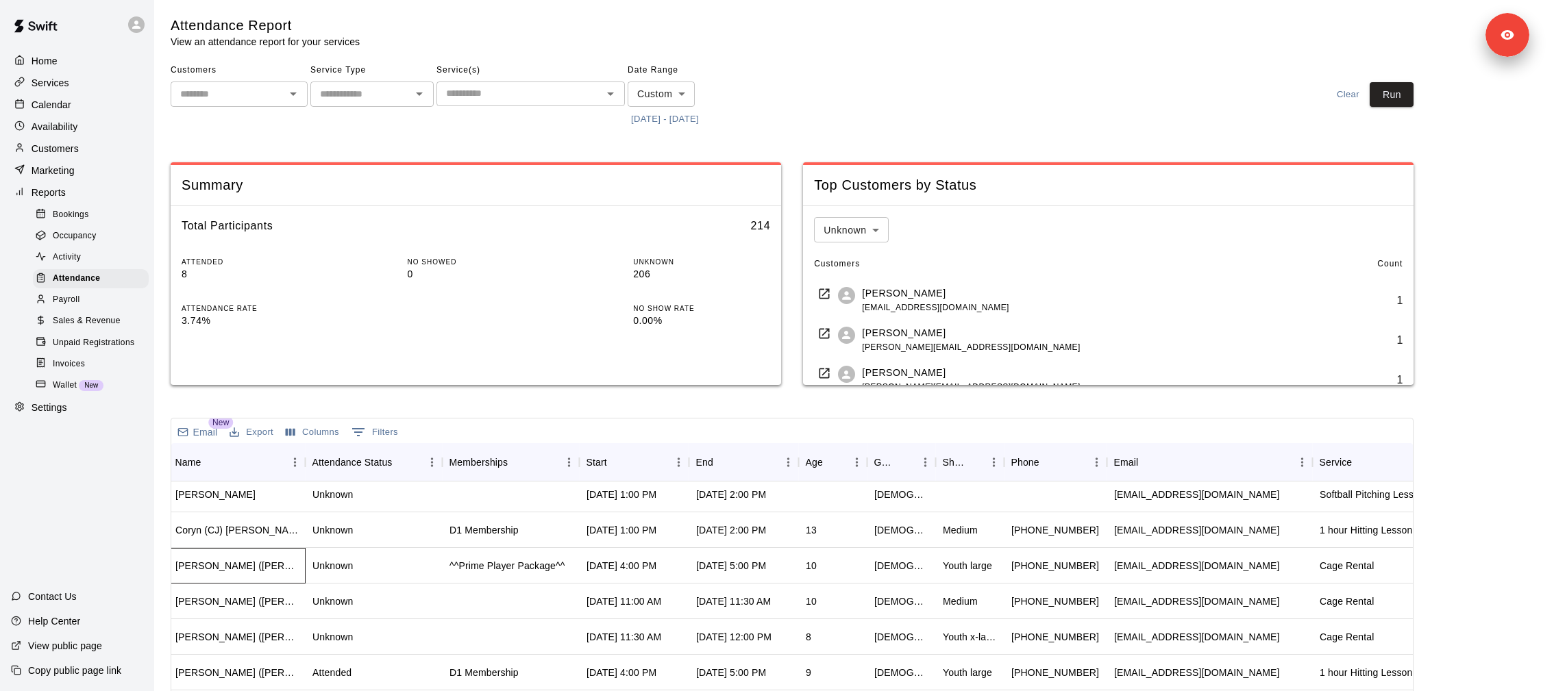
click at [261, 578] on div "[PERSON_NAME] ([PERSON_NAME])" at bounding box center [237, 566] width 137 height 36
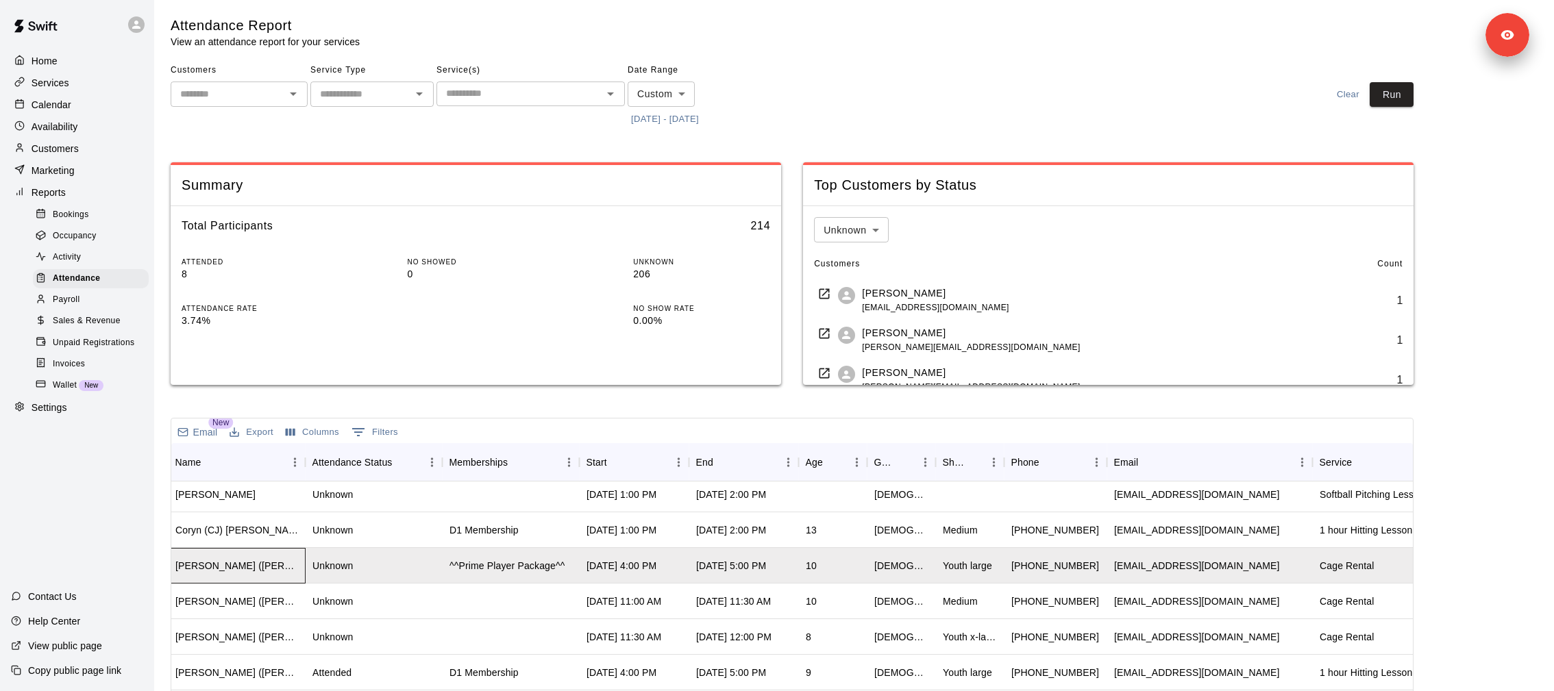
click at [251, 575] on div "[PERSON_NAME] ([PERSON_NAME])" at bounding box center [237, 566] width 137 height 36
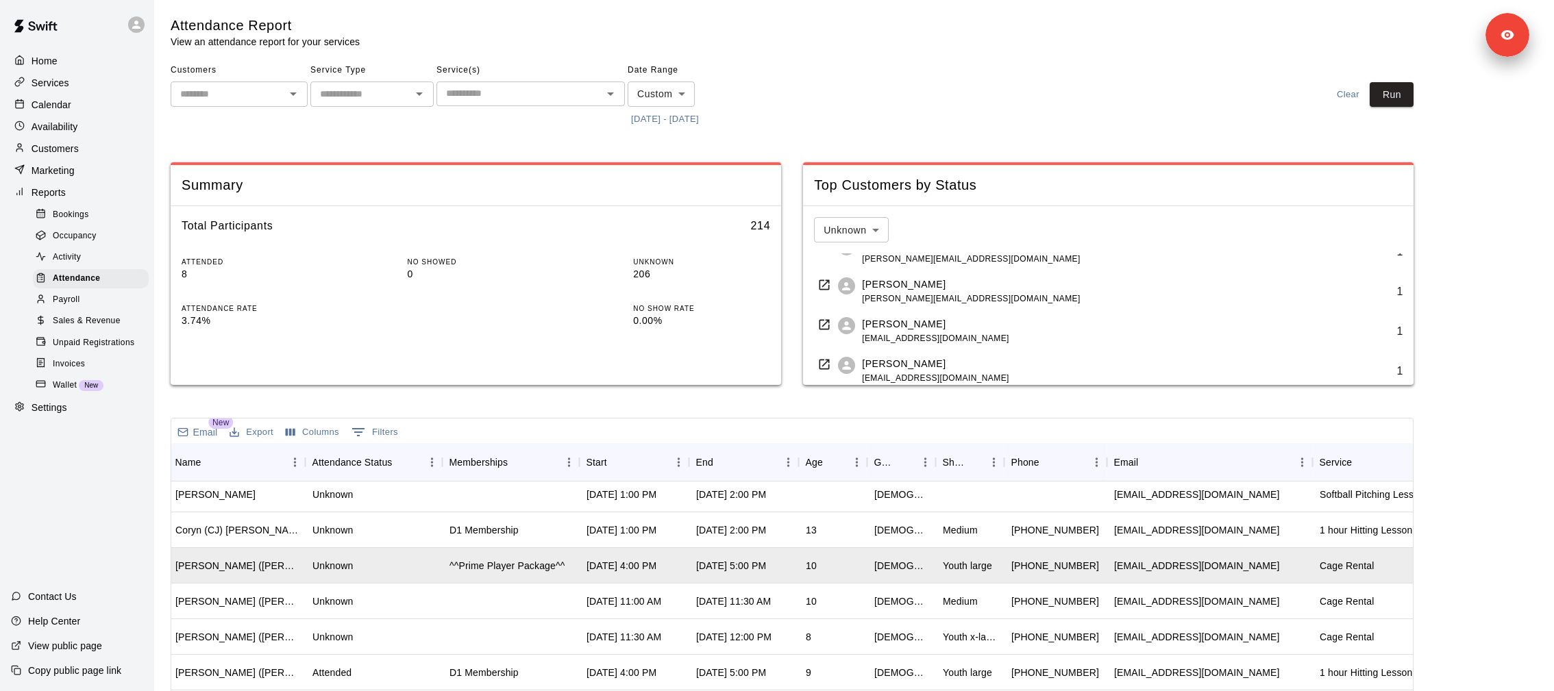
click at [859, 226] on body "Home Services Calendar Availability Customers Marketing Reports Bookings Occupa…" at bounding box center [777, 451] width 1554 height 903
click at [855, 258] on li "No Shows" at bounding box center [851, 259] width 74 height 23
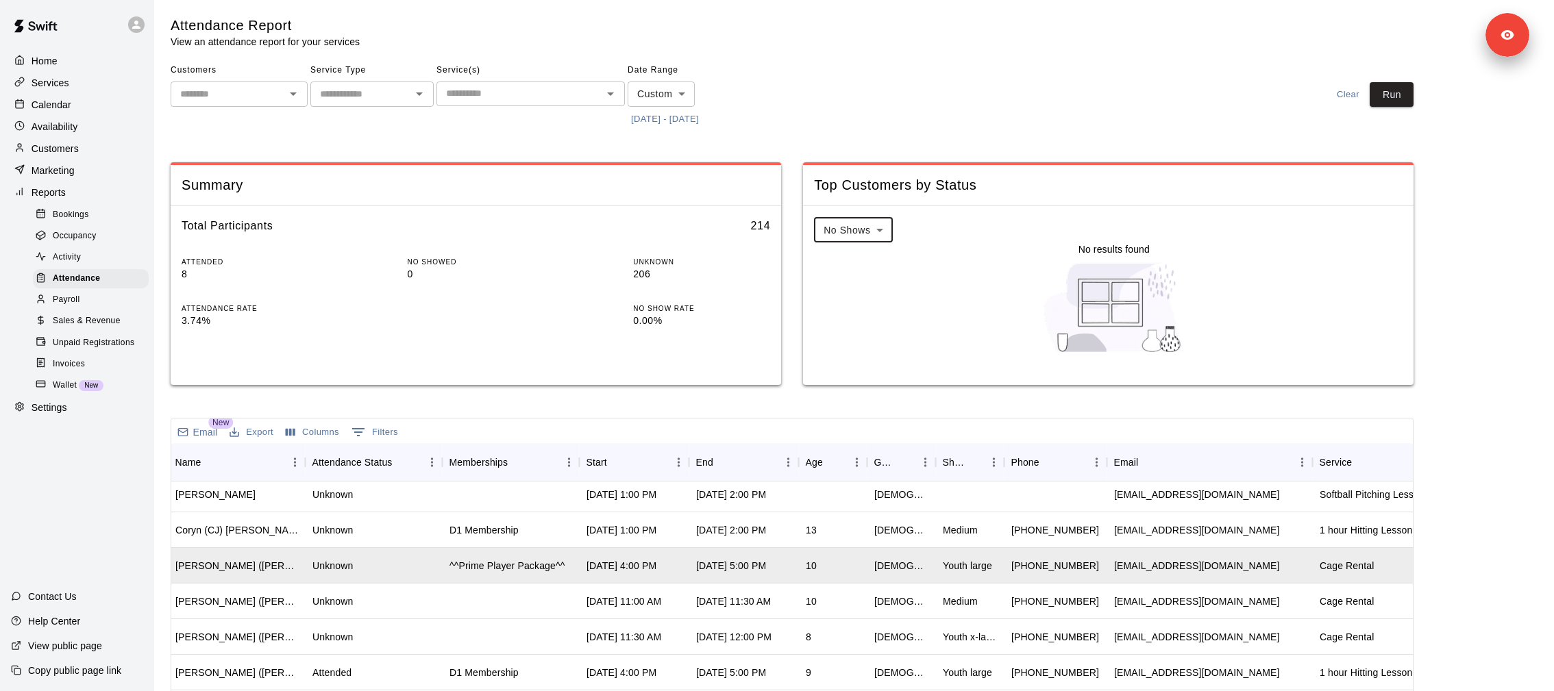
click at [811, 220] on div "No Shows ****** ​ No results found" at bounding box center [1108, 288] width 611 height 164
click at [844, 230] on body "Home Services Calendar Availability Customers Marketing Reports Bookings Occupa…" at bounding box center [777, 451] width 1554 height 903
click at [844, 275] on li "Attended" at bounding box center [853, 282] width 78 height 23
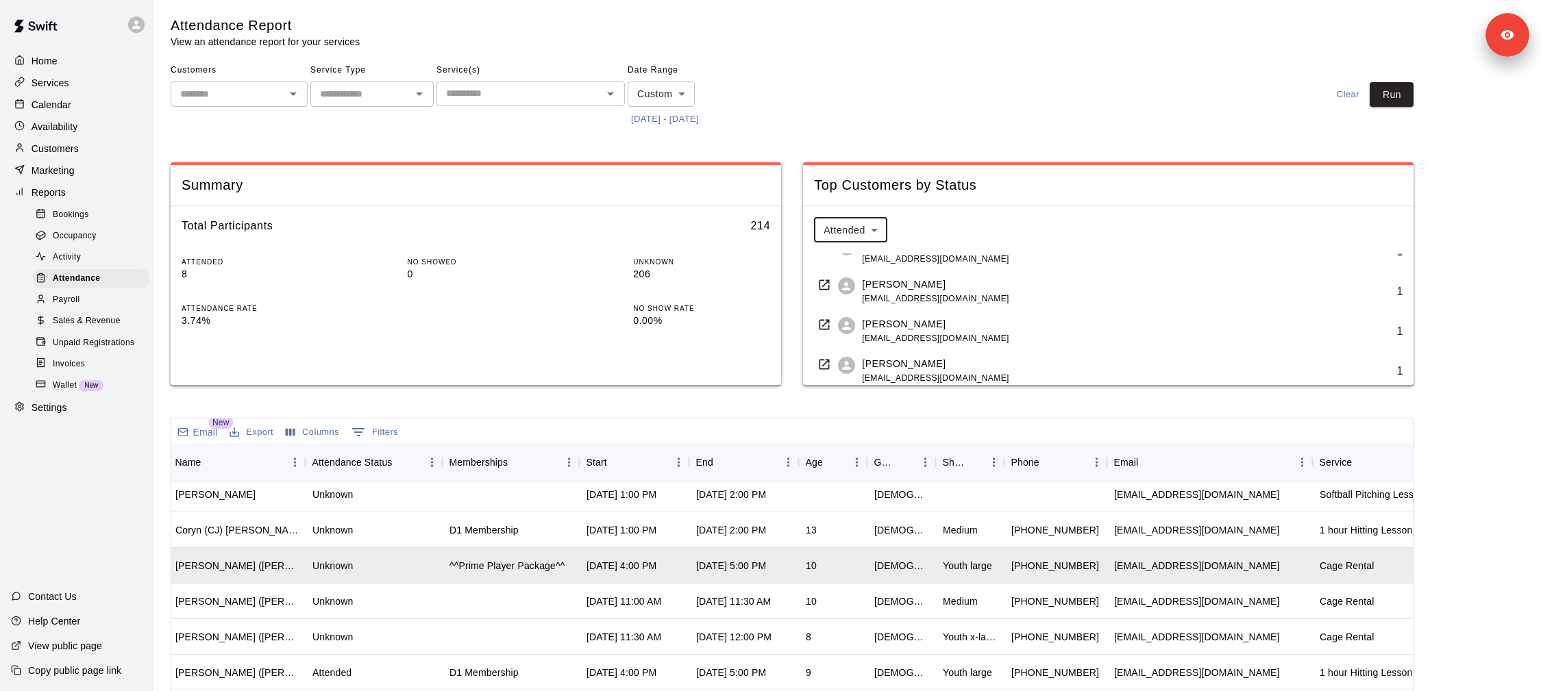
scroll to position [0, 0]
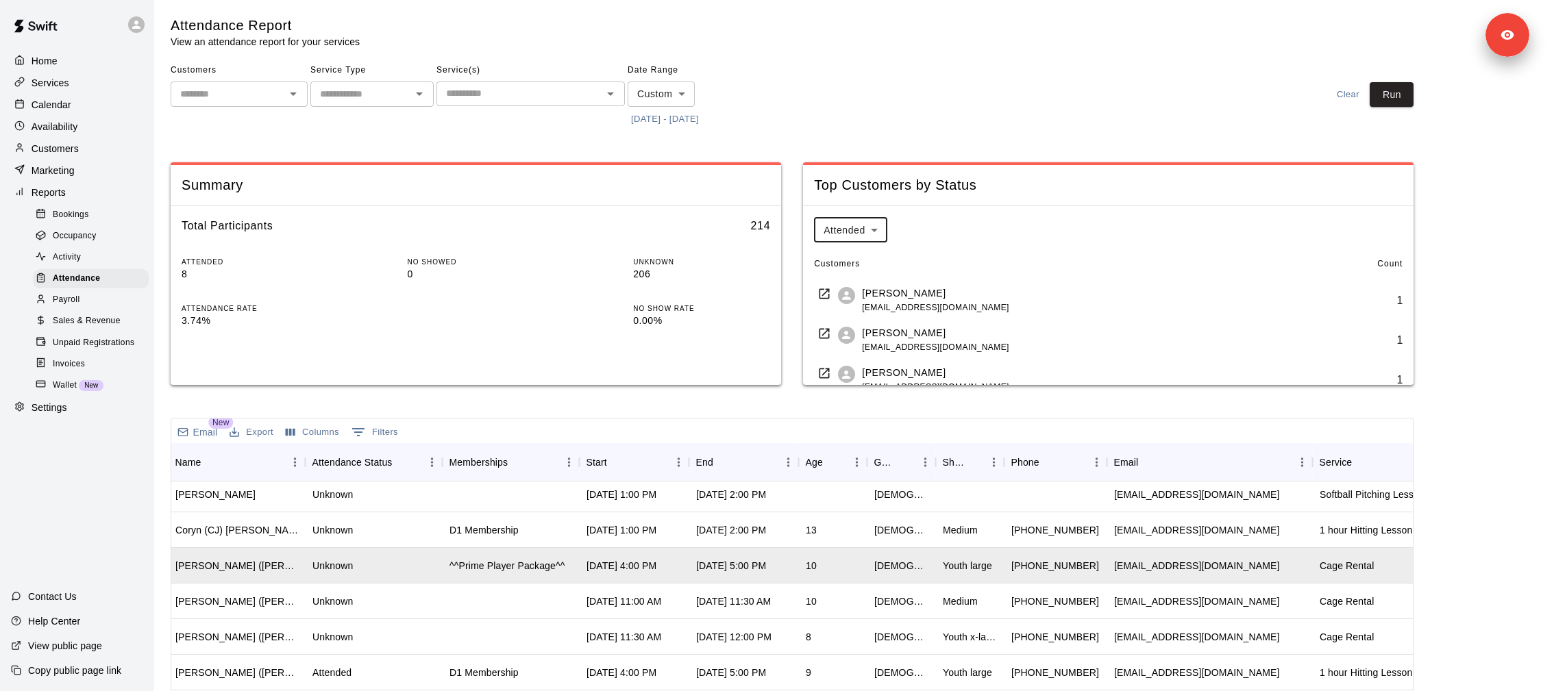
click at [873, 243] on div "Attended ******** ​ Customers Count [PERSON_NAME] [EMAIL_ADDRESS][DOMAIN_NAME] …" at bounding box center [1114, 301] width 600 height 168
click at [871, 223] on body "Home Services Calendar Availability Customers Marketing Reports Bookings Occupa…" at bounding box center [777, 451] width 1554 height 903
click at [864, 301] on li "Unknown" at bounding box center [850, 304] width 73 height 23
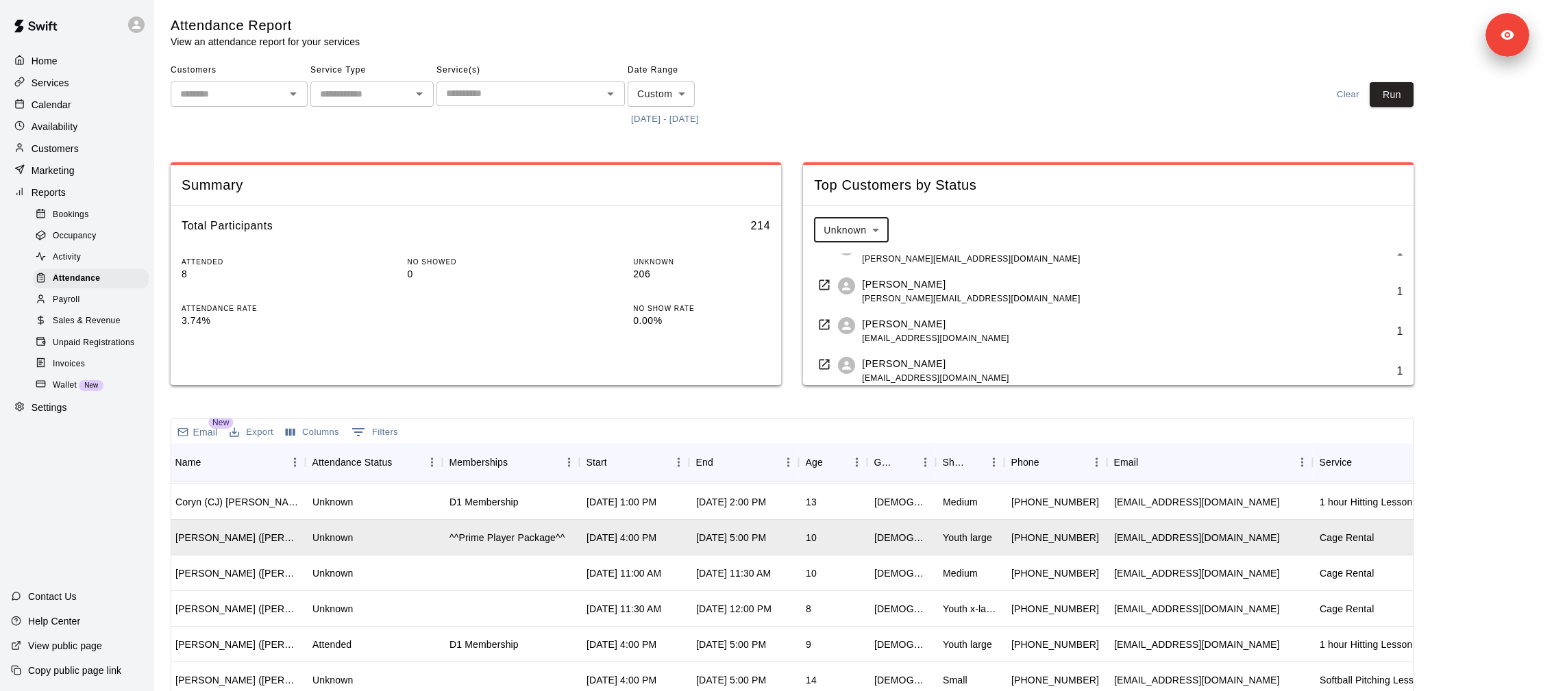
scroll to position [0, 3]
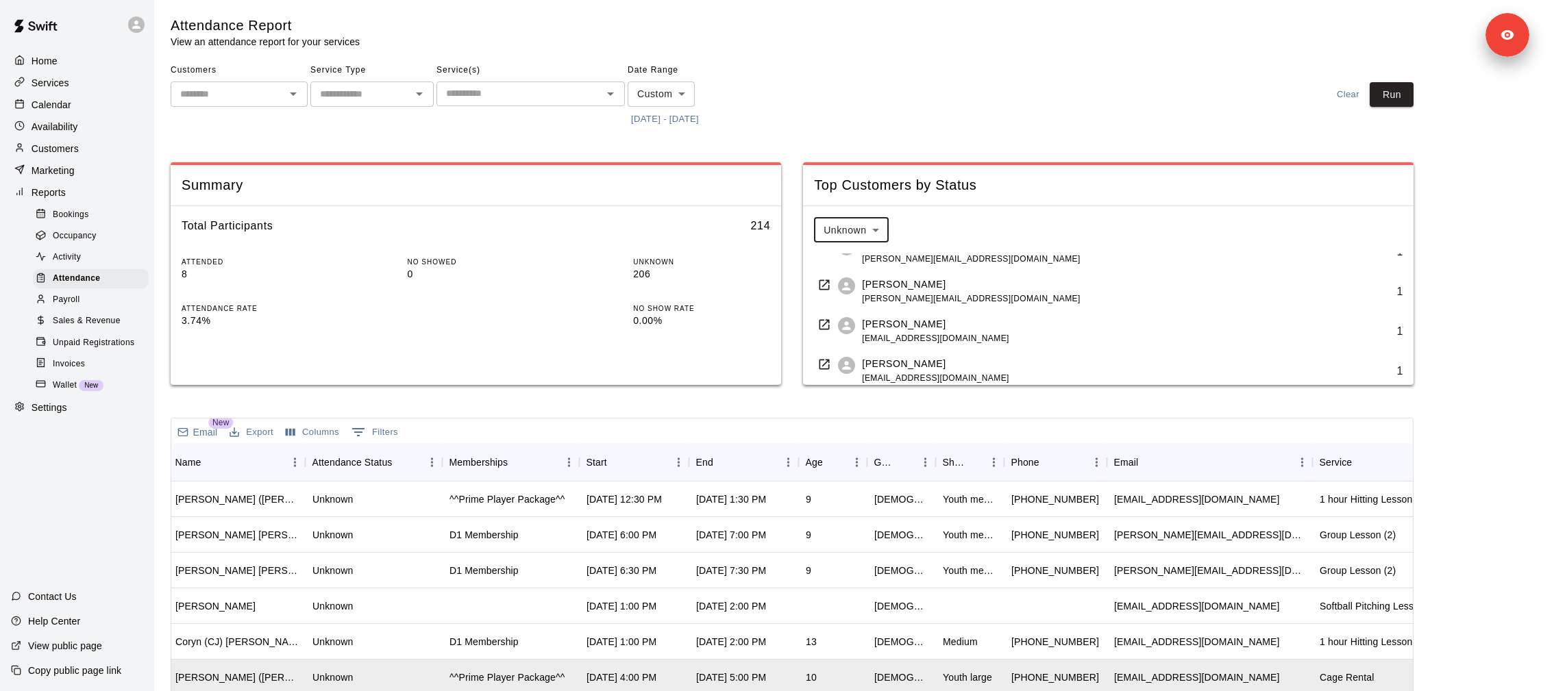
click at [875, 232] on body "Home Services Calendar Availability Customers Marketing Reports Bookings Occupa…" at bounding box center [777, 451] width 1554 height 903
click at [1044, 293] on div at bounding box center [777, 345] width 1554 height 691
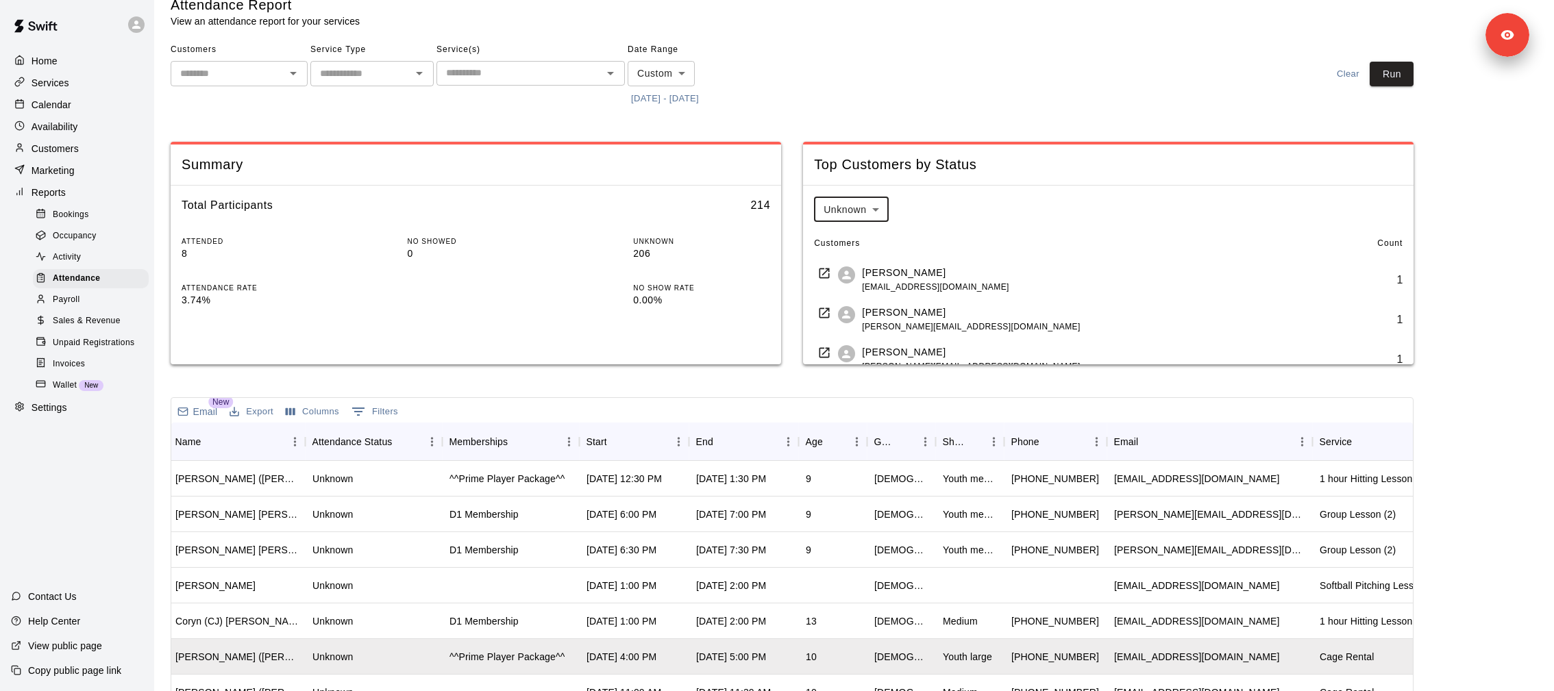
scroll to position [0, 0]
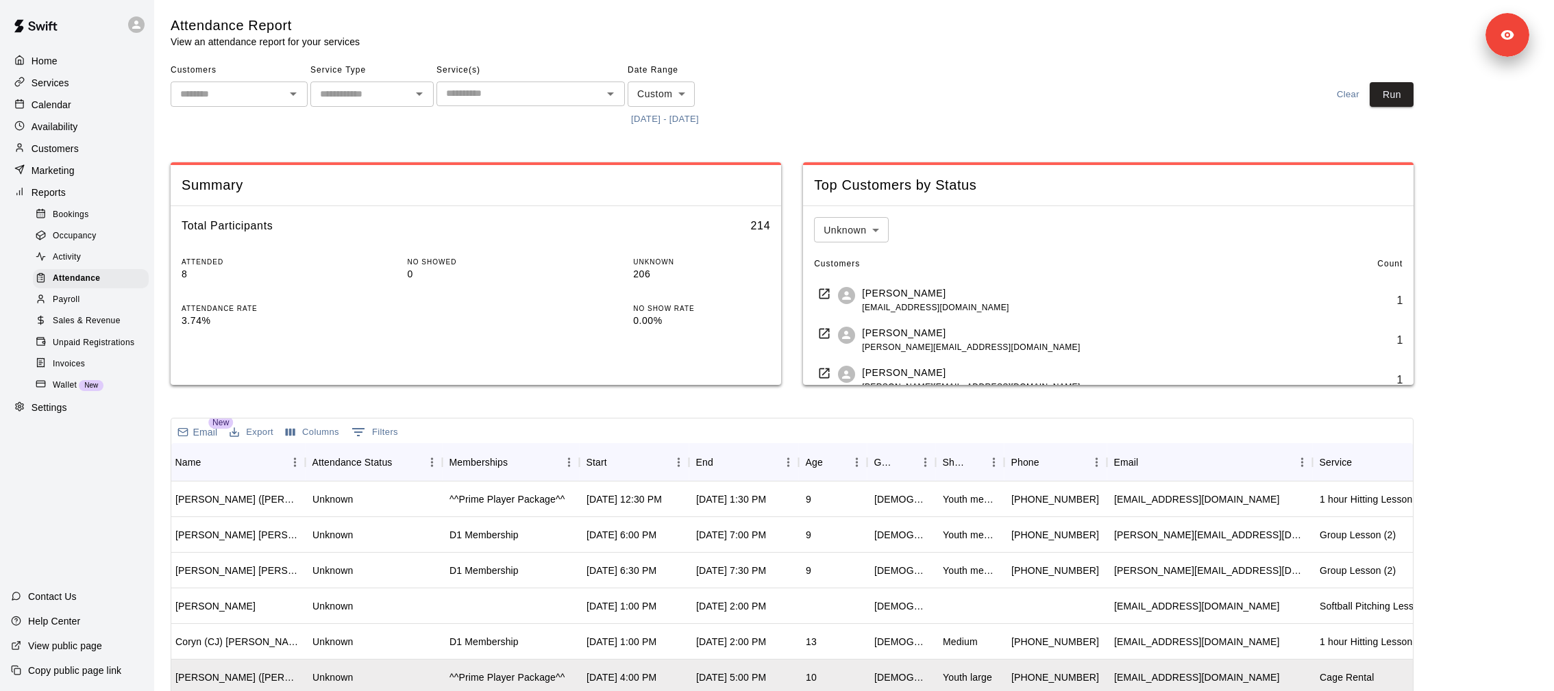
click at [859, 171] on div "Top Customers by Status" at bounding box center [1108, 185] width 611 height 40
copy div
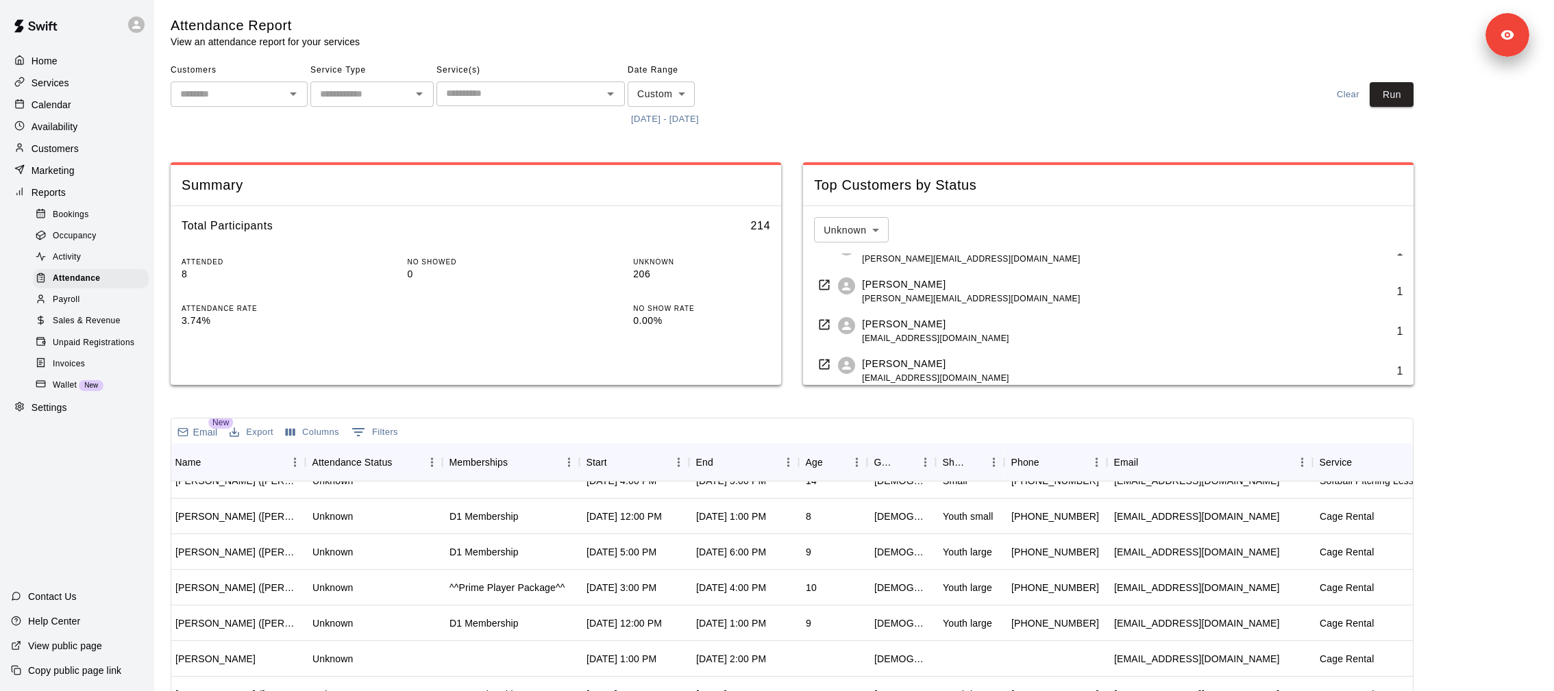
scroll to position [339, 5]
click at [1028, 196] on div "Top Customers by Status" at bounding box center [1108, 185] width 611 height 40
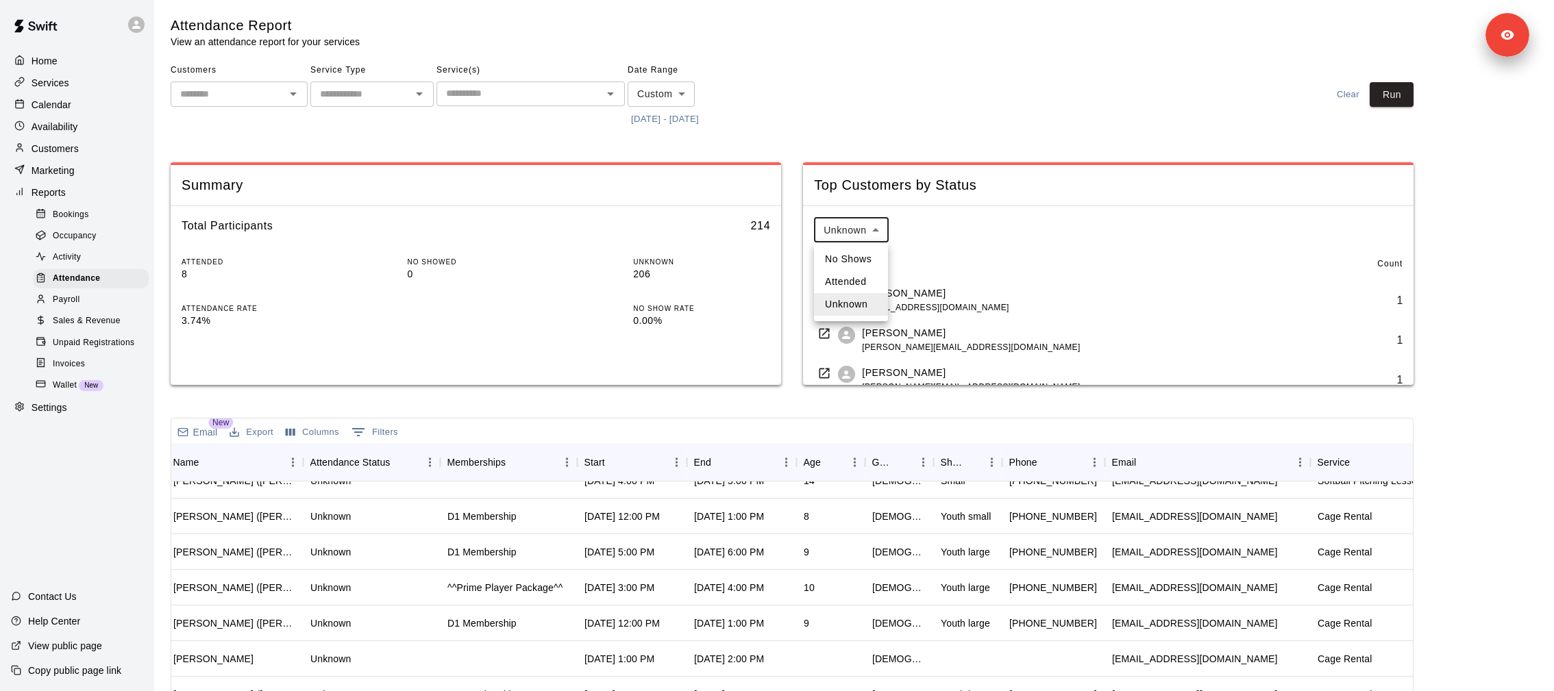
click at [874, 222] on body "Home Services Calendar Availability Customers Marketing Reports Bookings Occupa…" at bounding box center [777, 451] width 1554 height 903
click at [865, 272] on li "Attended" at bounding box center [851, 282] width 74 height 23
click at [865, 230] on body "Home Services Calendar Availability Customers Marketing Reports Bookings Occupa…" at bounding box center [777, 451] width 1554 height 903
click at [857, 313] on li "Unknown" at bounding box center [850, 304] width 73 height 23
click at [859, 230] on body "Home Services Calendar Availability Customers Marketing Reports Bookings Occupa…" at bounding box center [777, 451] width 1554 height 903
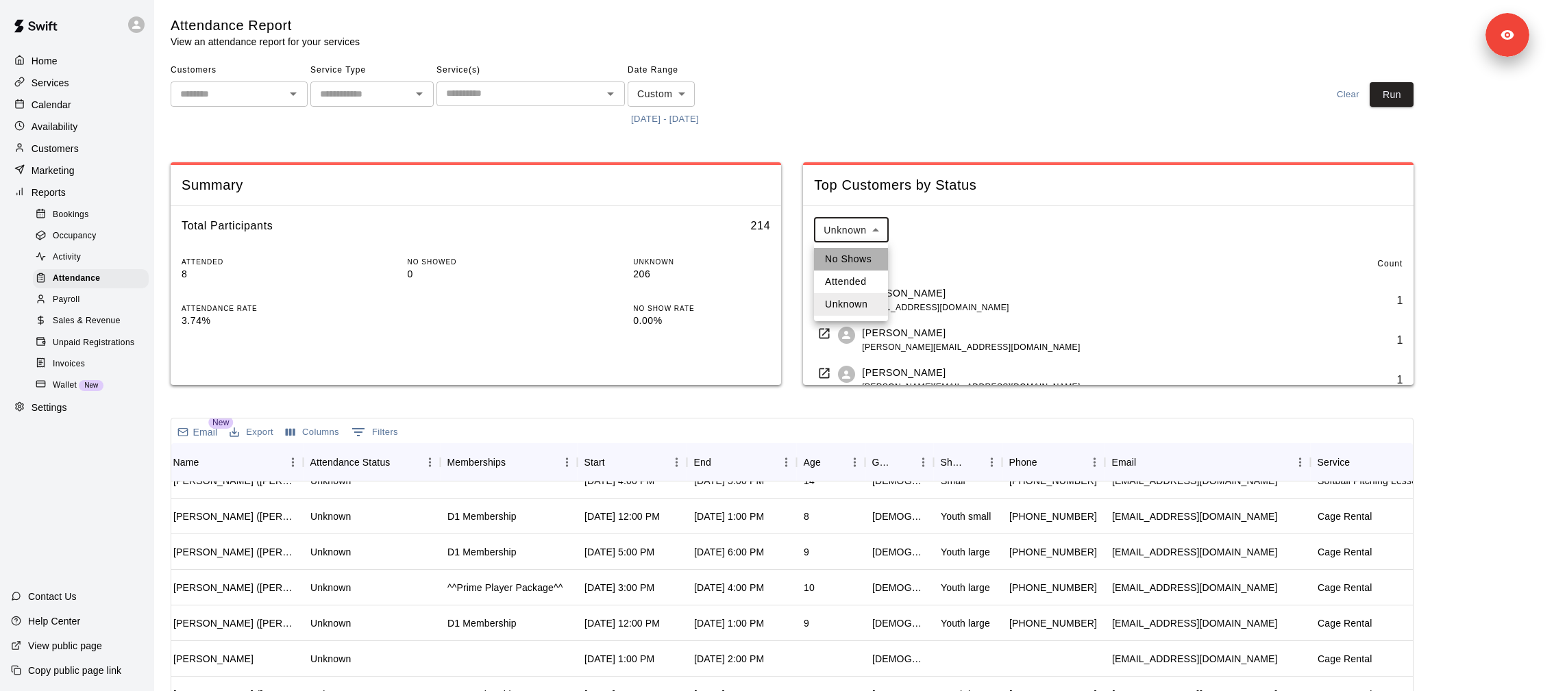
click at [859, 260] on li "No Shows" at bounding box center [851, 259] width 74 height 23
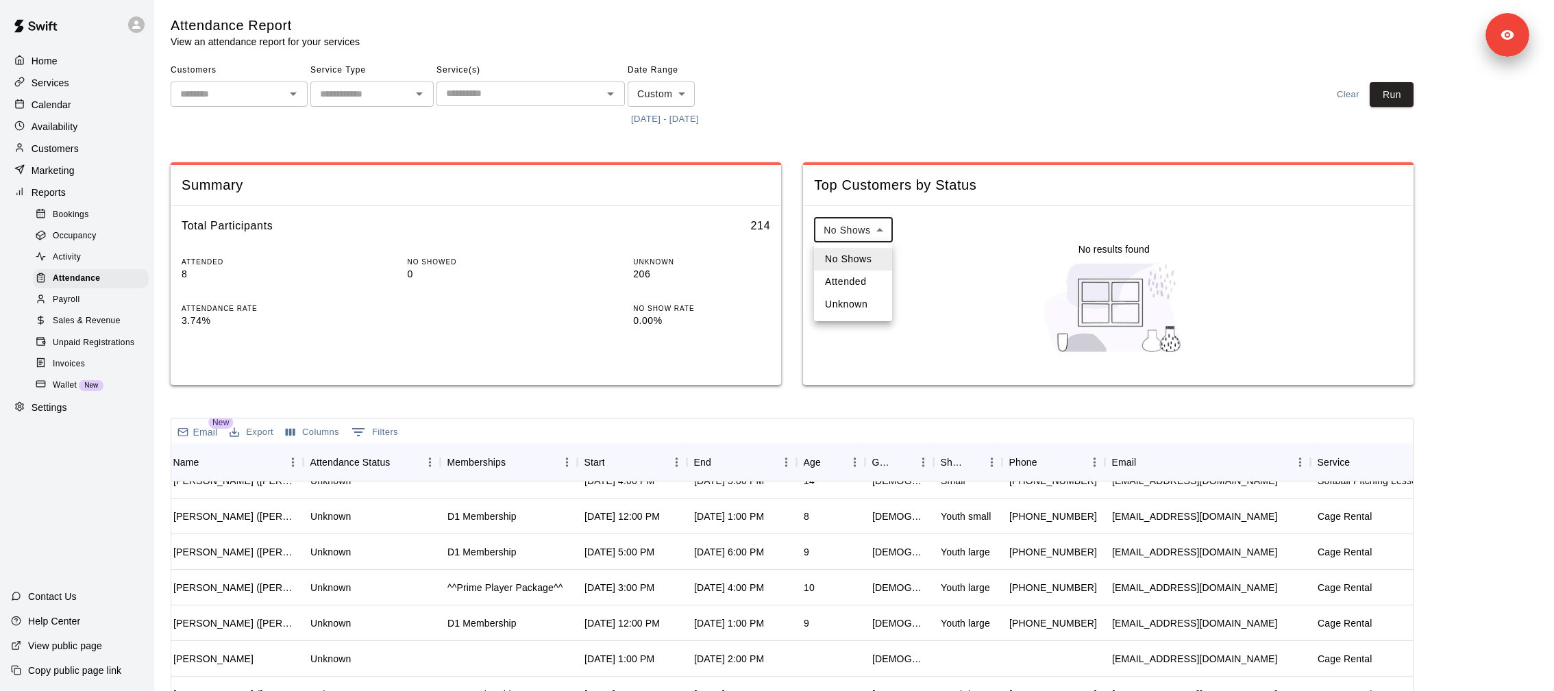
click at [854, 228] on body "Home Services Calendar Availability Customers Marketing Reports Bookings Occupa…" at bounding box center [777, 451] width 1554 height 903
click at [854, 287] on li "Attended" at bounding box center [853, 282] width 78 height 23
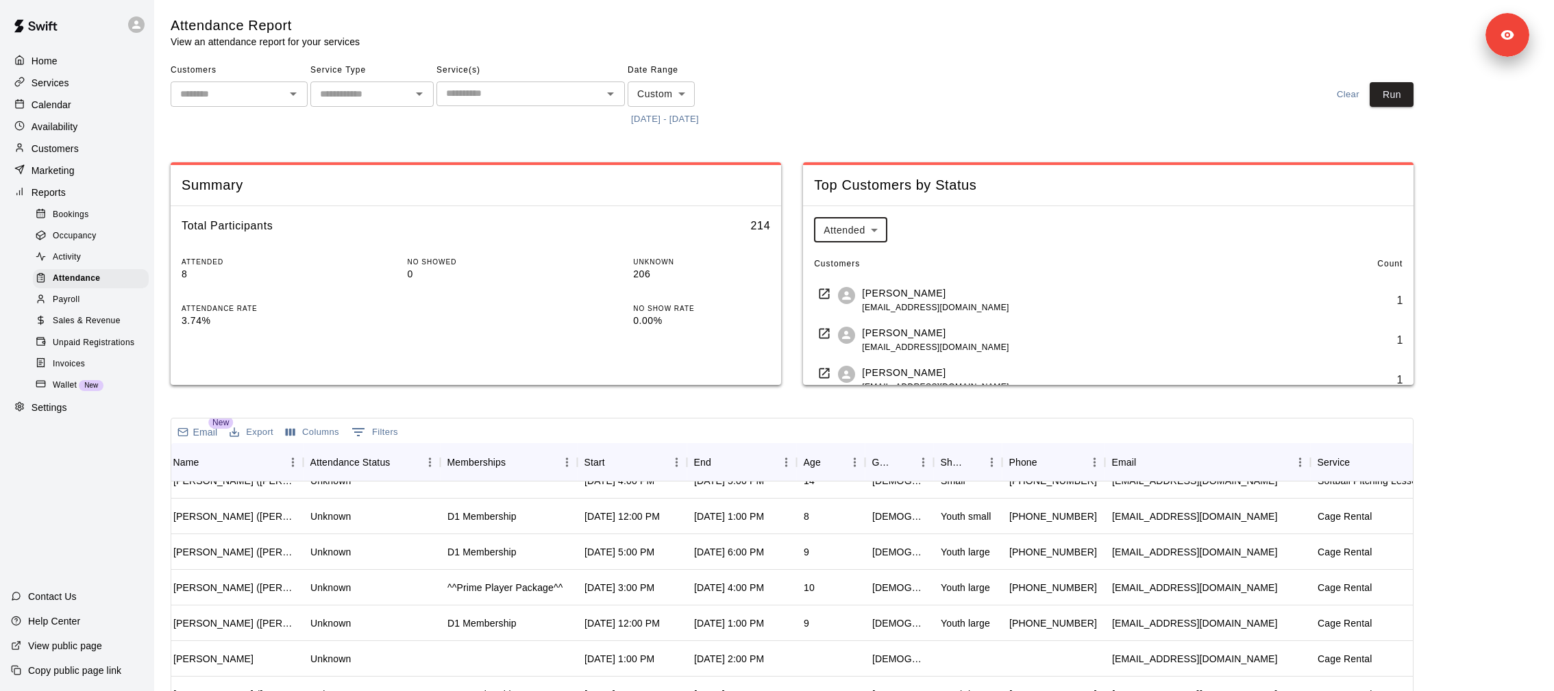
click at [863, 209] on div "Attended ******** ​ Customers Count [PERSON_NAME] [EMAIL_ADDRESS][DOMAIN_NAME] …" at bounding box center [1108, 301] width 611 height 190
click at [852, 220] on body "Home Services Calendar Availability Customers Marketing Reports Bookings Occupa…" at bounding box center [777, 451] width 1554 height 903
click at [852, 304] on li "Unknown" at bounding box center [850, 304] width 73 height 23
type input "*******"
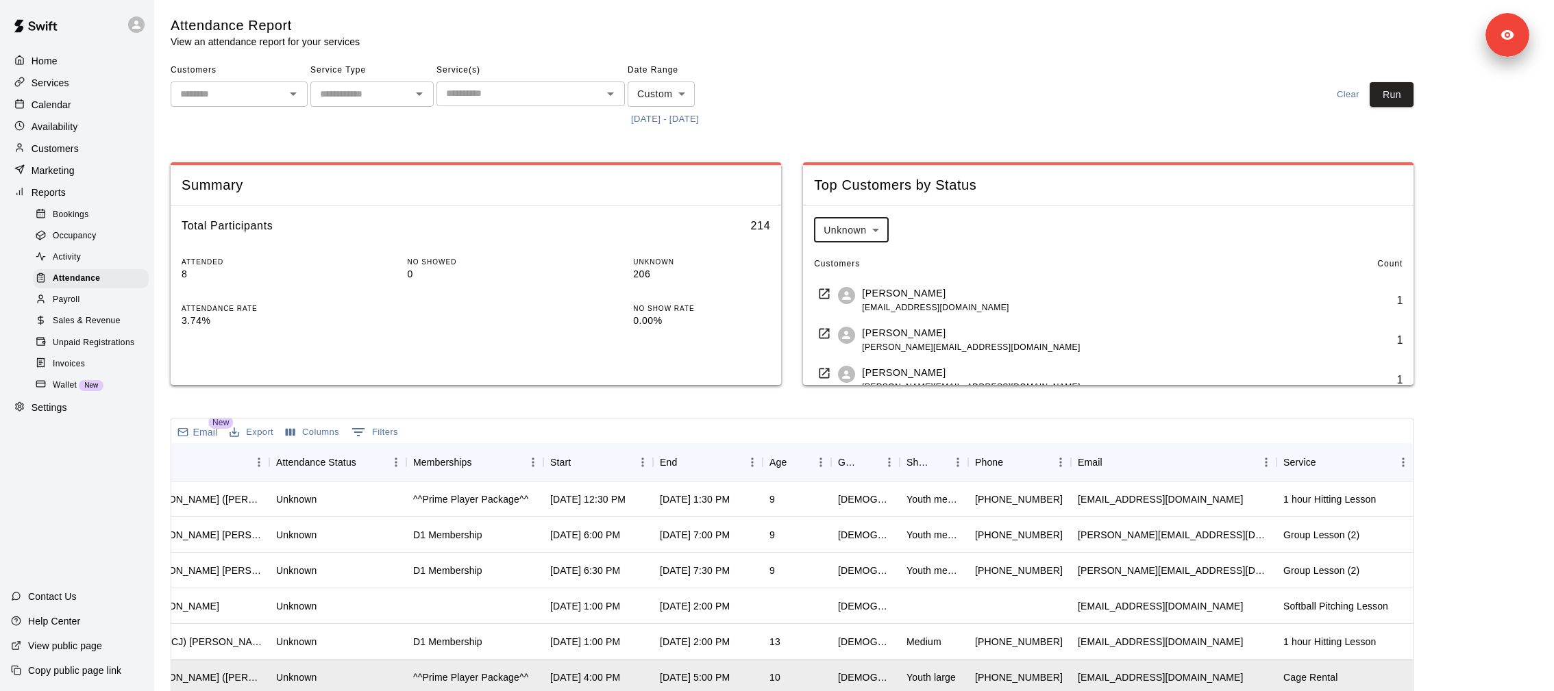
click at [555, 97] on input "text" at bounding box center [520, 93] width 158 height 17
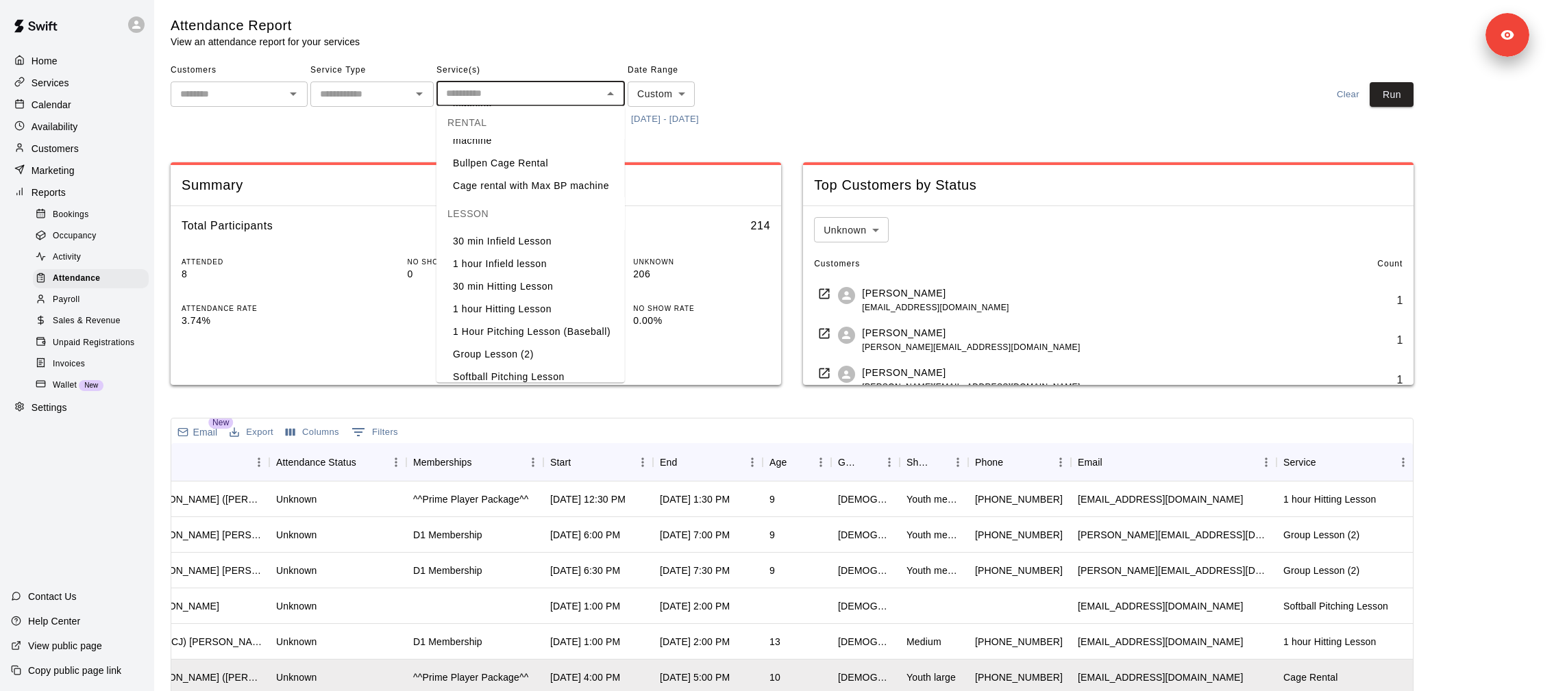
scroll to position [223, 0]
